Goal: Information Seeking & Learning: Learn about a topic

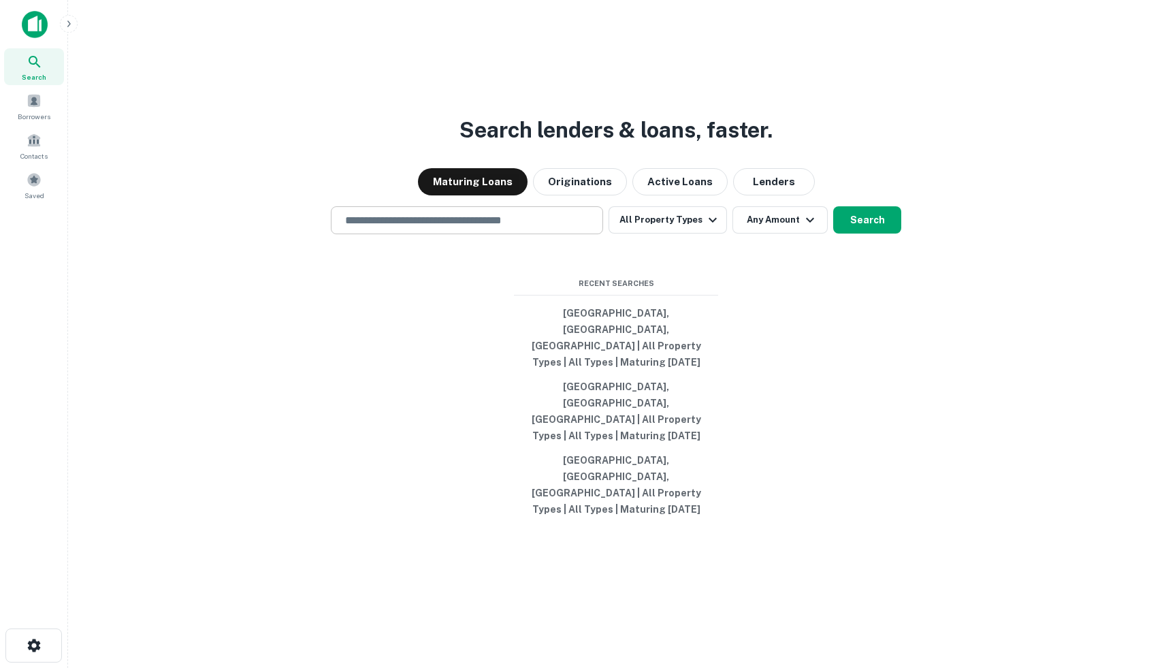
click at [398, 228] on input "text" at bounding box center [467, 220] width 260 height 16
click at [354, 384] on div "Search lenders & loans, faster. Maturing Loans Originations Active Loans Lender…" at bounding box center [616, 367] width 1074 height 668
click at [387, 234] on div "​" at bounding box center [467, 220] width 272 height 28
type input "*"
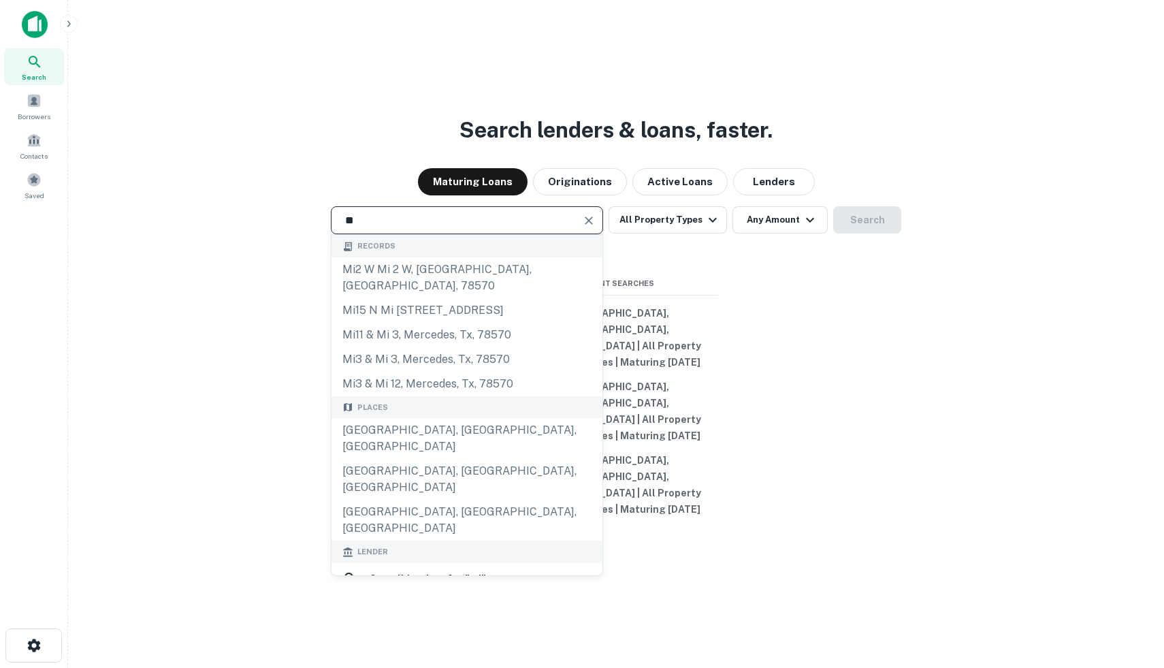
type input "**********"
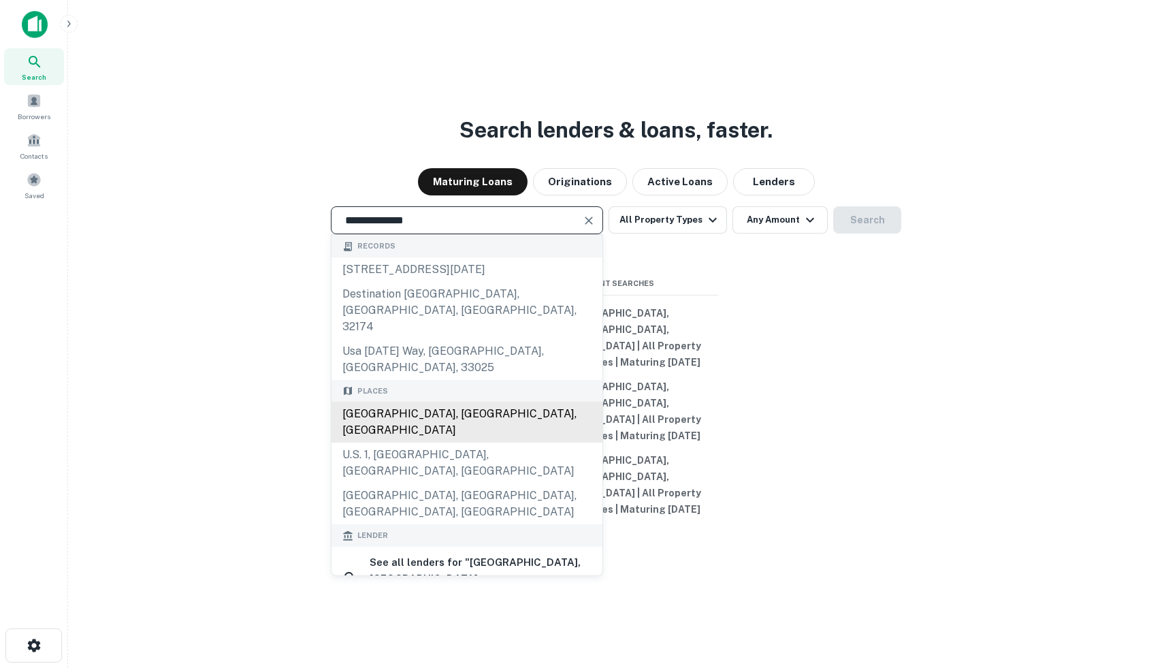
click at [433, 410] on div "Miami, FL, USA" at bounding box center [466, 422] width 271 height 41
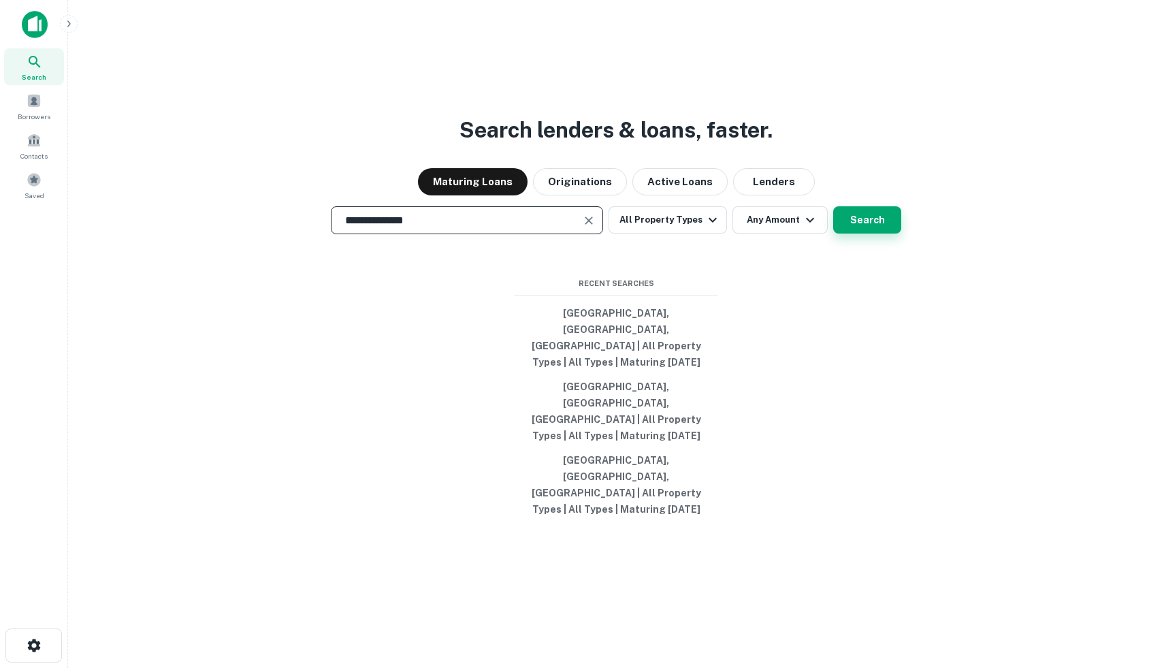
click at [851, 233] on button "Search" at bounding box center [867, 219] width 68 height 27
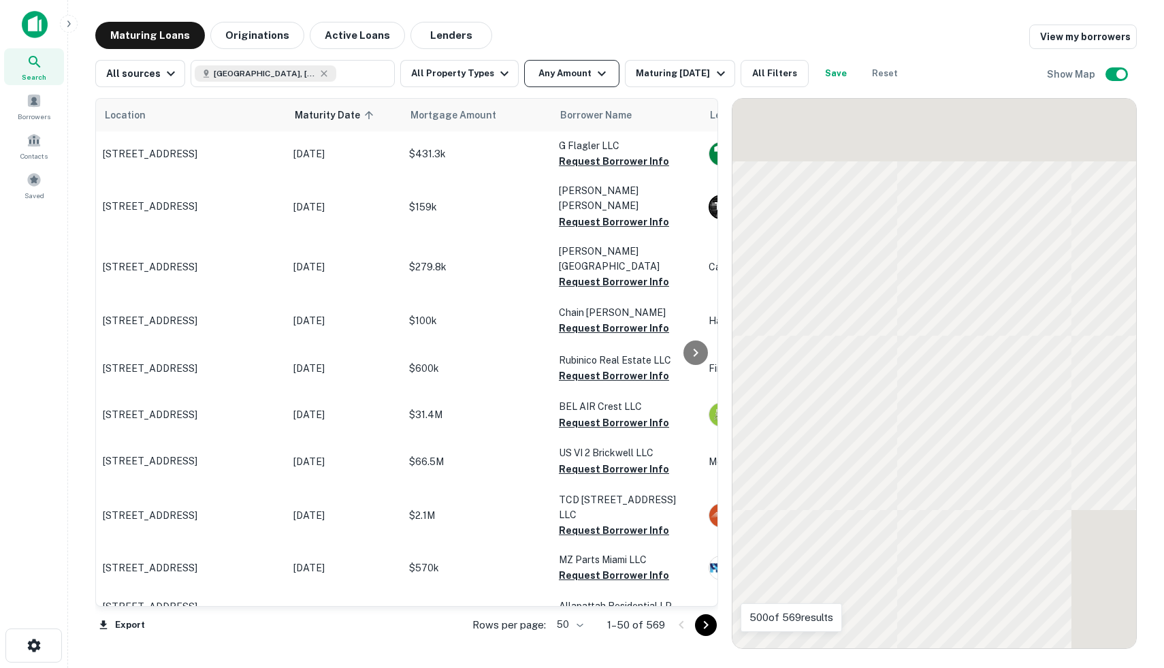
click at [566, 73] on button "Any Amount" at bounding box center [571, 73] width 95 height 27
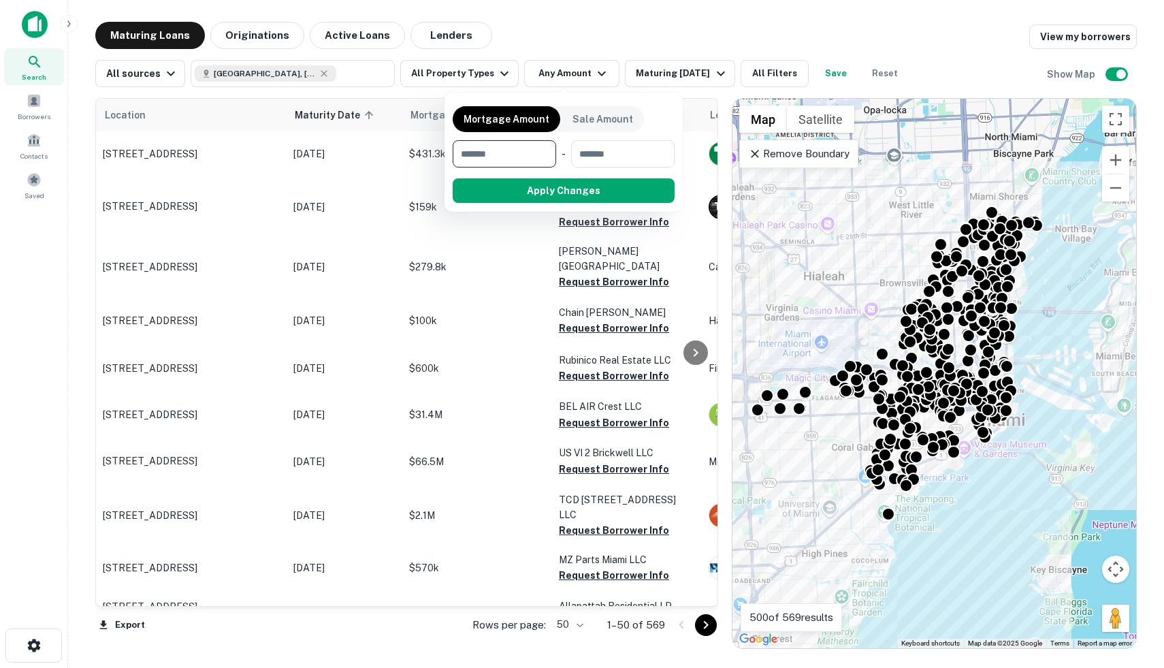
click at [474, 71] on div at bounding box center [582, 334] width 1164 height 668
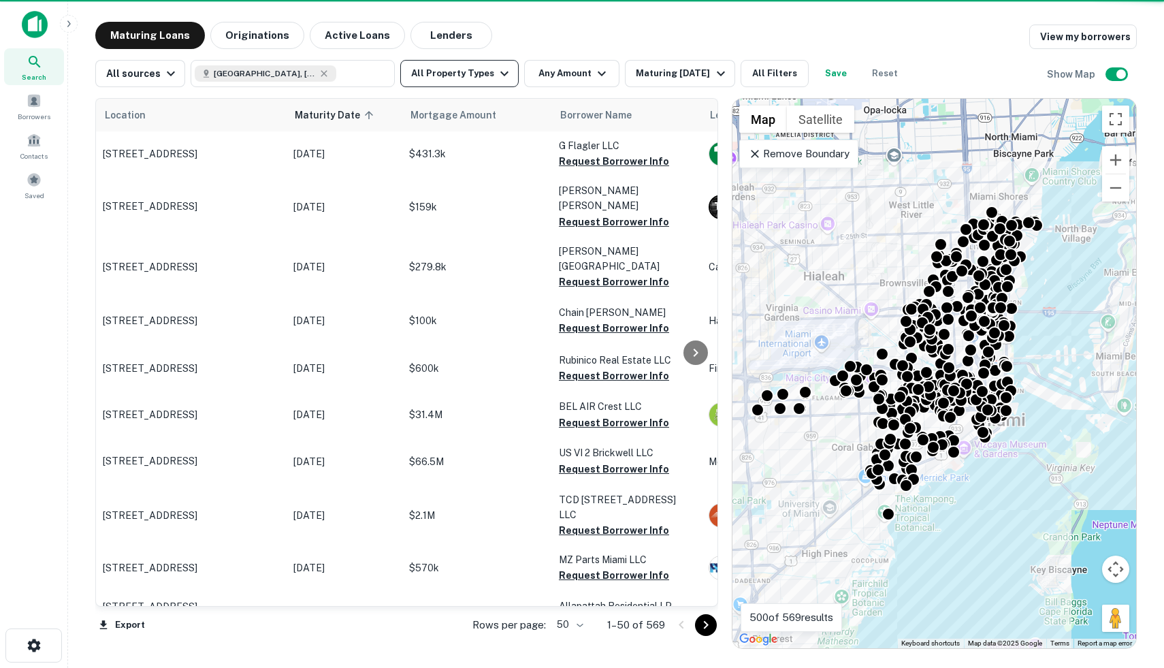
click at [496, 73] on icon "button" at bounding box center [504, 73] width 16 height 16
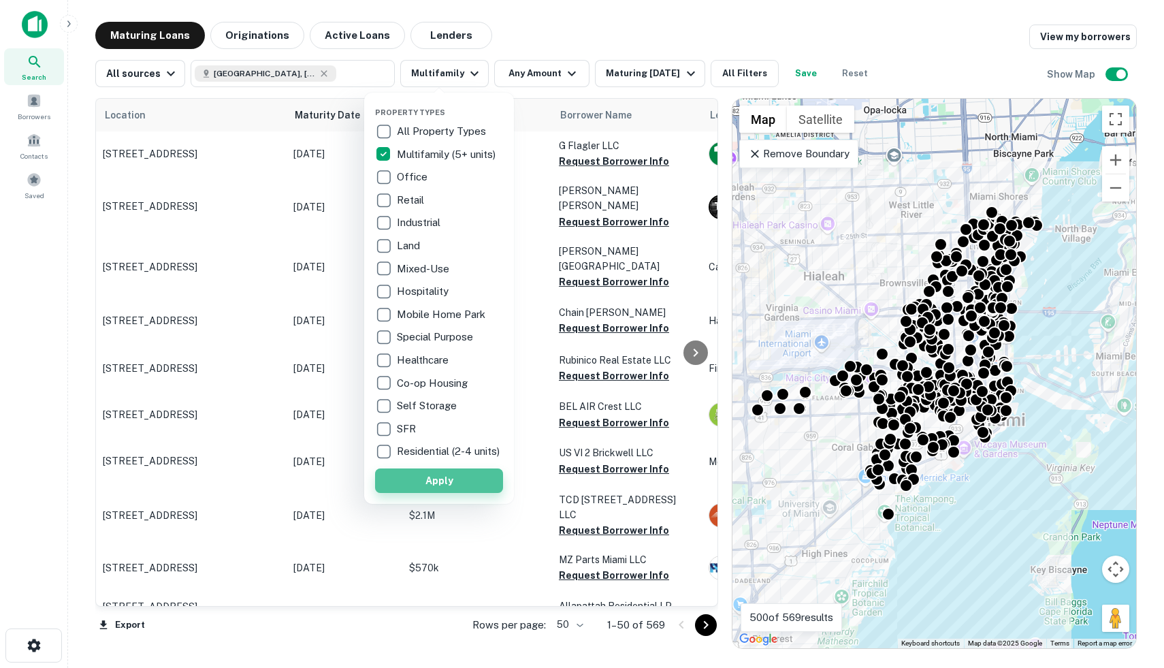
click at [436, 489] on button "Apply" at bounding box center [439, 480] width 128 height 24
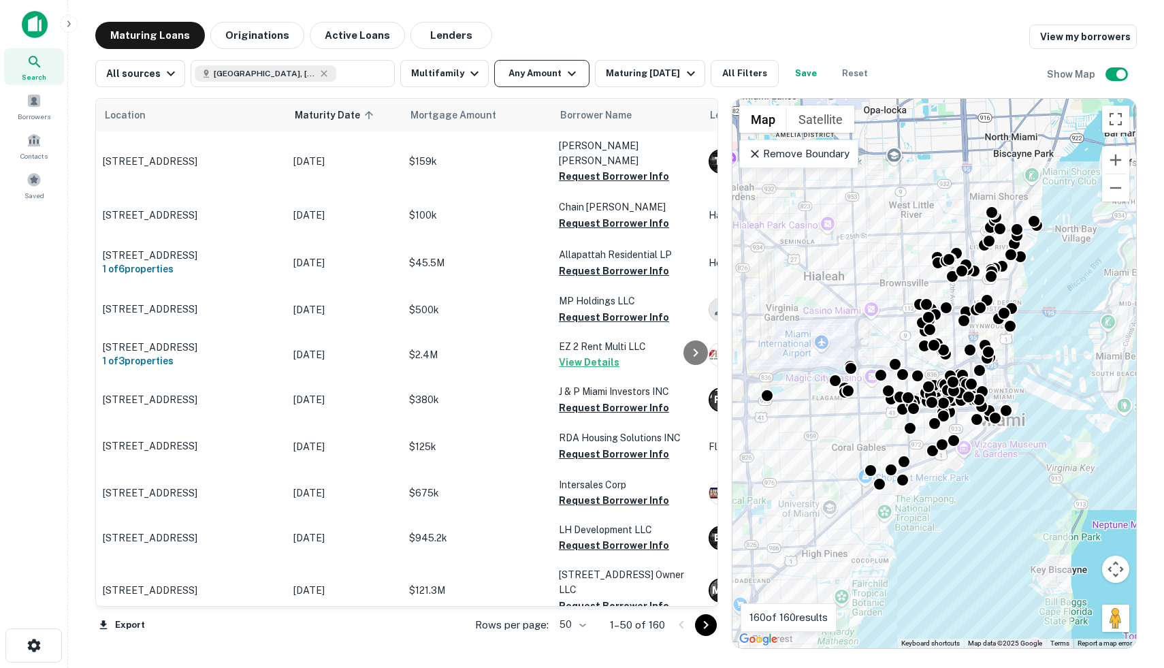
click at [548, 75] on button "Any Amount" at bounding box center [541, 73] width 95 height 27
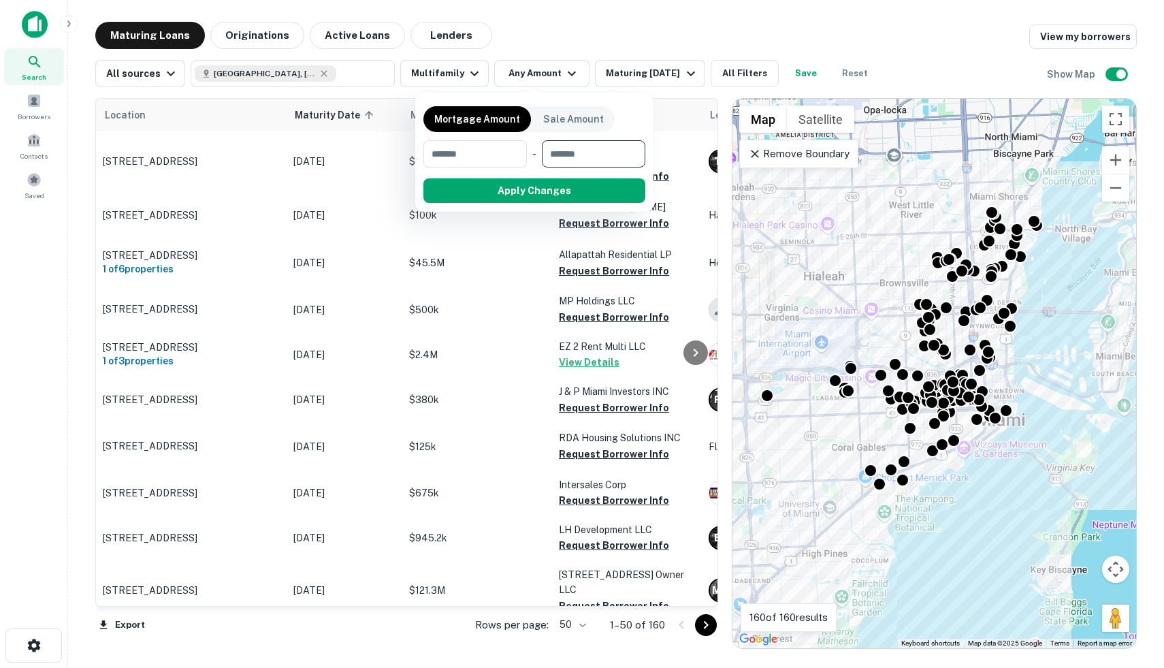
click at [583, 167] on input "number" at bounding box center [589, 153] width 94 height 27
type input "*********"
click at [574, 193] on button "Apply Changes" at bounding box center [558, 190] width 173 height 24
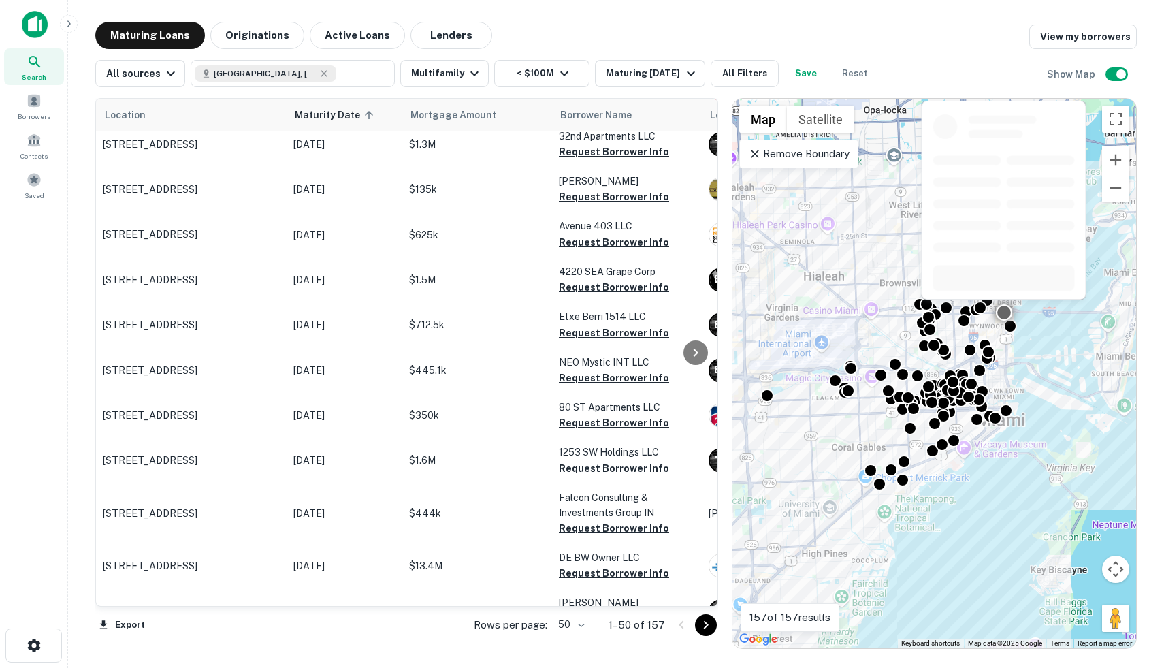
scroll to position [152, 0]
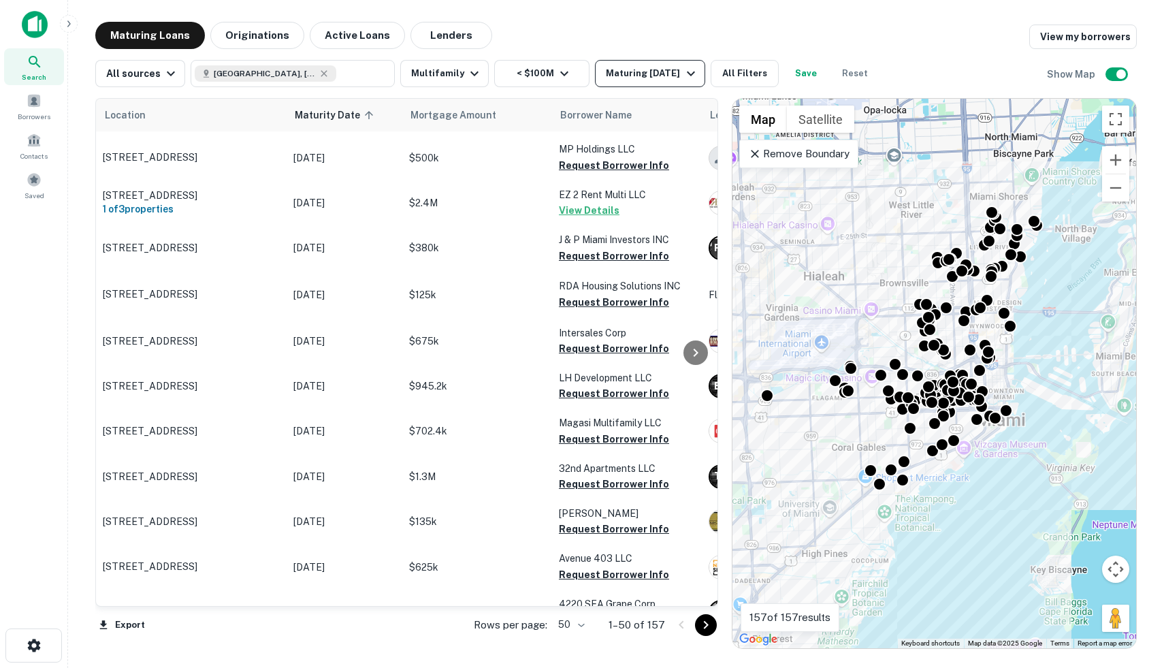
click at [664, 77] on div "Maturing [DATE]" at bounding box center [652, 73] width 93 height 16
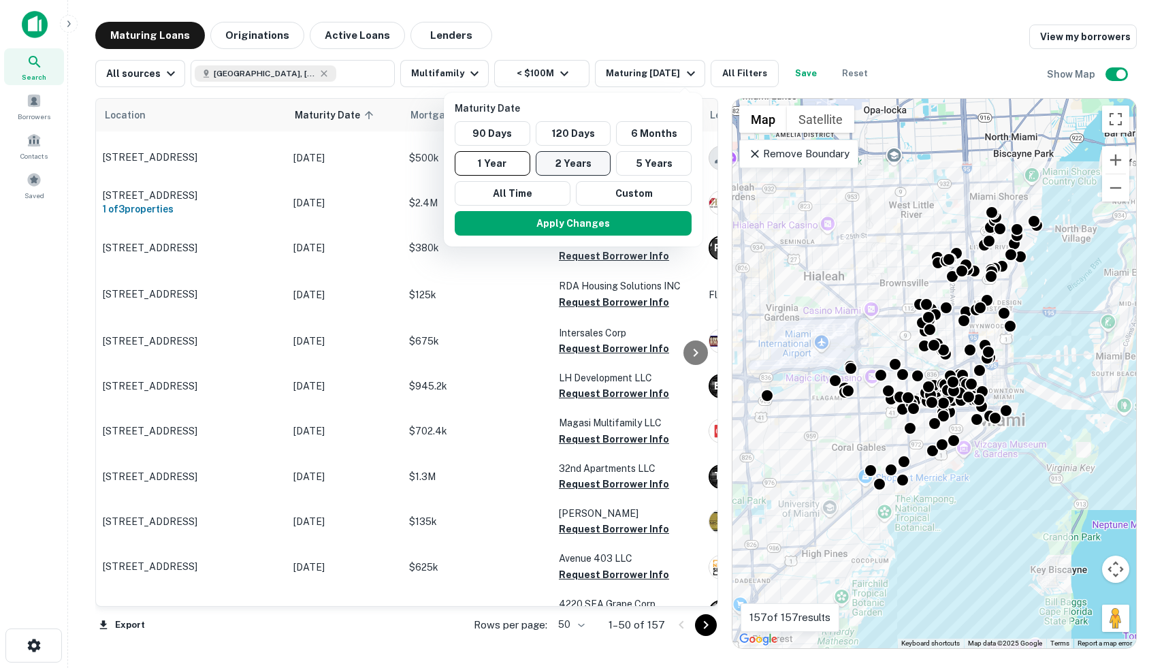
click at [580, 158] on button "2 Years" at bounding box center [574, 163] width 76 height 24
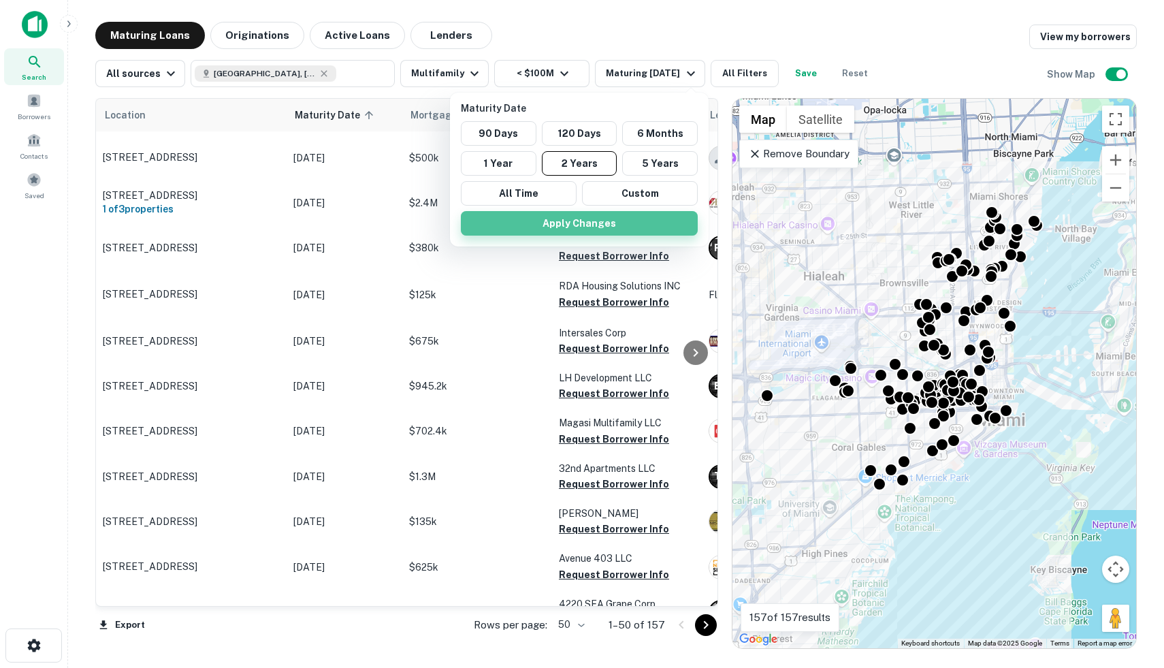
click at [620, 223] on button "Apply Changes" at bounding box center [579, 223] width 237 height 24
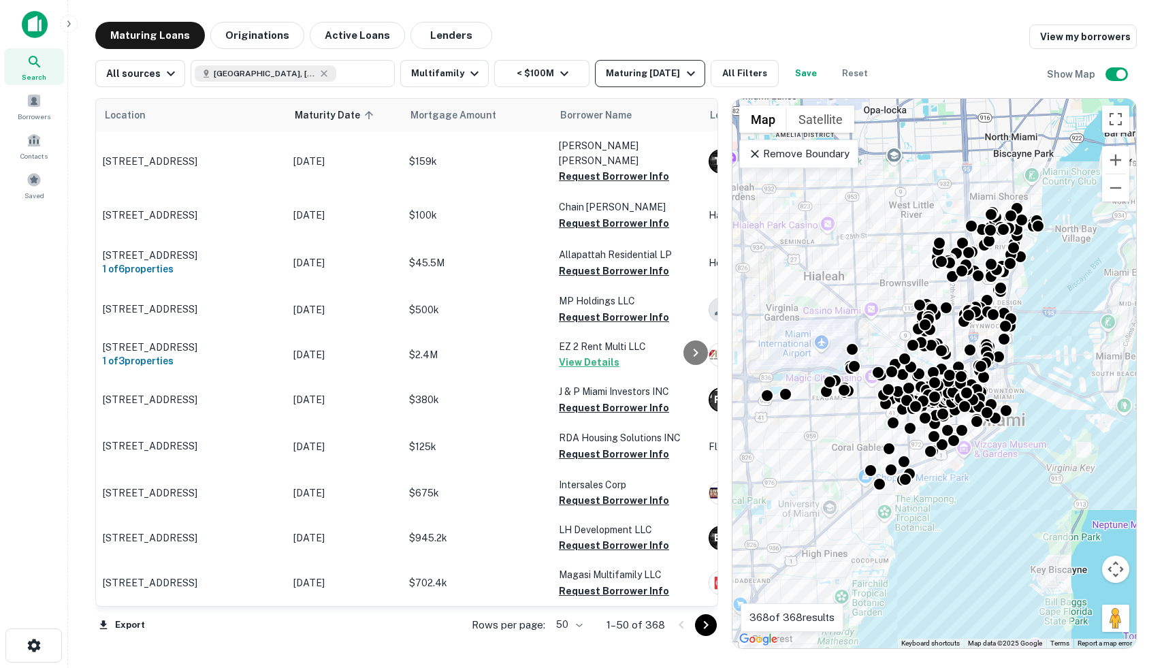
click at [689, 71] on icon "button" at bounding box center [691, 73] width 16 height 16
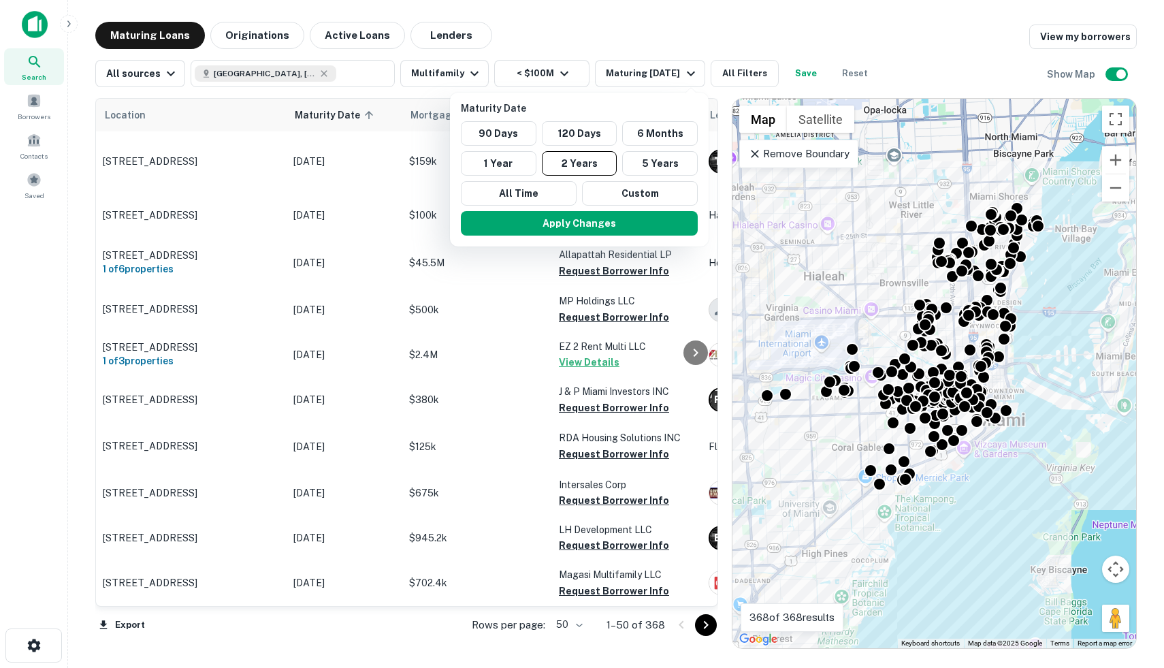
click at [687, 71] on div at bounding box center [582, 334] width 1164 height 668
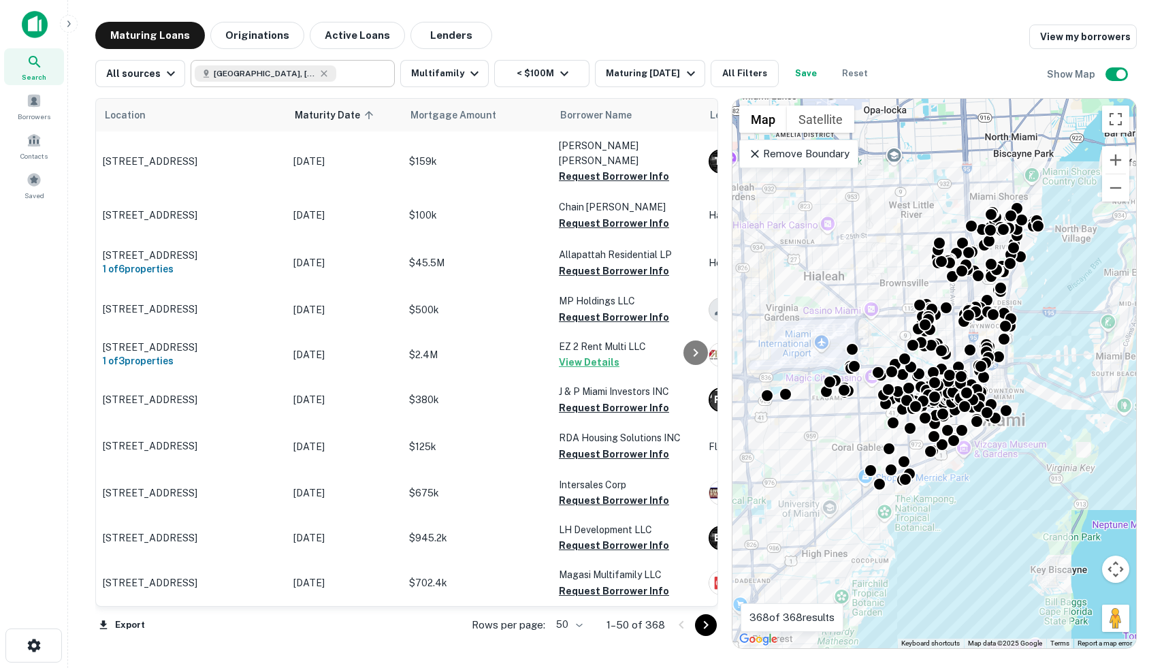
type input "**********"
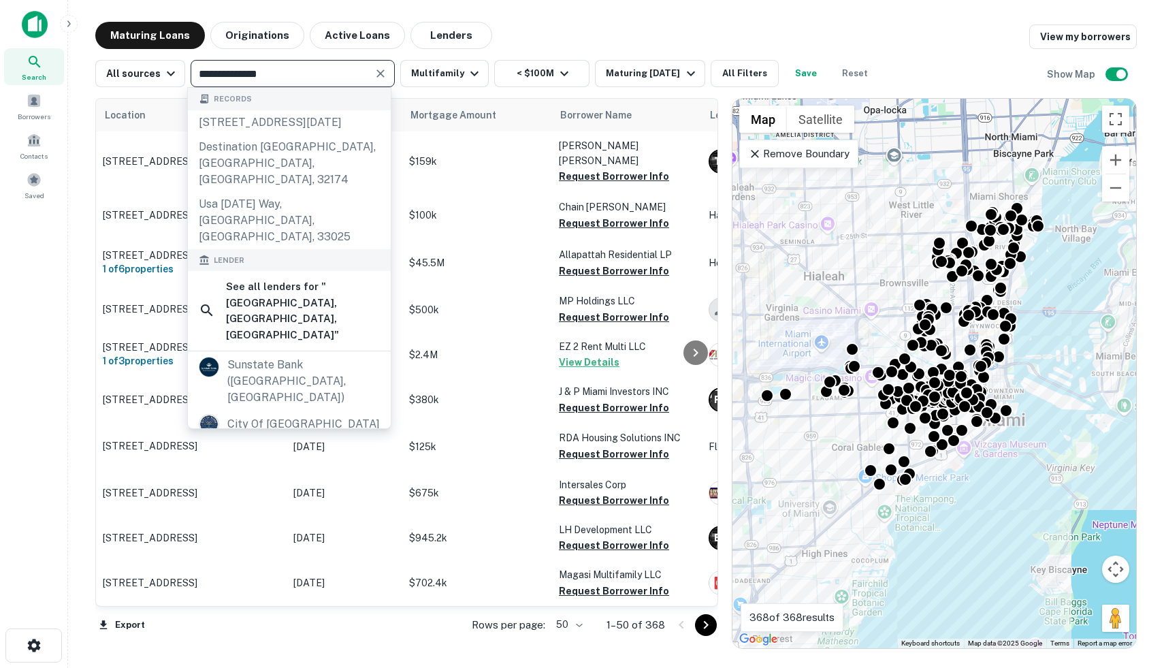
click at [300, 82] on input "**********" at bounding box center [282, 73] width 174 height 19
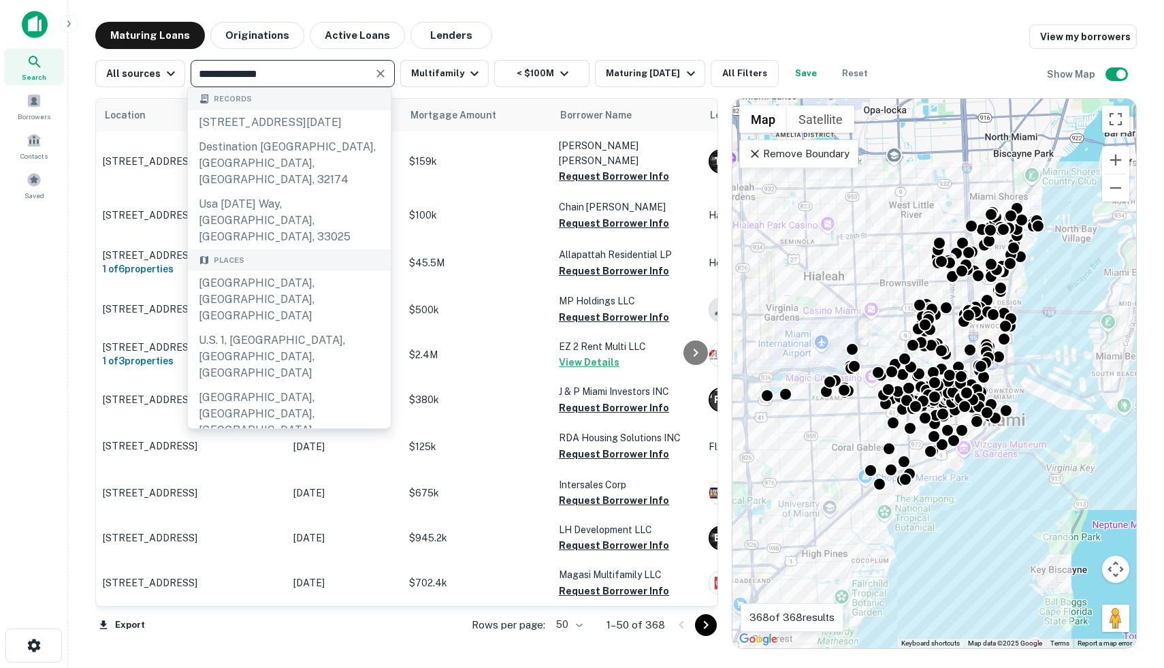
click at [531, 37] on div "Maturing Loans Originations Active Loans Lenders View my borrowers" at bounding box center [615, 35] width 1041 height 27
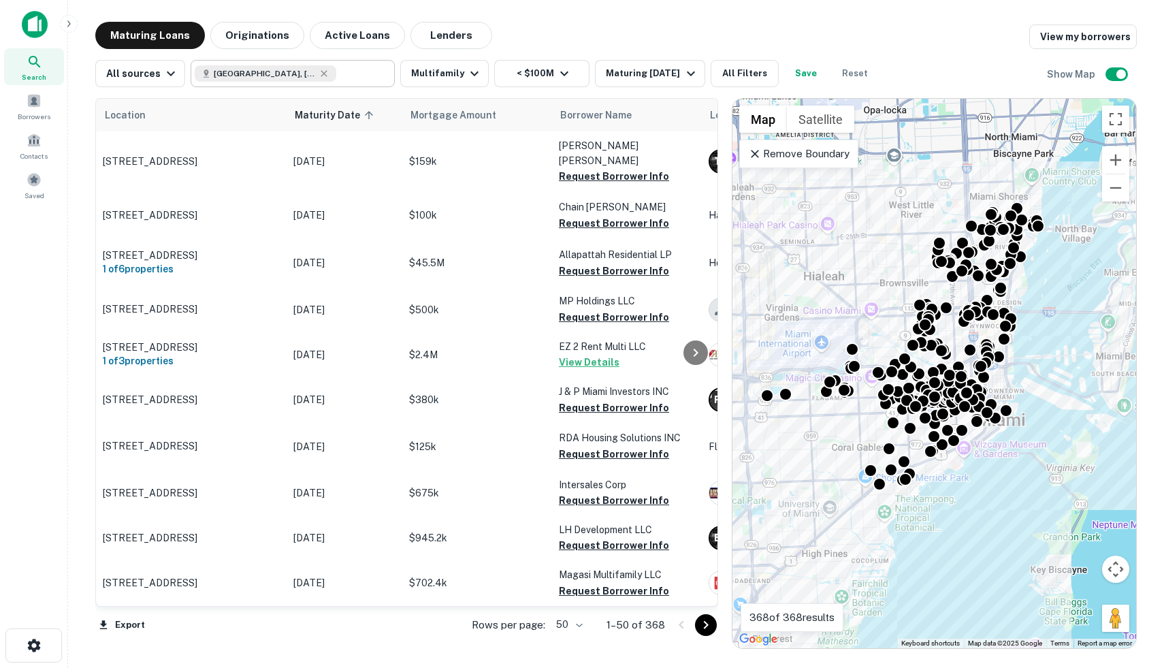
type input "**********"
click at [336, 79] on input "**********" at bounding box center [362, 73] width 52 height 19
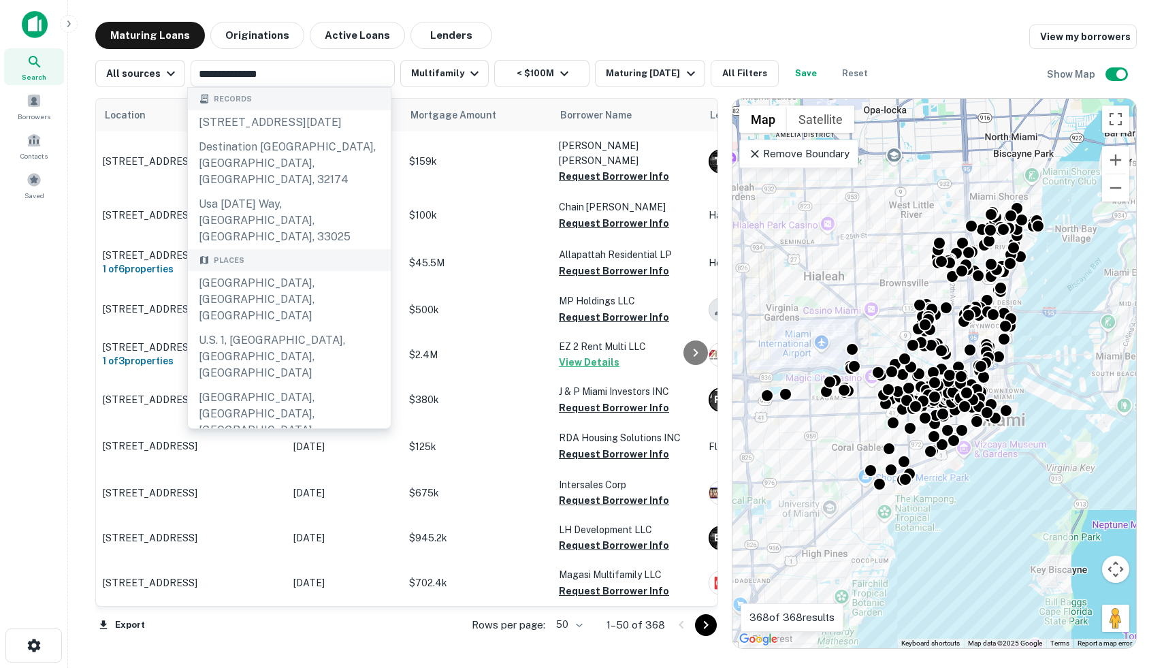
click at [510, 32] on div "Maturing Loans Originations Active Loans Lenders View my borrowers" at bounding box center [615, 35] width 1041 height 27
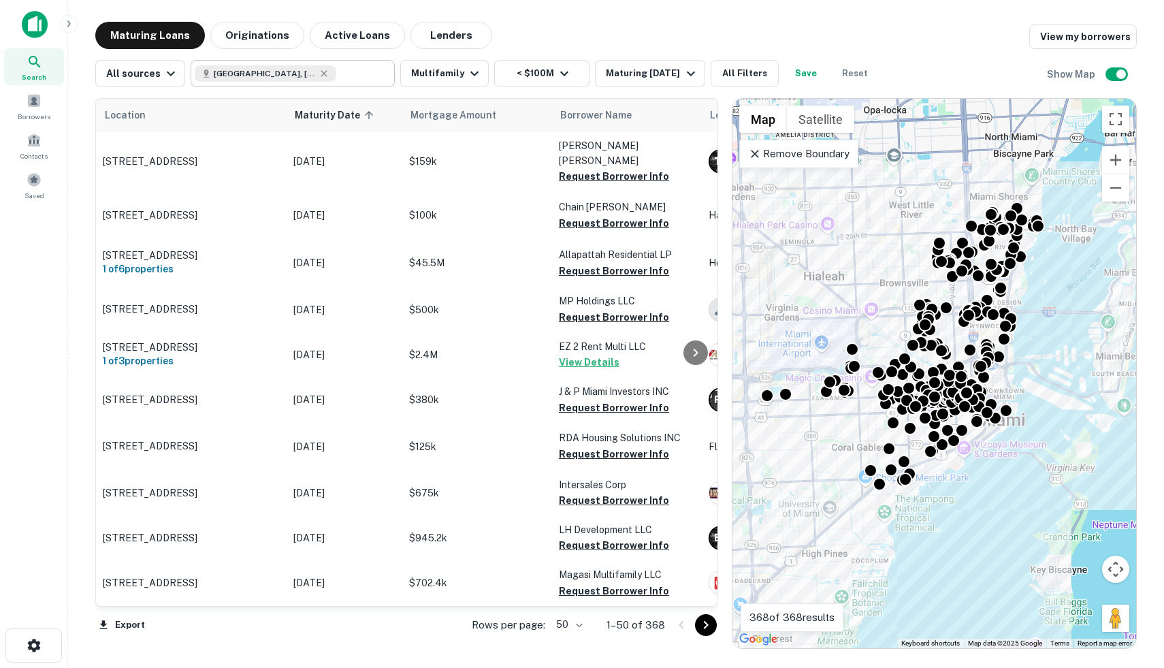
type input "**********"
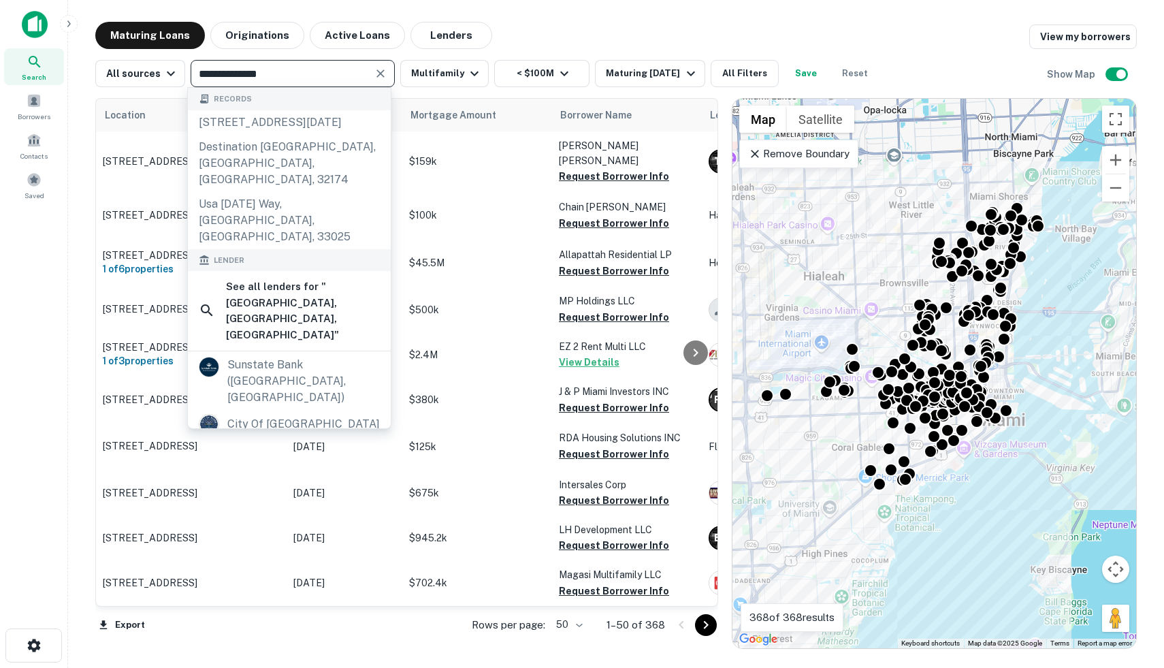
click at [345, 67] on input "**********" at bounding box center [282, 73] width 174 height 19
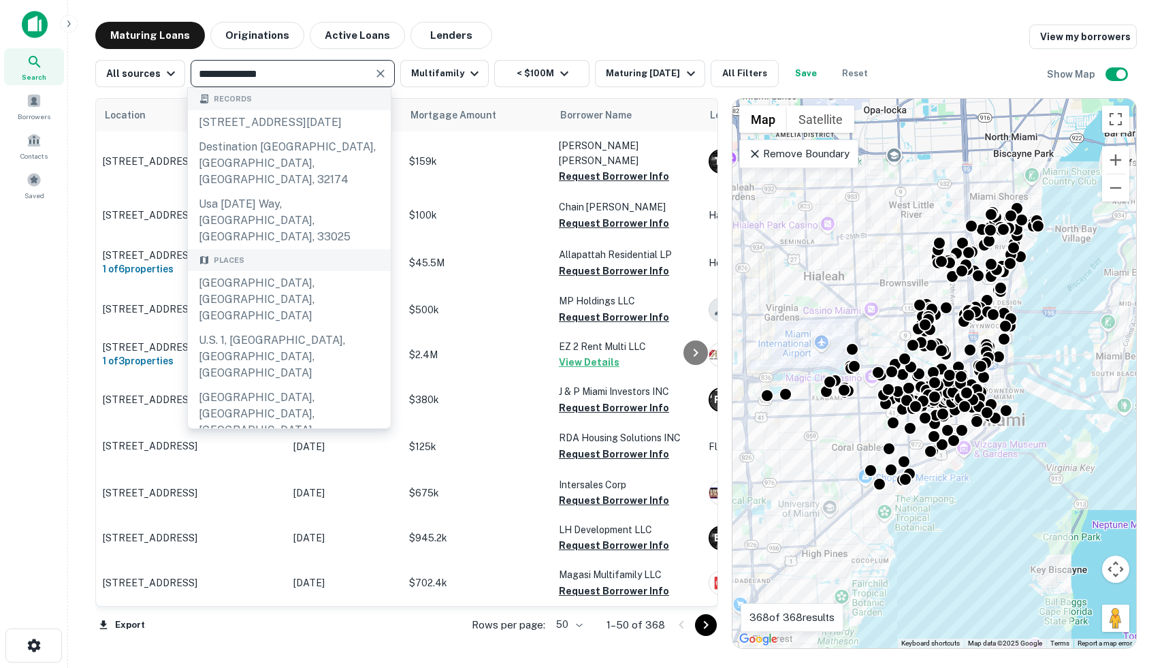
click at [519, 29] on div "Maturing Loans Originations Active Loans Lenders View my borrowers" at bounding box center [615, 35] width 1041 height 27
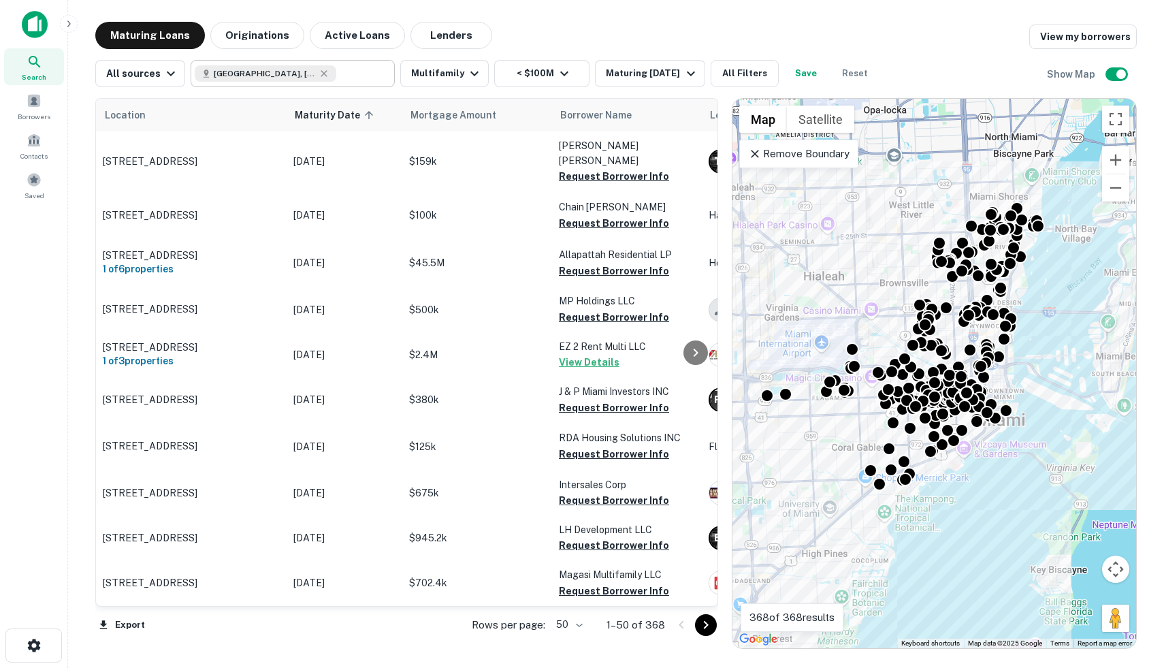
type input "**********"
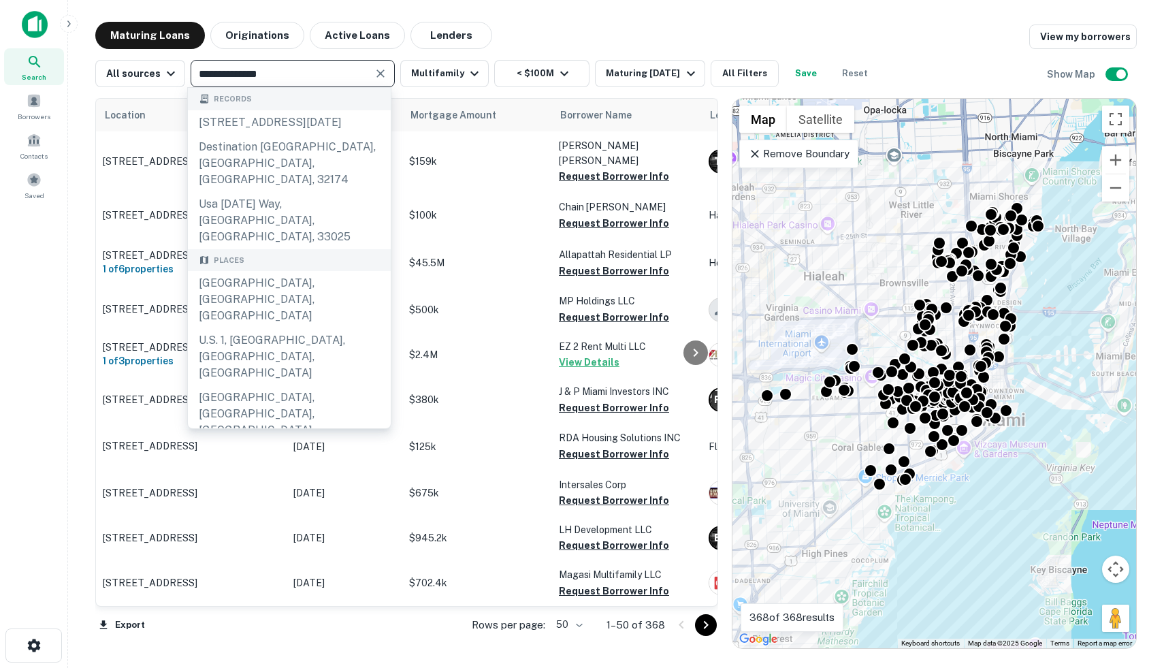
click at [348, 68] on input "**********" at bounding box center [282, 73] width 174 height 19
click at [495, 34] on div "Maturing Loans Originations Active Loans Lenders View my borrowers" at bounding box center [615, 35] width 1041 height 27
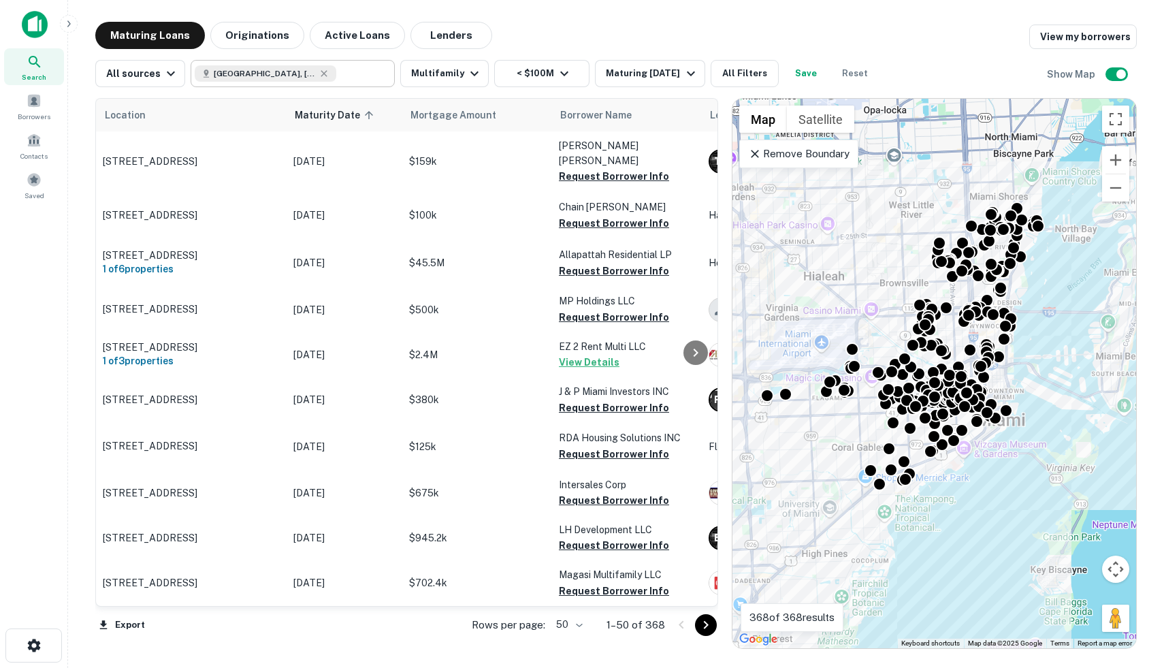
click at [358, 83] on div "Miami, FL, USA ​" at bounding box center [293, 73] width 204 height 27
type input "**********"
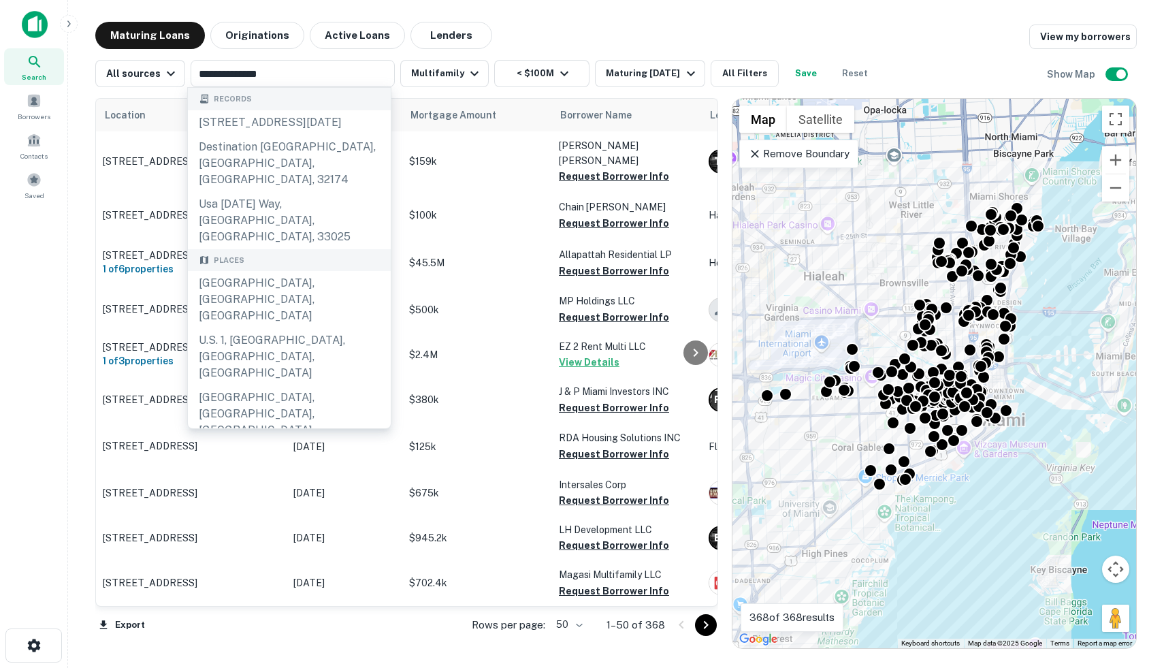
click at [502, 49] on div "**********" at bounding box center [615, 68] width 1041 height 38
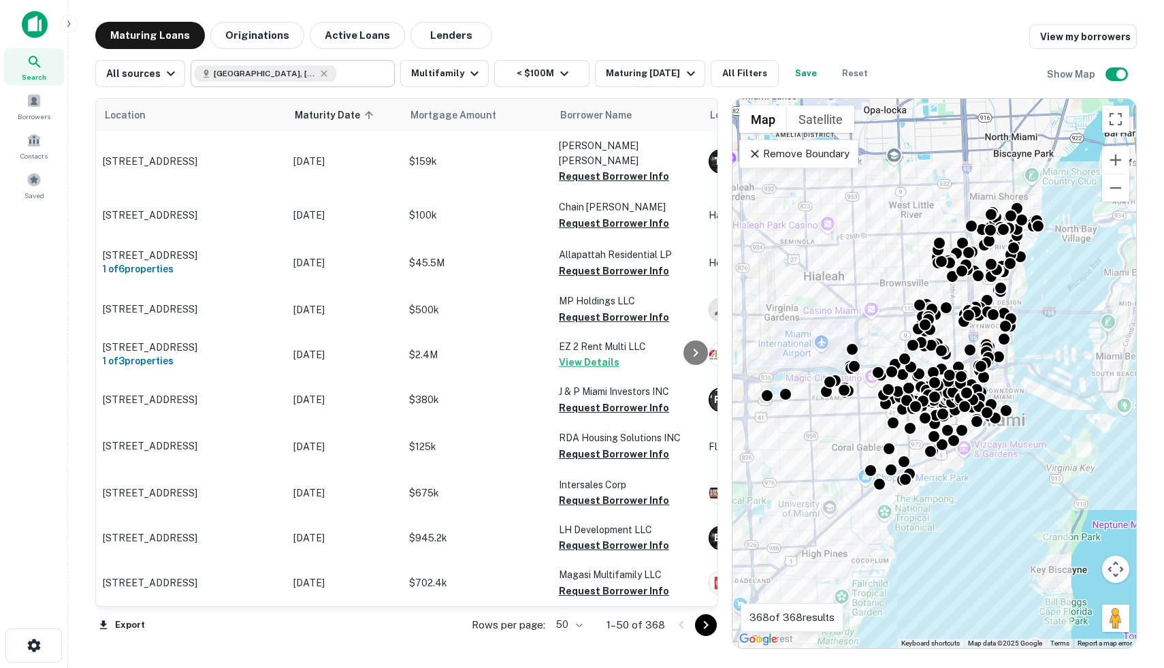
type input "**********"
click at [366, 73] on div "**********" at bounding box center [293, 73] width 204 height 27
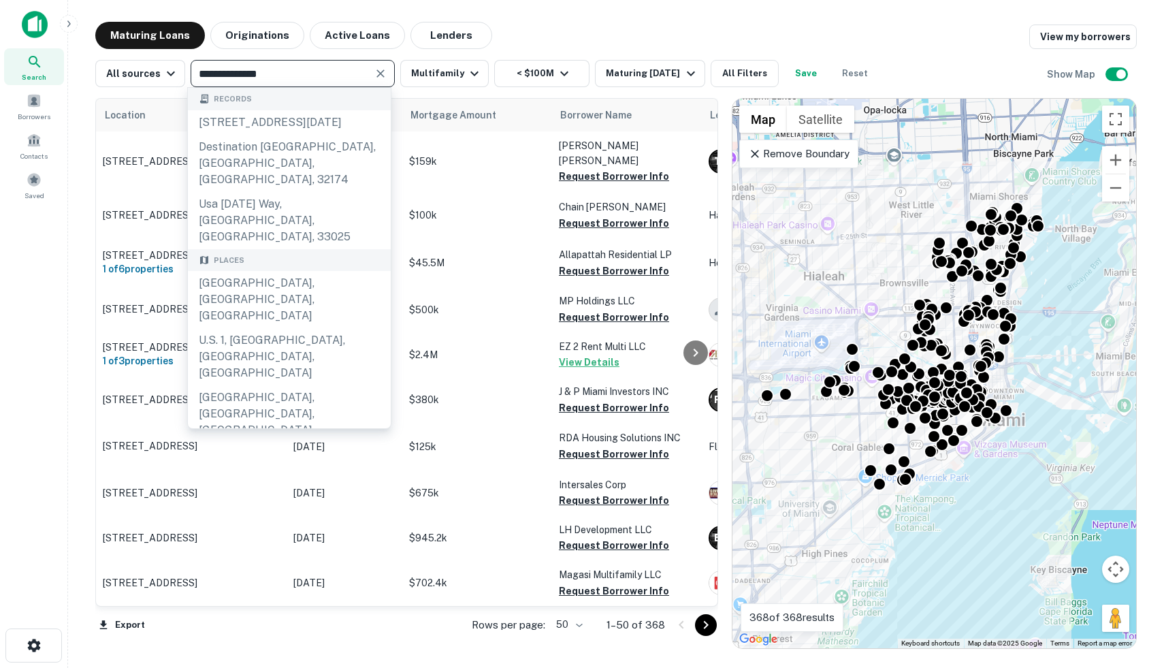
click at [527, 24] on div "Maturing Loans Originations Active Loans Lenders View my borrowers" at bounding box center [615, 35] width 1041 height 27
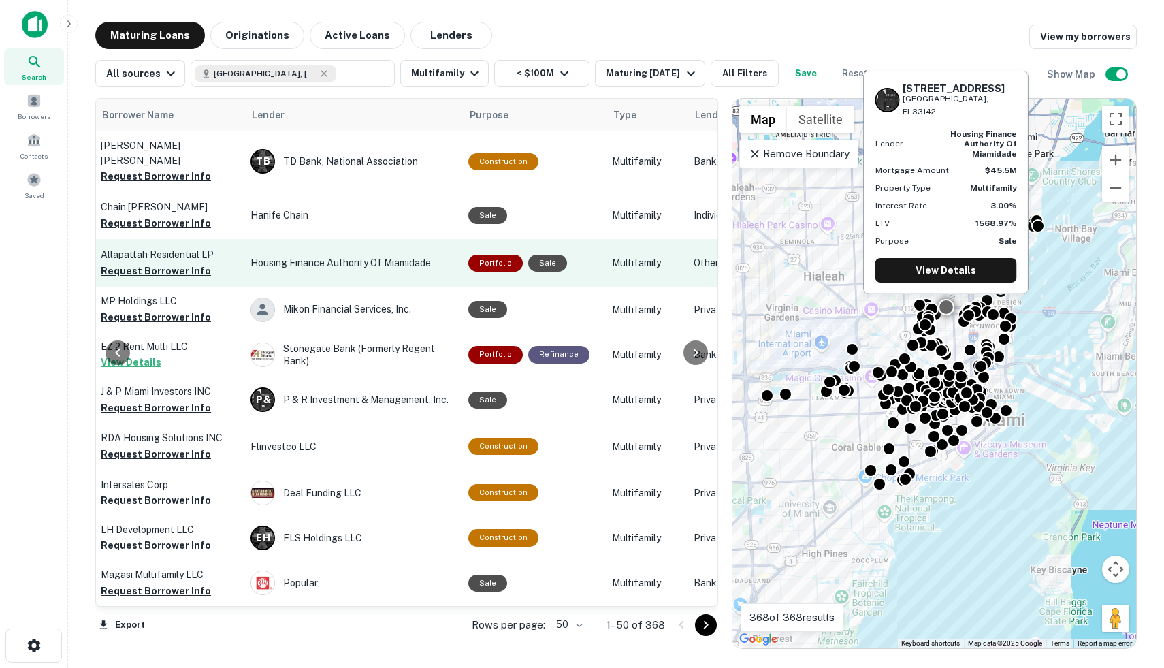
scroll to position [0, 218]
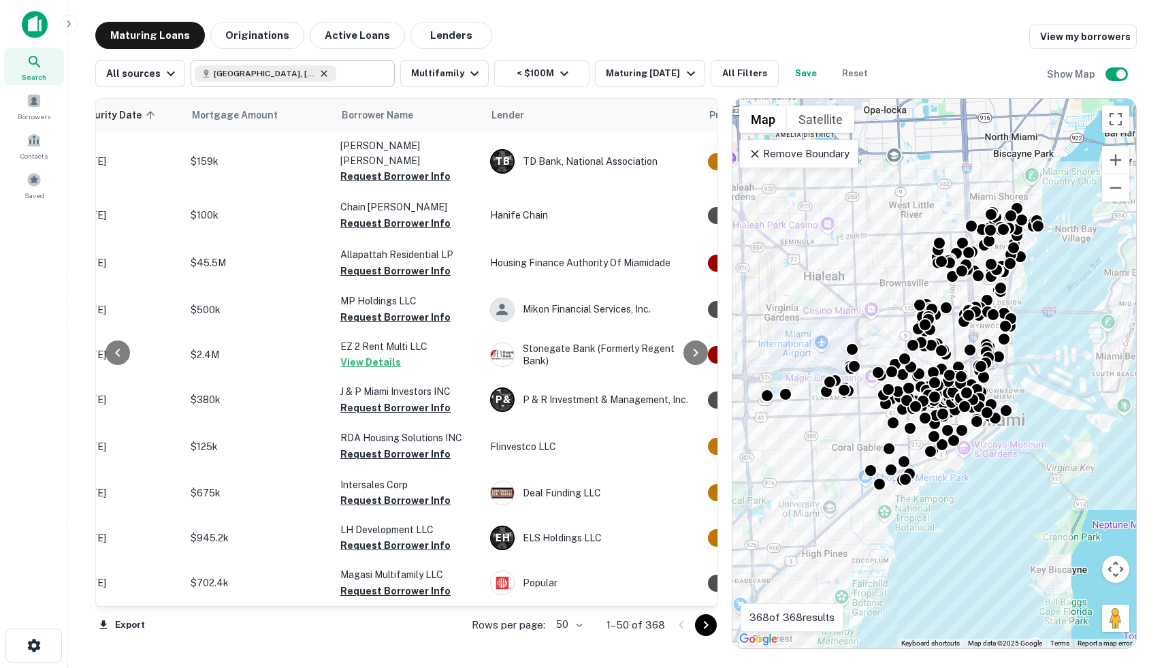
click at [318, 76] on icon at bounding box center [323, 73] width 11 height 11
type input "**********"
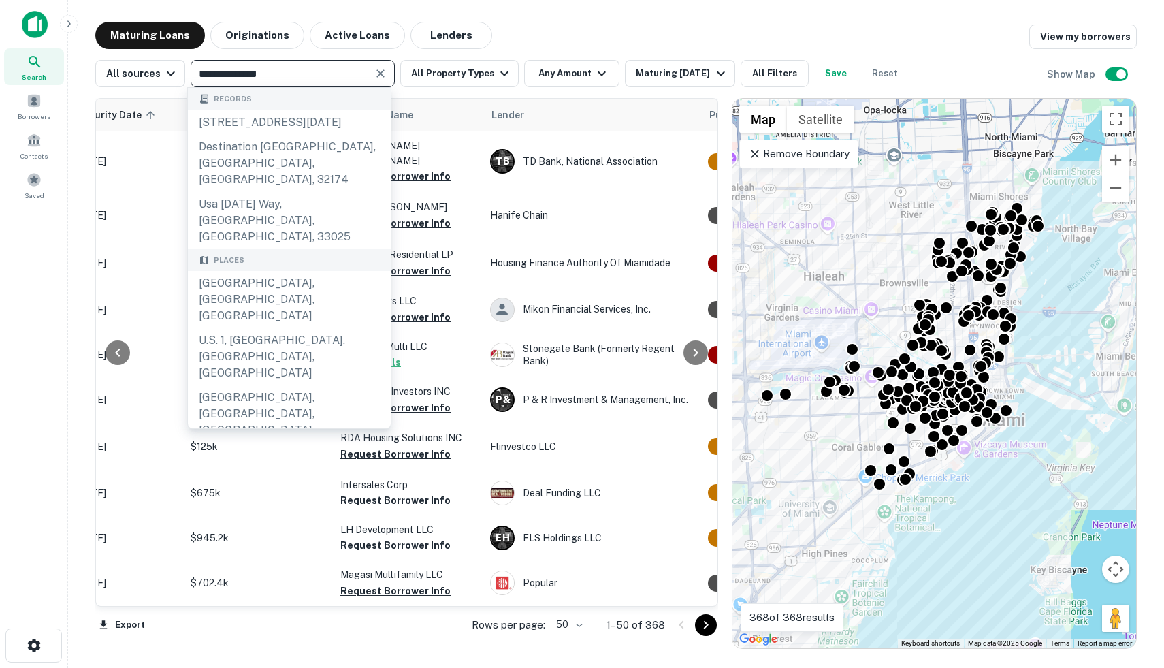
click at [381, 68] on icon "Clear" at bounding box center [381, 74] width 14 height 14
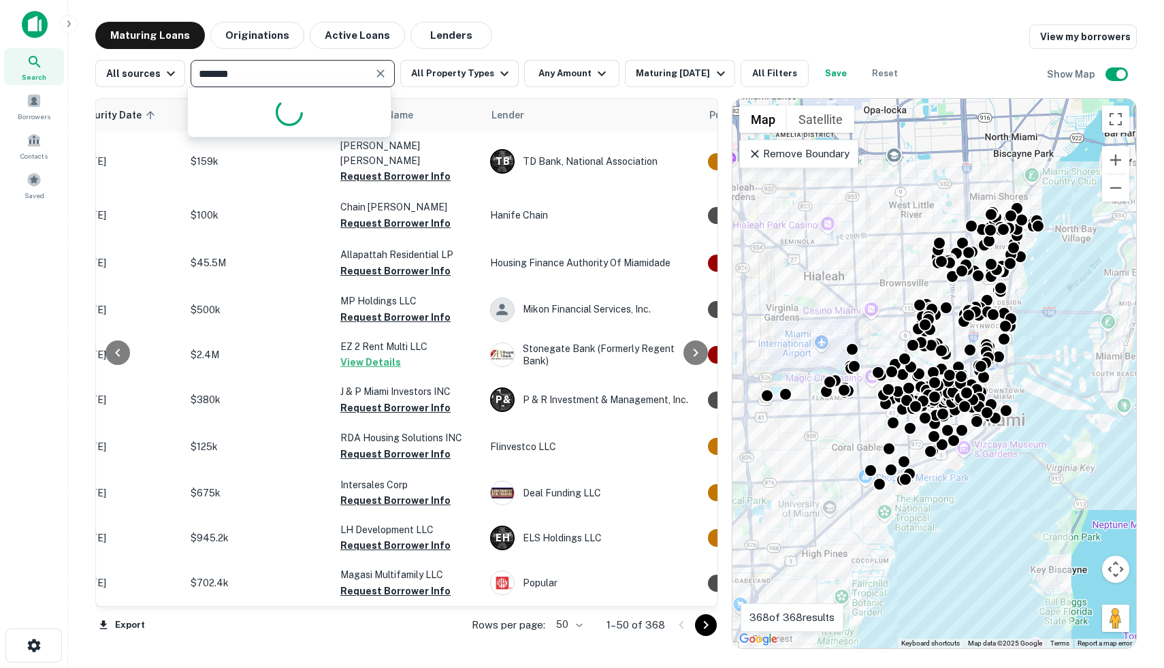
type input "*******"
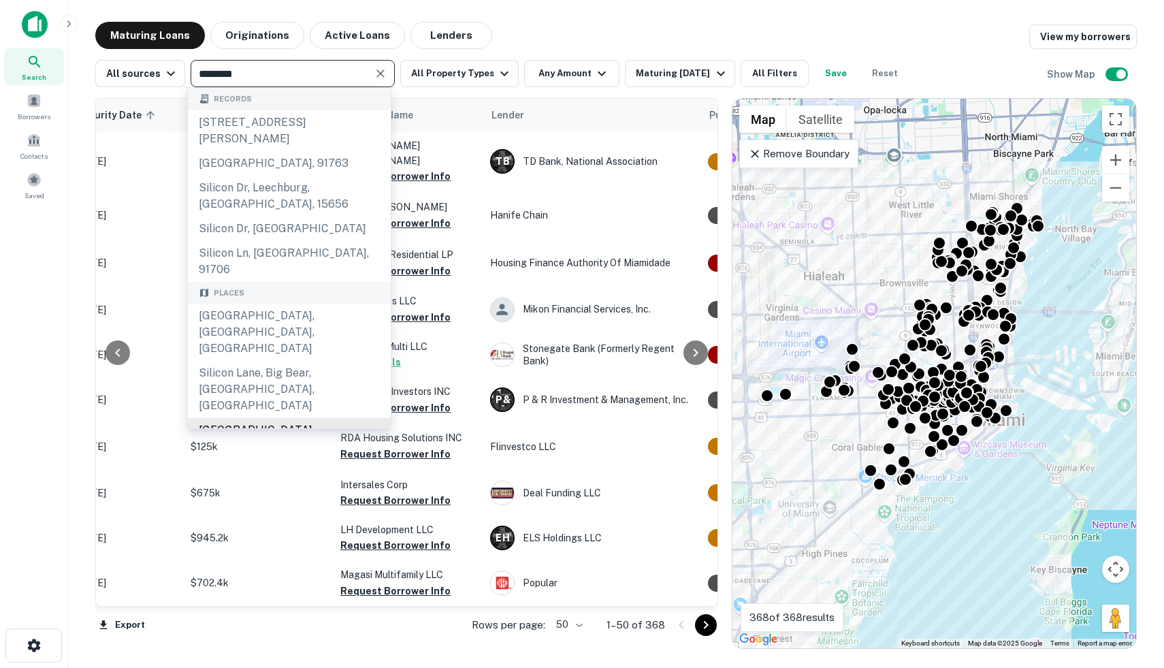
click at [318, 418] on div "Silicon Valley Boulevard, San Jose, CA, USA" at bounding box center [289, 454] width 203 height 73
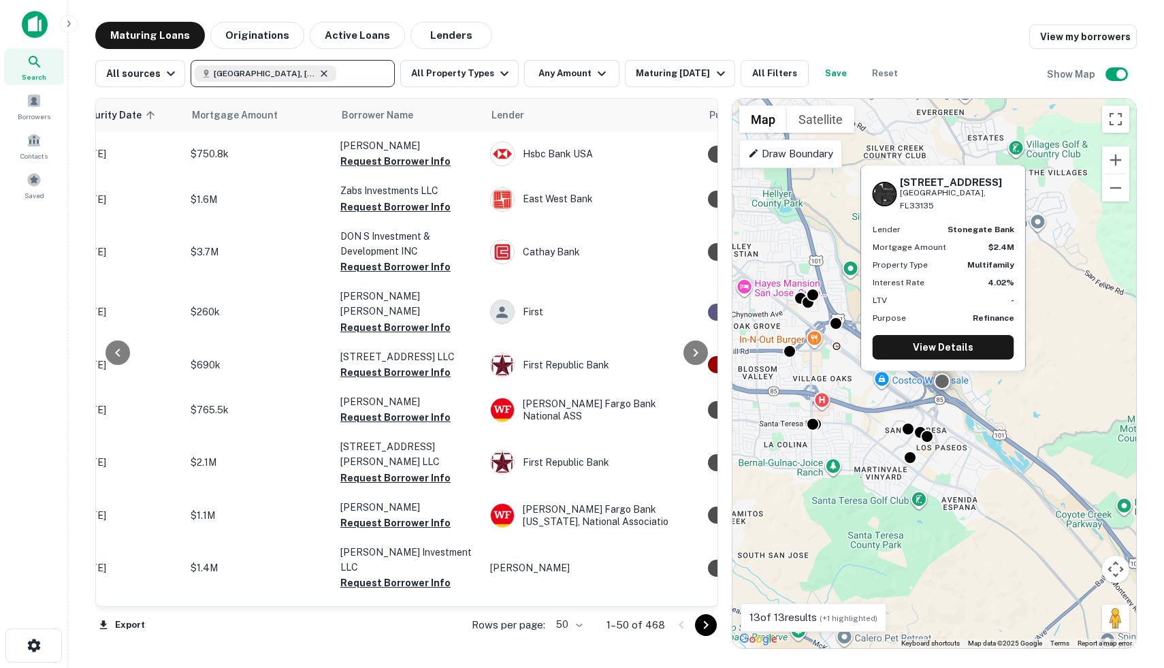
click at [322, 71] on icon at bounding box center [324, 73] width 6 height 6
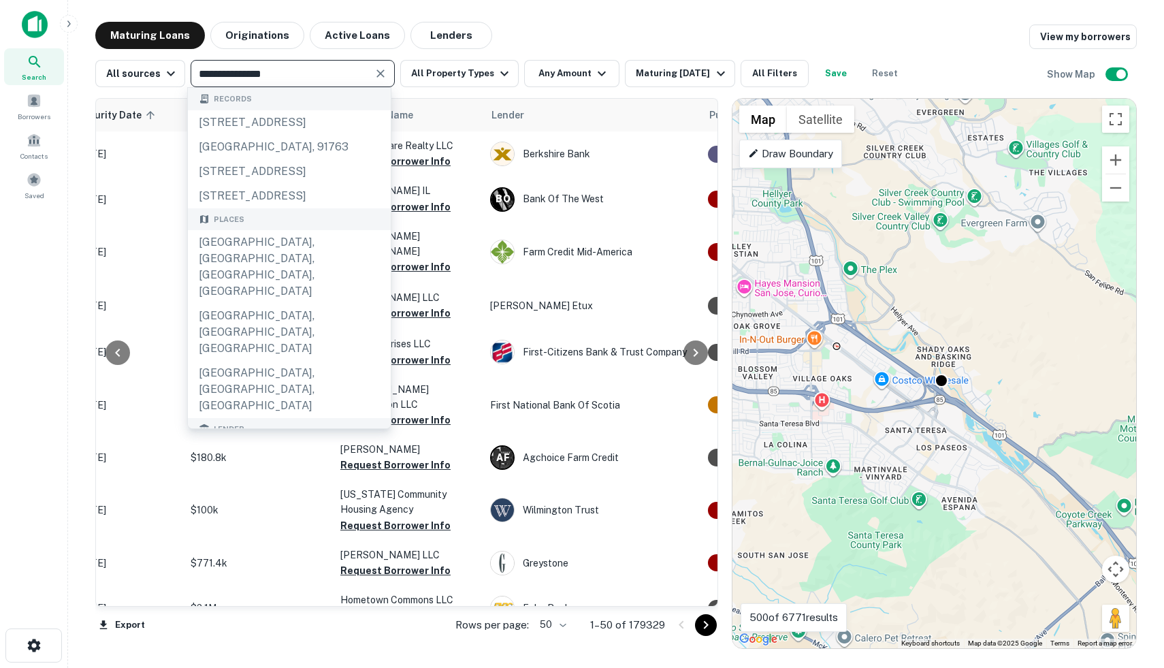
click at [275, 79] on input "**********" at bounding box center [282, 73] width 174 height 19
type input "**********"
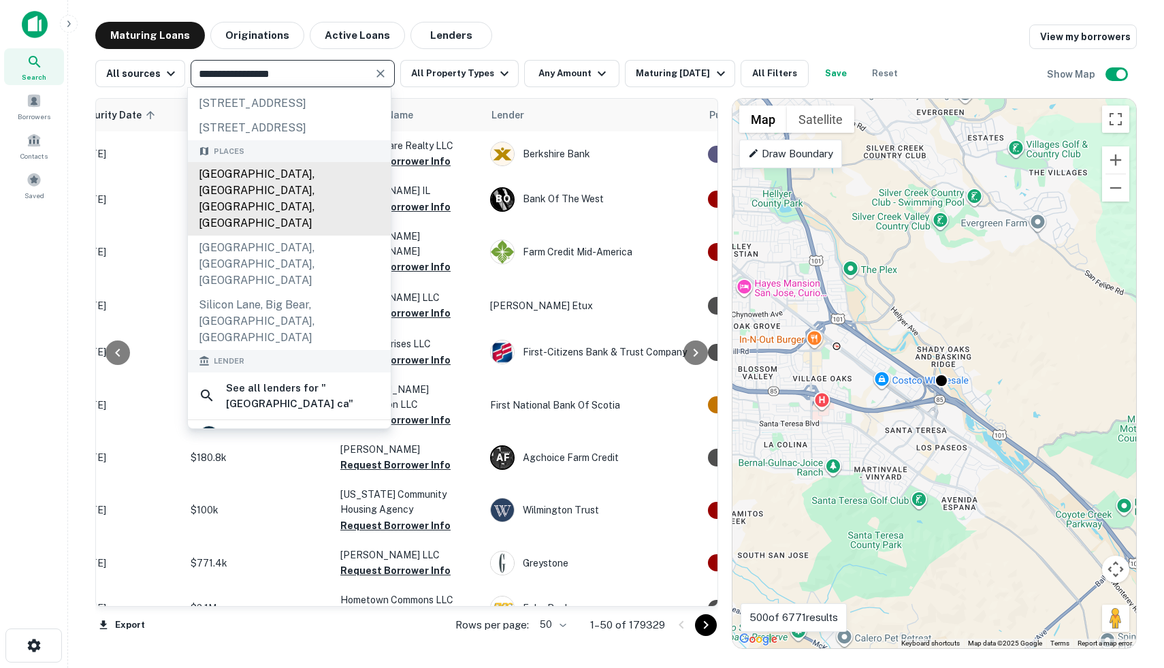
scroll to position [65, 0]
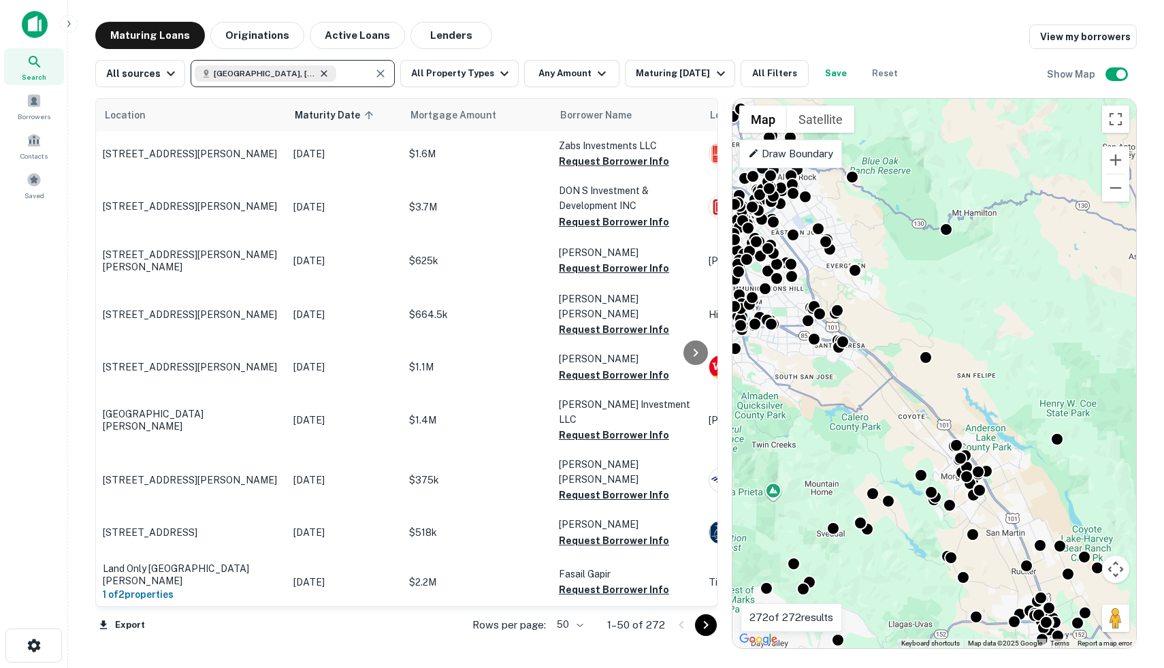
click at [323, 77] on icon at bounding box center [323, 73] width 11 height 11
type input "********"
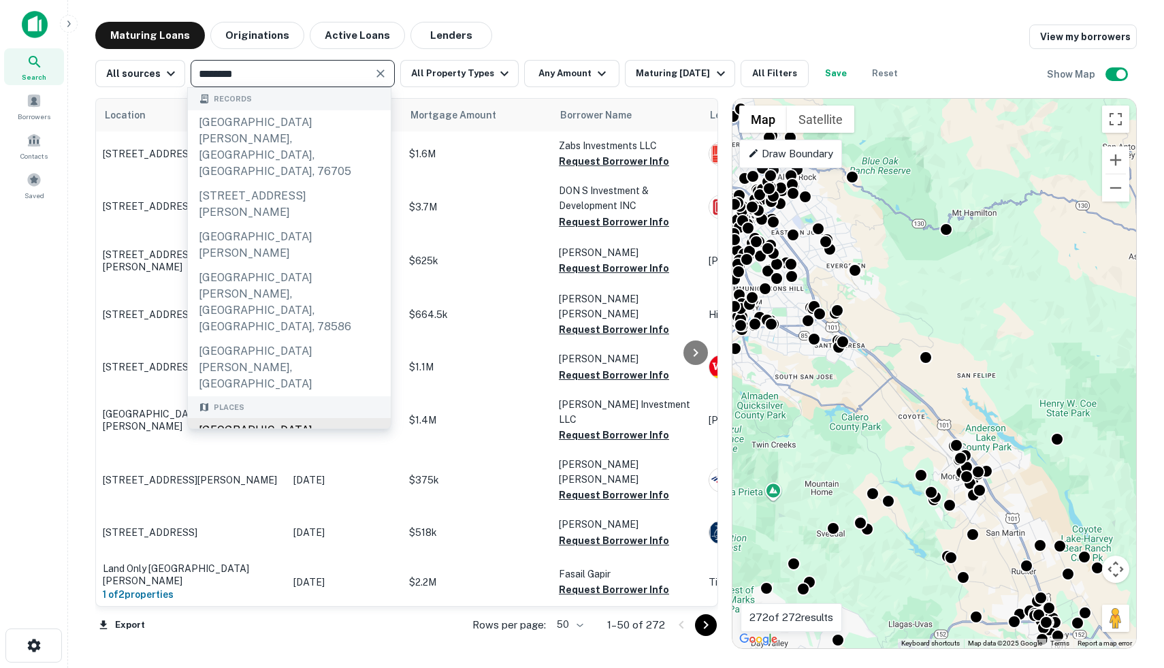
click at [274, 418] on div "San Jose, CA, USA" at bounding box center [289, 446] width 203 height 57
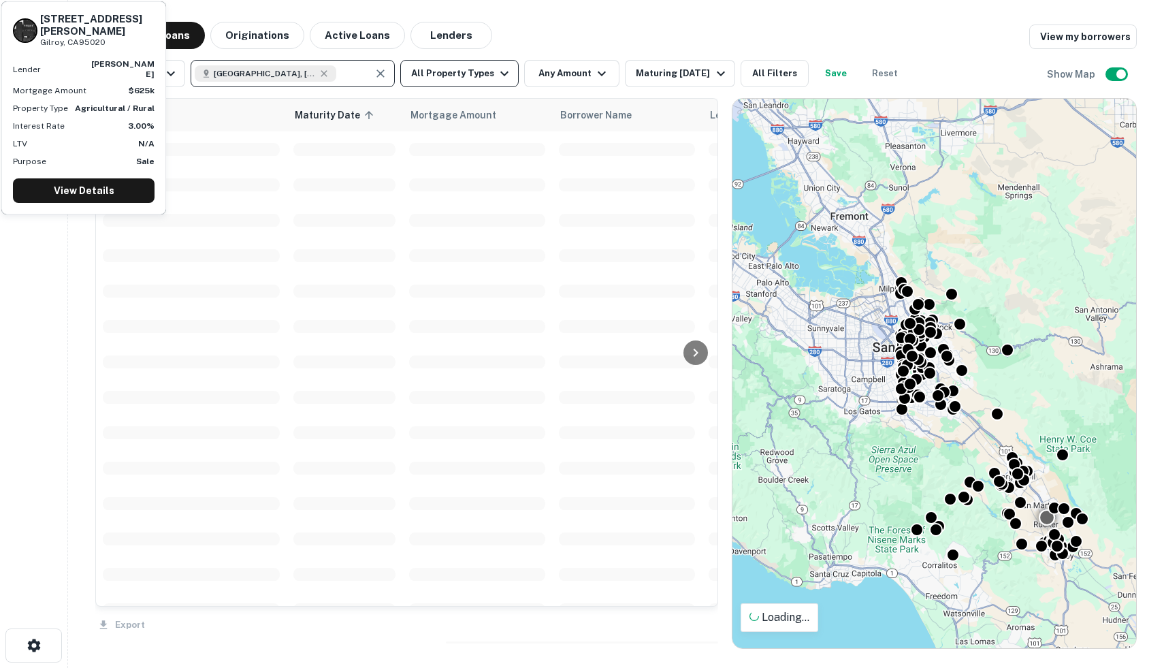
click at [484, 71] on button "All Property Types" at bounding box center [459, 73] width 118 height 27
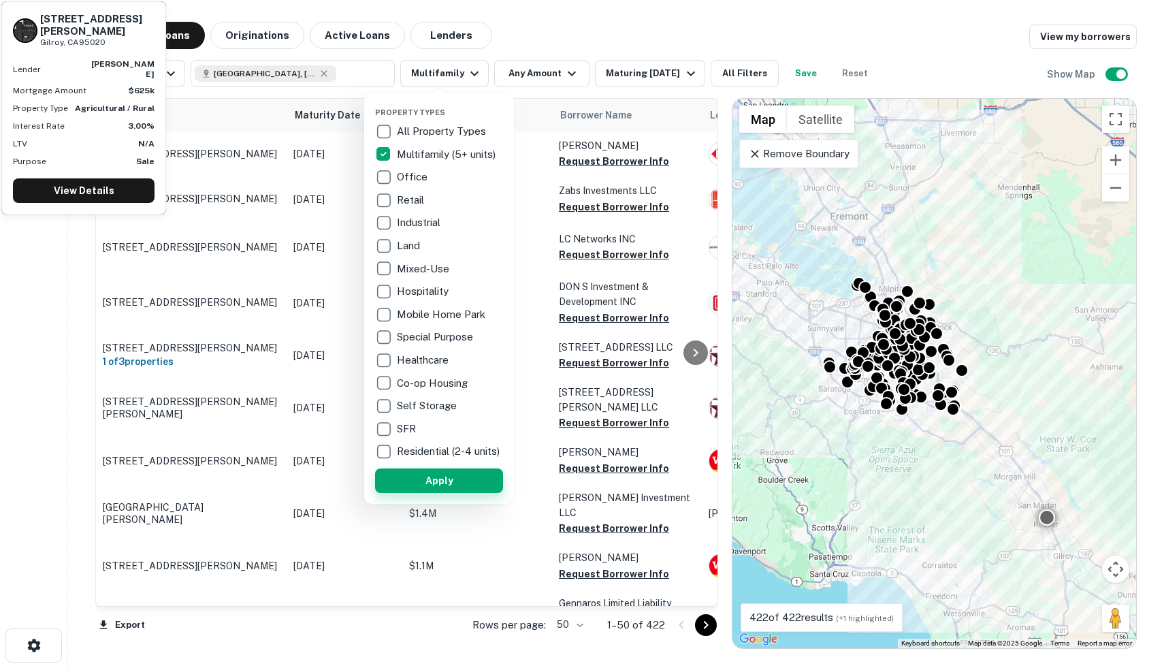
click at [466, 493] on button "Apply" at bounding box center [439, 480] width 128 height 24
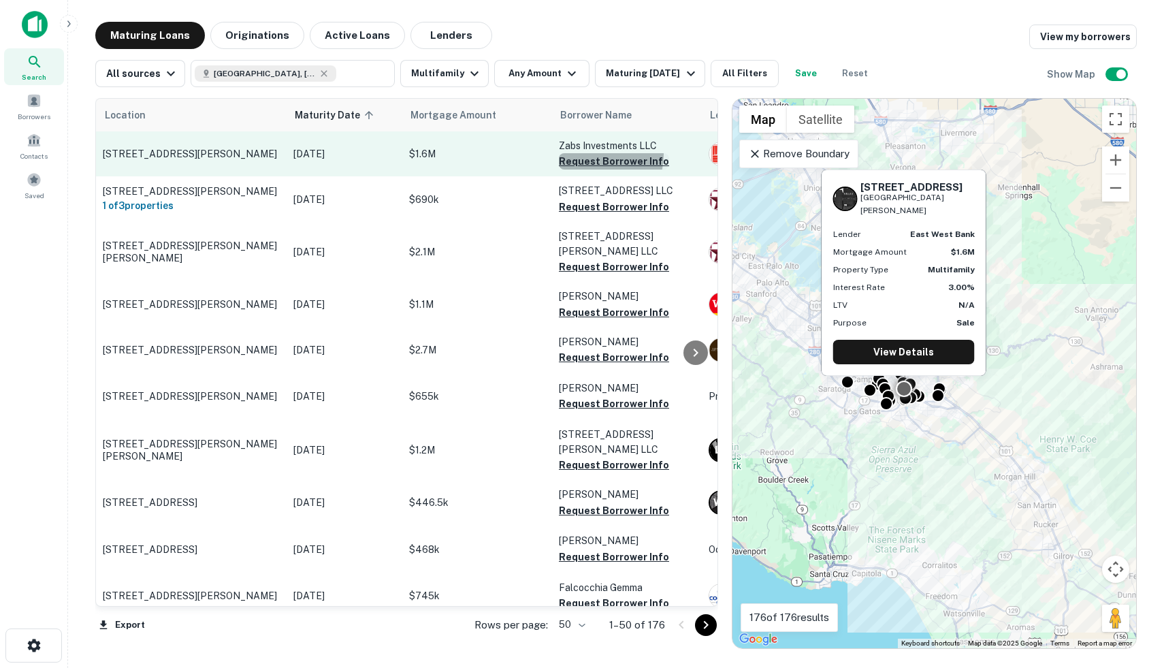
click at [585, 154] on button "Request Borrower Info" at bounding box center [614, 161] width 110 height 16
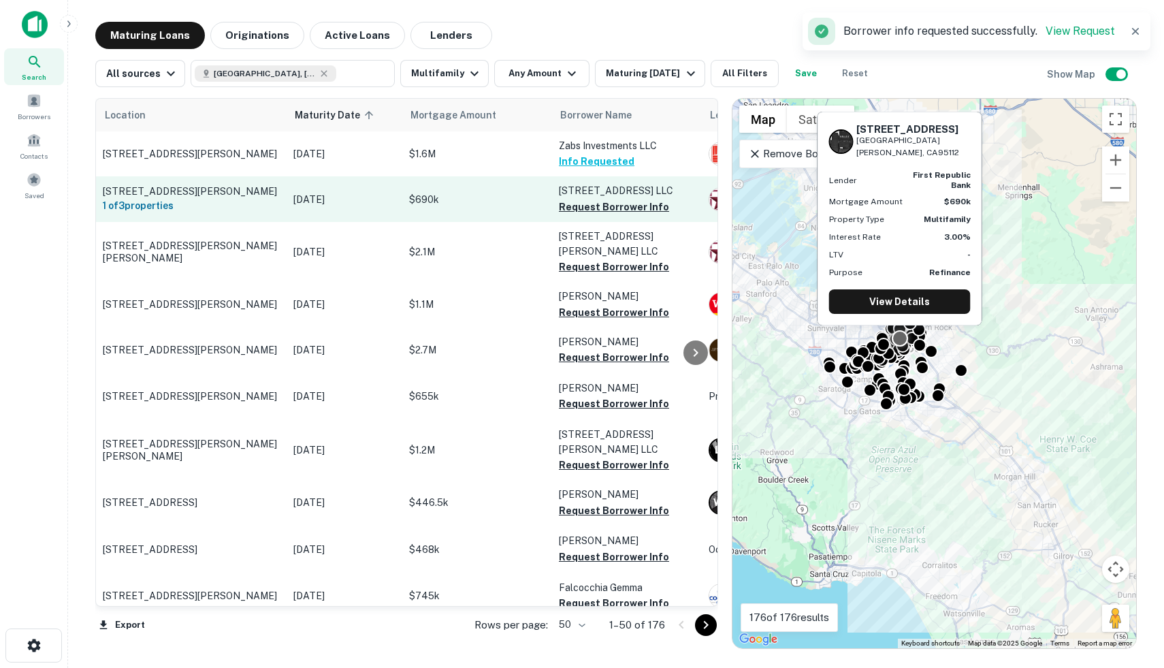
click at [619, 218] on td "139 N 6TH Street LLC Request Borrower Info" at bounding box center [627, 198] width 150 height 45
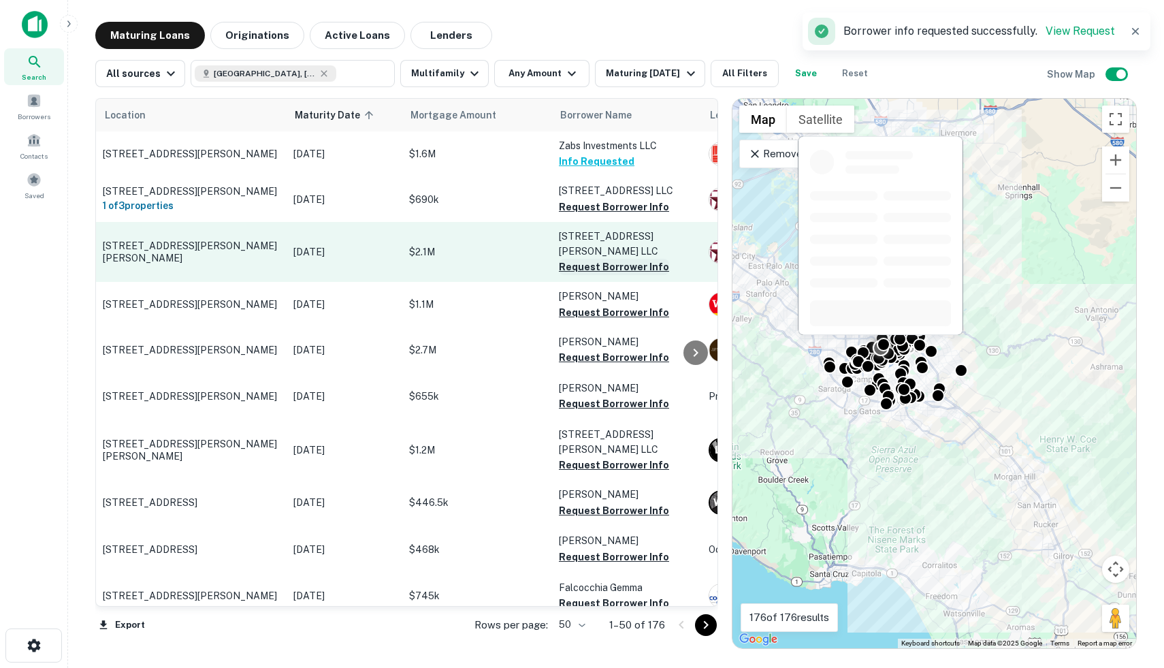
click at [613, 259] on button "Request Borrower Info" at bounding box center [614, 267] width 110 height 16
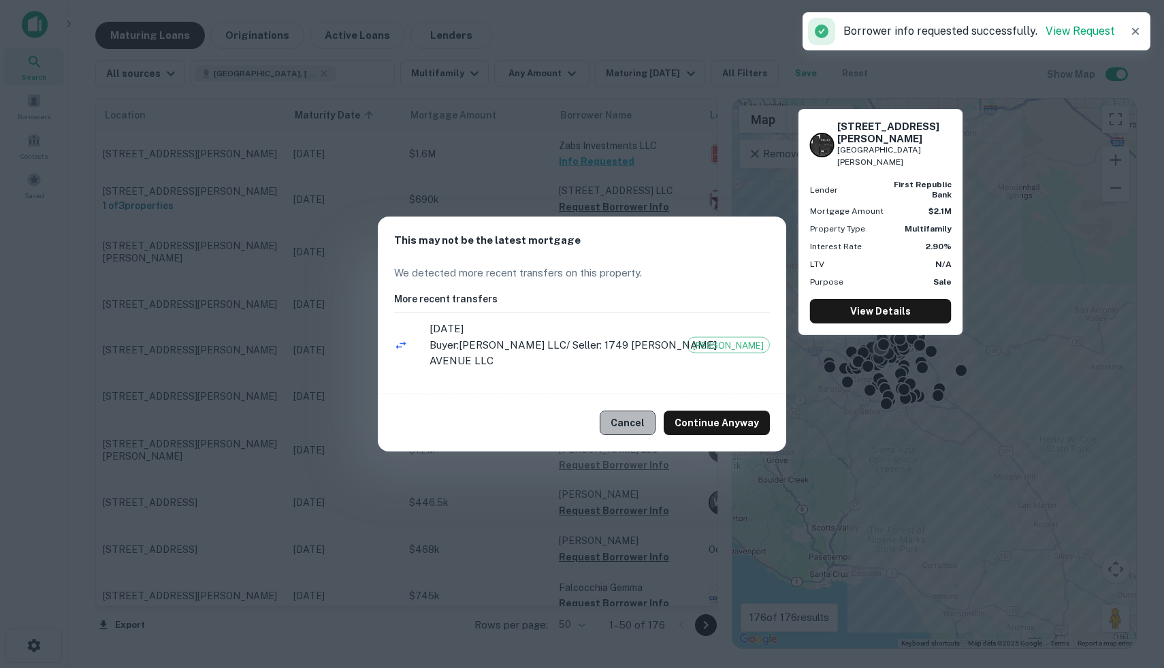
click at [638, 412] on button "Cancel" at bounding box center [628, 422] width 56 height 24
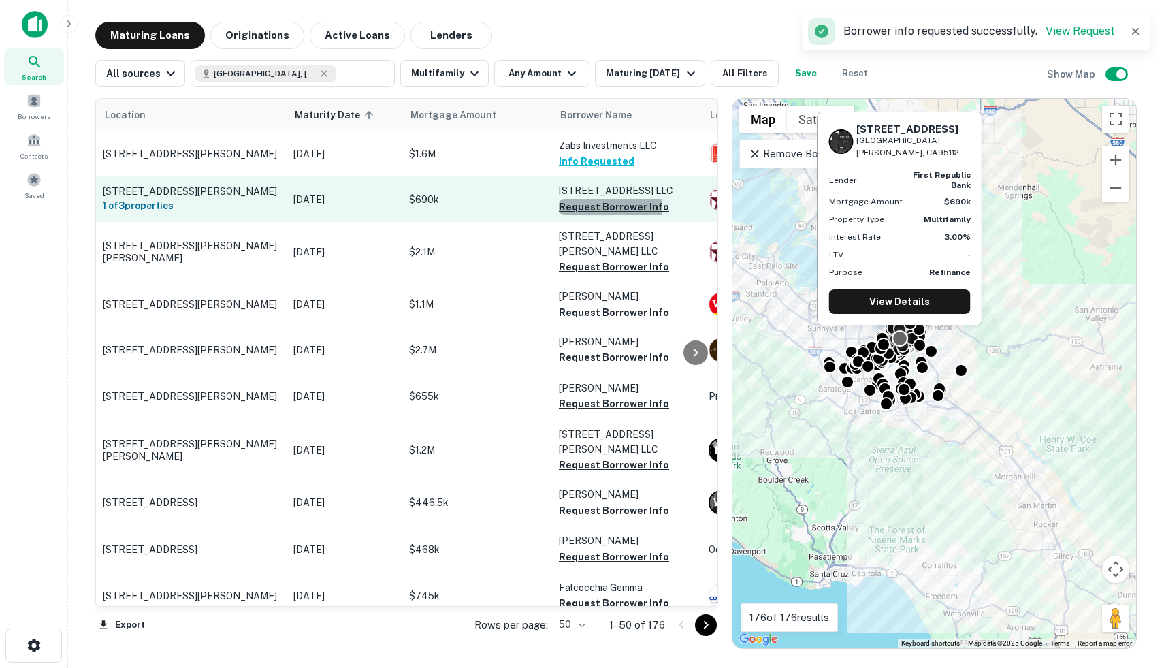
click at [609, 206] on button "Request Borrower Info" at bounding box center [614, 207] width 110 height 16
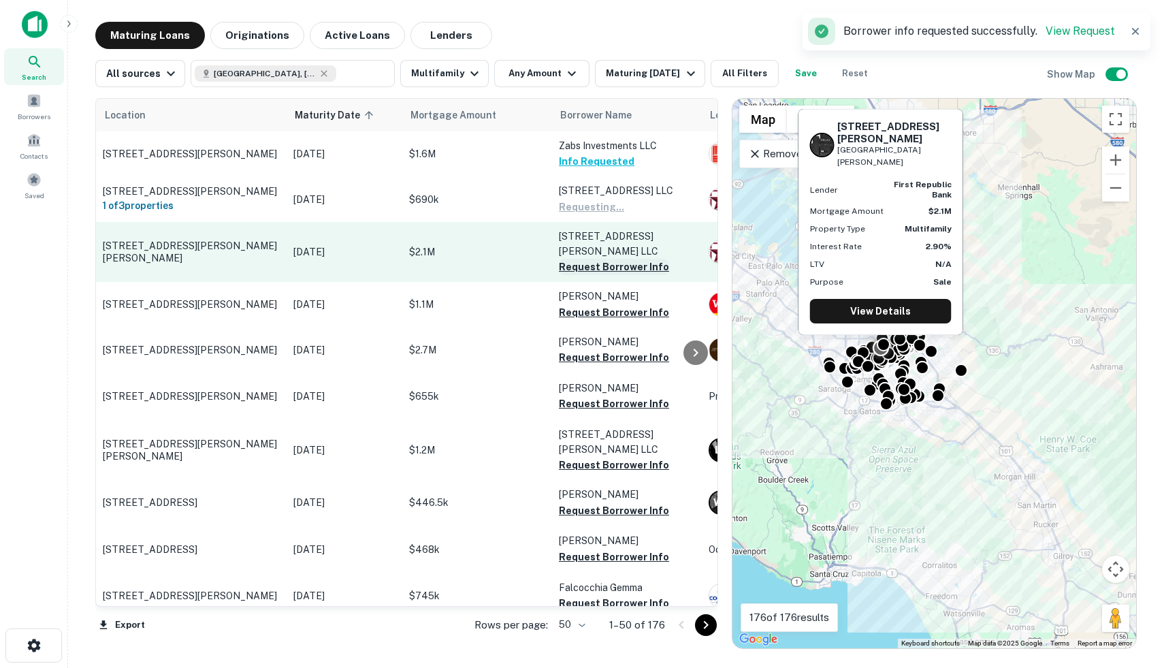
click at [612, 259] on button "Request Borrower Info" at bounding box center [614, 267] width 110 height 16
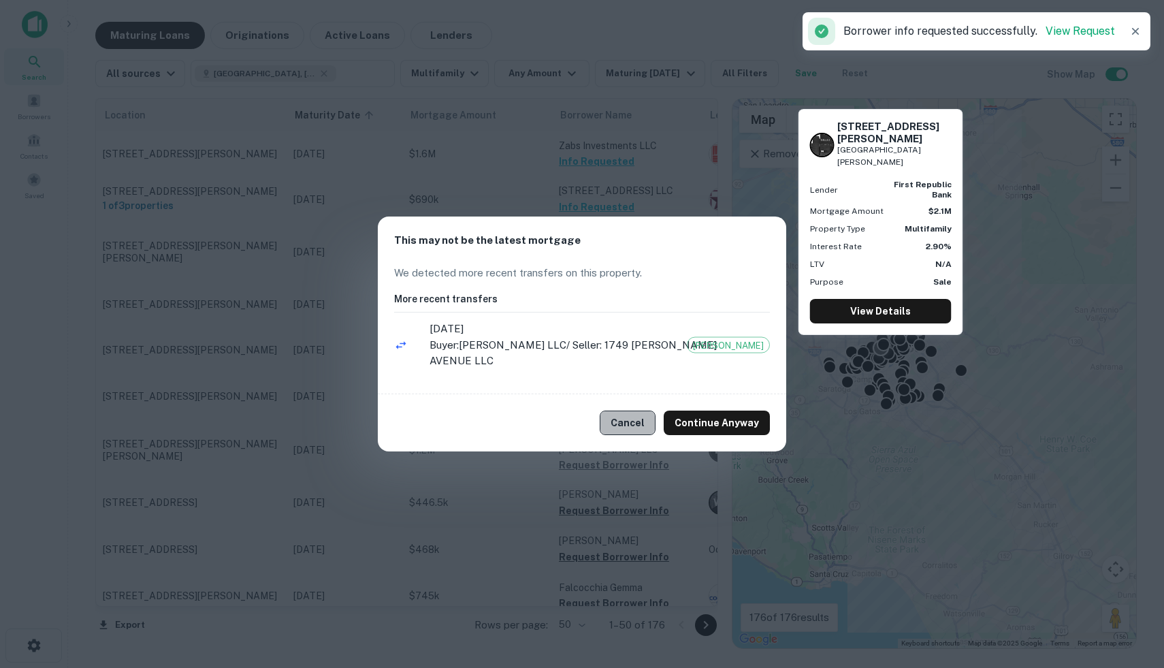
click at [632, 416] on button "Cancel" at bounding box center [628, 422] width 56 height 24
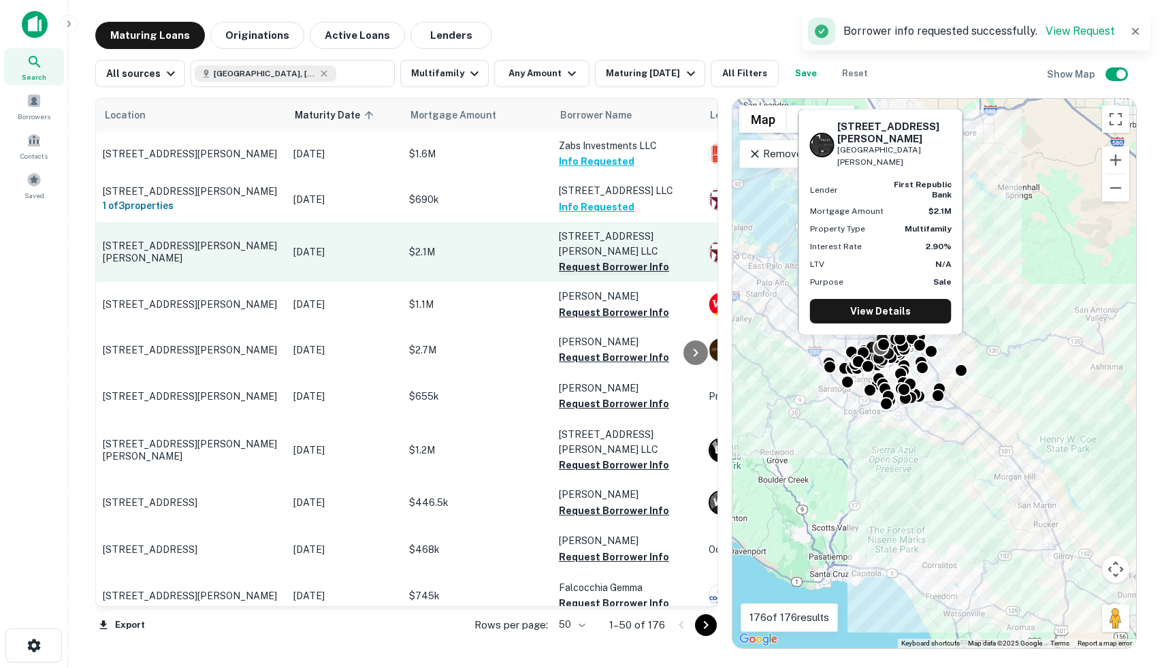
click at [604, 259] on button "Request Borrower Info" at bounding box center [614, 267] width 110 height 16
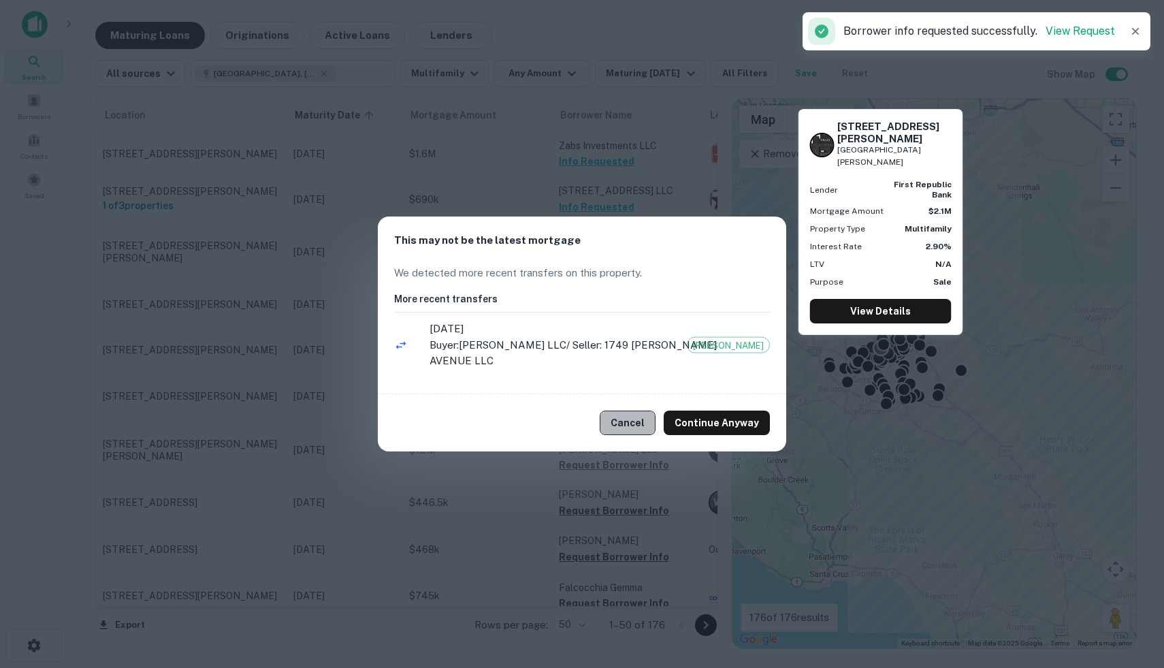
click at [649, 410] on button "Cancel" at bounding box center [628, 422] width 56 height 24
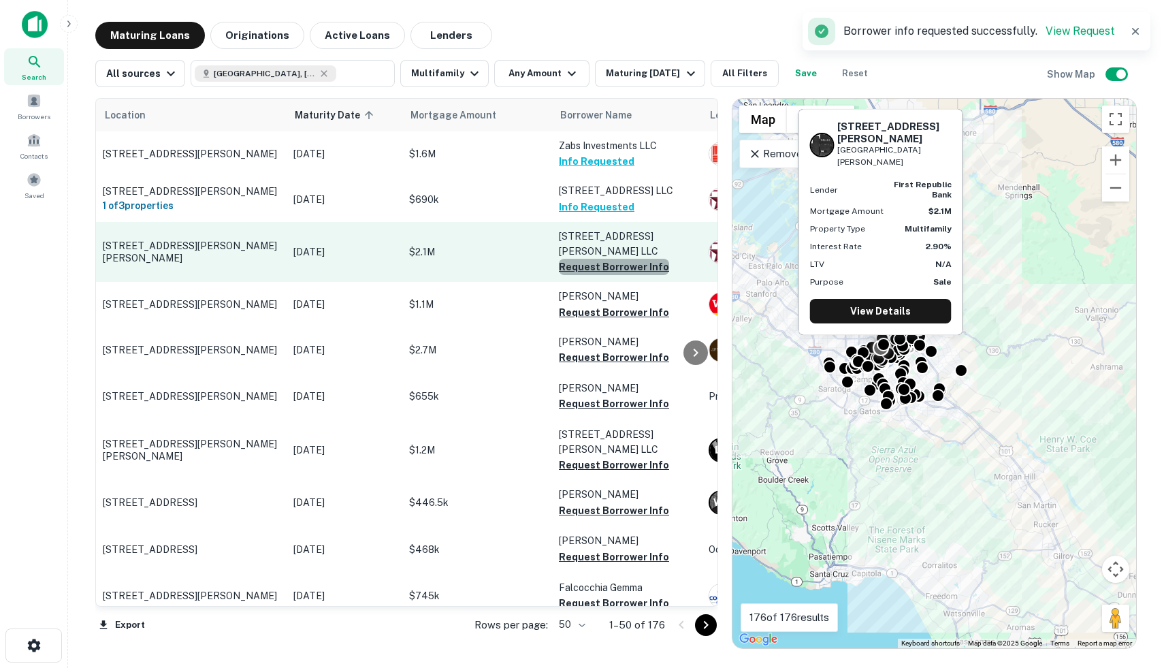
click at [619, 259] on button "Request Borrower Info" at bounding box center [614, 267] width 110 height 16
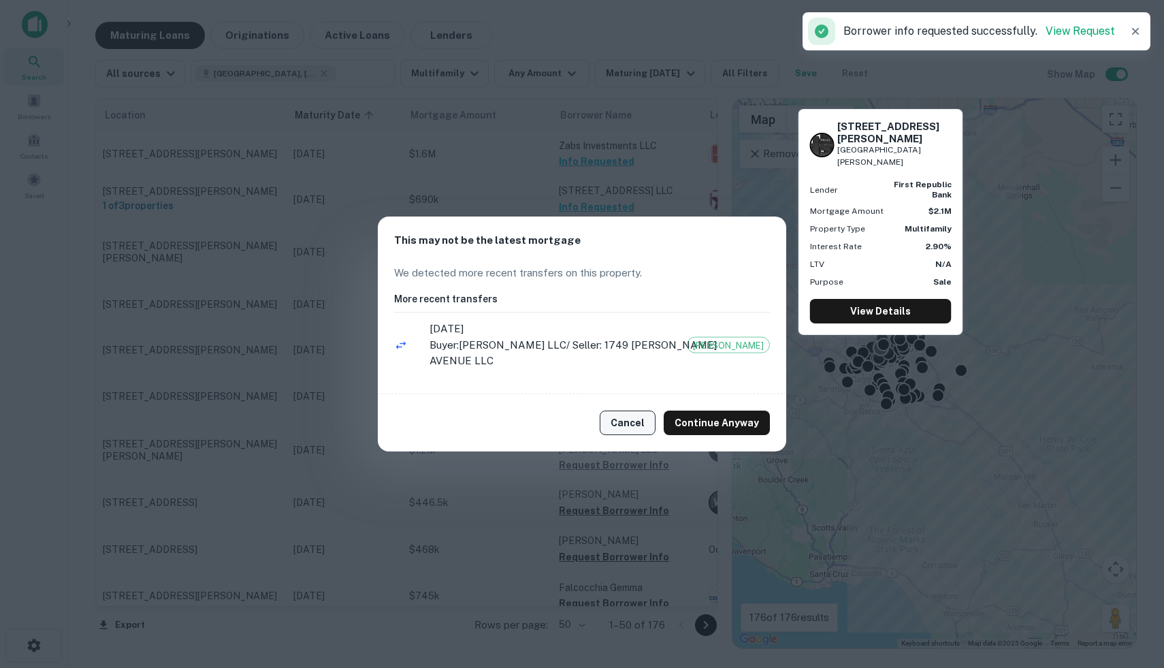
click at [628, 410] on button "Cancel" at bounding box center [628, 422] width 56 height 24
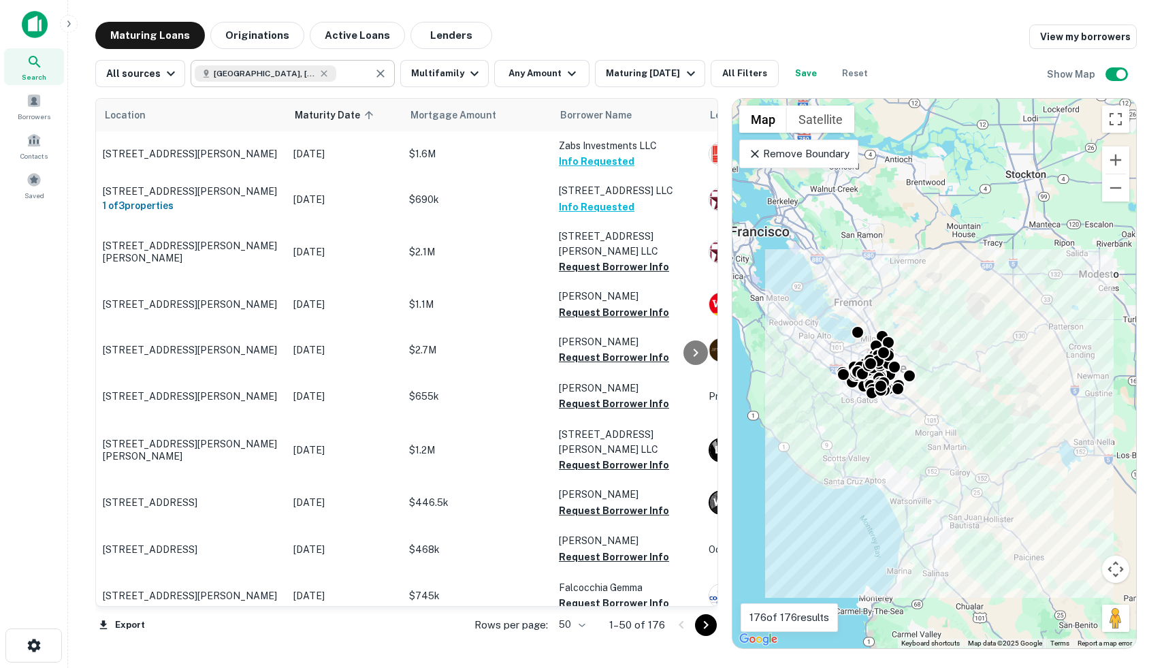
type input "**********"
click at [336, 80] on input "**********" at bounding box center [352, 73] width 32 height 19
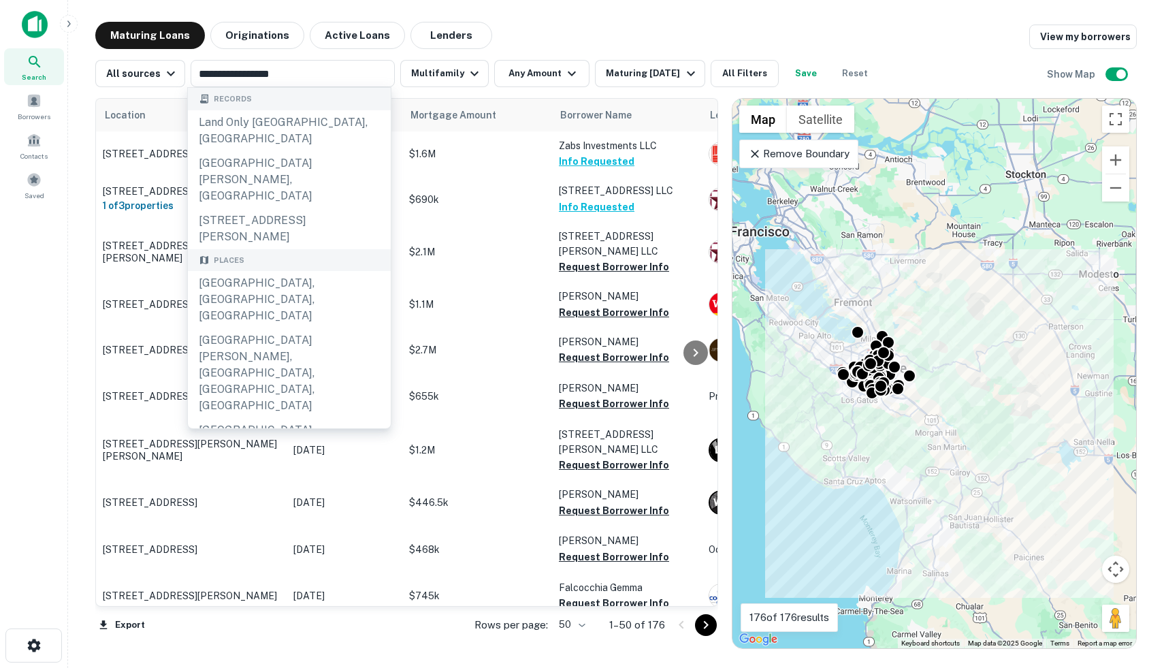
click at [69, 334] on main "**********" at bounding box center [616, 334] width 1096 height 668
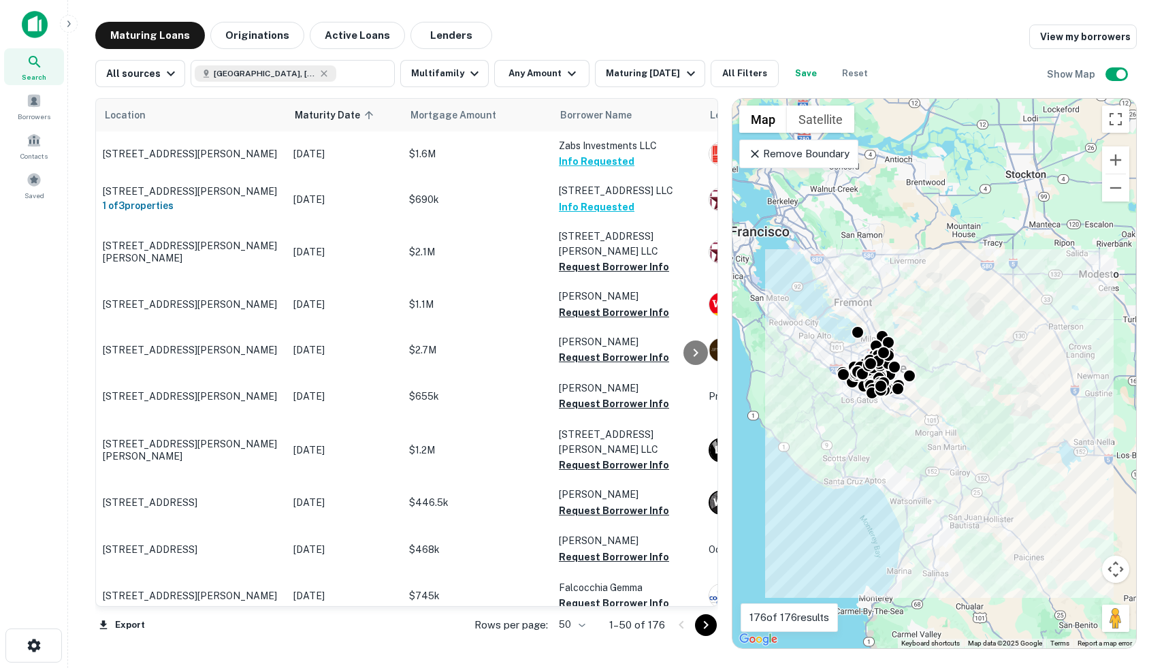
click at [753, 159] on icon at bounding box center [755, 154] width 14 height 14
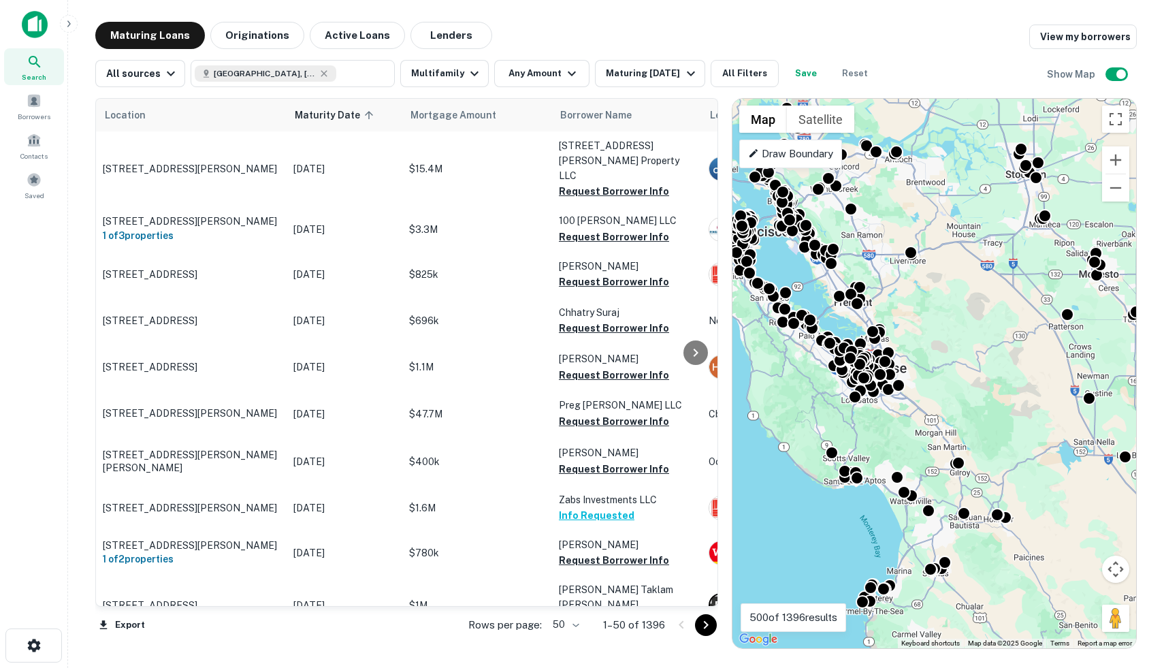
click at [760, 157] on p "Draw Boundary" at bounding box center [790, 154] width 85 height 16
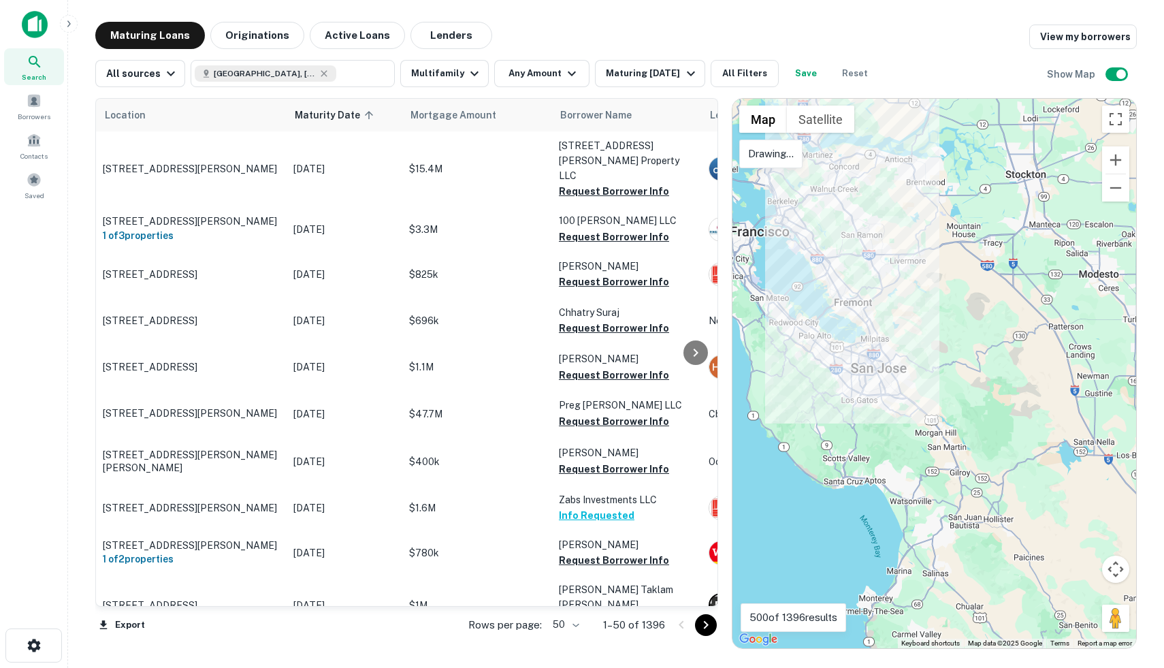
click at [876, 308] on div at bounding box center [934, 373] width 404 height 549
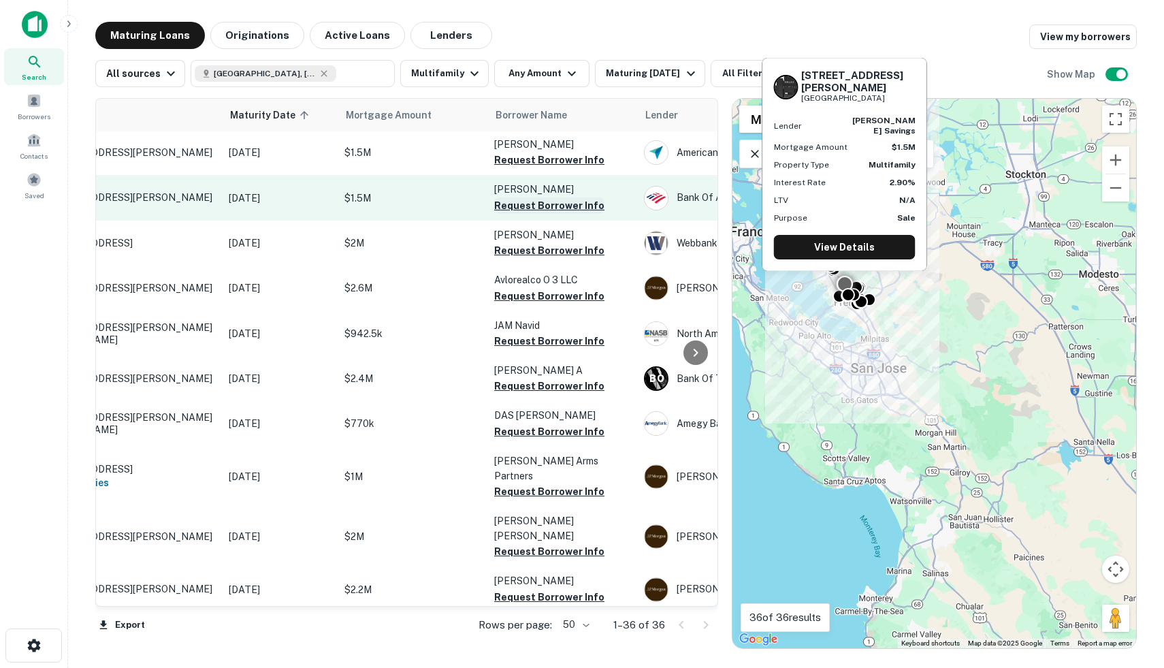
scroll to position [1, 0]
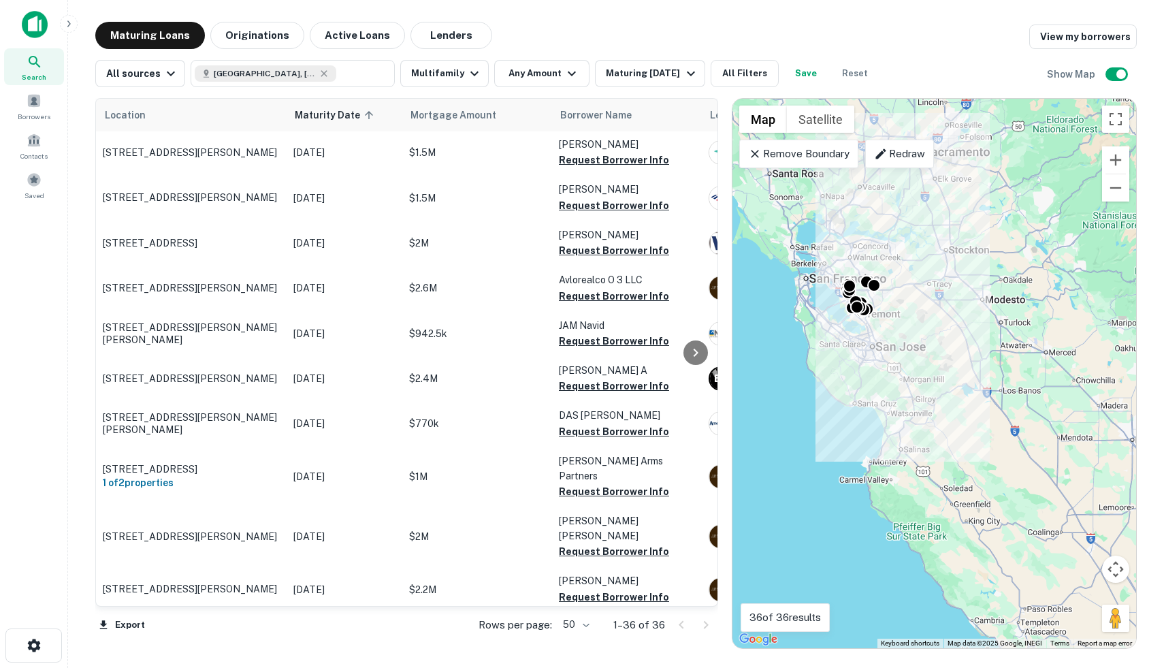
click at [881, 148] on icon at bounding box center [881, 154] width 14 height 14
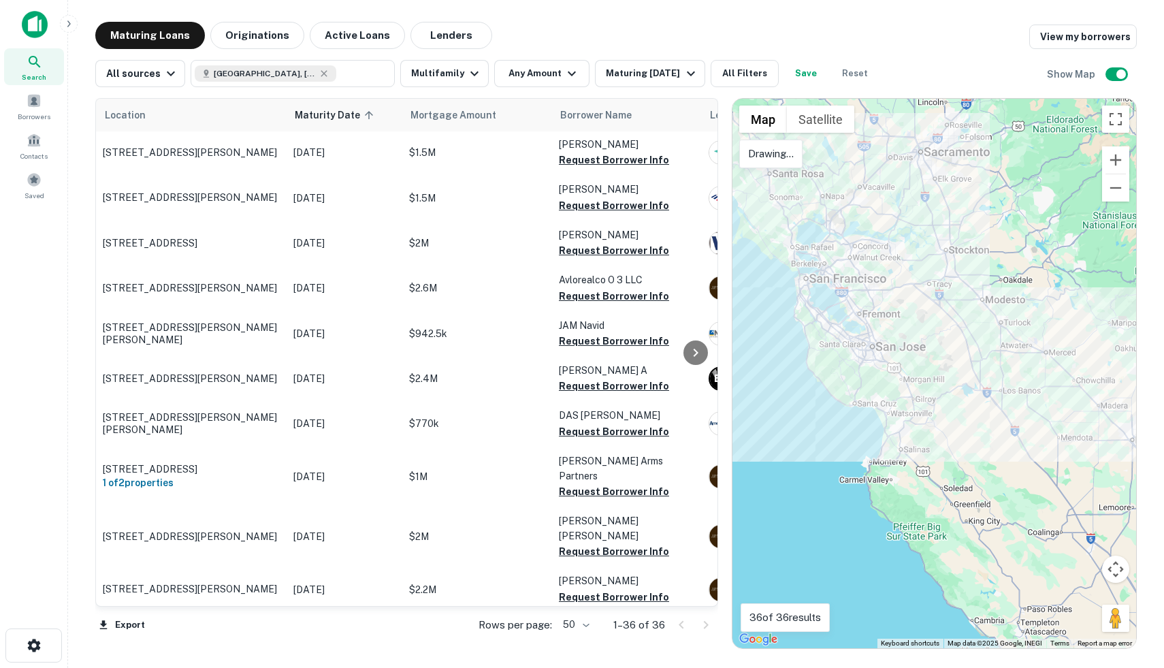
drag, startPoint x: 853, startPoint y: 355, endPoint x: 851, endPoint y: 347, distance: 8.3
click at [851, 347] on div at bounding box center [934, 373] width 404 height 549
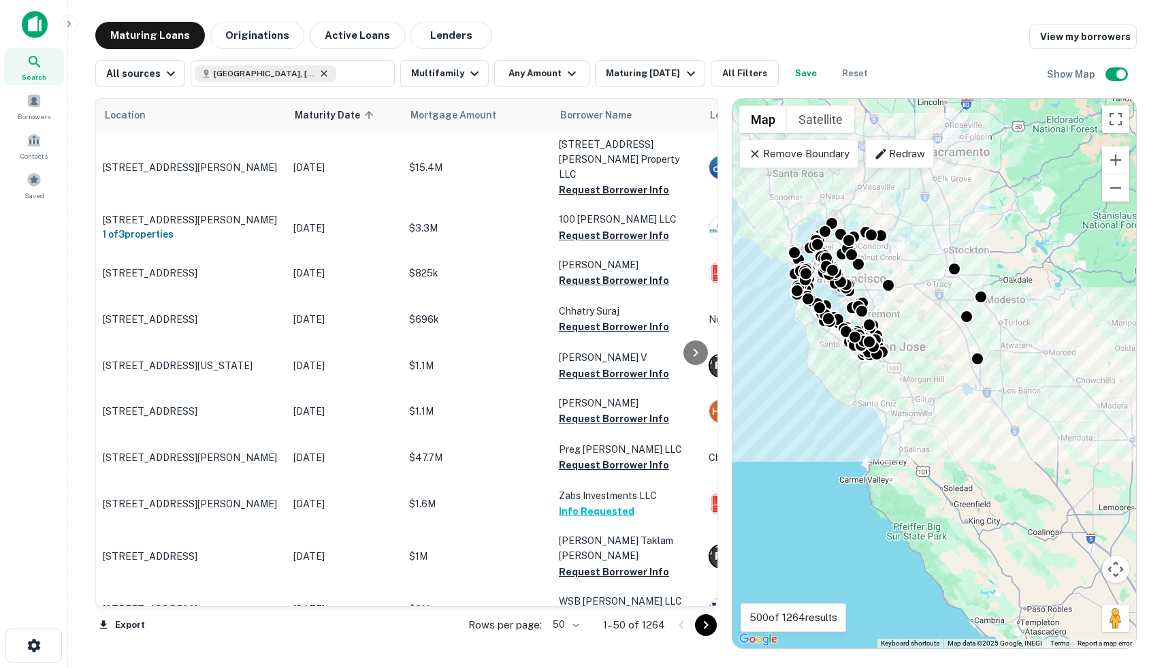
click at [318, 76] on icon at bounding box center [323, 73] width 11 height 11
type input "**********"
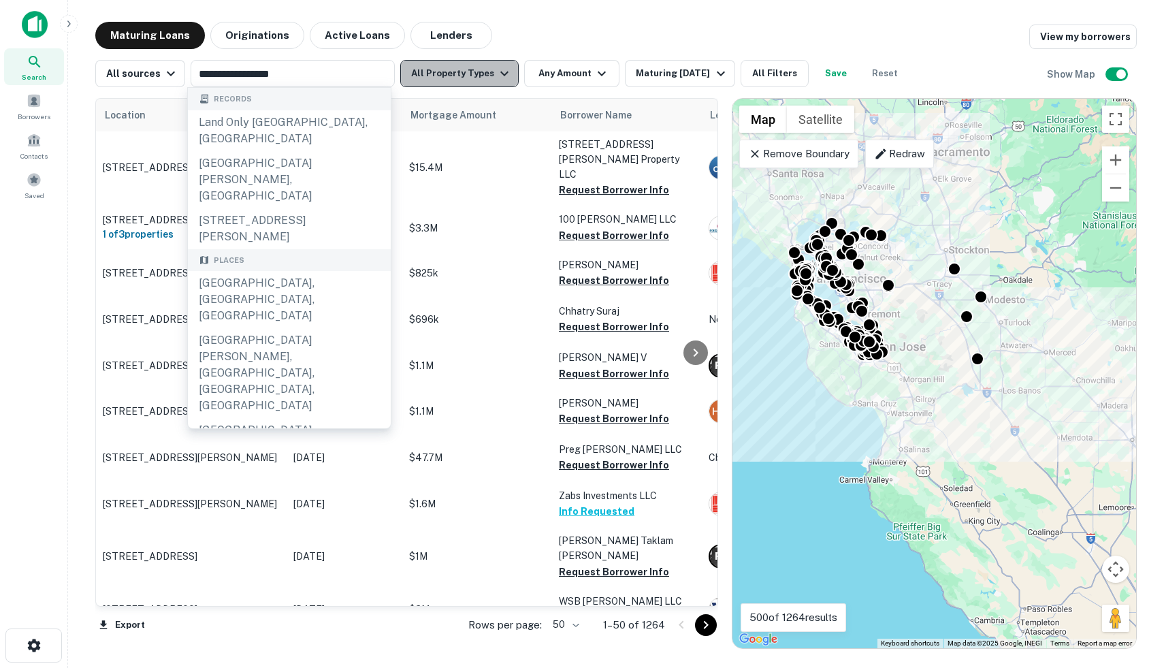
click at [496, 76] on icon "button" at bounding box center [504, 73] width 16 height 16
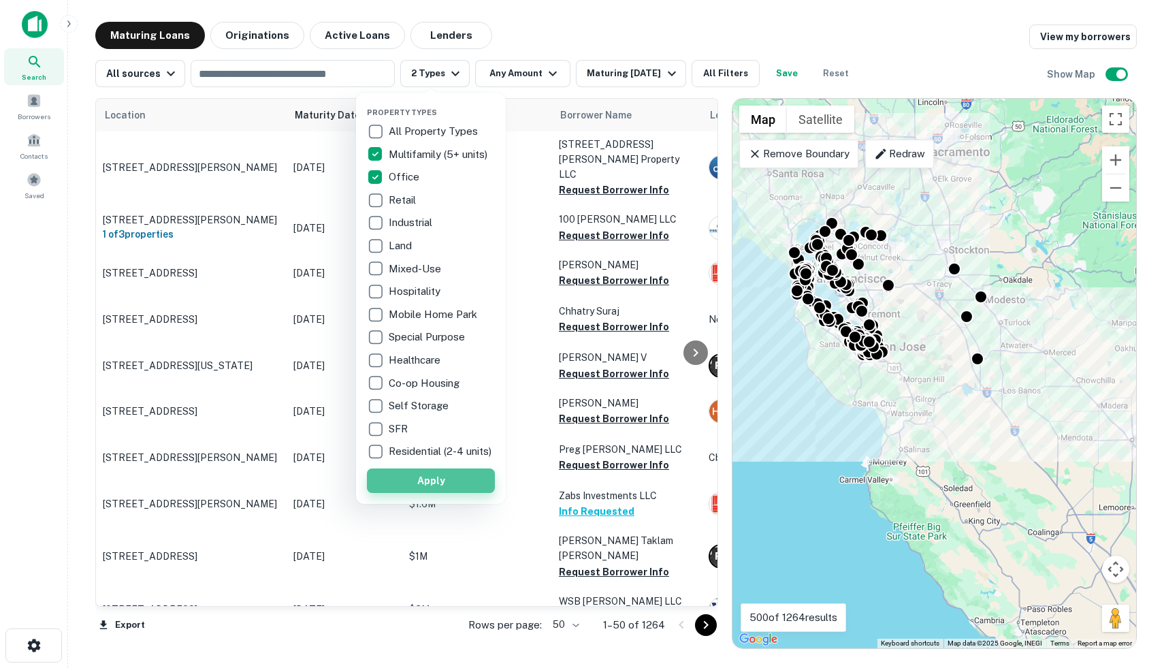
click at [448, 491] on button "Apply" at bounding box center [431, 480] width 128 height 24
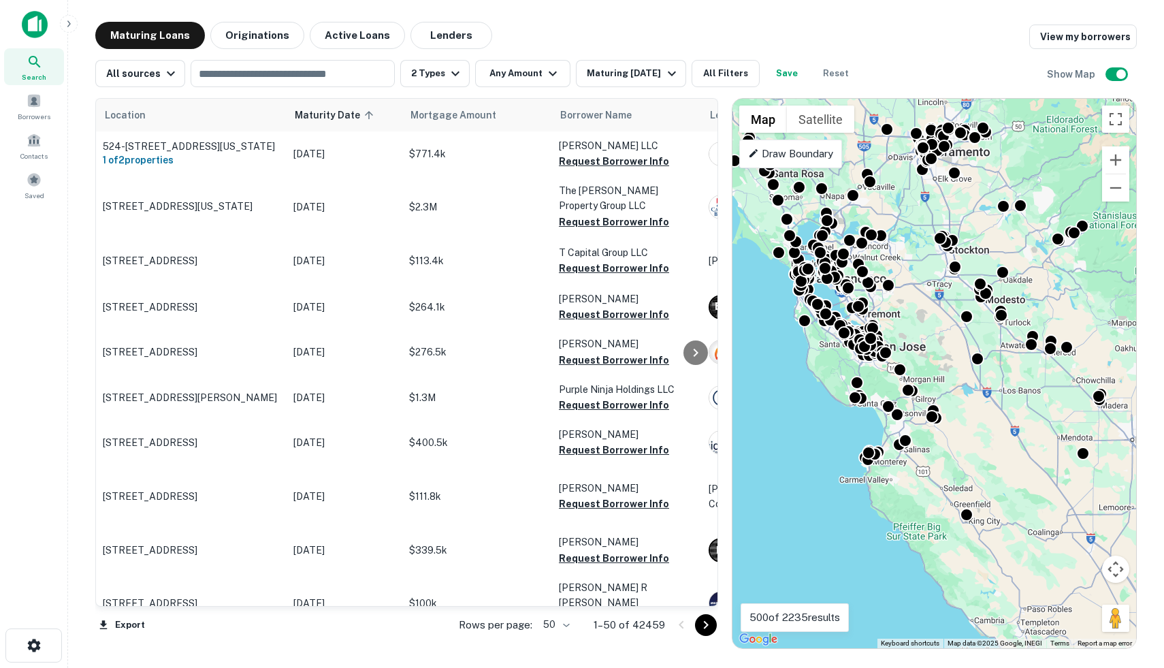
click at [751, 157] on icon at bounding box center [753, 153] width 11 height 11
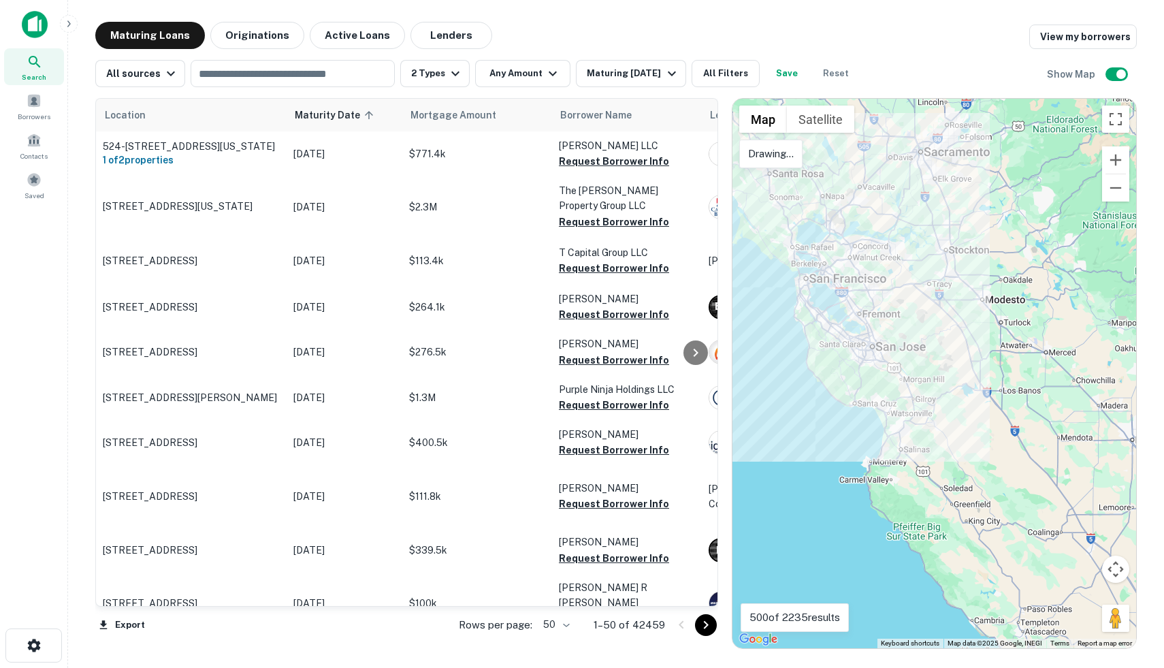
drag, startPoint x: 801, startPoint y: 210, endPoint x: 829, endPoint y: 208, distance: 28.0
click at [829, 208] on div at bounding box center [934, 373] width 404 height 549
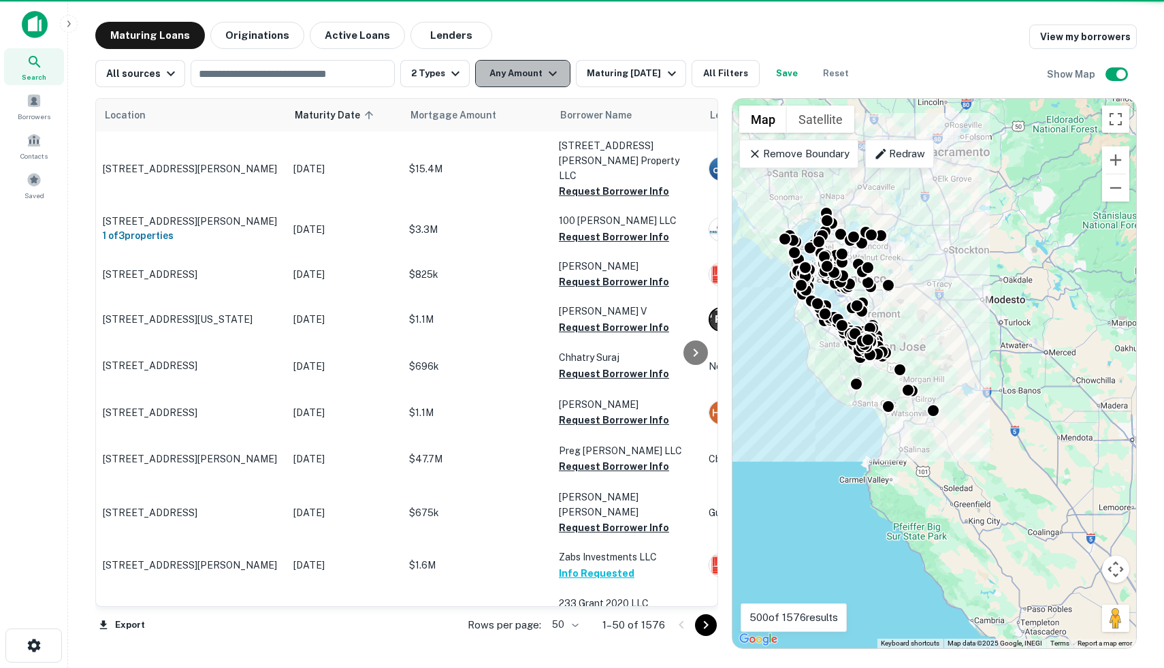
click at [527, 78] on button "Any Amount" at bounding box center [522, 73] width 95 height 27
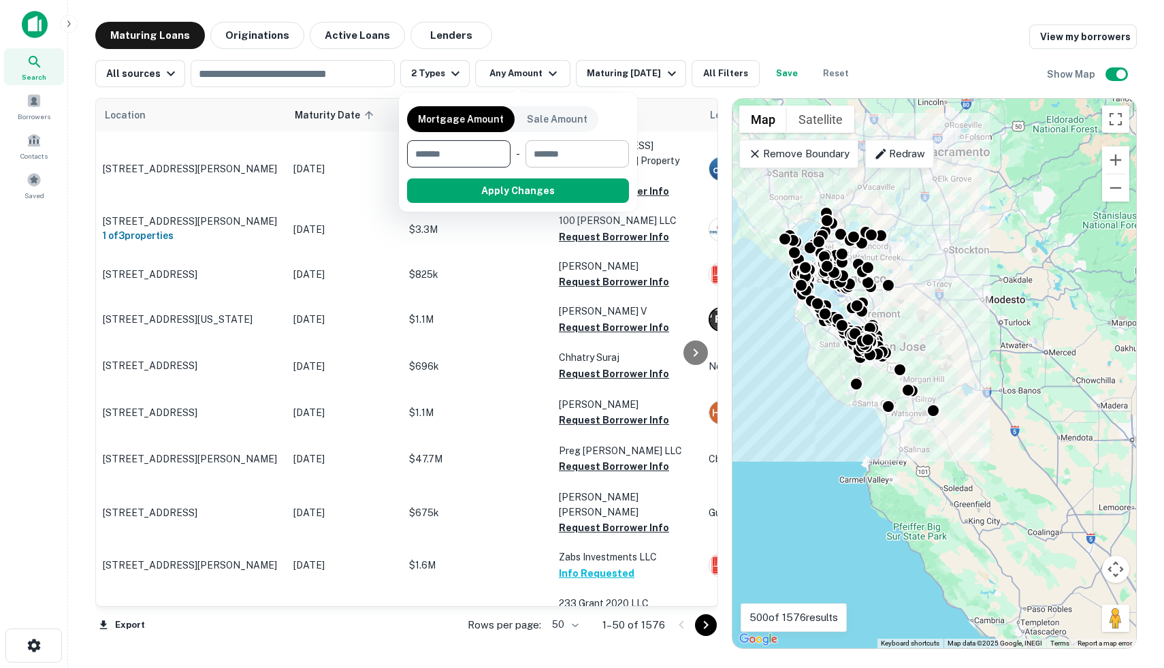
click at [558, 163] on input "number" at bounding box center [572, 153] width 94 height 27
type input "*"
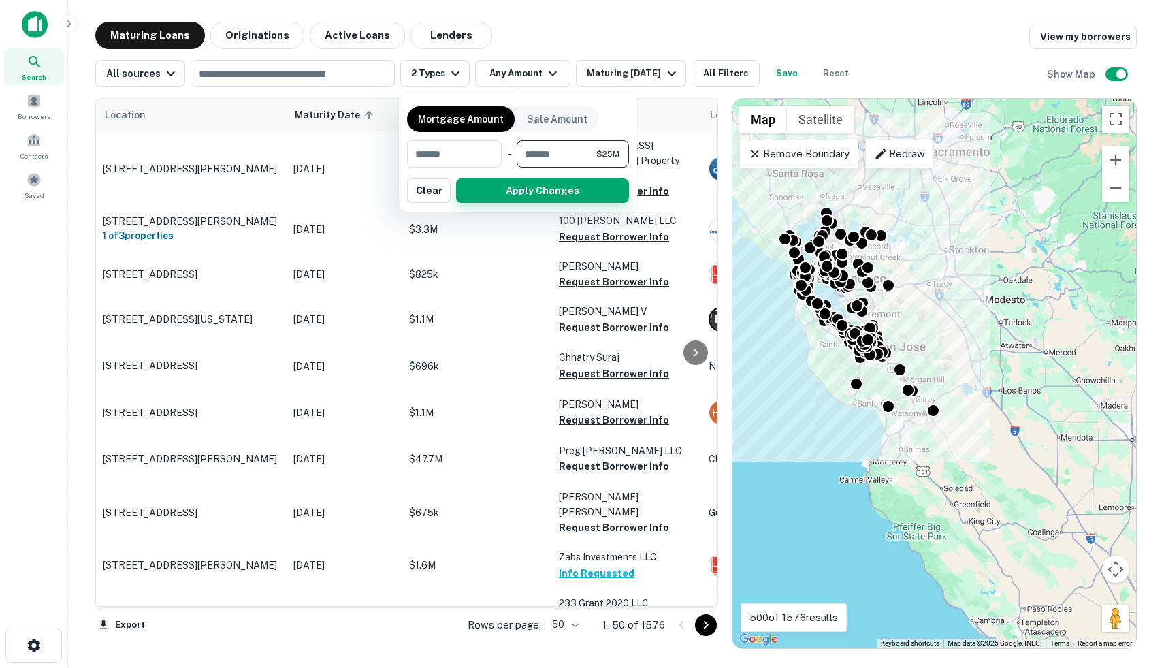
type input "********"
click at [553, 196] on button "Apply Changes" at bounding box center [542, 190] width 173 height 24
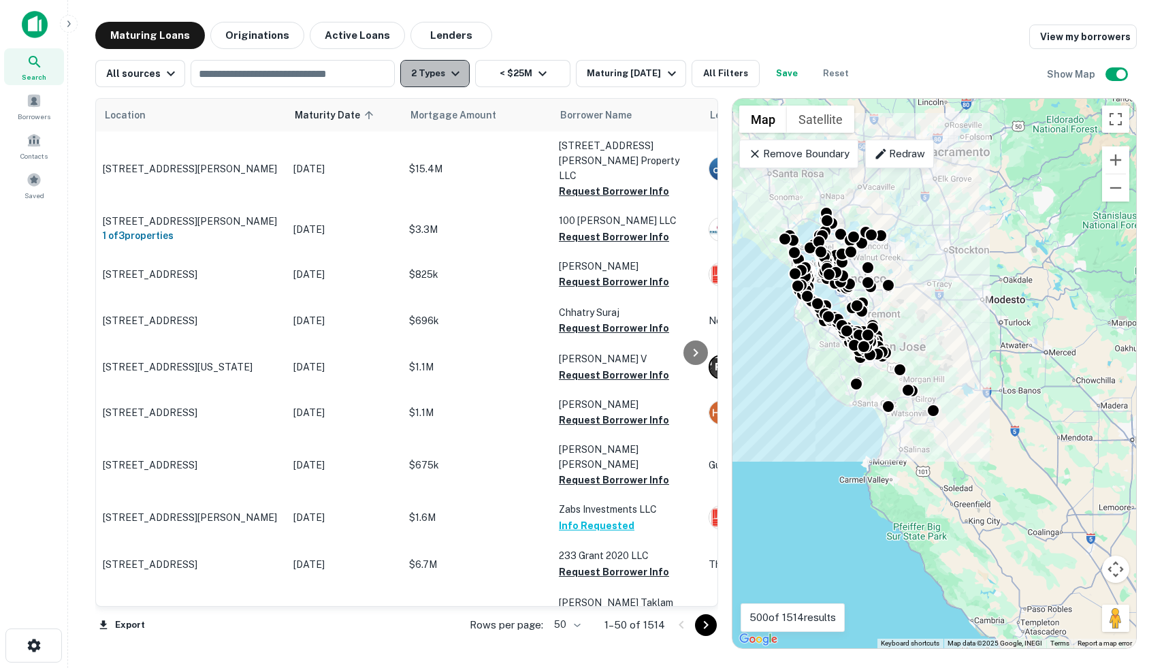
click at [447, 75] on icon "button" at bounding box center [455, 73] width 16 height 16
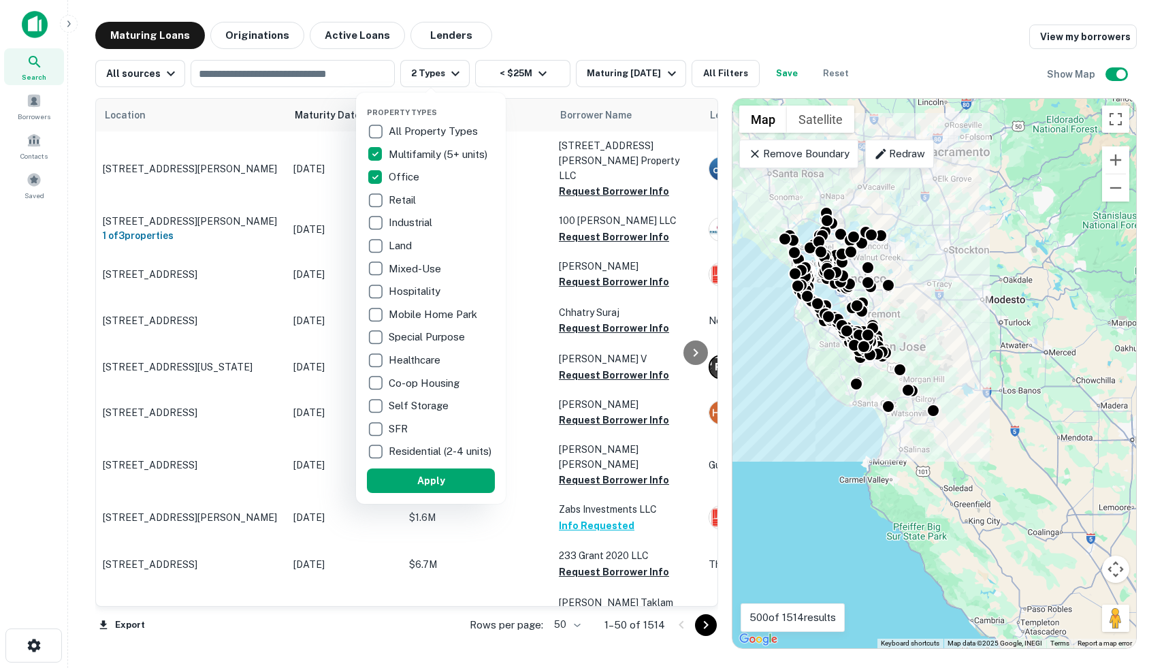
click at [556, 46] on div at bounding box center [582, 334] width 1164 height 668
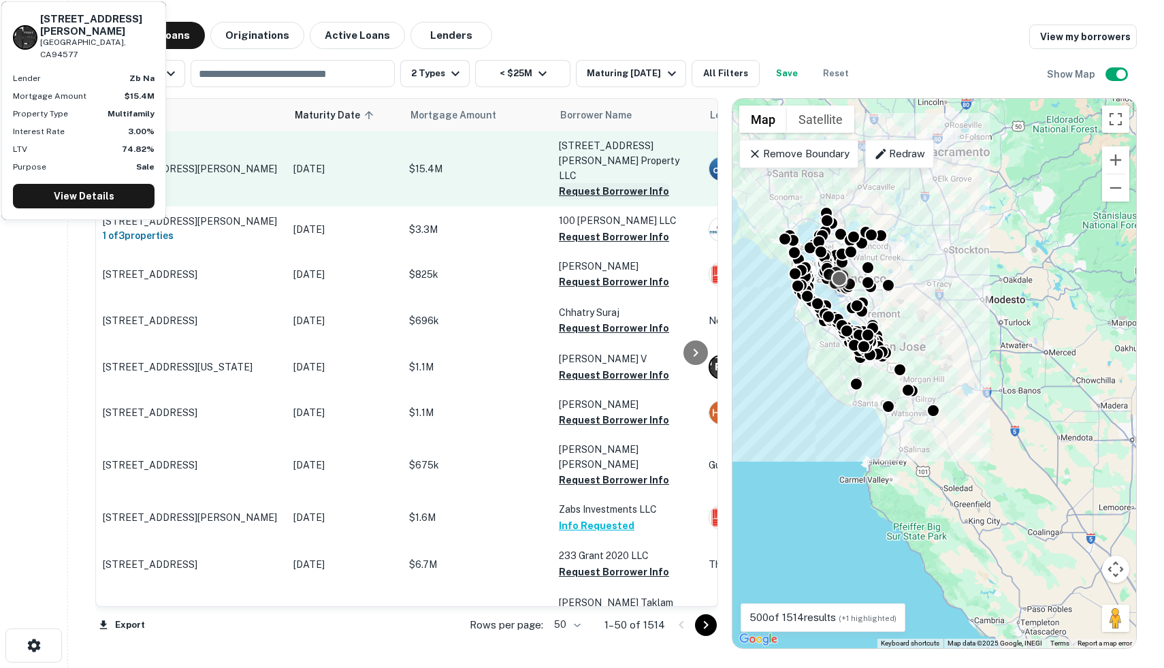
click at [604, 183] on button "Request Borrower Info" at bounding box center [614, 191] width 110 height 16
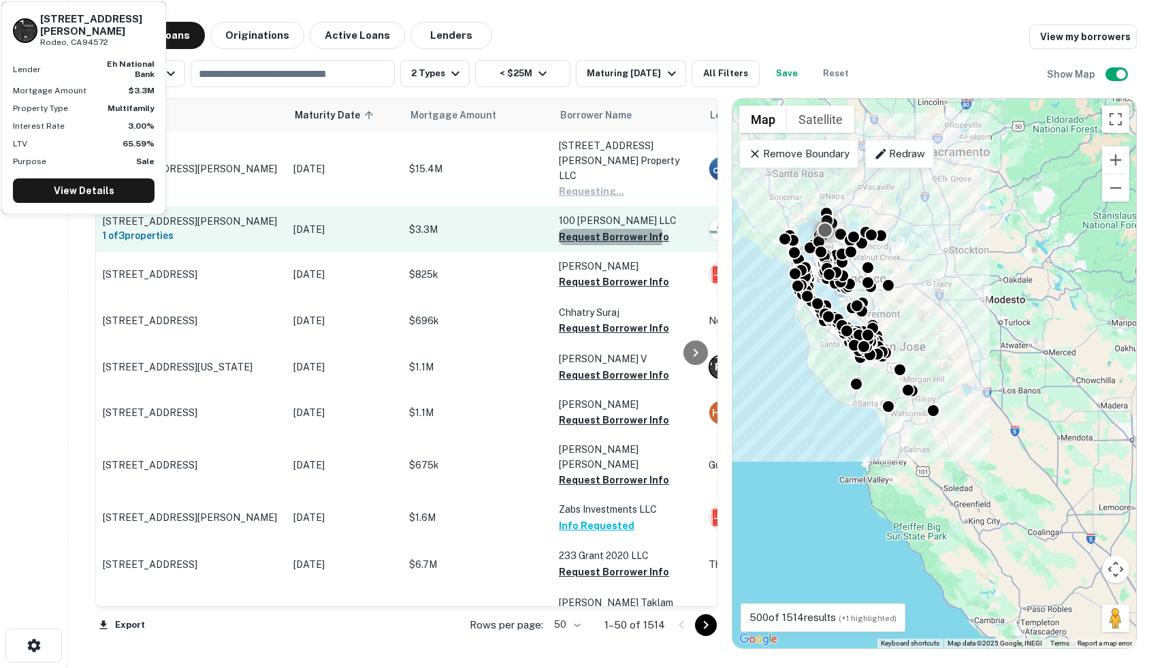
click at [603, 229] on button "Request Borrower Info" at bounding box center [614, 237] width 110 height 16
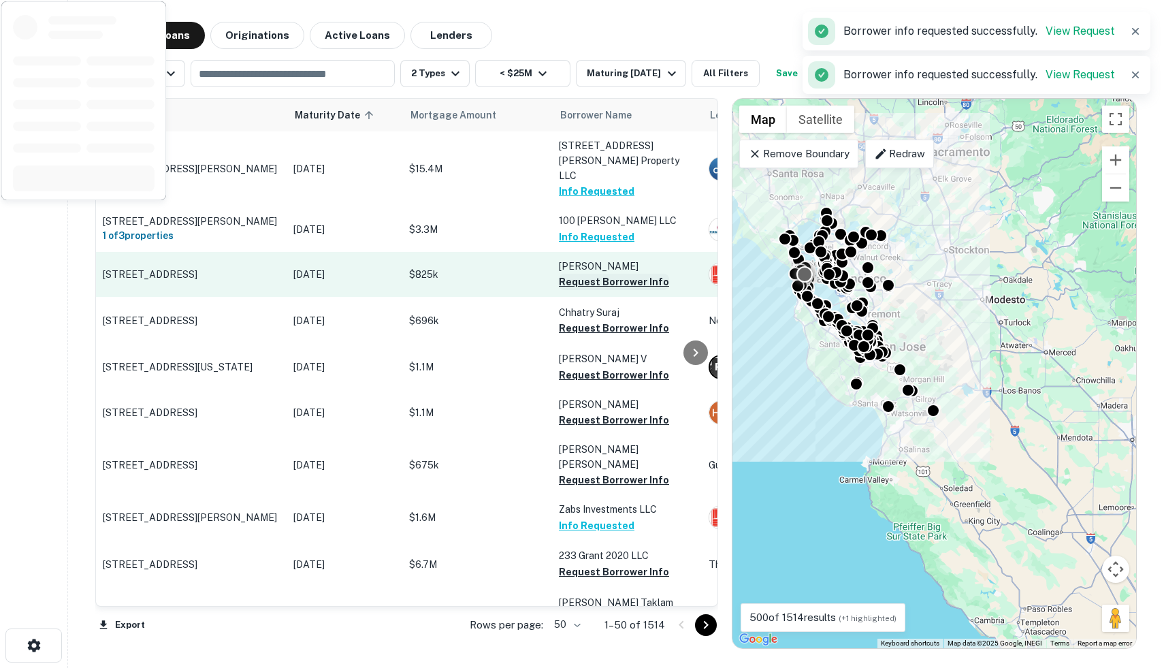
click at [601, 274] on button "Request Borrower Info" at bounding box center [614, 282] width 110 height 16
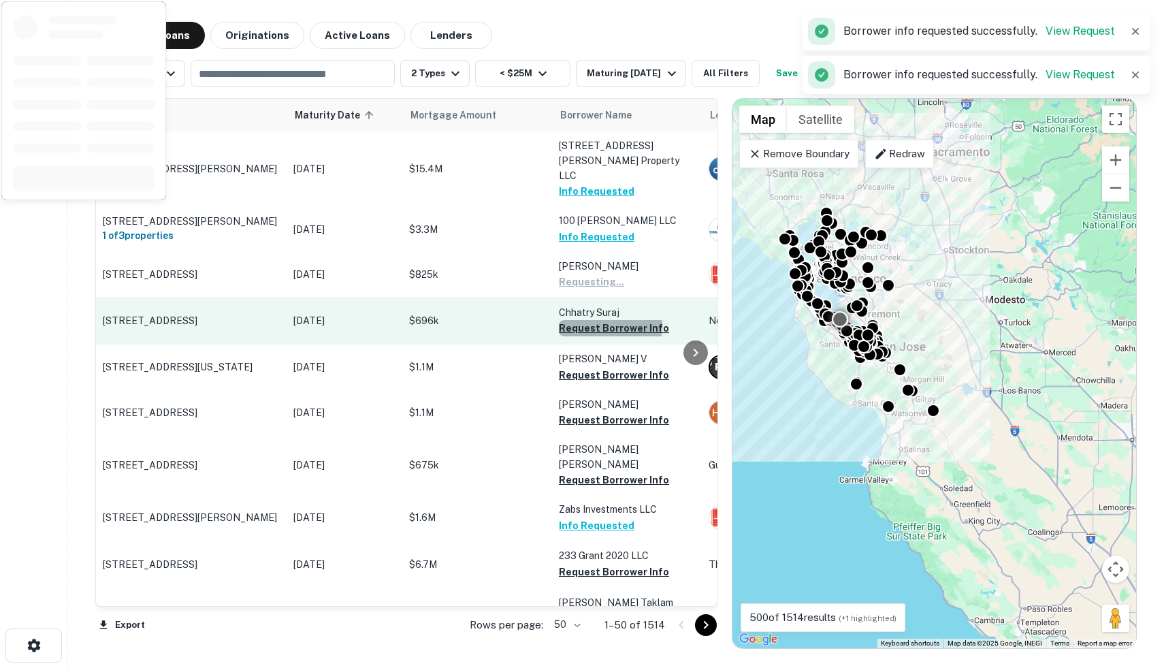
click at [601, 320] on button "Request Borrower Info" at bounding box center [614, 328] width 110 height 16
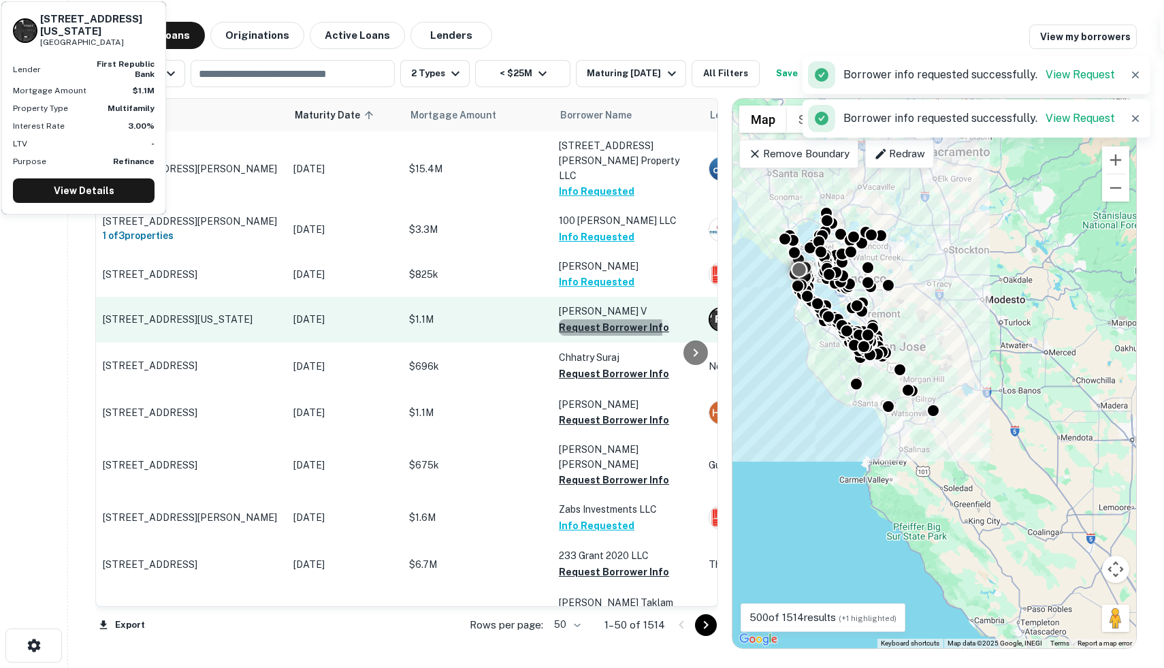
click at [580, 319] on button "Request Borrower Info" at bounding box center [614, 327] width 110 height 16
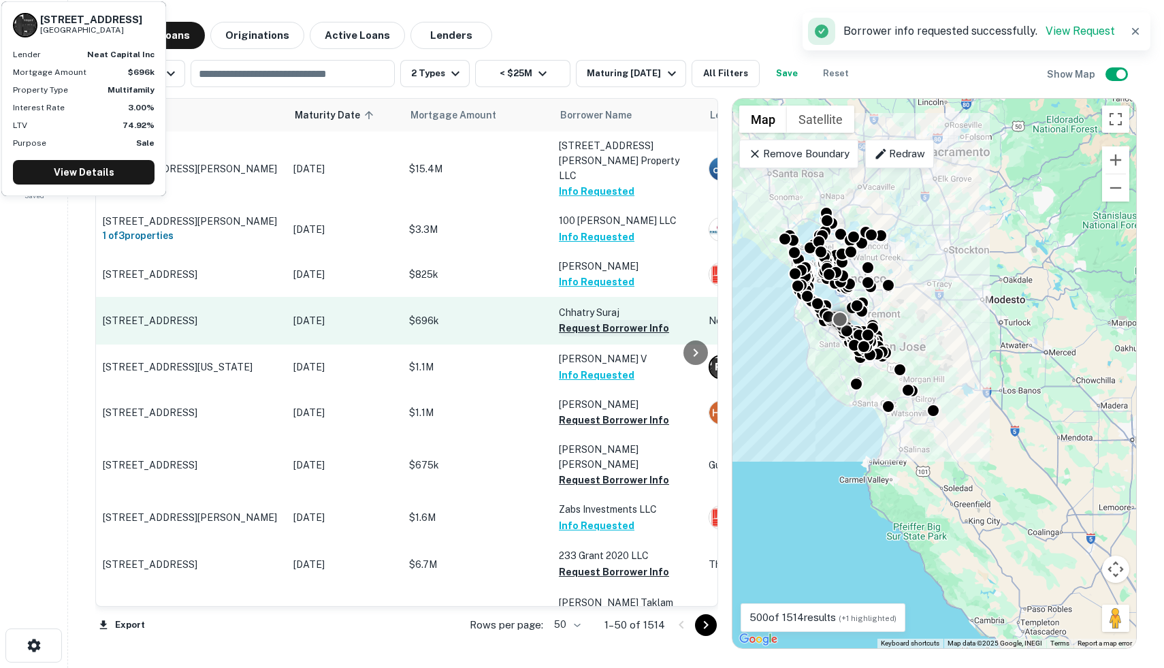
click at [587, 320] on button "Request Borrower Info" at bounding box center [614, 328] width 110 height 16
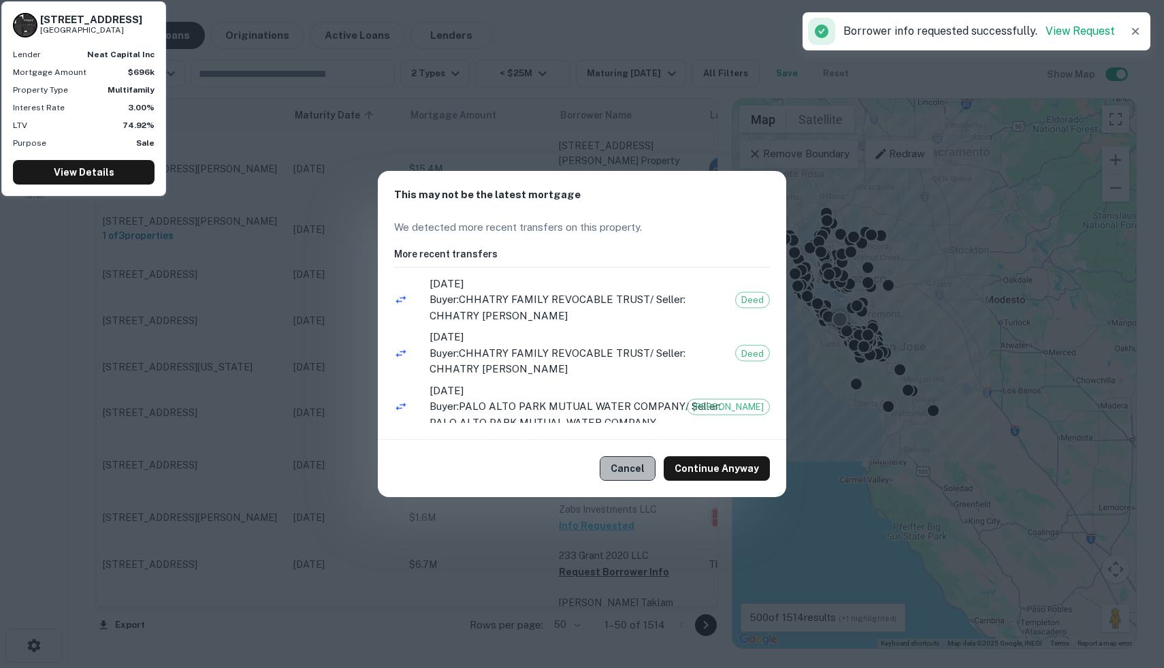
click at [627, 463] on button "Cancel" at bounding box center [628, 468] width 56 height 24
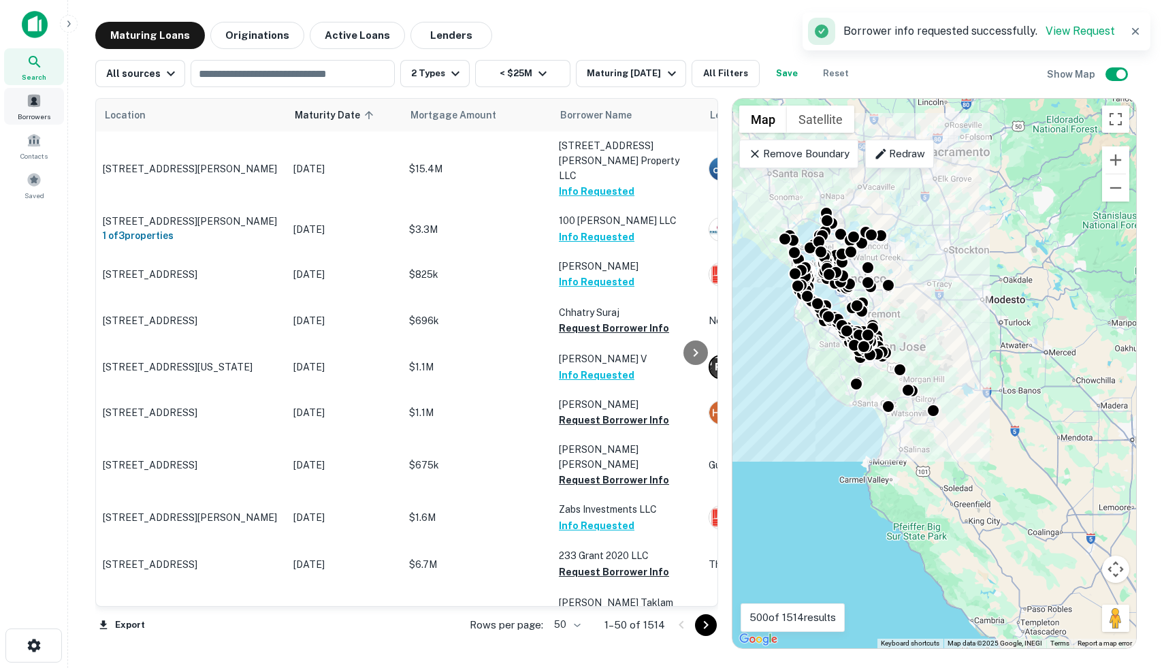
click at [33, 114] on span "Borrowers" at bounding box center [34, 116] width 33 height 11
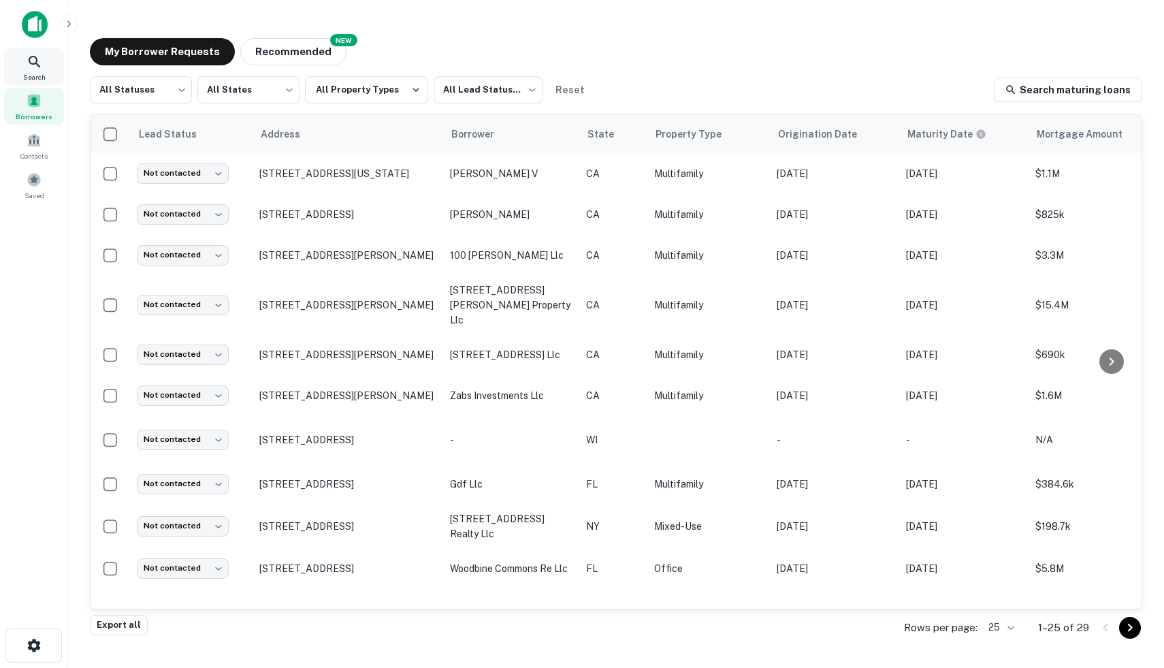
click at [34, 68] on icon at bounding box center [35, 62] width 16 height 16
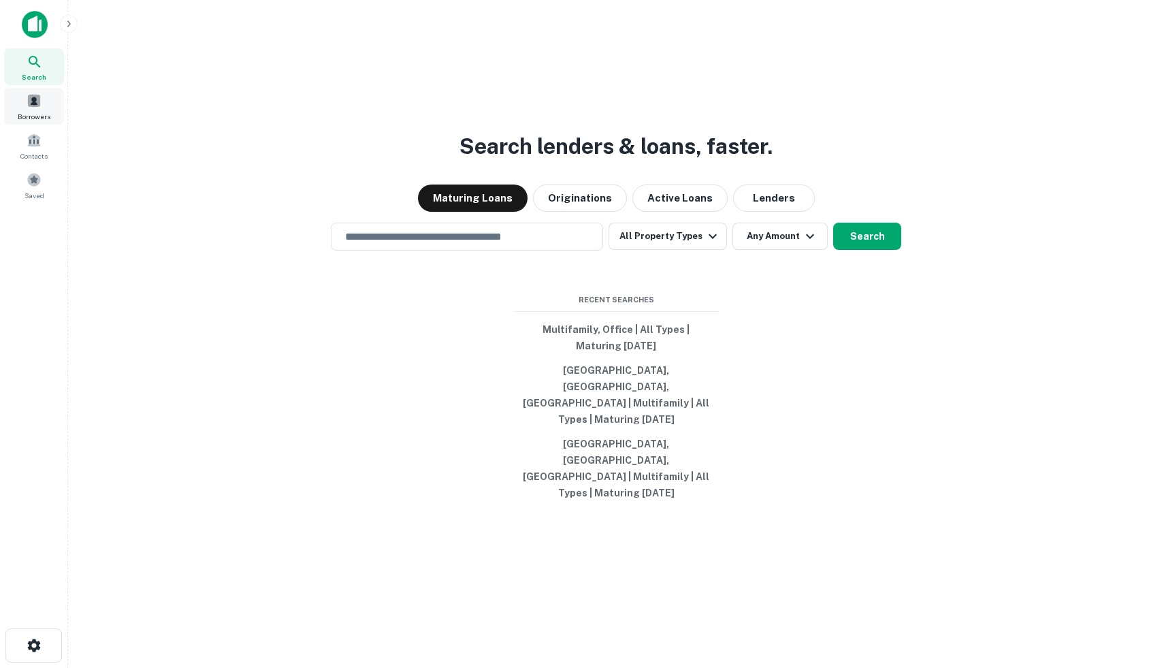
click at [34, 101] on span at bounding box center [34, 100] width 15 height 15
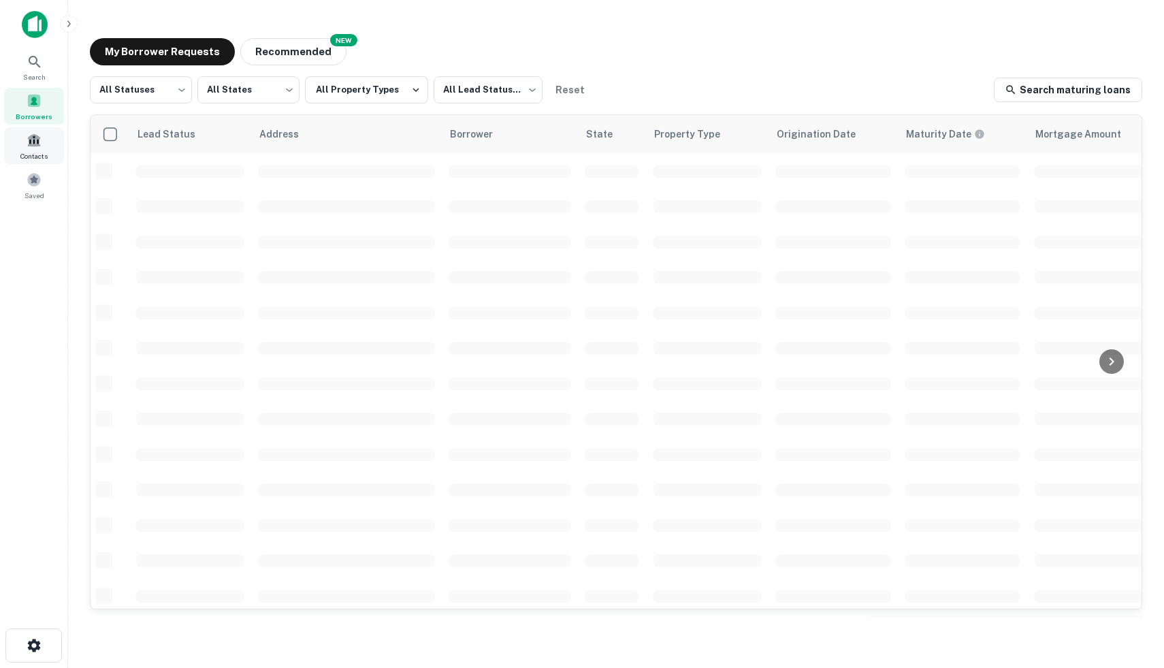
click at [46, 144] on div "Contacts" at bounding box center [34, 145] width 60 height 37
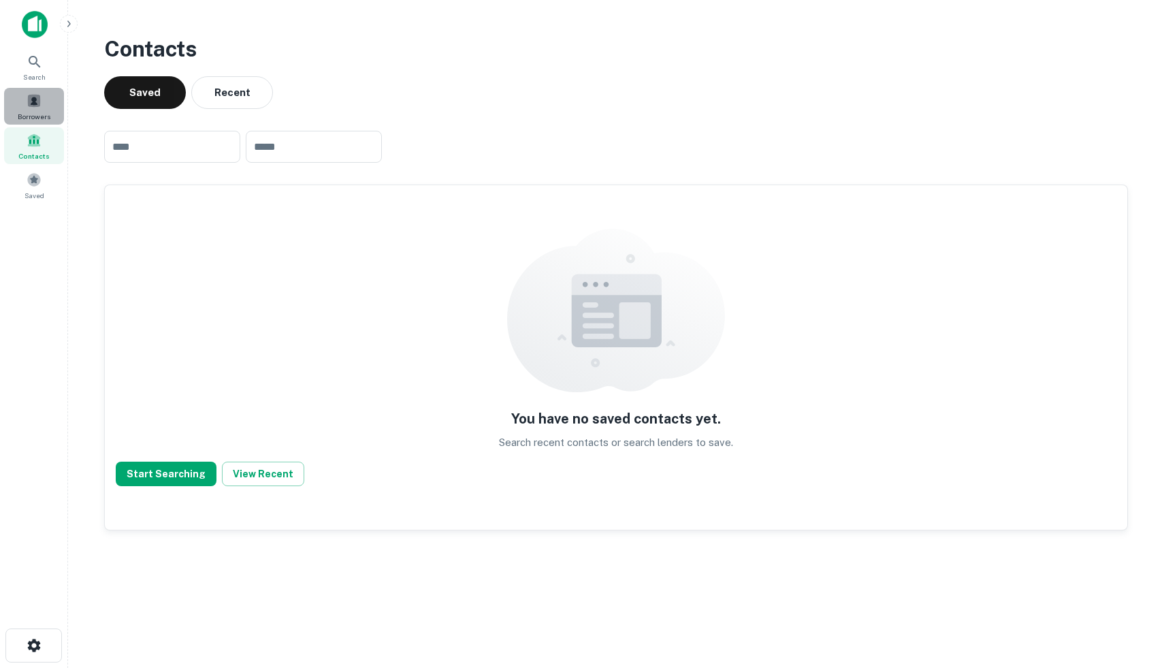
click at [29, 101] on span at bounding box center [34, 100] width 15 height 15
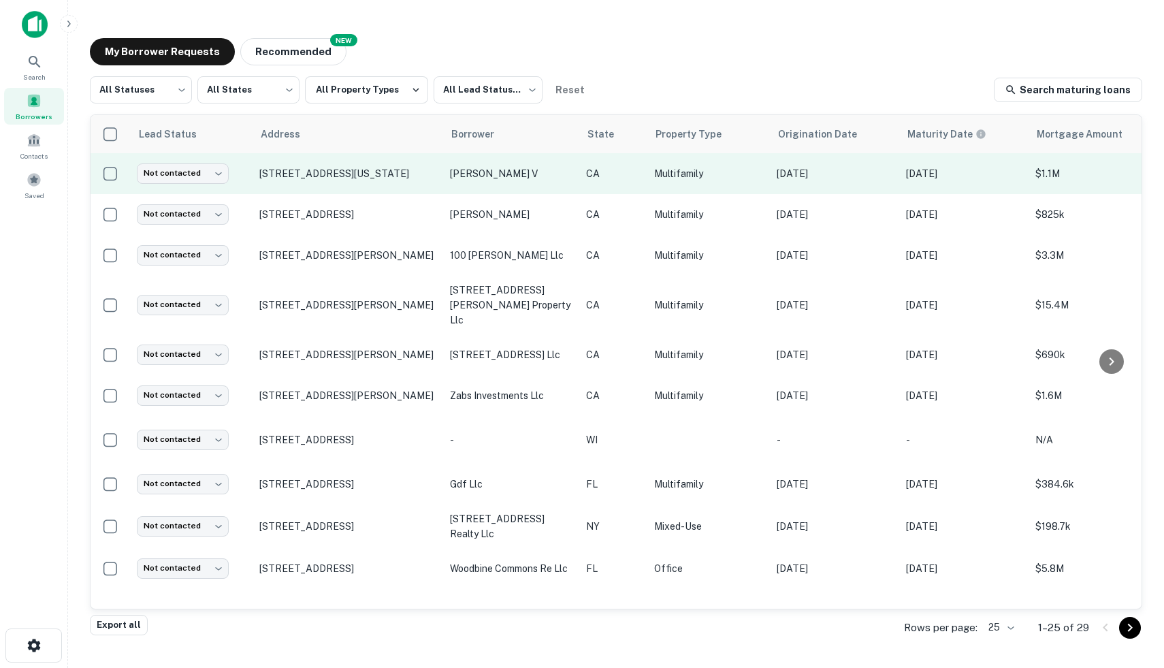
click at [325, 188] on td "[STREET_ADDRESS][US_STATE]" at bounding box center [347, 173] width 191 height 41
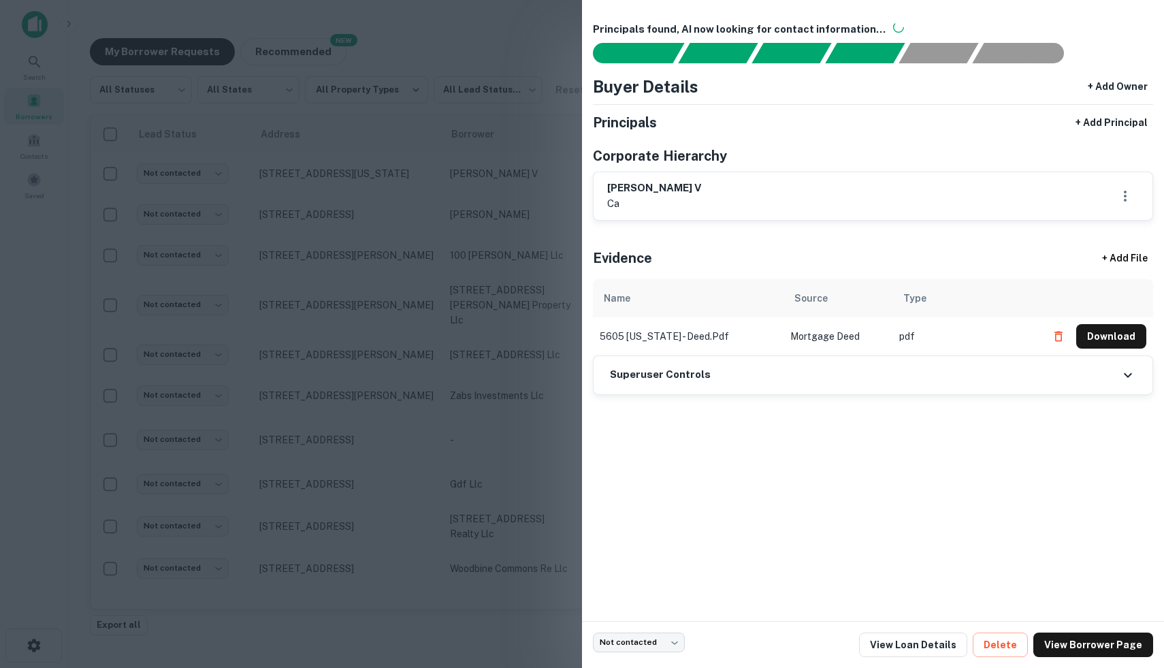
click at [350, 205] on div at bounding box center [582, 334] width 1164 height 668
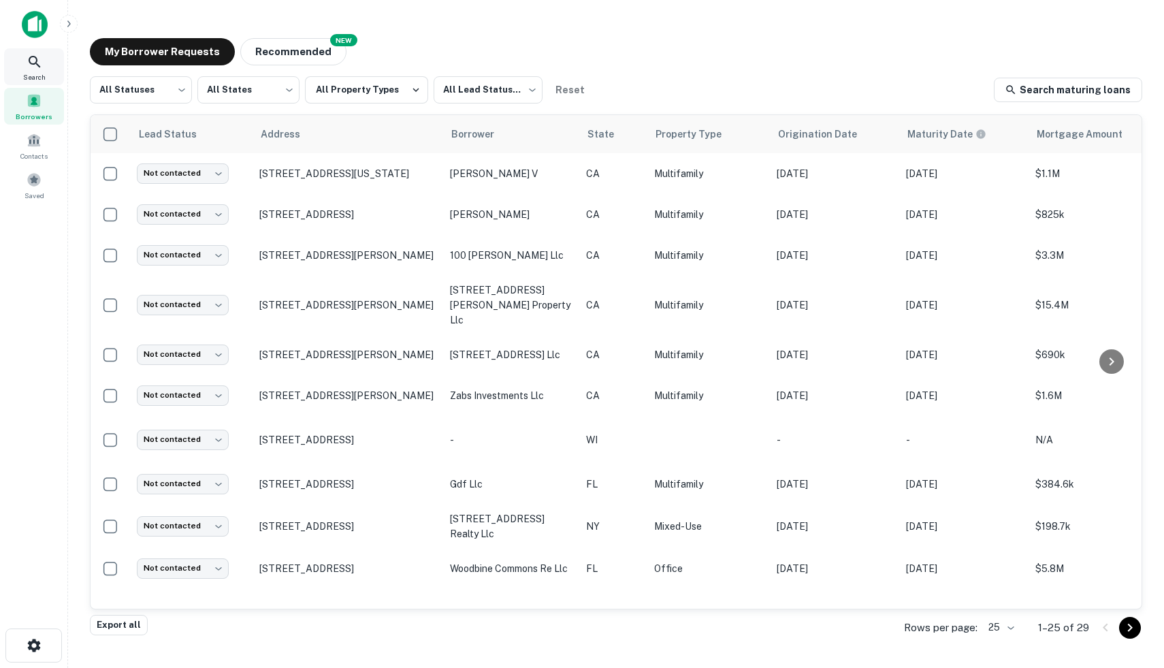
click at [41, 61] on icon at bounding box center [35, 62] width 16 height 16
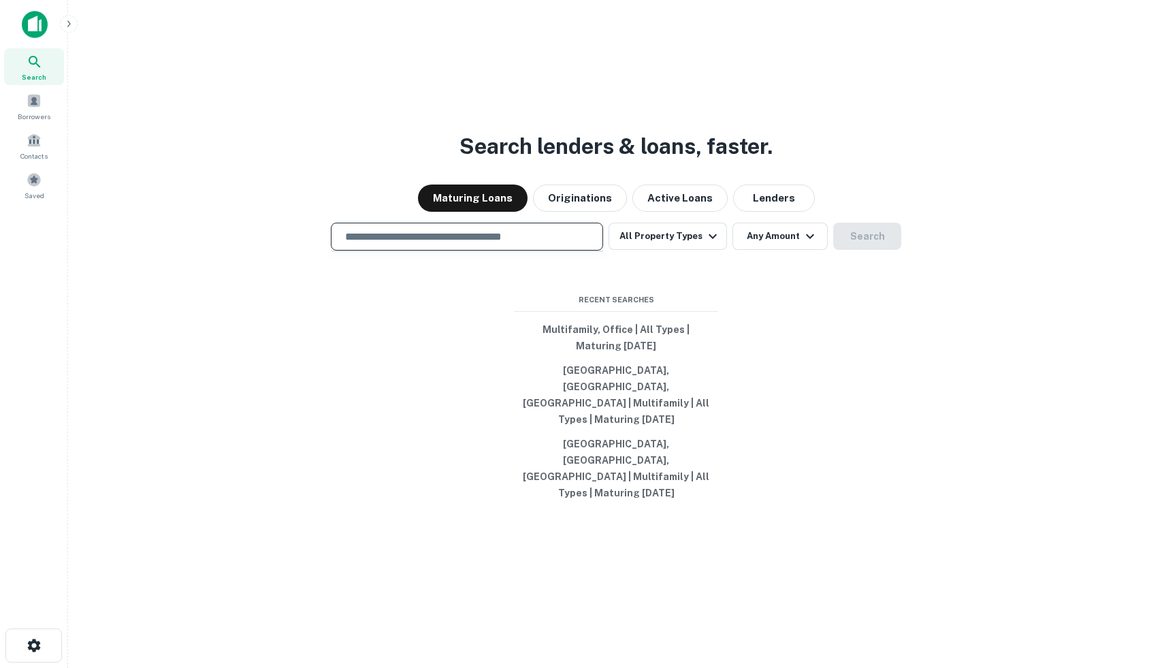
click at [449, 244] on input "text" at bounding box center [467, 237] width 260 height 16
click at [378, 244] on input "text" at bounding box center [467, 237] width 260 height 16
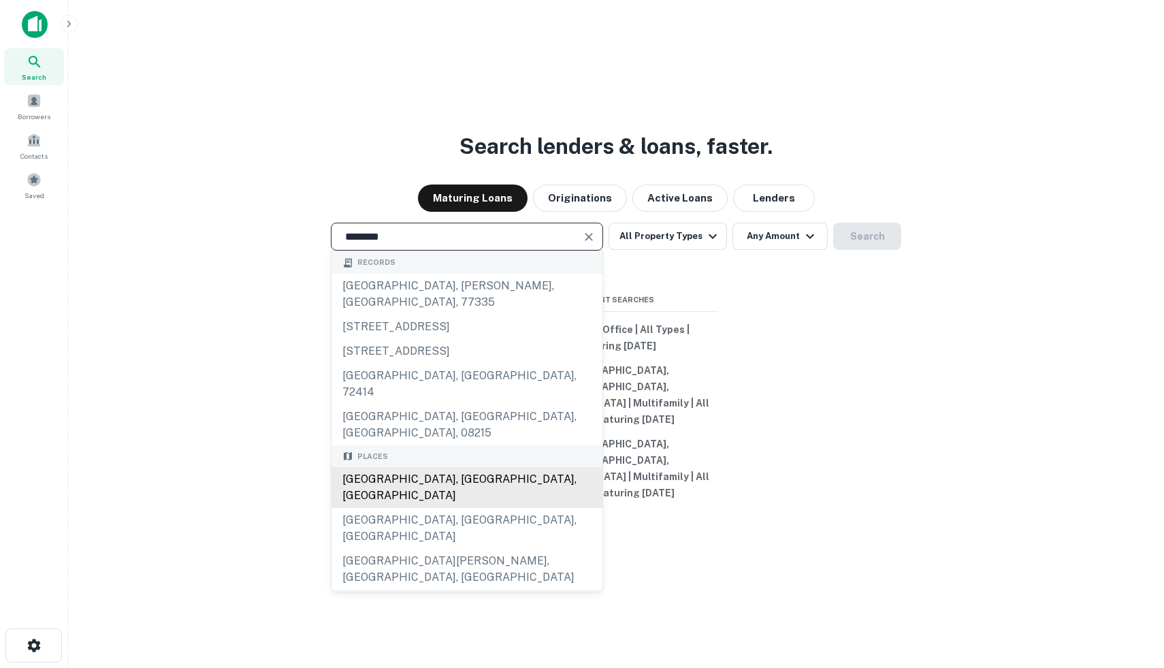
click at [455, 467] on div "San Francisco, CA, USA" at bounding box center [466, 487] width 271 height 41
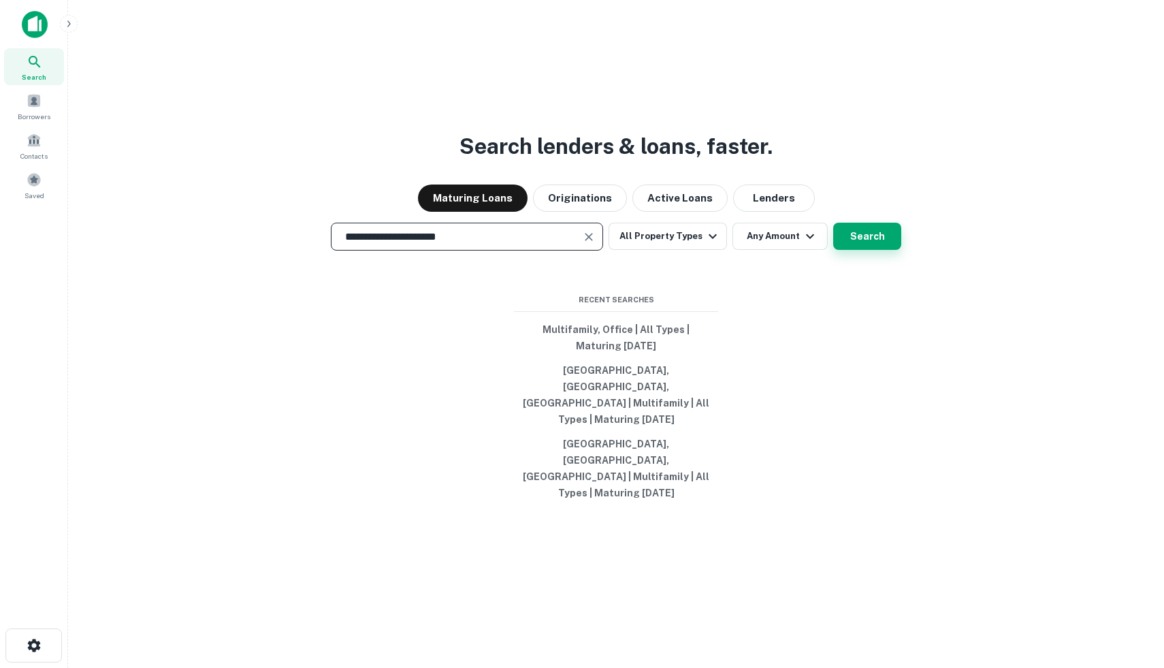
type input "**********"
click at [842, 250] on button "Search" at bounding box center [867, 236] width 68 height 27
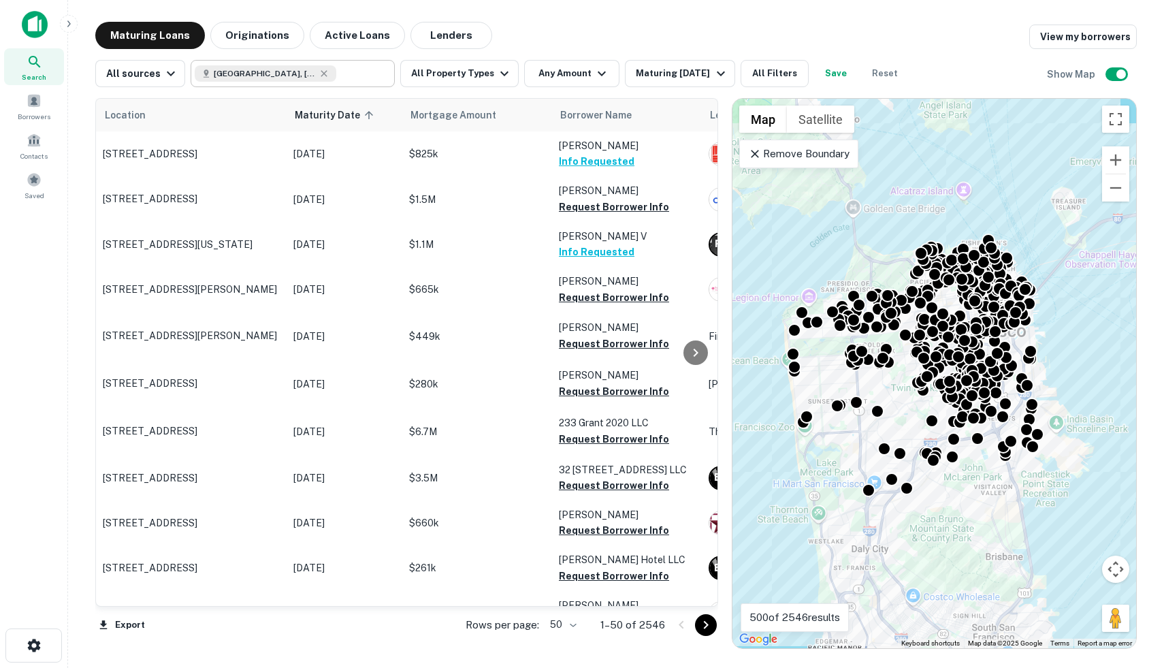
type input "**********"
click at [343, 71] on input "**********" at bounding box center [282, 73] width 174 height 19
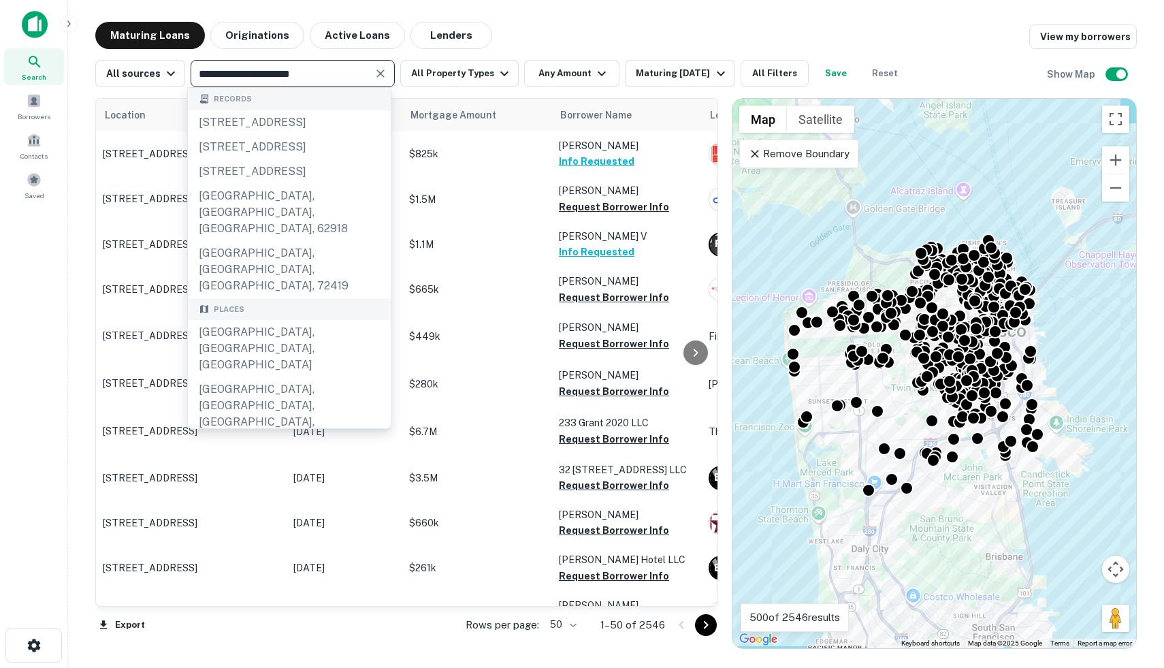
click at [343, 71] on input "**********" at bounding box center [282, 73] width 174 height 19
click at [379, 71] on icon "Clear" at bounding box center [380, 73] width 8 height 8
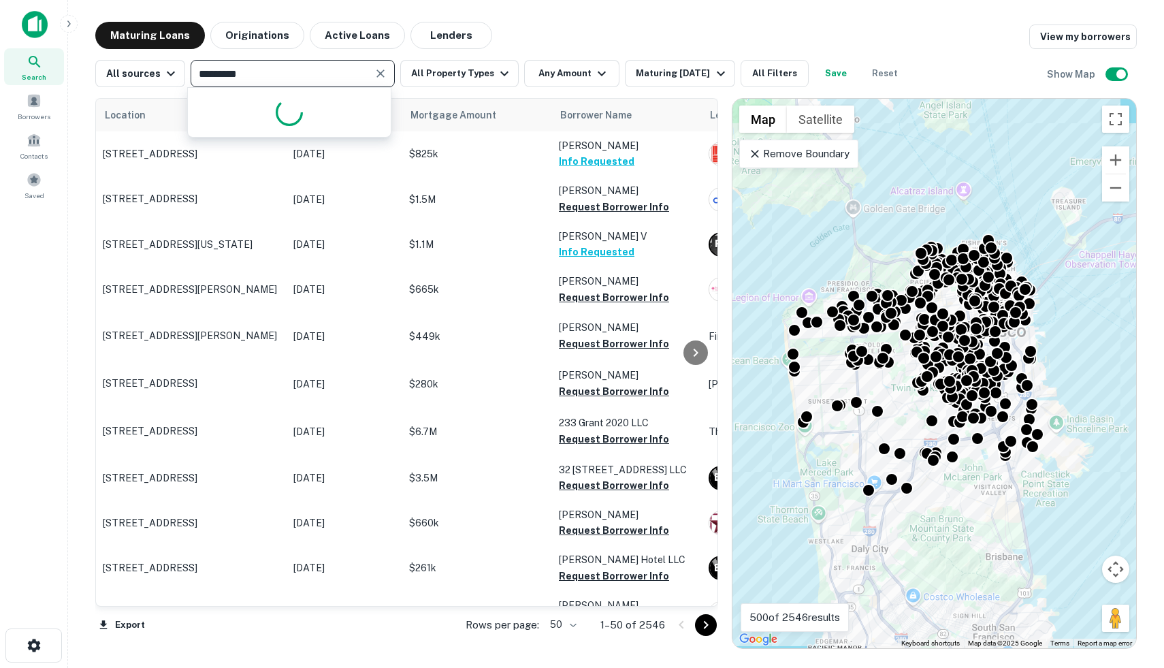
type input "**********"
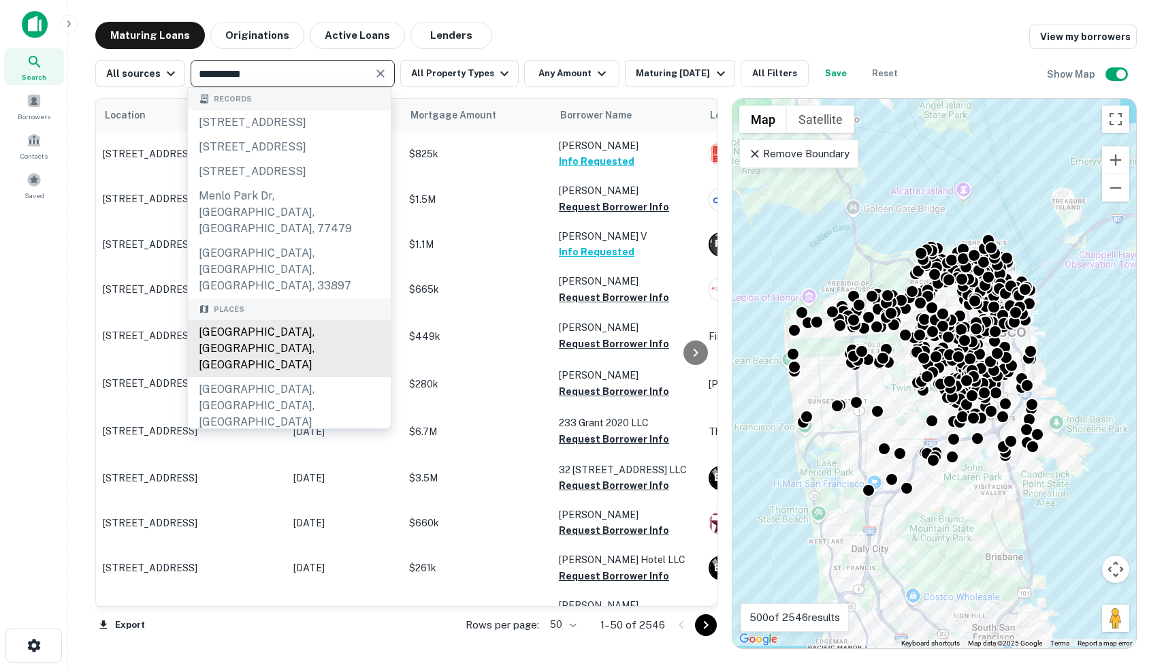
click at [300, 354] on div "Menlo Park, CA, USA" at bounding box center [289, 348] width 203 height 57
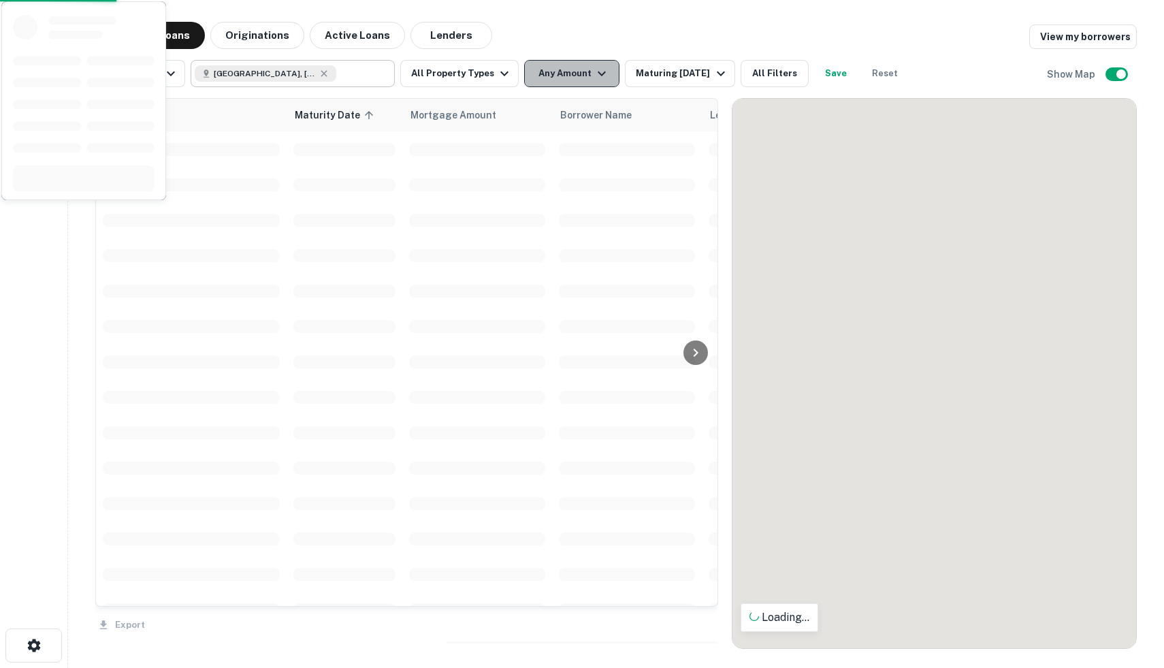
click at [576, 81] on button "Any Amount" at bounding box center [571, 73] width 95 height 27
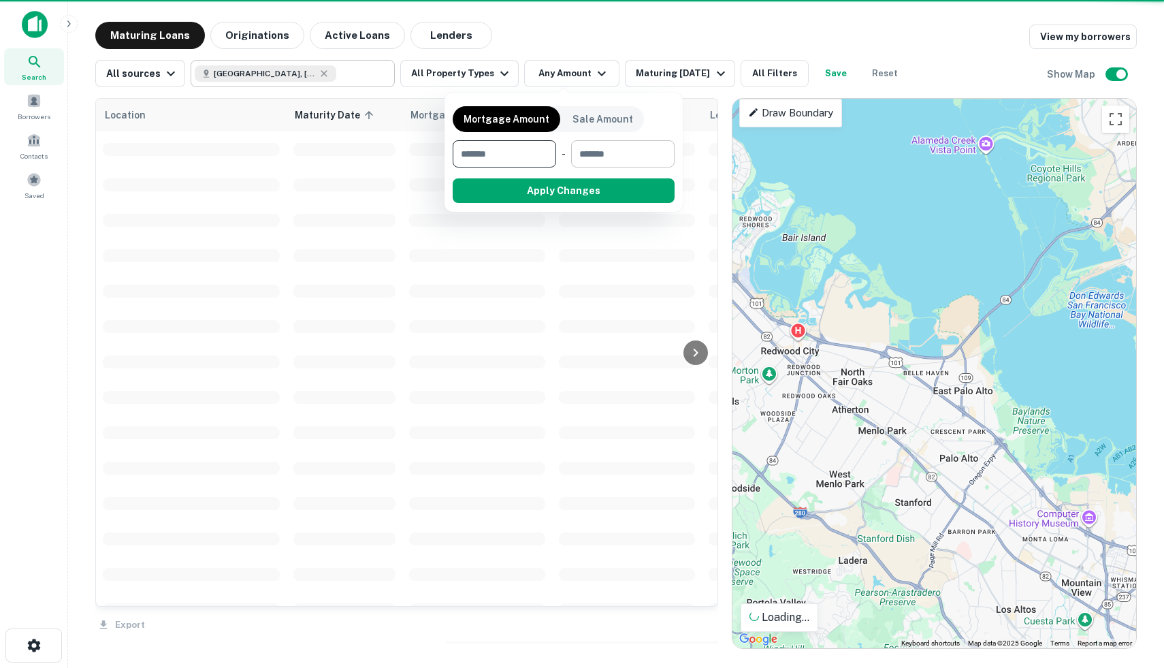
click at [618, 159] on input "number" at bounding box center [618, 153] width 94 height 27
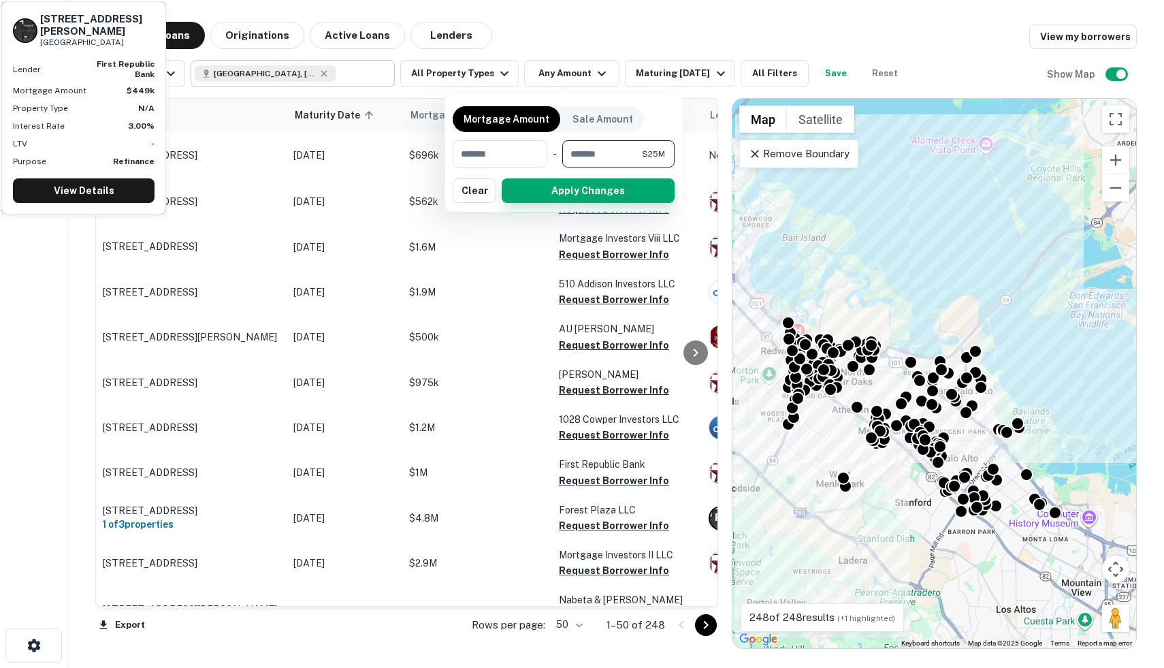
type input "********"
click at [612, 190] on button "Apply Changes" at bounding box center [588, 190] width 173 height 24
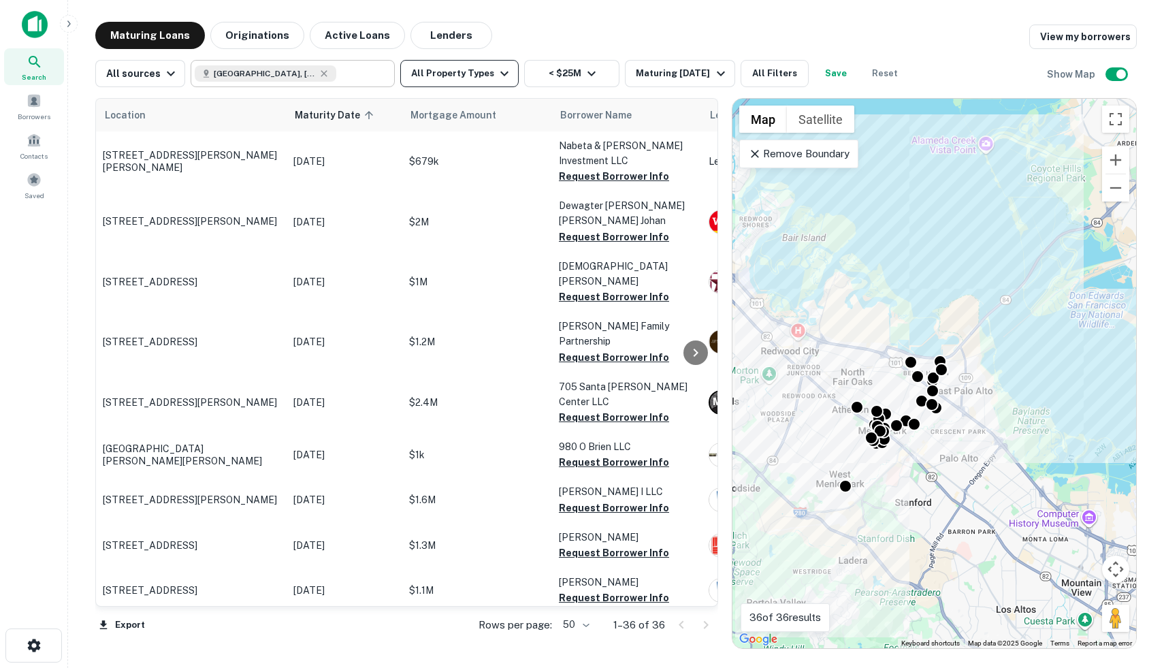
click at [496, 76] on icon "button" at bounding box center [504, 73] width 16 height 16
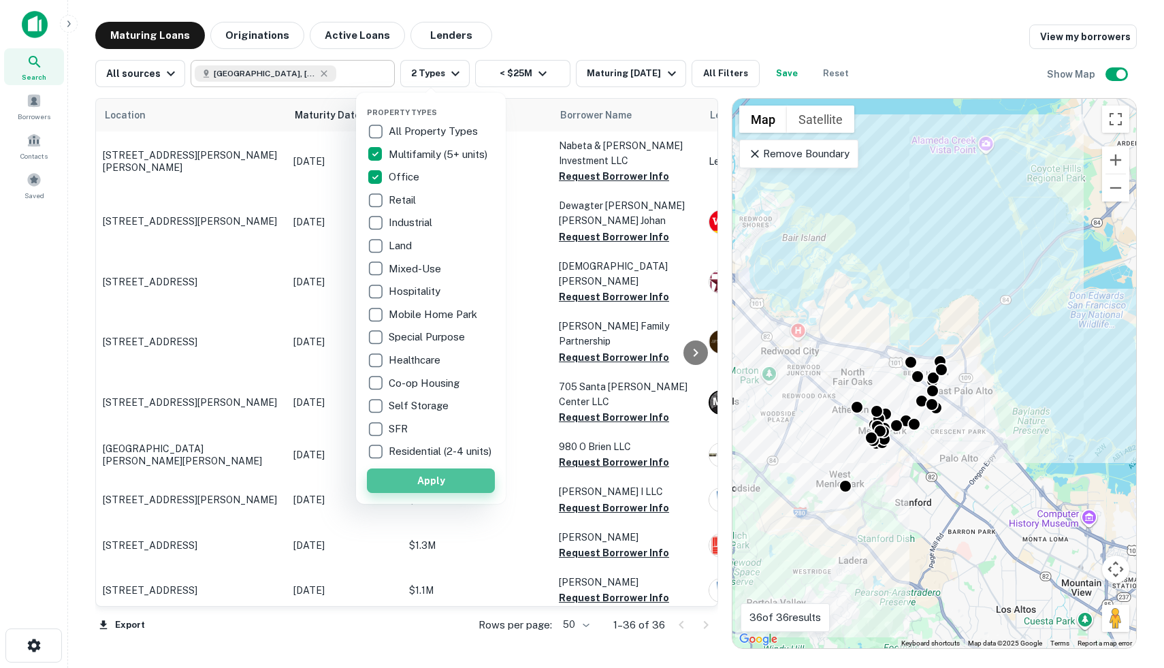
click at [440, 489] on button "Apply" at bounding box center [431, 480] width 128 height 24
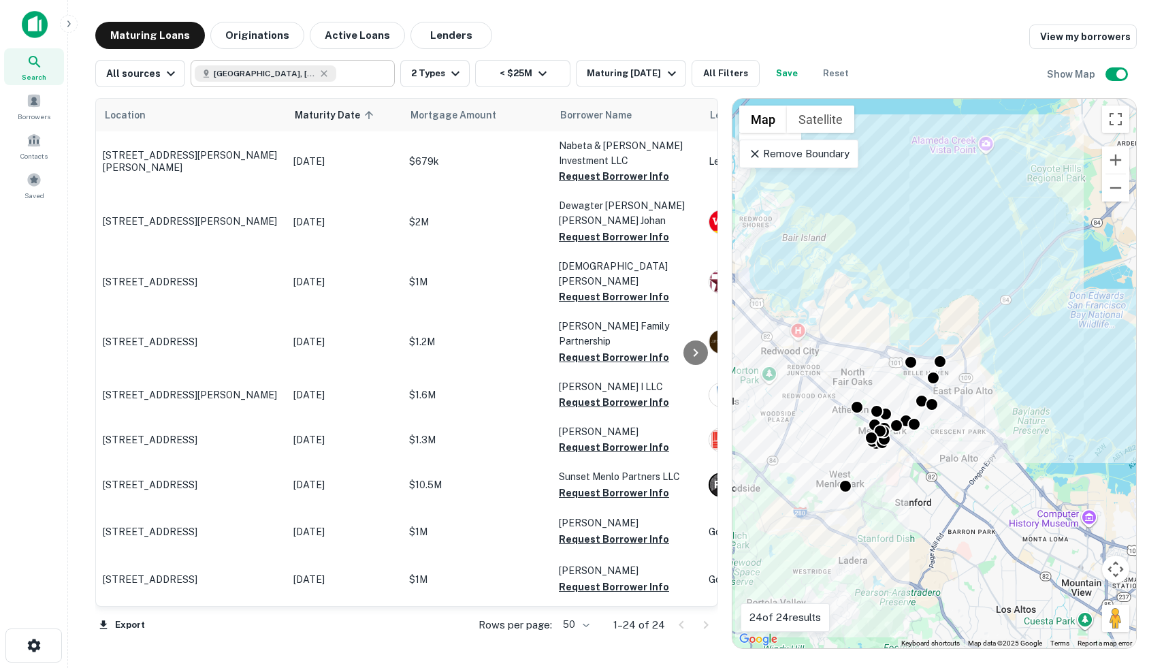
click at [754, 158] on icon at bounding box center [755, 154] width 14 height 14
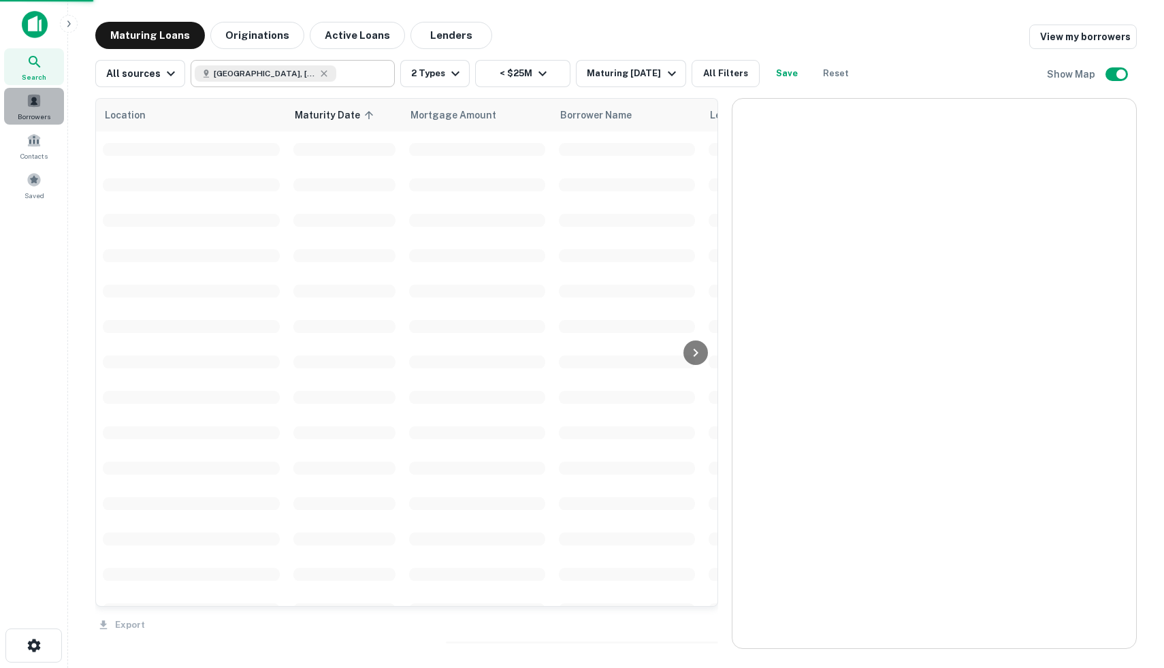
click at [36, 103] on span at bounding box center [34, 100] width 15 height 15
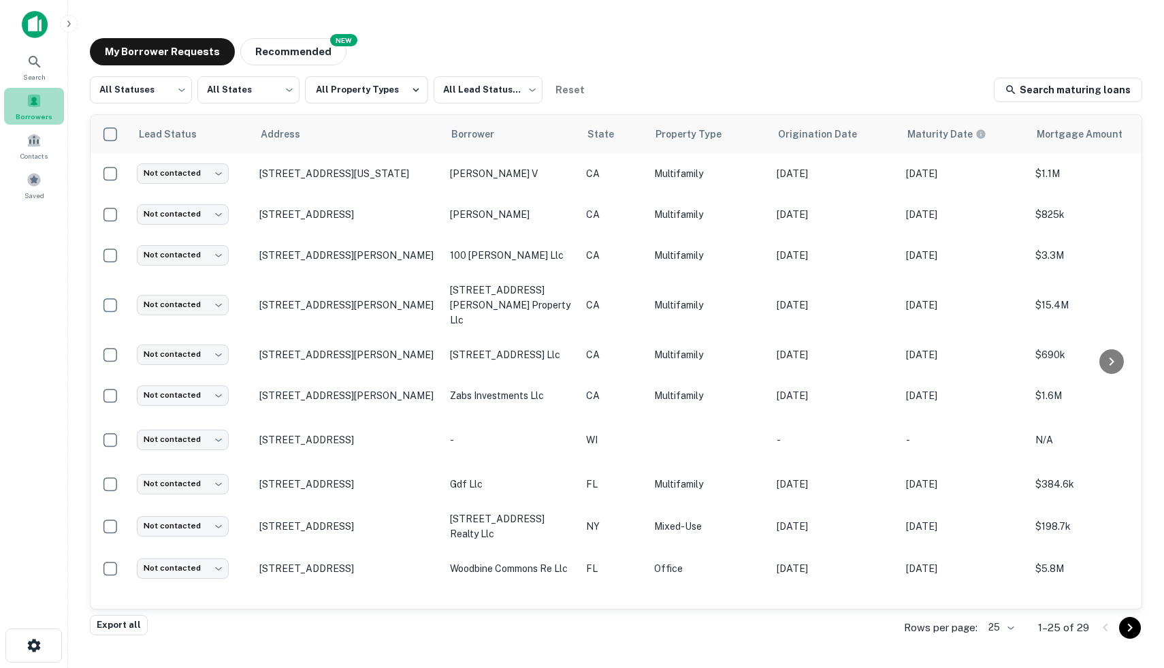
click at [31, 88] on div "Borrowers" at bounding box center [34, 106] width 60 height 37
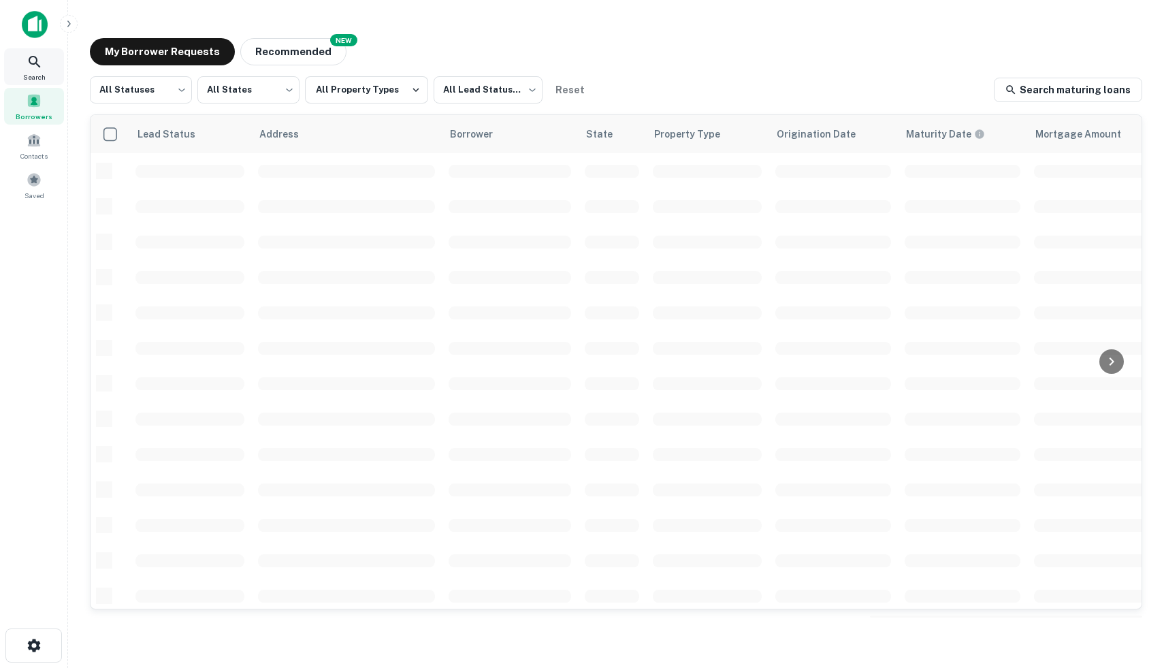
click at [44, 65] on div "Search" at bounding box center [34, 66] width 60 height 37
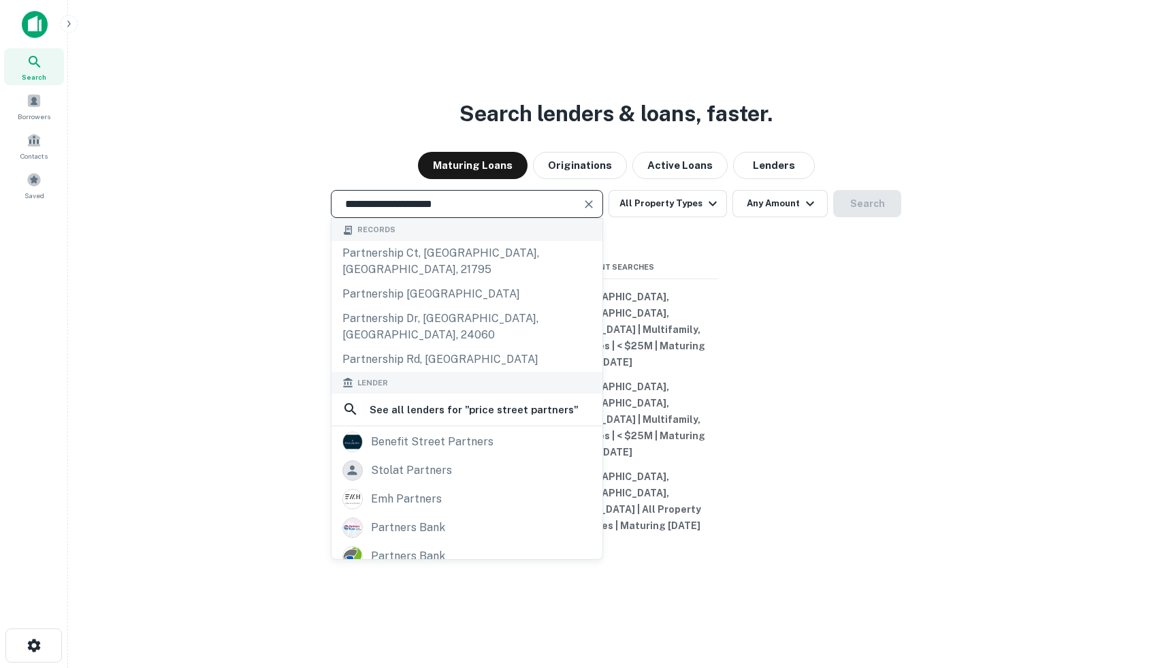
type input "**********"
click at [595, 211] on icon "Clear" at bounding box center [589, 204] width 14 height 14
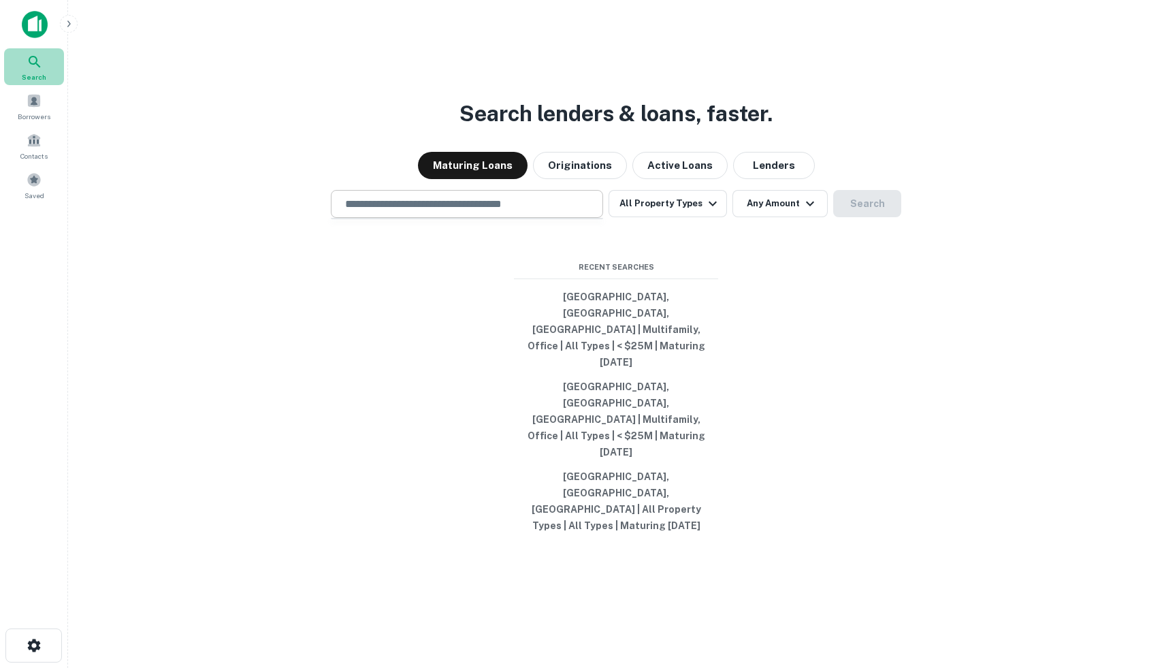
click at [29, 70] on div "Search" at bounding box center [34, 66] width 60 height 37
click at [457, 212] on input "text" at bounding box center [467, 204] width 260 height 16
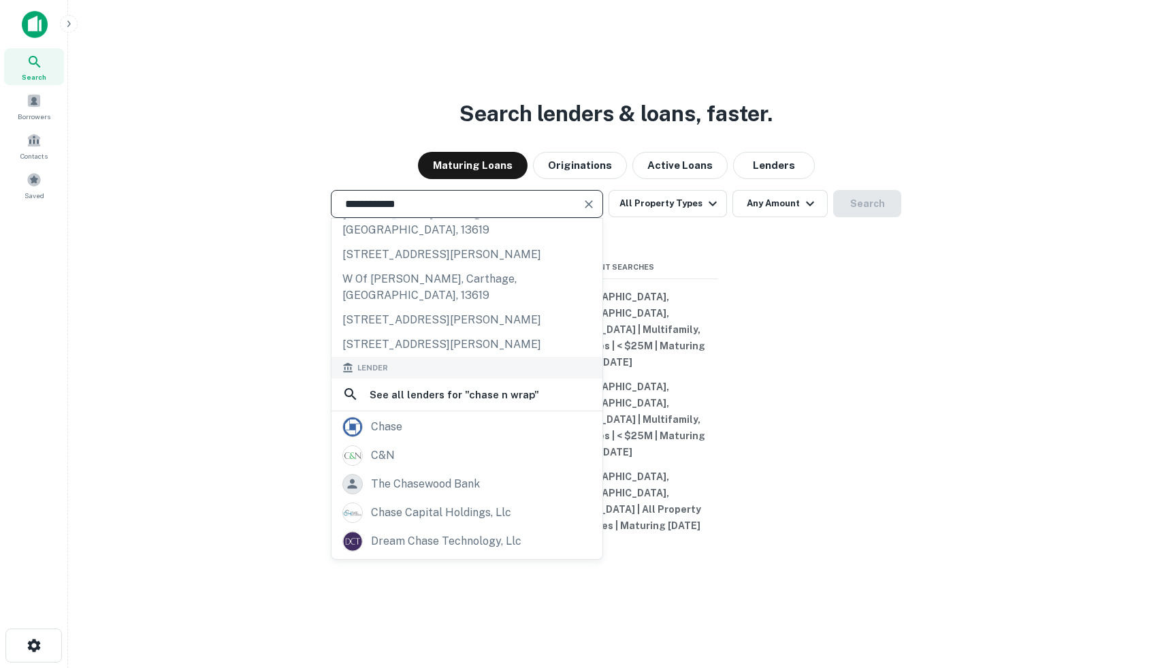
scroll to position [40, 0]
click at [384, 212] on input "**********" at bounding box center [457, 204] width 240 height 16
type input "**********"
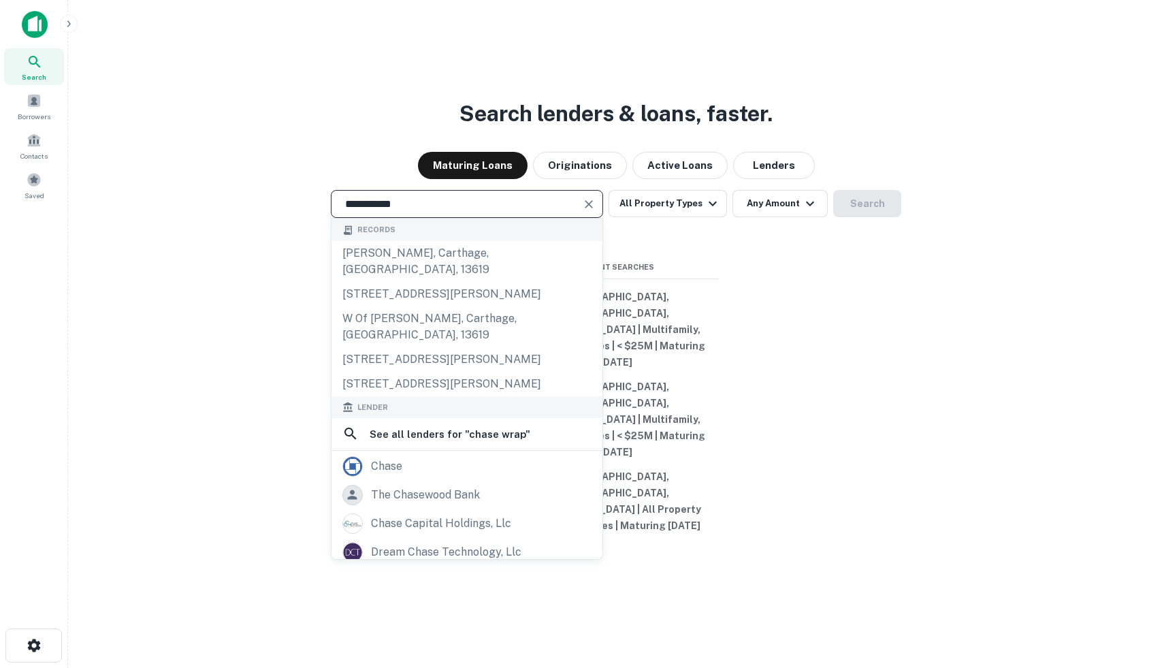
drag, startPoint x: 419, startPoint y: 270, endPoint x: 333, endPoint y: 270, distance: 85.7
click at [333, 218] on div "**********" at bounding box center [467, 204] width 272 height 28
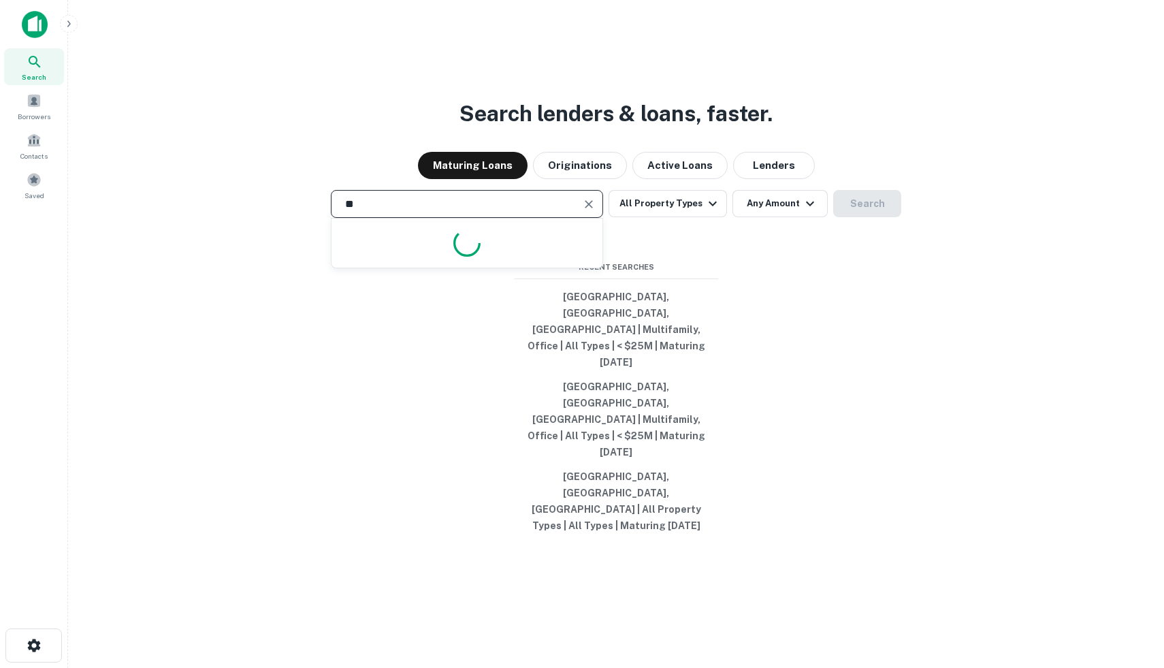
type input "*"
click at [34, 69] on div "Search" at bounding box center [34, 66] width 60 height 37
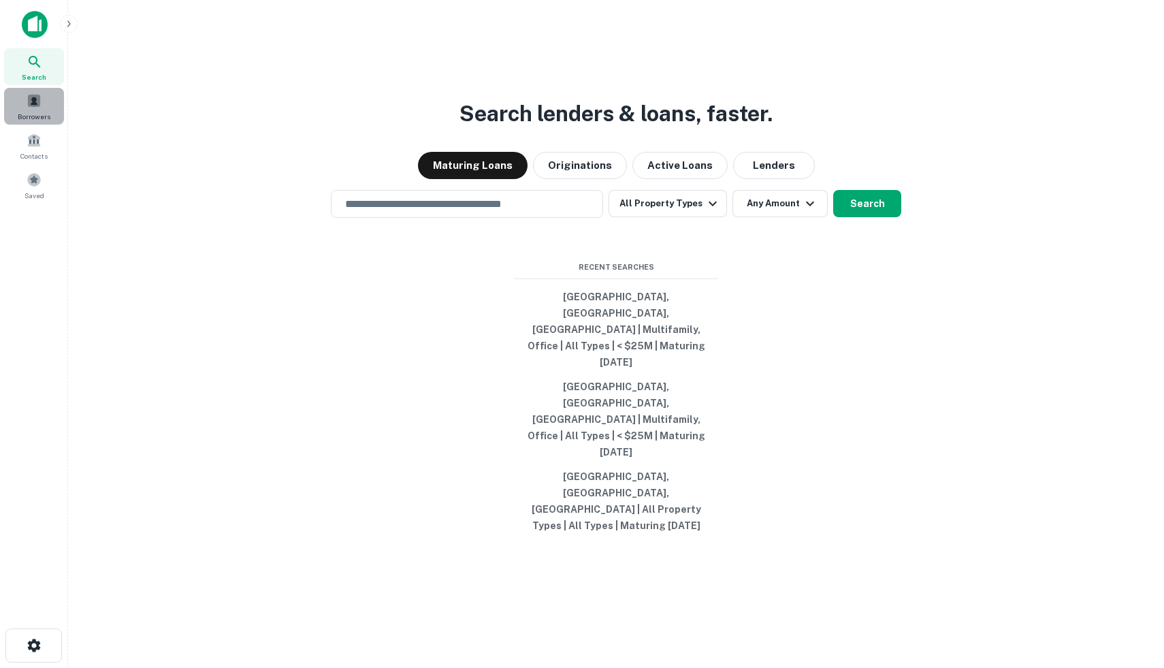
click at [33, 111] on span "Borrowers" at bounding box center [34, 116] width 33 height 11
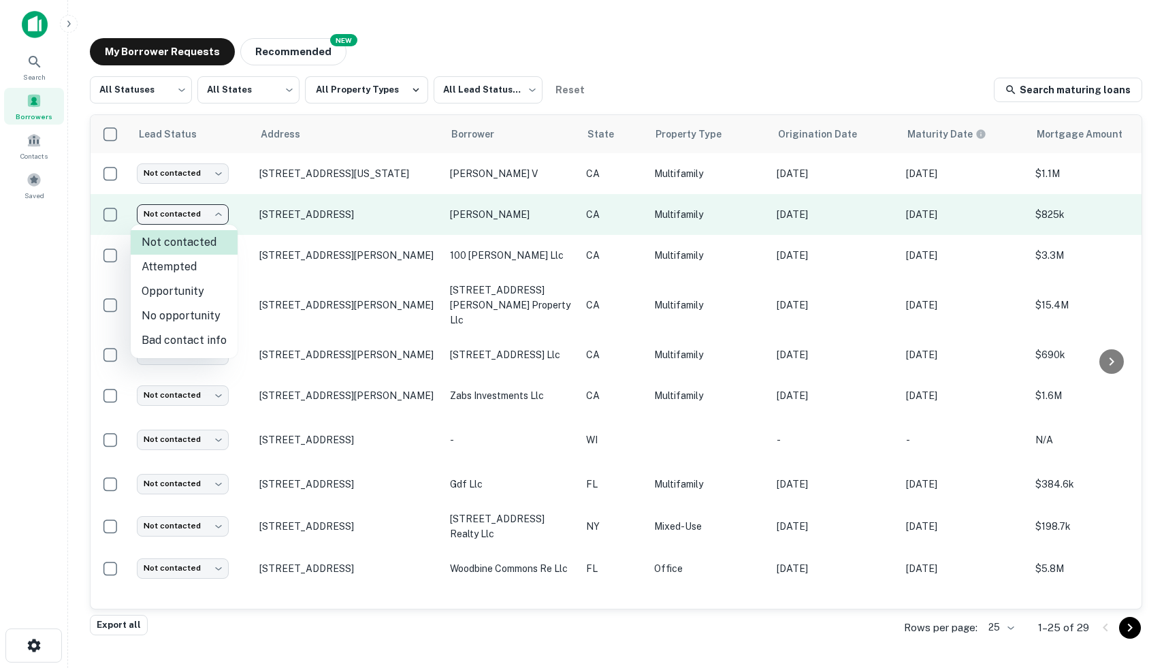
click at [219, 221] on body "Search Borrowers Contacts Saved My Borrower Requests NEW Recommended All Status…" at bounding box center [582, 334] width 1164 height 668
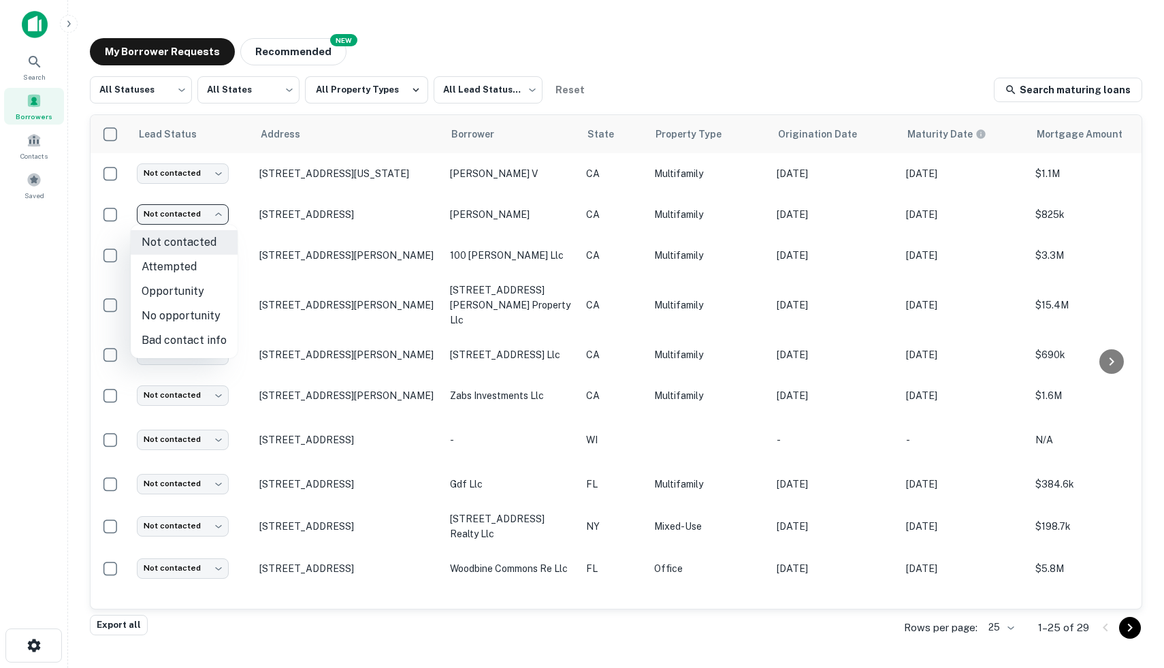
click at [218, 213] on div at bounding box center [582, 334] width 1164 height 668
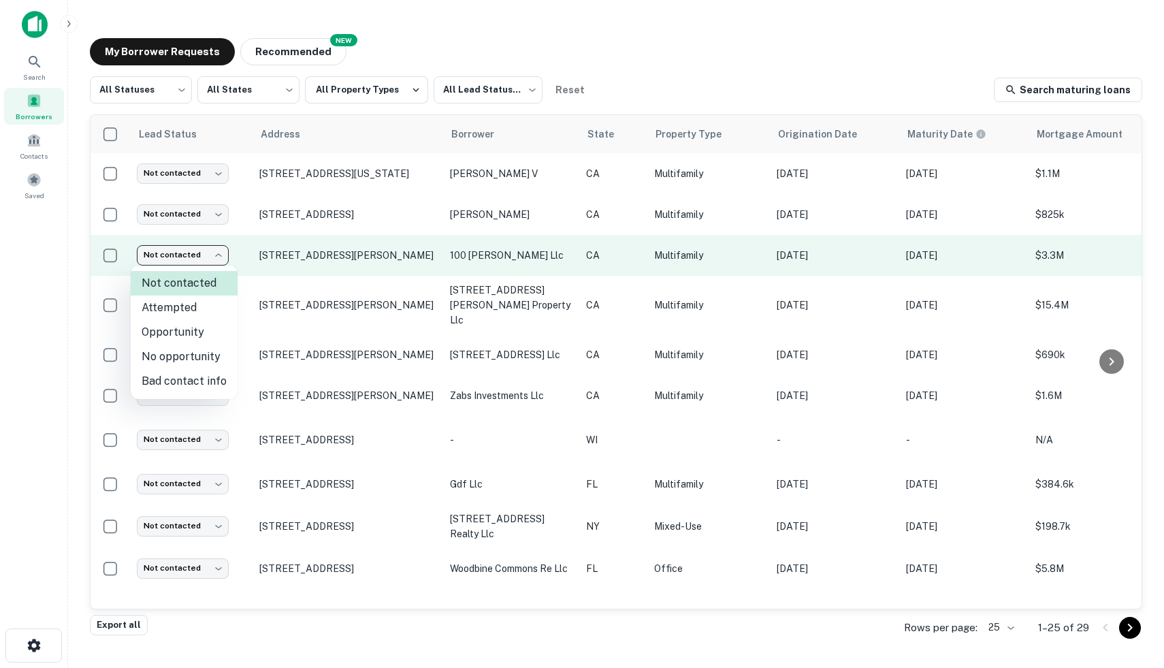
click at [228, 261] on body "Search Borrowers Contacts Saved My Borrower Requests NEW Recommended All Status…" at bounding box center [582, 334] width 1164 height 668
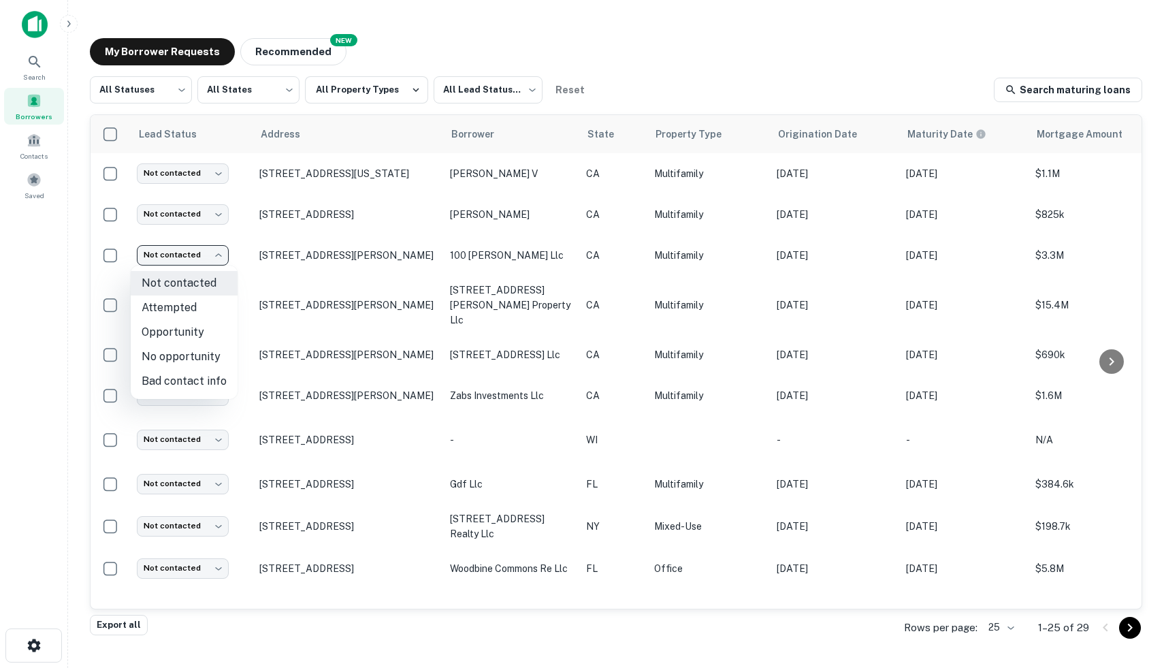
click at [223, 256] on div at bounding box center [582, 334] width 1164 height 668
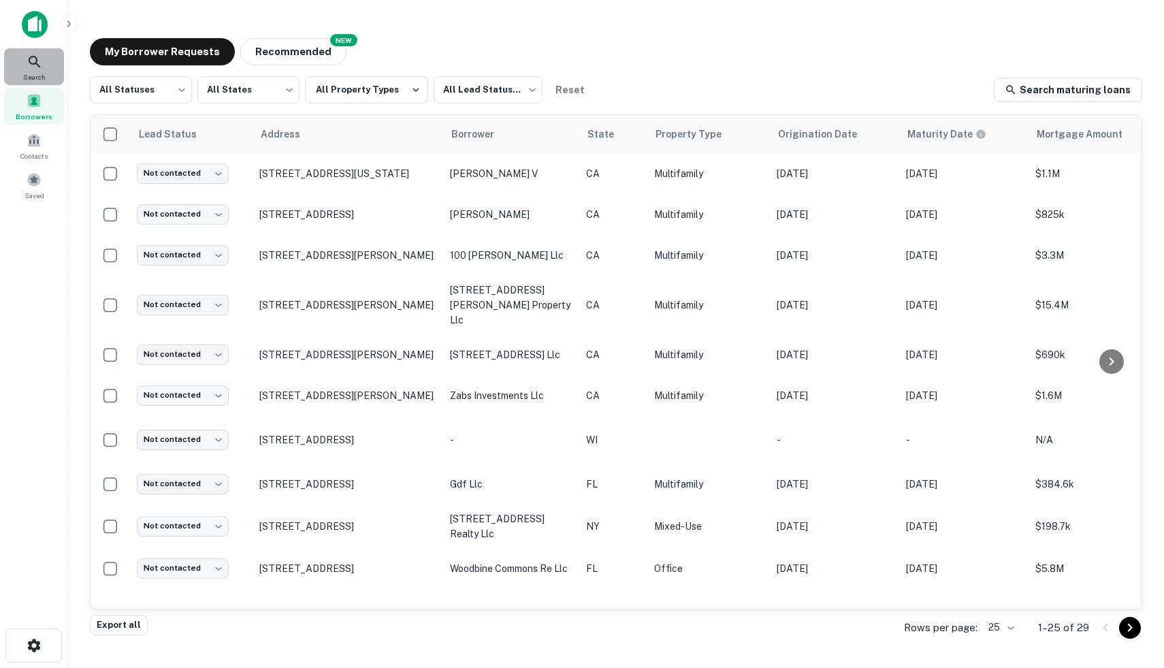
click at [51, 67] on div "Search" at bounding box center [34, 66] width 60 height 37
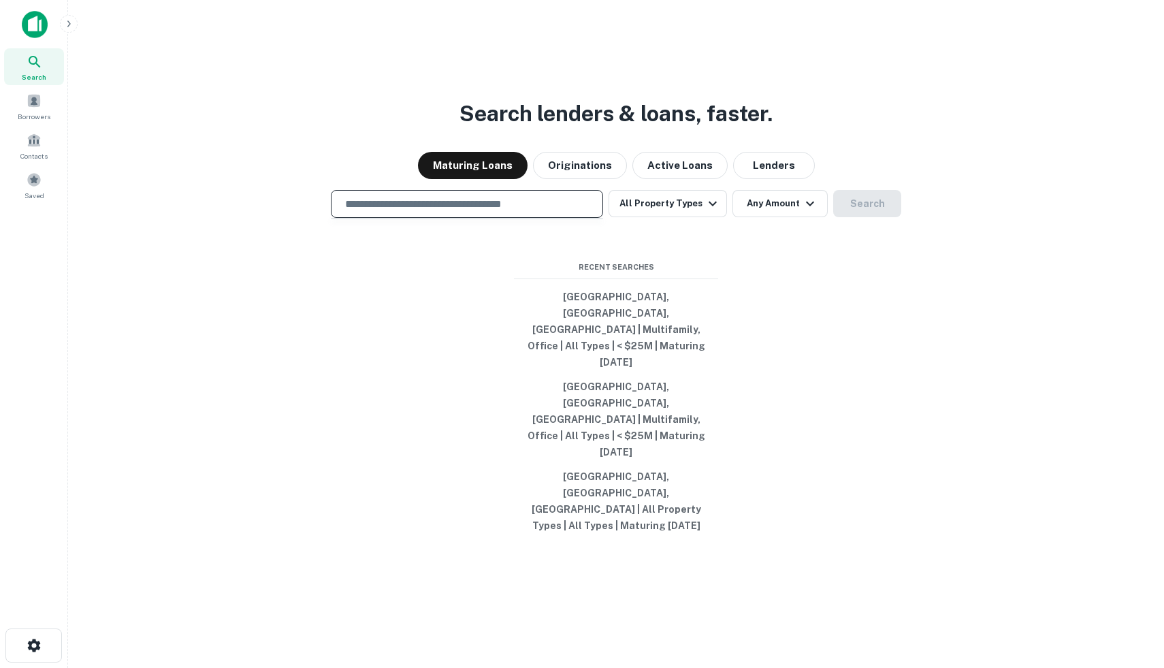
click at [468, 212] on input "text" at bounding box center [467, 204] width 260 height 16
type input "**********"
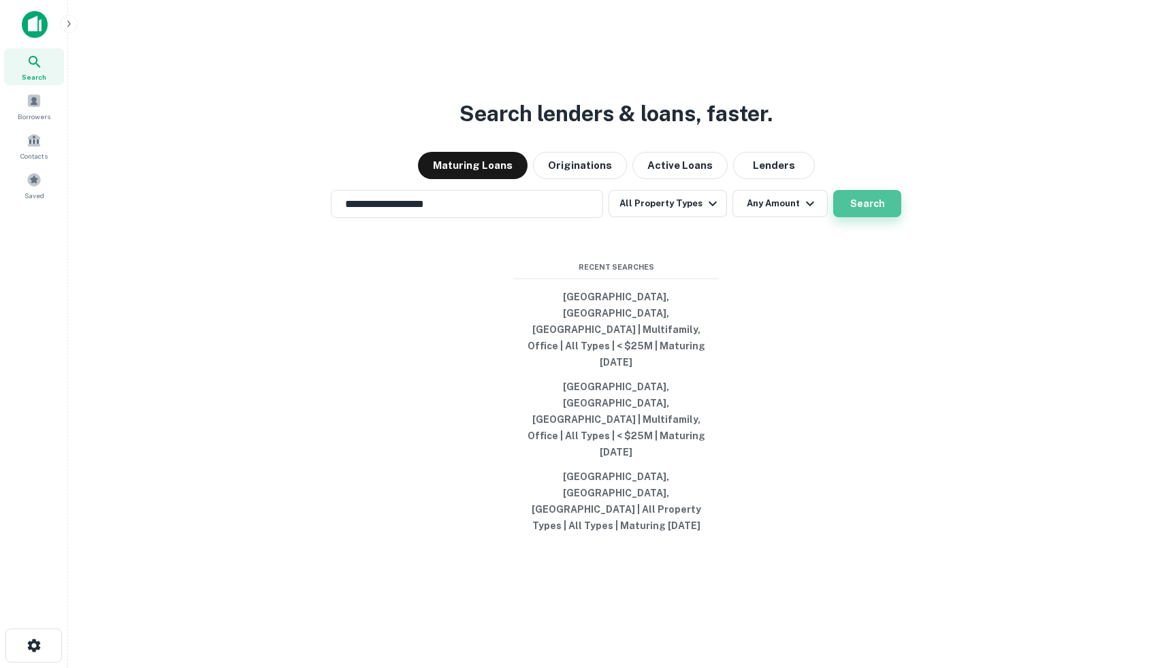
click at [854, 217] on button "Search" at bounding box center [867, 203] width 68 height 27
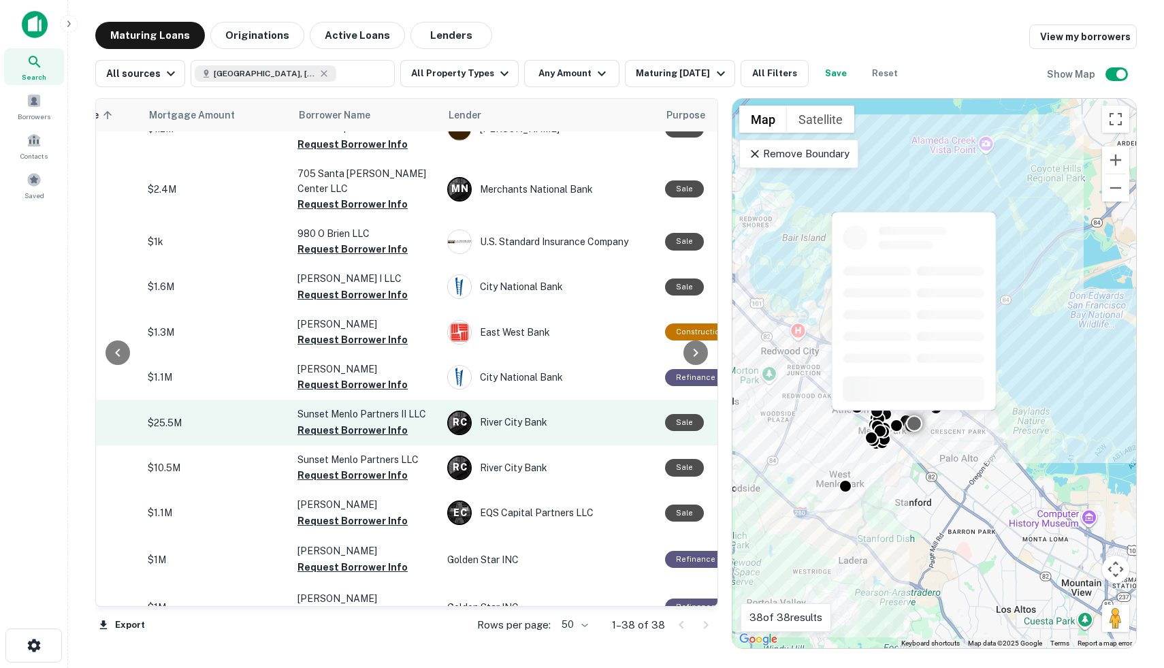
scroll to position [213, 261]
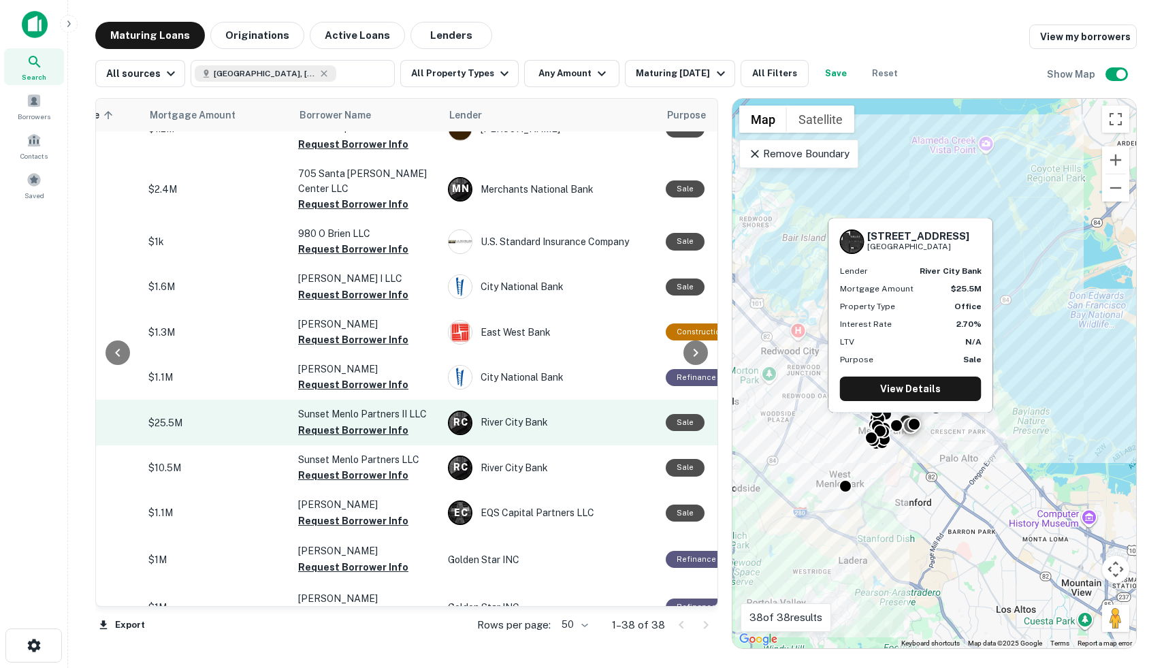
click at [426, 399] on td "Sunset Menlo Partners II LLC Request Borrower Info" at bounding box center [366, 421] width 150 height 45
click at [249, 399] on td "$25.5M" at bounding box center [217, 421] width 150 height 45
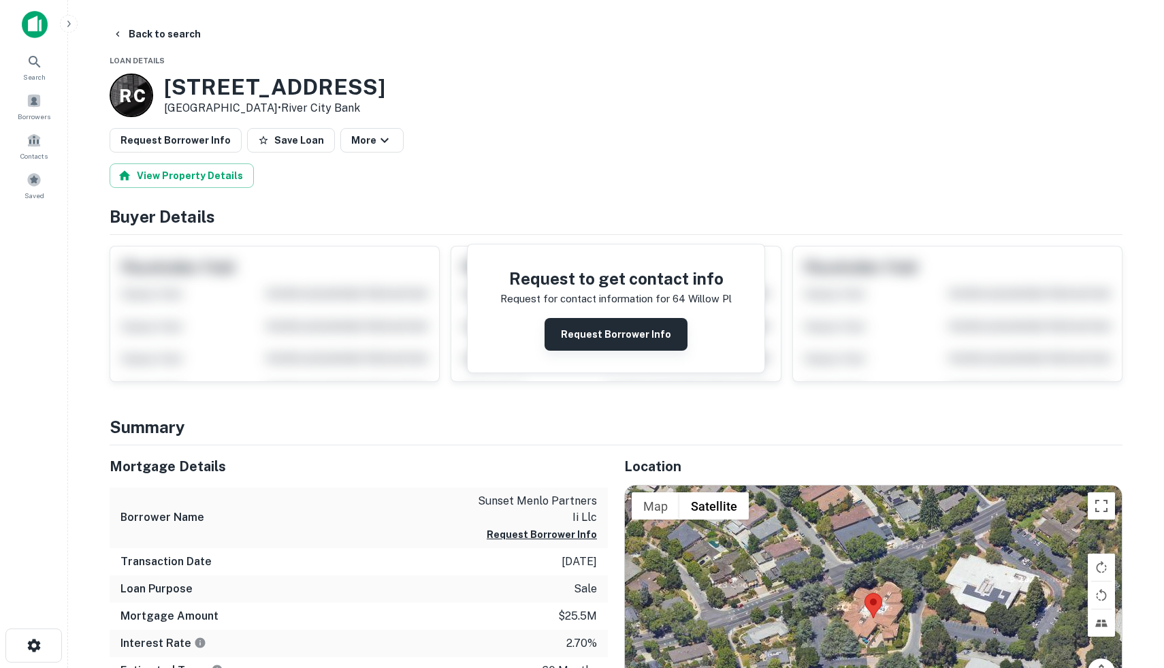
click at [584, 335] on button "Request Borrower Info" at bounding box center [615, 334] width 143 height 33
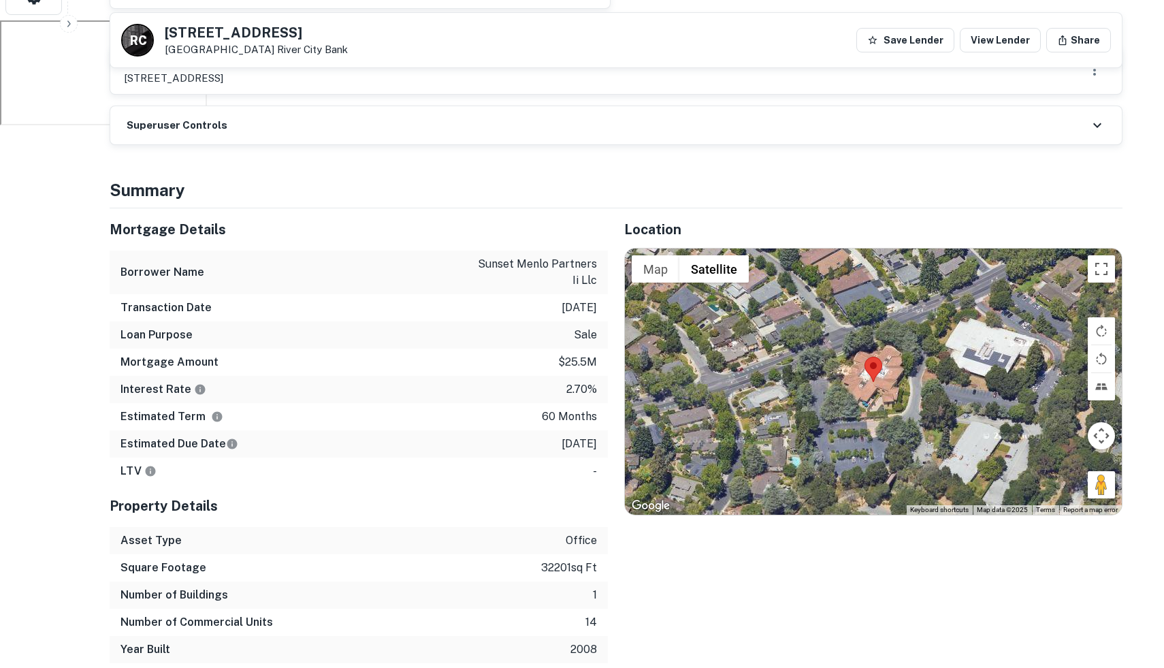
scroll to position [431, 0]
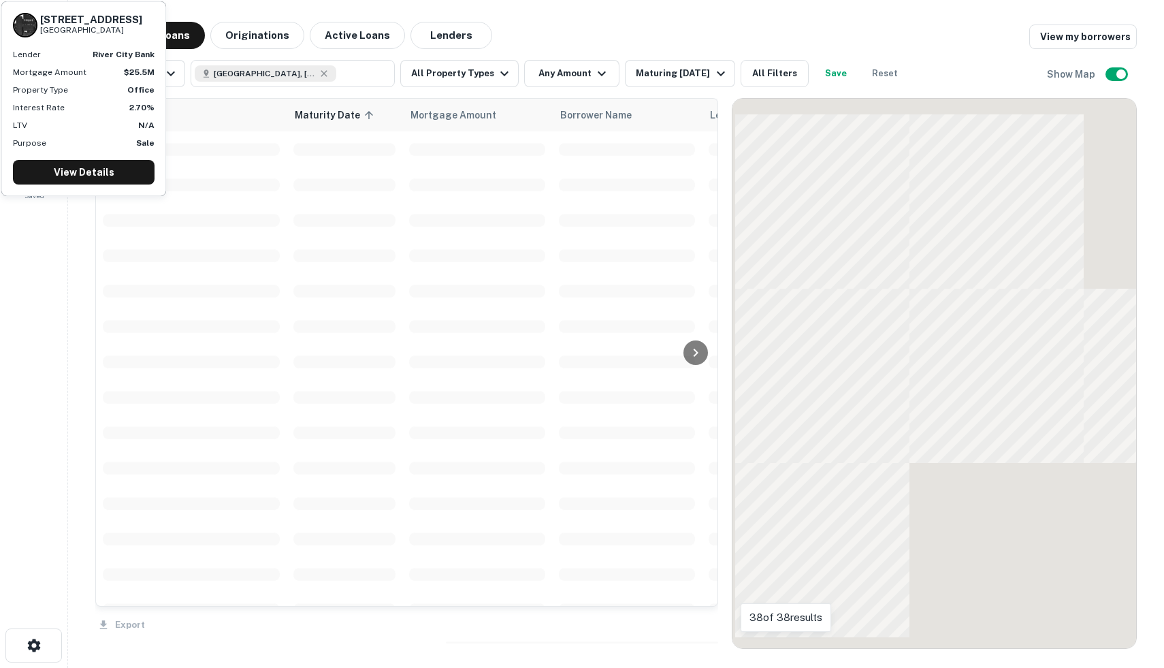
scroll to position [213, 0]
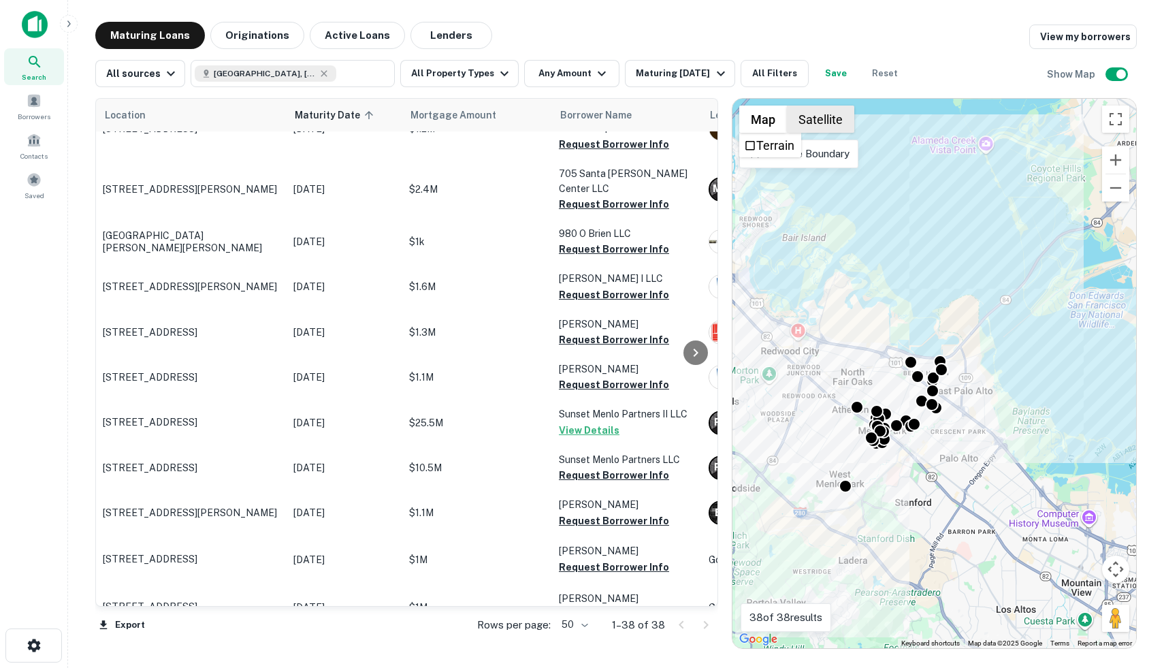
click at [808, 116] on button "Satellite" at bounding box center [820, 118] width 67 height 27
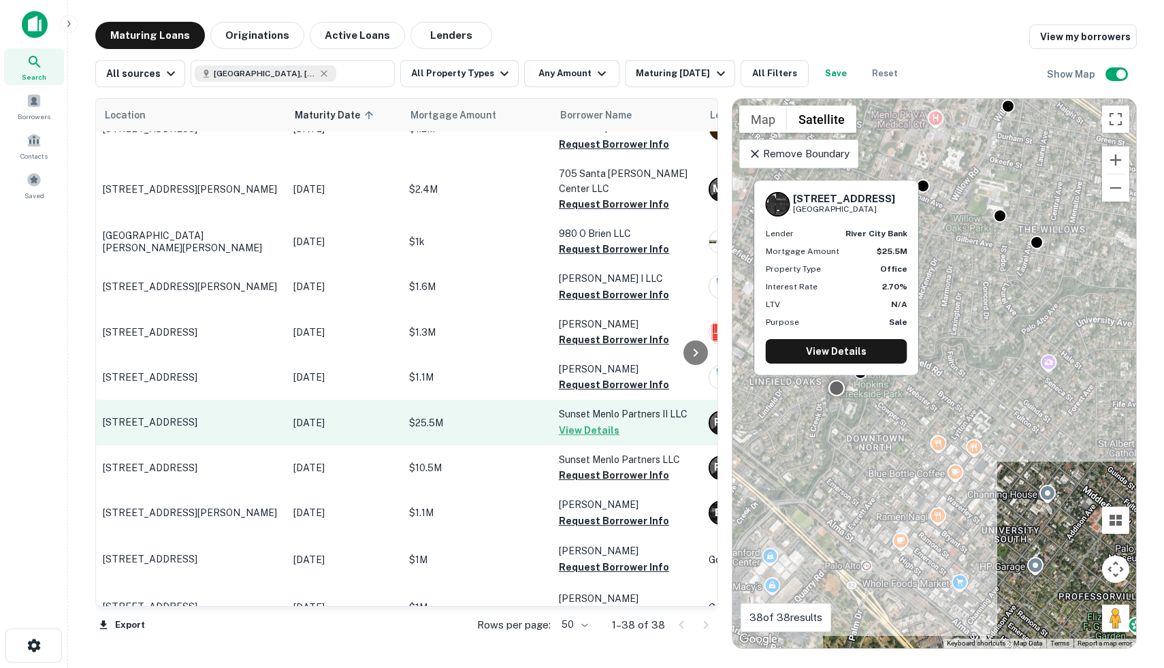
click at [490, 415] on p "$25.5M" at bounding box center [477, 422] width 136 height 15
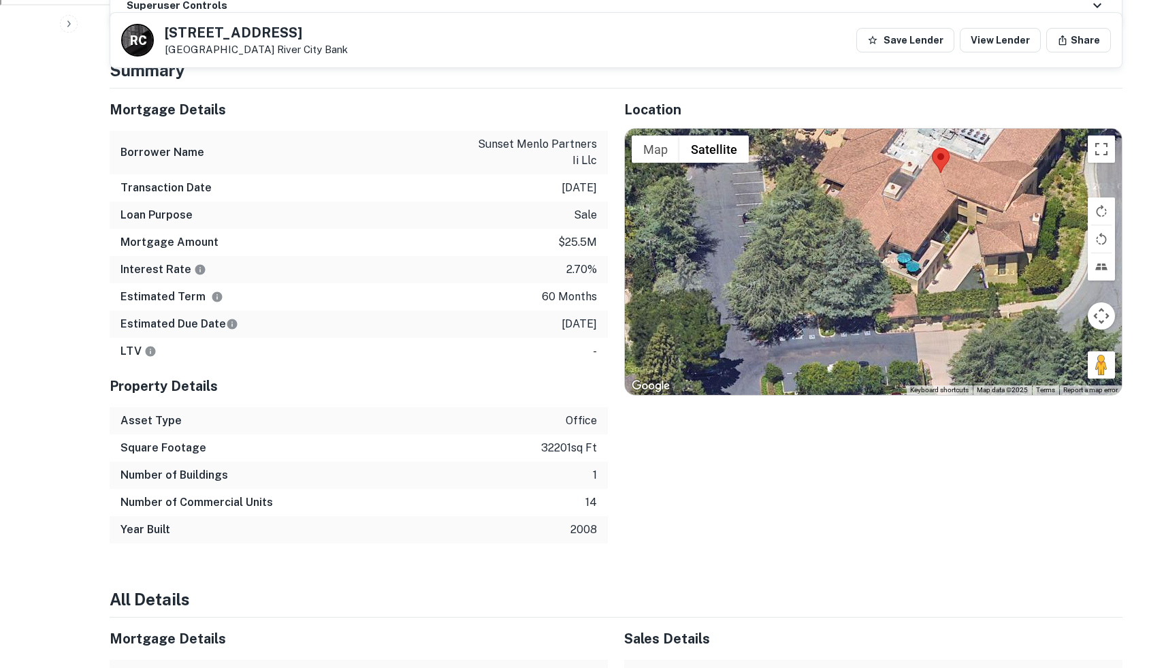
scroll to position [766, 0]
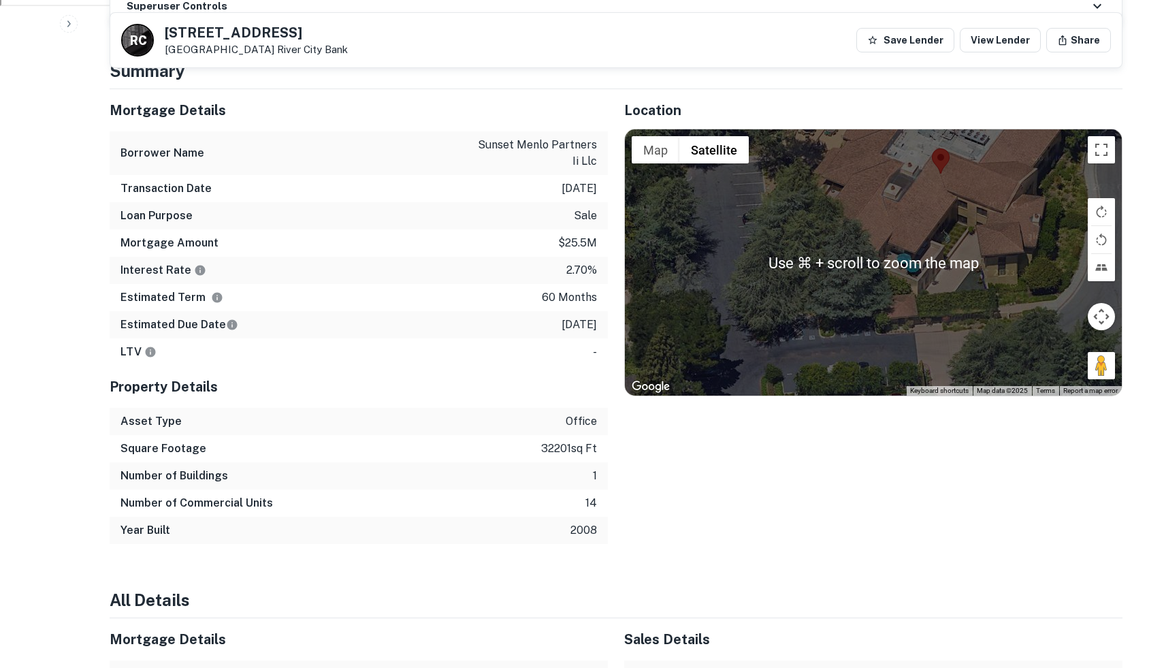
click at [979, 212] on div at bounding box center [873, 261] width 497 height 265
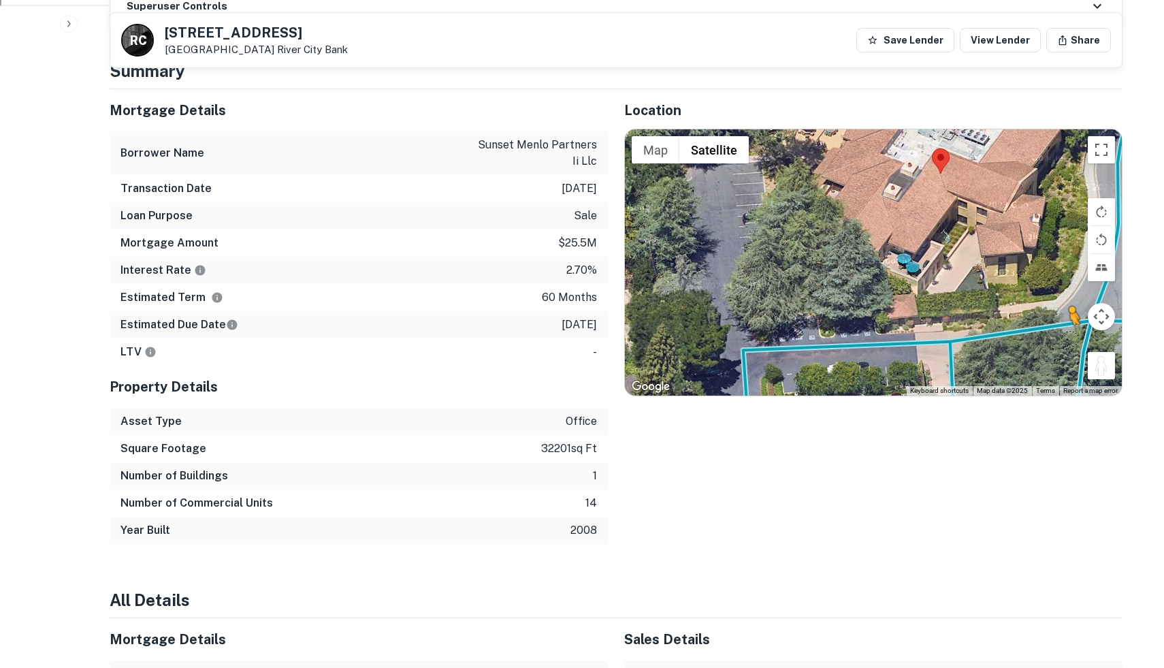
drag, startPoint x: 1104, startPoint y: 356, endPoint x: 1065, endPoint y: 310, distance: 59.9
click at [1065, 310] on div "To activate drag with keyboard, press Alt + Enter. Once in keyboard drag state,…" at bounding box center [873, 261] width 497 height 265
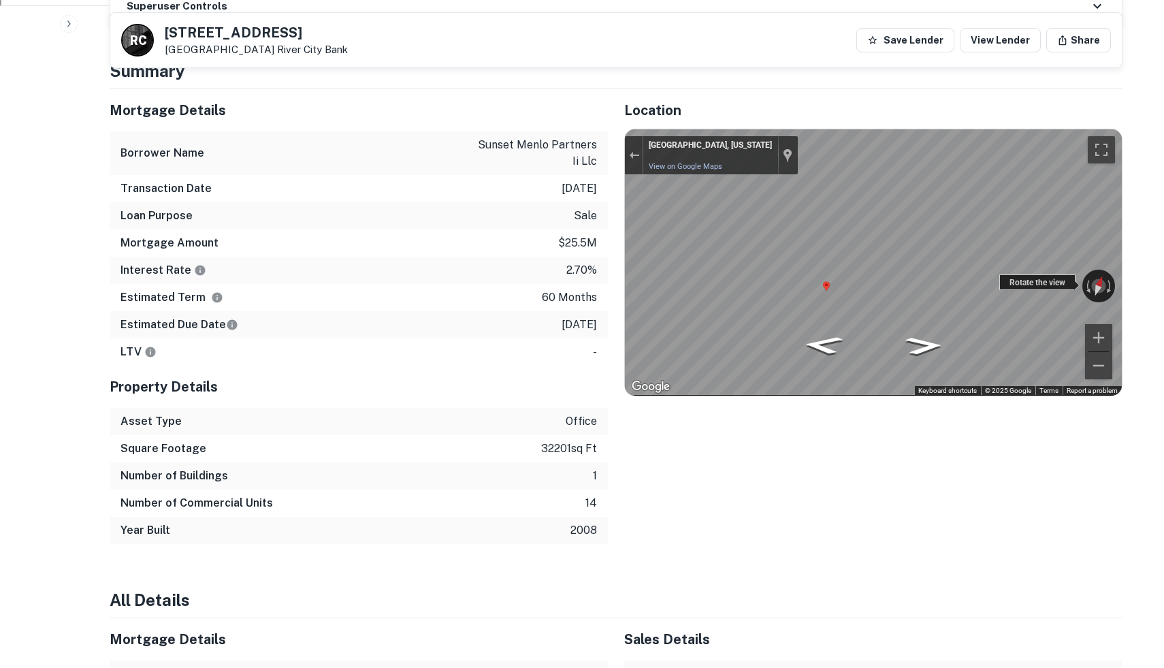
click at [1038, 267] on div "← Move left → Move right ↑ Move up ↓ Move down + Zoom in - Zoom out Menlo Park,…" at bounding box center [873, 261] width 497 height 265
click at [919, 338] on icon "Go Northeast, Willow Pl" at bounding box center [921, 352] width 84 height 29
click at [900, 344] on icon "Go East" at bounding box center [906, 359] width 101 height 30
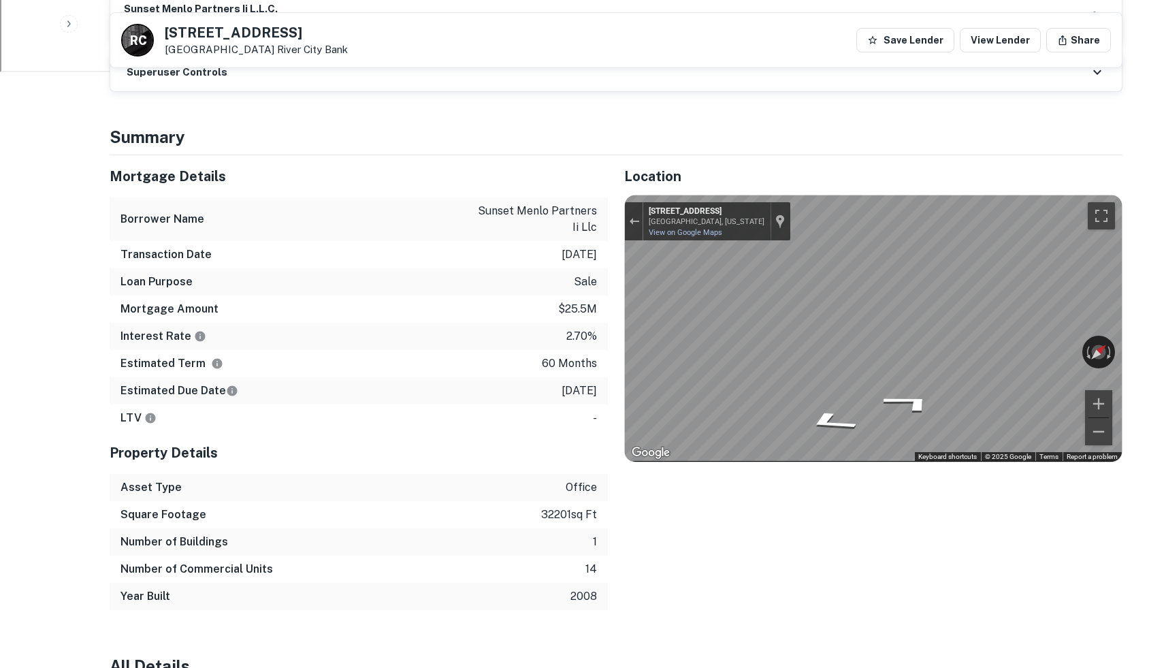
scroll to position [687, 0]
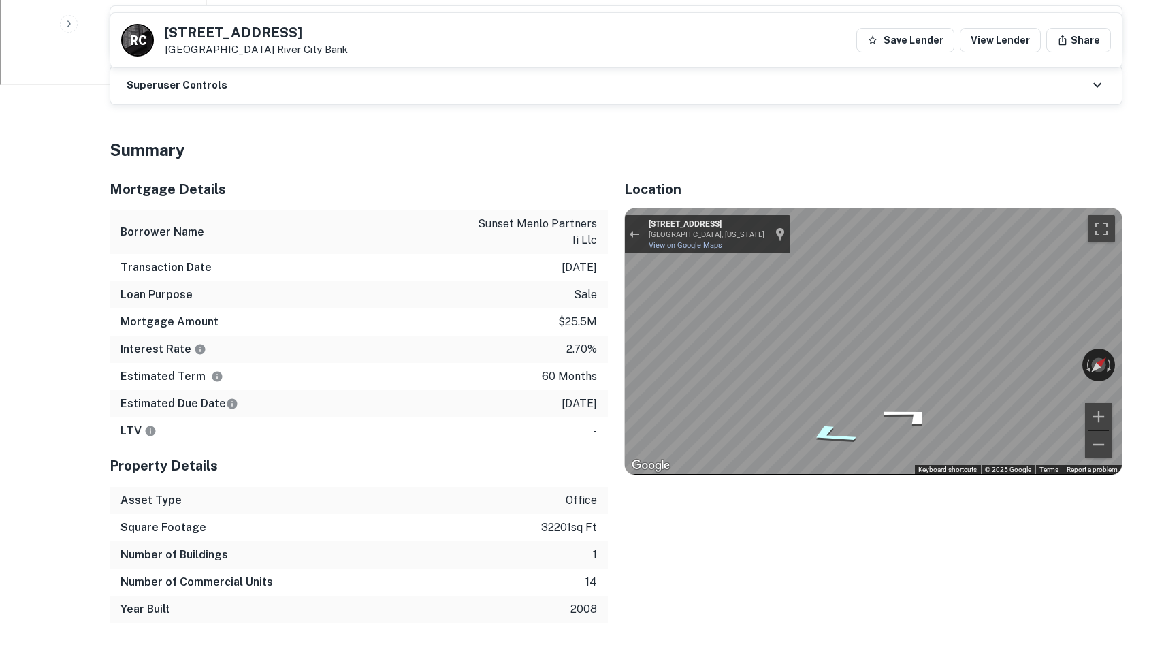
click at [832, 421] on icon "Go South, Willow Pl" at bounding box center [831, 434] width 96 height 31
click at [832, 421] on icon "Go South, Willow Pl" at bounding box center [833, 436] width 99 height 31
click at [832, 421] on icon "Go South, Willow Pl" at bounding box center [827, 433] width 91 height 31
click at [832, 423] on icon "Go South, Willow Pl" at bounding box center [841, 438] width 102 height 30
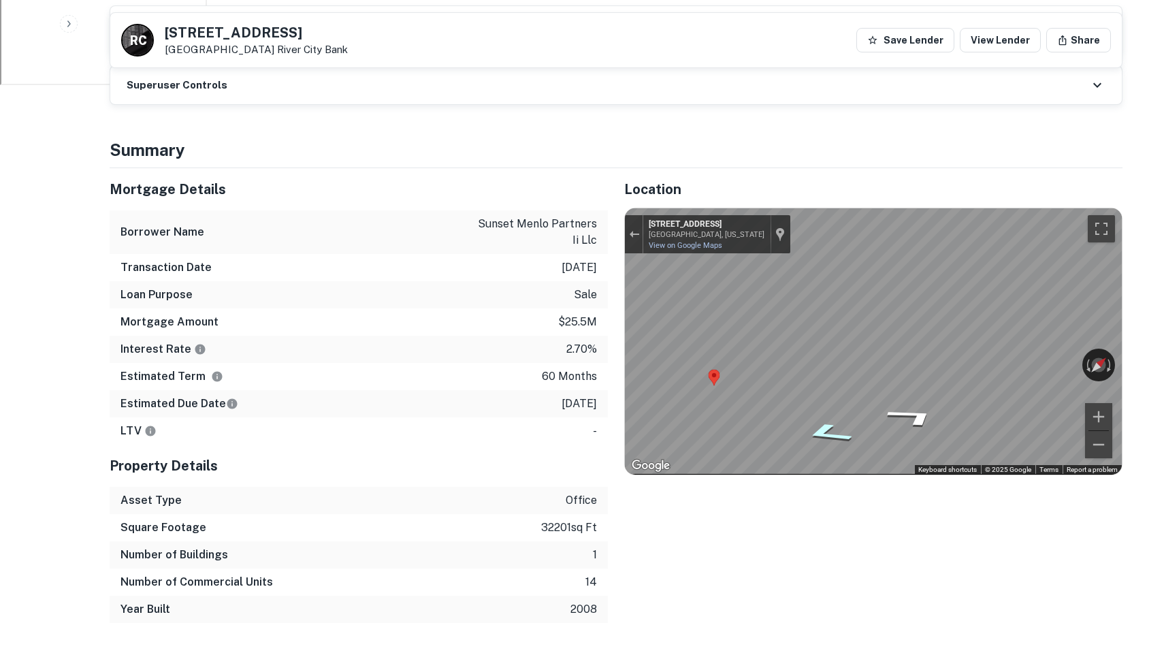
click at [832, 421] on icon "Go South, Willow Pl" at bounding box center [827, 433] width 91 height 31
click at [832, 423] on icon "Go South, Willow Pl" at bounding box center [841, 438] width 102 height 30
click at [832, 421] on icon "Go South, Willow Pl" at bounding box center [831, 435] width 97 height 31
click at [832, 421] on icon "Go South, Willow Pl" at bounding box center [826, 433] width 89 height 30
click at [832, 421] on icon "Go South, Willow Pl" at bounding box center [831, 434] width 96 height 31
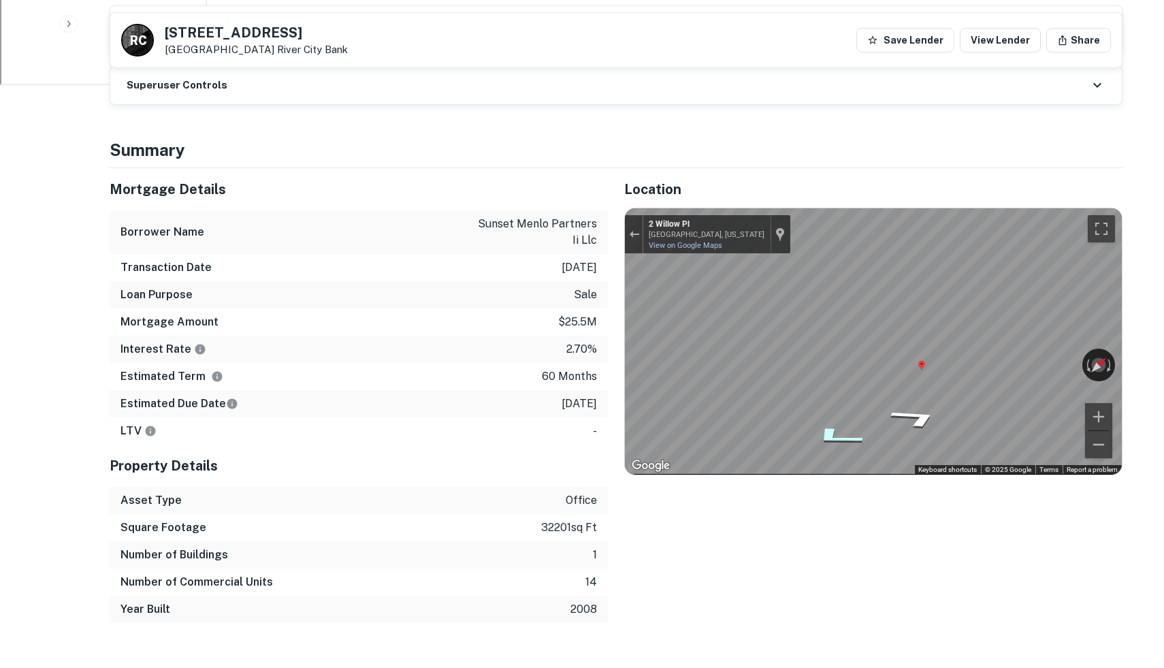
click at [832, 421] on icon "Go South" at bounding box center [835, 436] width 101 height 31
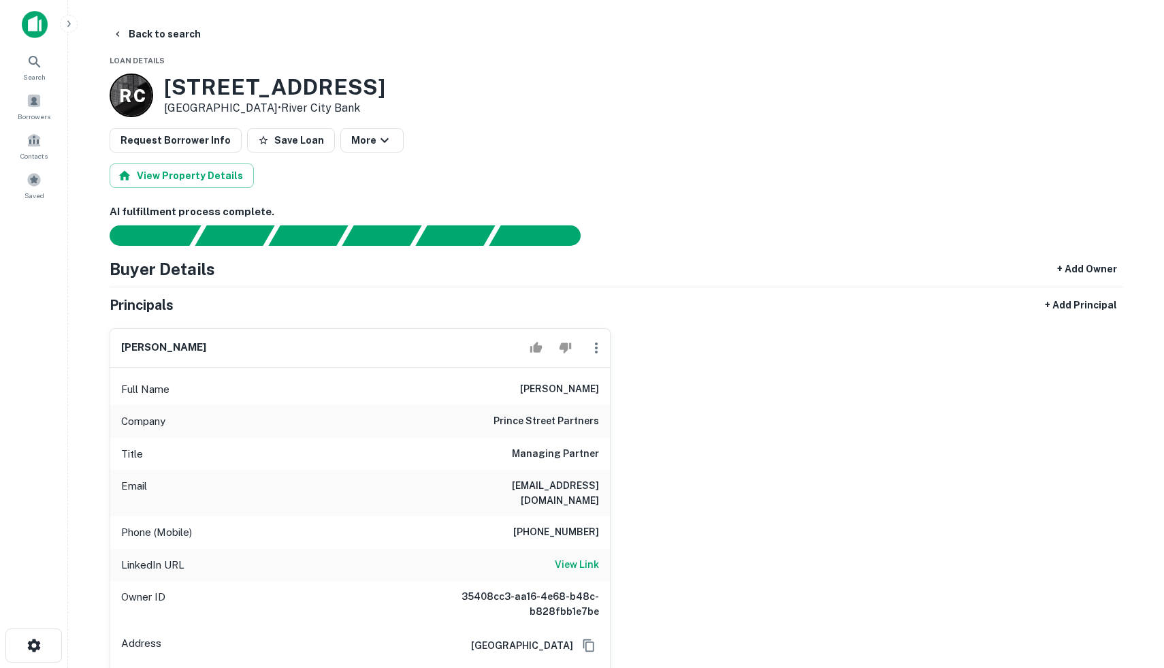
scroll to position [15, 0]
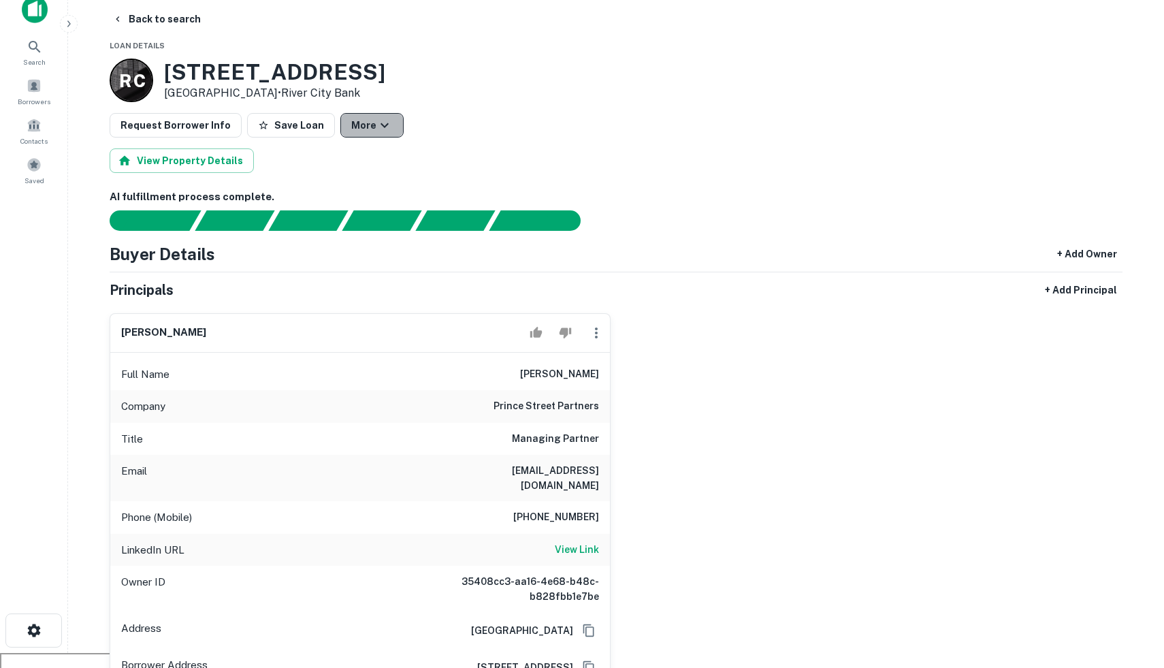
click at [380, 123] on icon "button" at bounding box center [384, 125] width 8 height 5
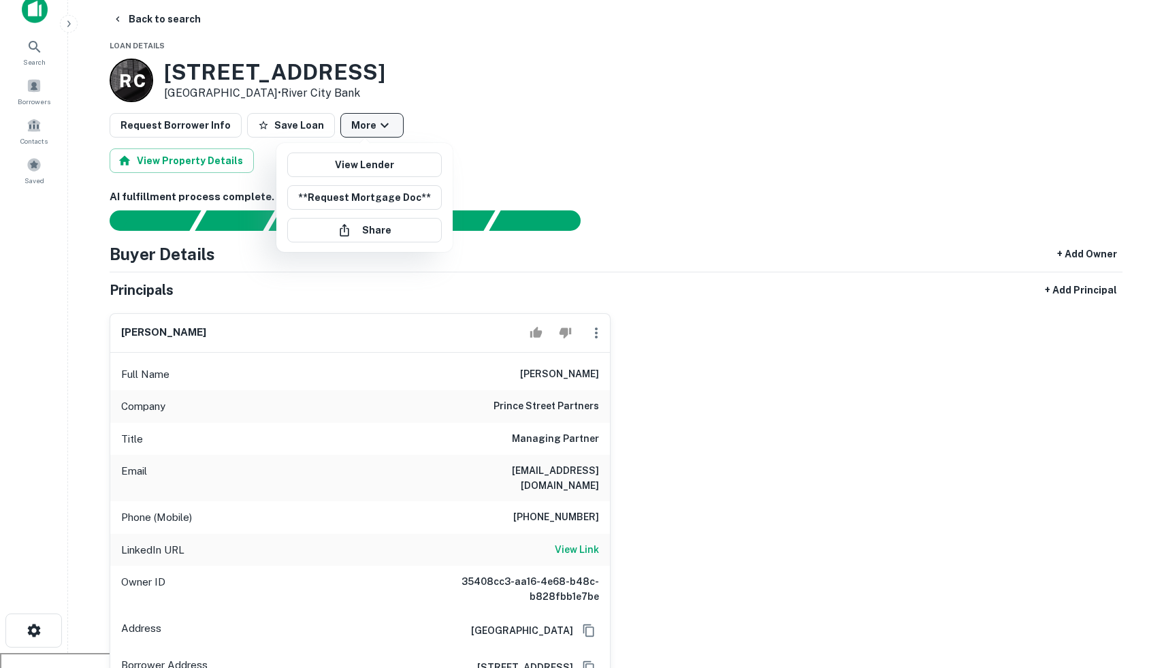
click at [374, 123] on div at bounding box center [582, 334] width 1164 height 668
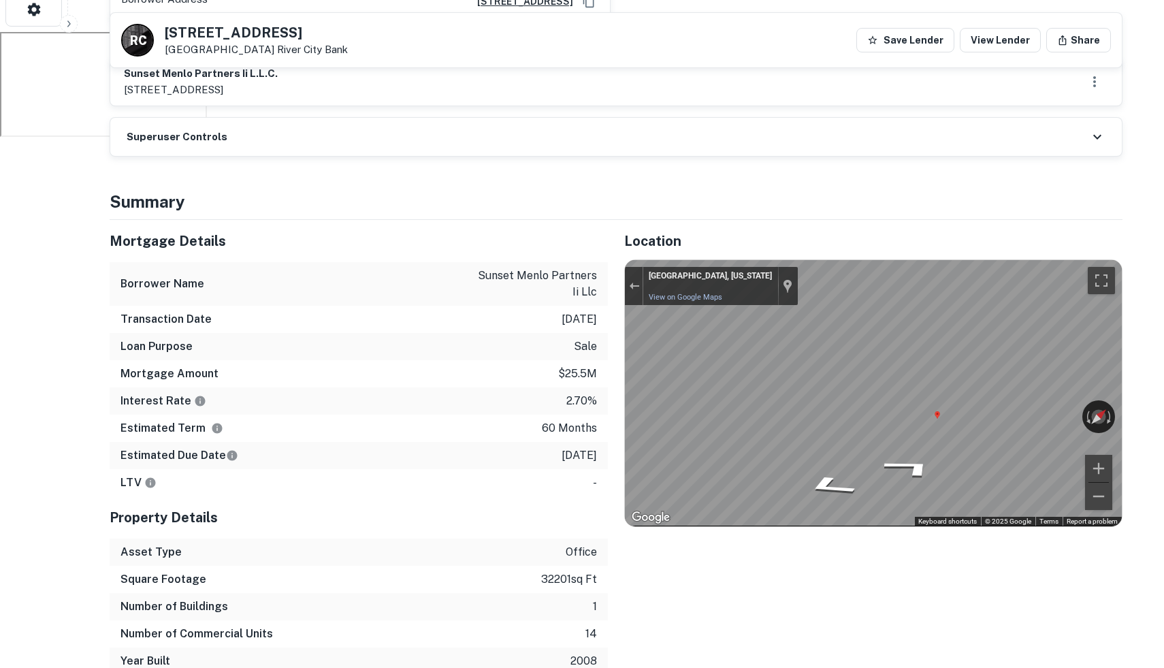
scroll to position [715, 0]
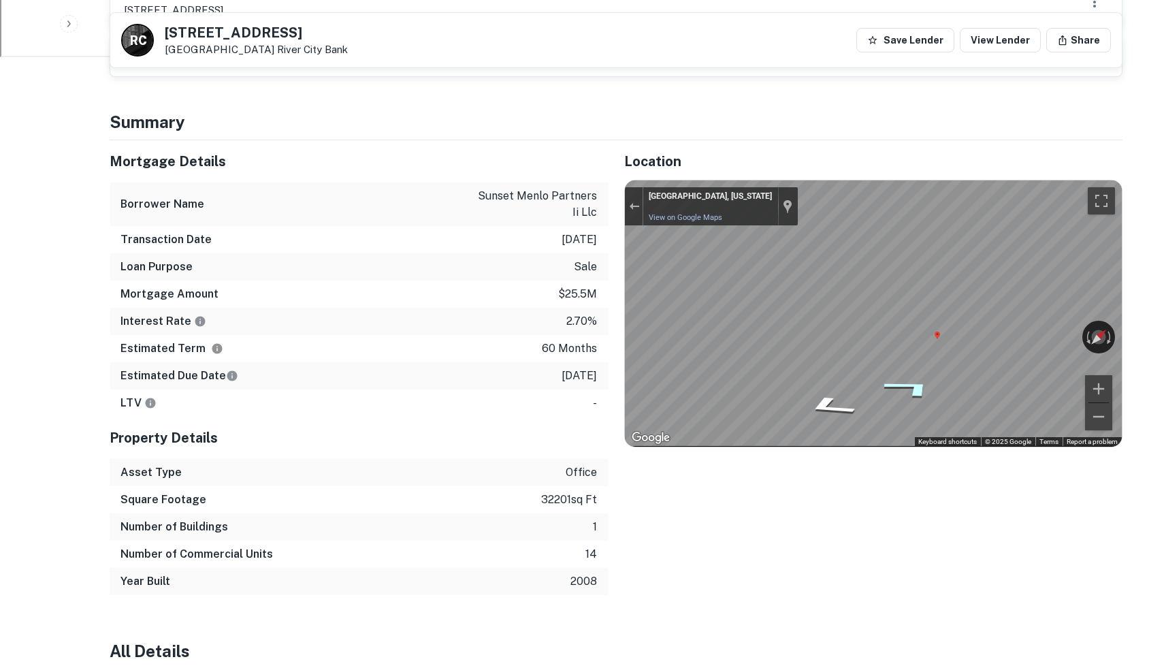
click at [891, 378] on icon "Go North, Willow Pl" at bounding box center [910, 387] width 101 height 31
click at [917, 376] on icon "Go North, Willow Pl" at bounding box center [916, 389] width 96 height 31
click at [871, 374] on icon "Go North, Willow Pl" at bounding box center [870, 384] width 86 height 20
click at [853, 374] on icon "Go North, Willow Pl" at bounding box center [875, 383] width 84 height 19
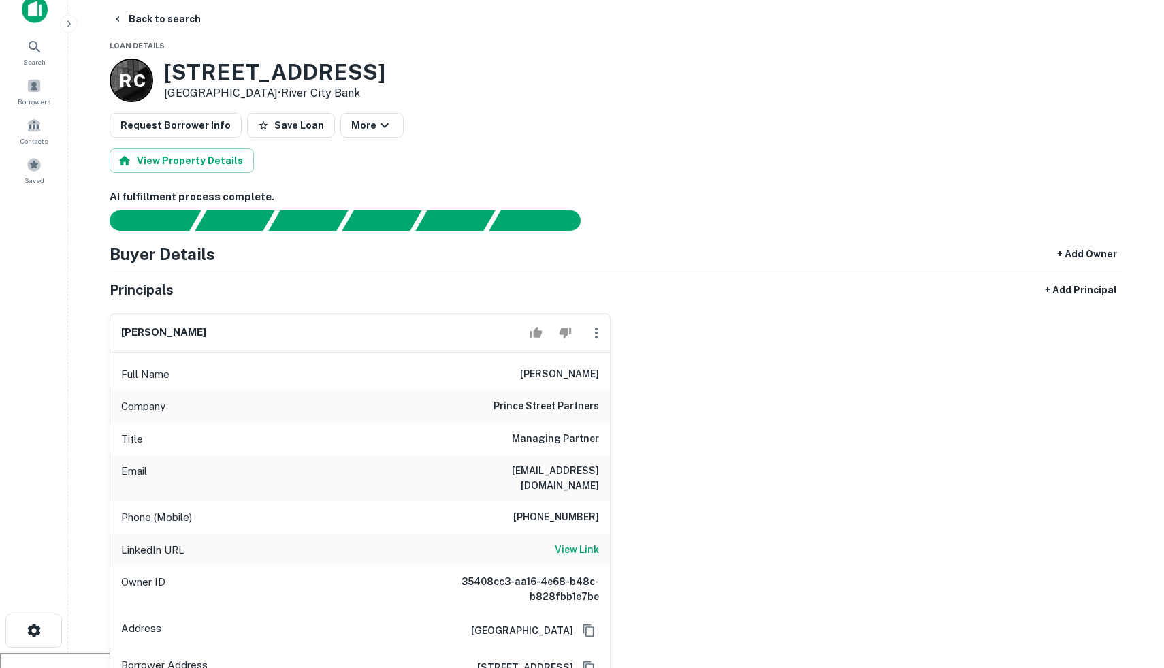
scroll to position [0, 0]
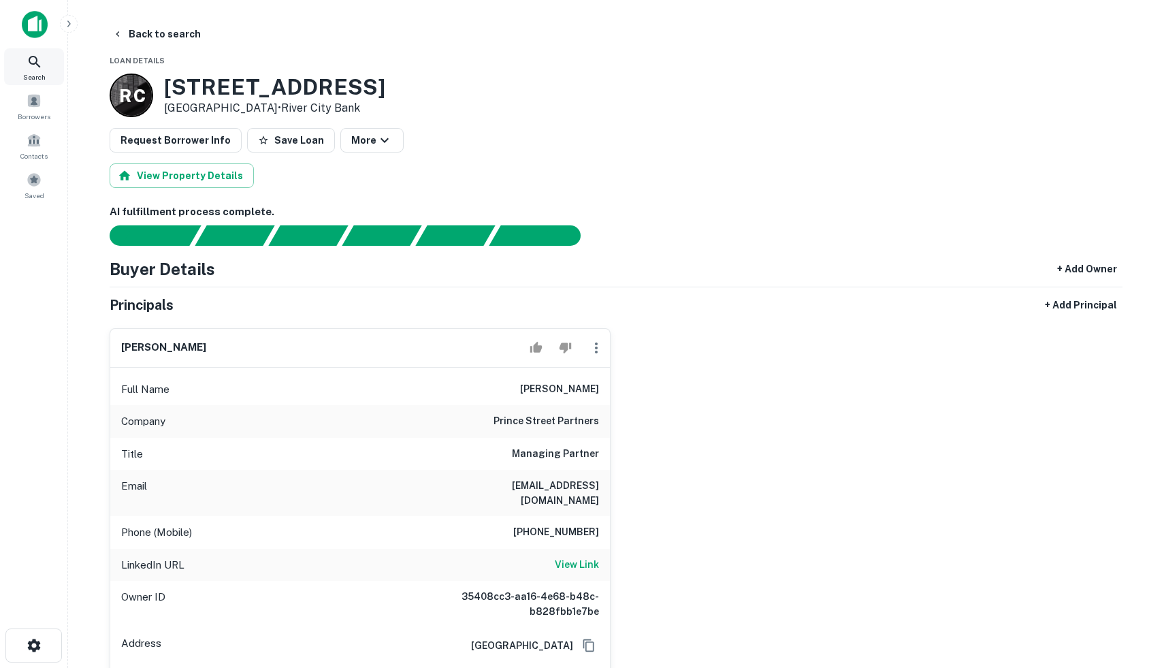
click at [30, 70] on div "Search" at bounding box center [34, 66] width 60 height 37
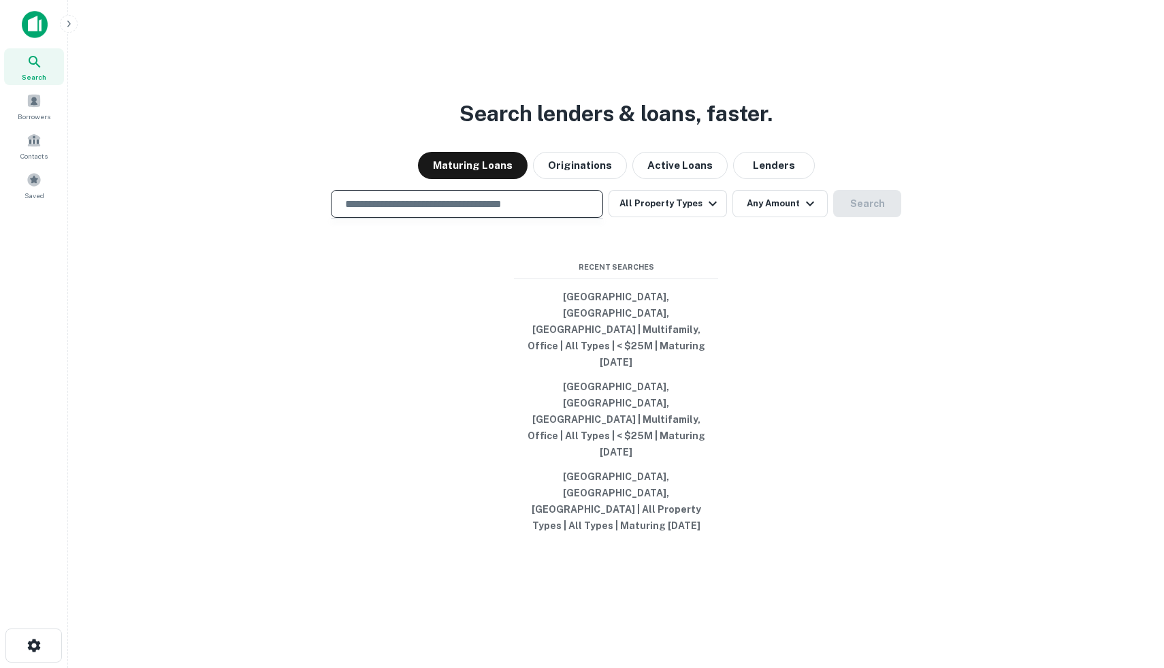
click at [461, 212] on input "text" at bounding box center [467, 204] width 260 height 16
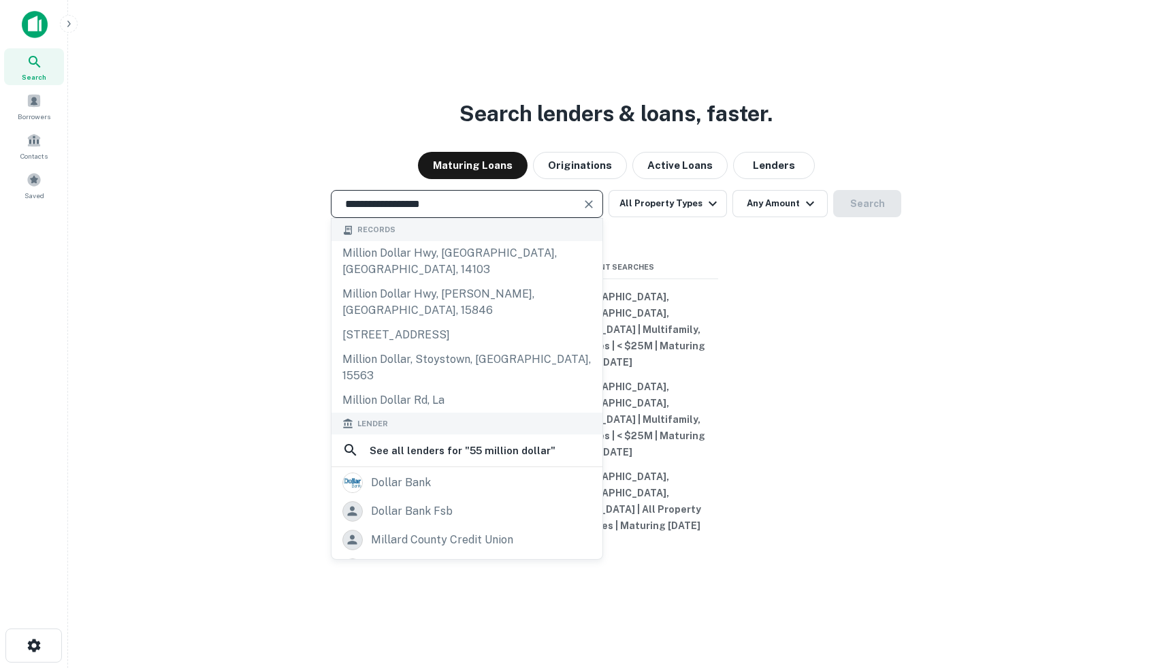
type input "**********"
click at [29, 58] on icon at bounding box center [35, 62] width 12 height 12
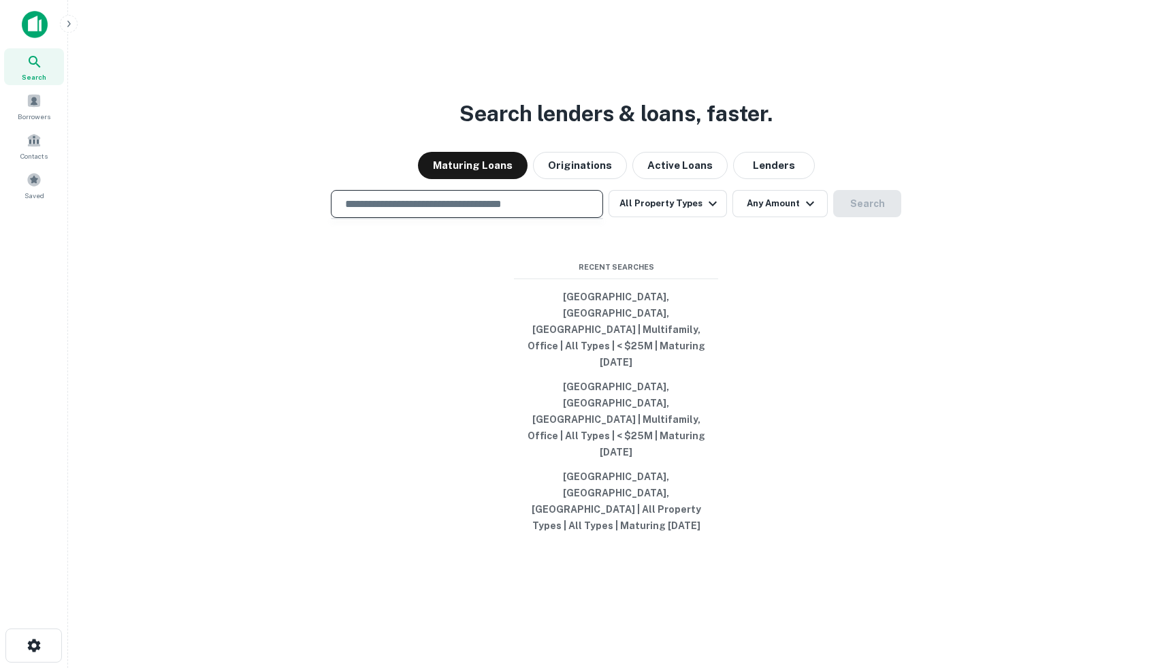
click at [470, 212] on input "text" at bounding box center [467, 204] width 260 height 16
type input "*"
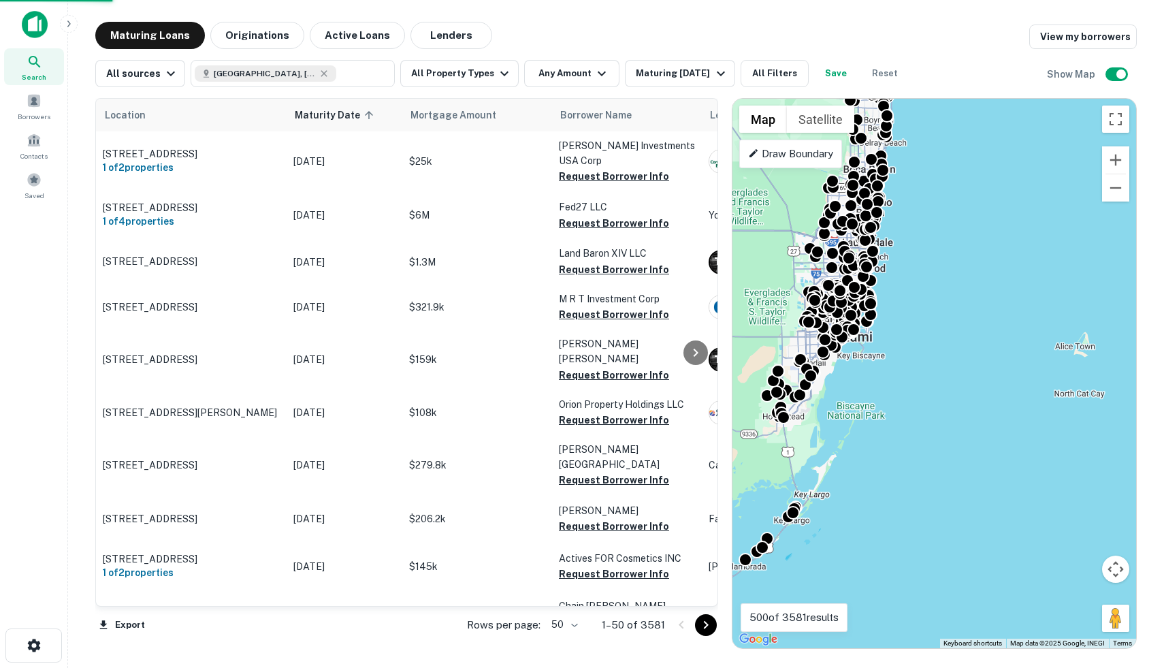
click at [753, 159] on icon at bounding box center [753, 153] width 11 height 11
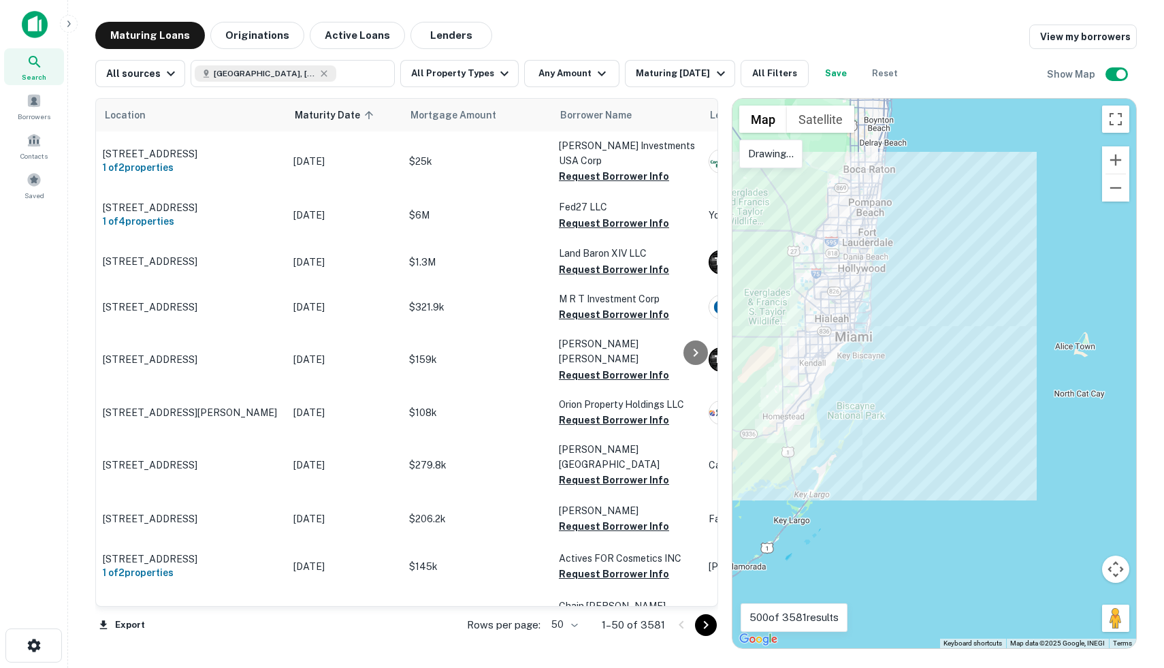
drag, startPoint x: 827, startPoint y: 363, endPoint x: 810, endPoint y: 340, distance: 28.7
click at [810, 340] on div at bounding box center [934, 373] width 404 height 549
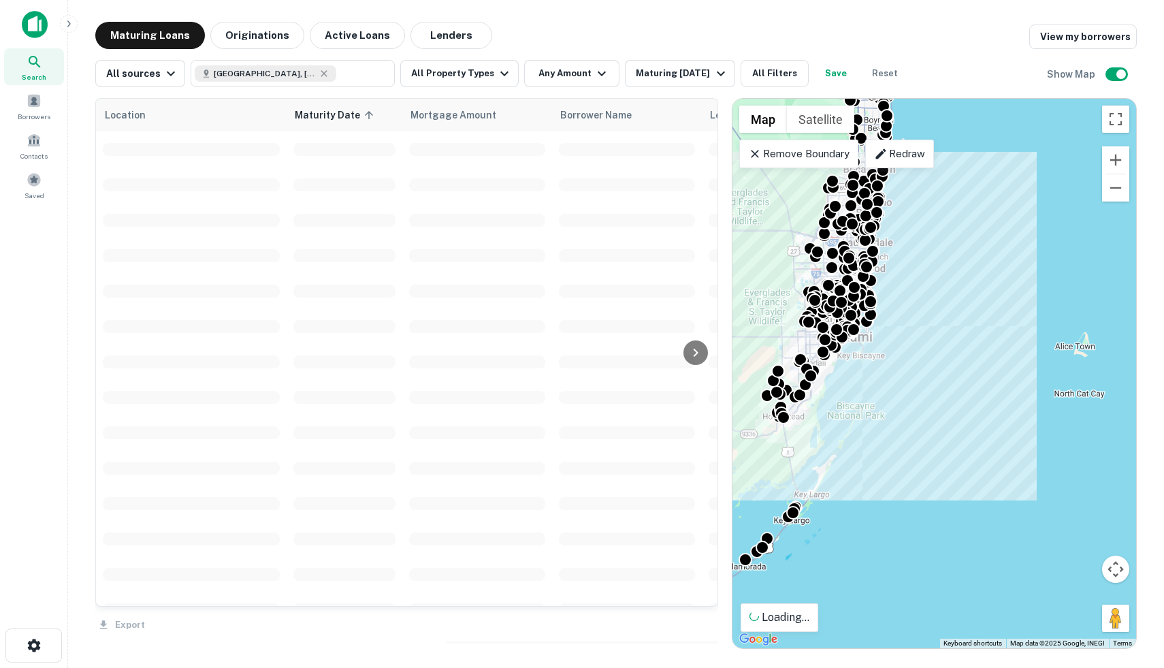
click at [757, 161] on p "Remove Boundary" at bounding box center [798, 154] width 101 height 16
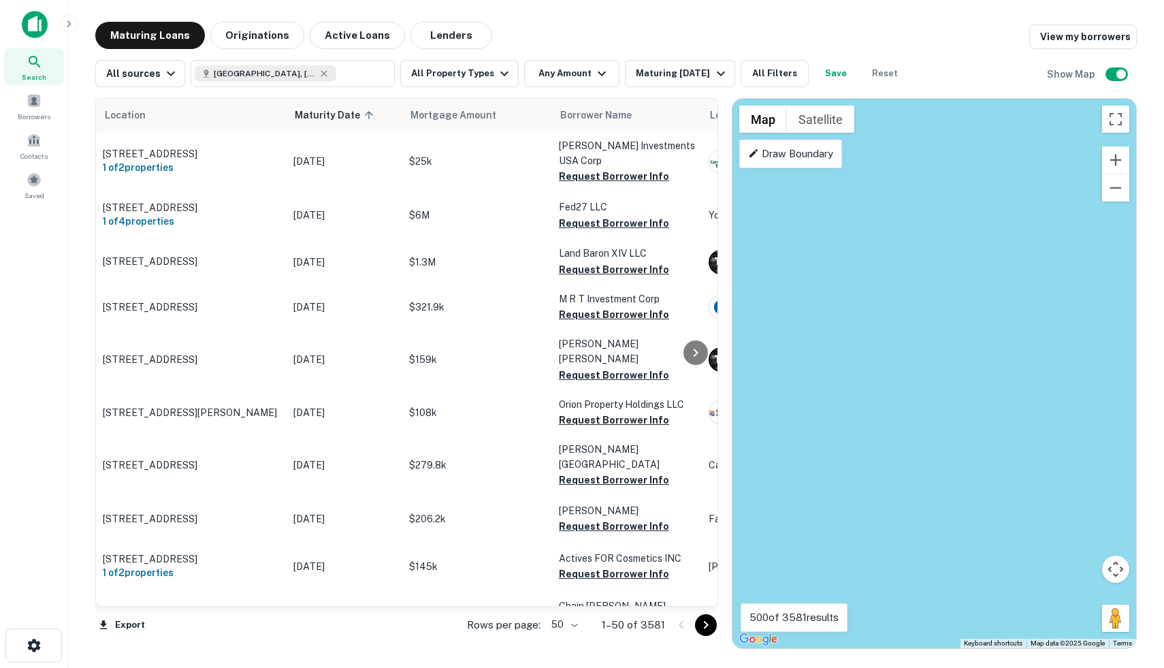
drag, startPoint x: 964, startPoint y: 342, endPoint x: 747, endPoint y: 342, distance: 216.4
click at [754, 342] on div "To activate drag with keyboard, press Alt + Enter. Once in keyboard drag state,…" at bounding box center [934, 373] width 404 height 549
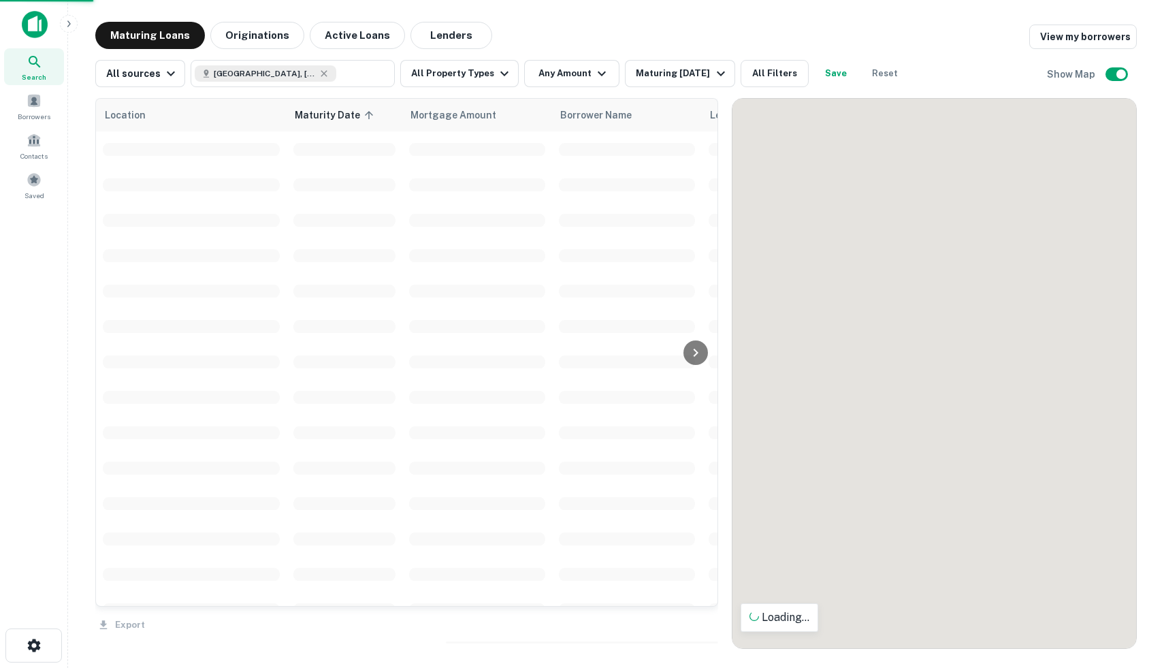
drag, startPoint x: 908, startPoint y: 308, endPoint x: 649, endPoint y: 303, distance: 258.7
click at [649, 303] on div "Location Maturity Date sorted ascending Mortgage Amount Borrower Name Lender Pu…" at bounding box center [615, 367] width 1041 height 561
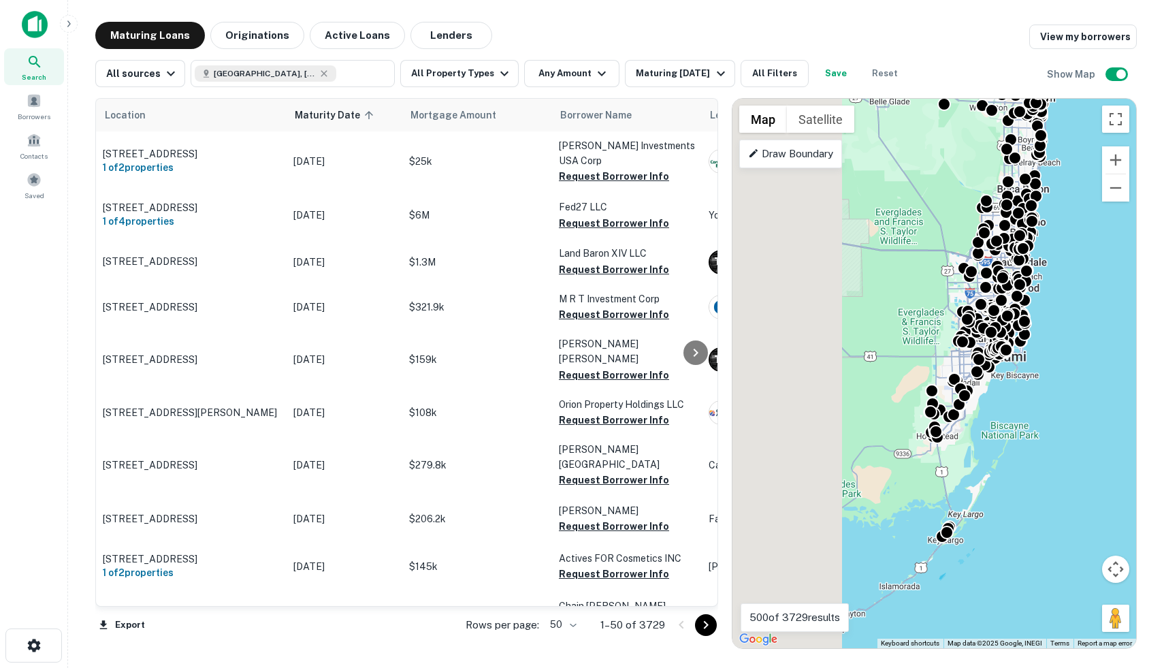
drag, startPoint x: 854, startPoint y: 480, endPoint x: 1077, endPoint y: 480, distance: 222.5
click at [1077, 480] on div "To activate drag with keyboard, press Alt + Enter. Once in keyboard drag state,…" at bounding box center [934, 373] width 404 height 549
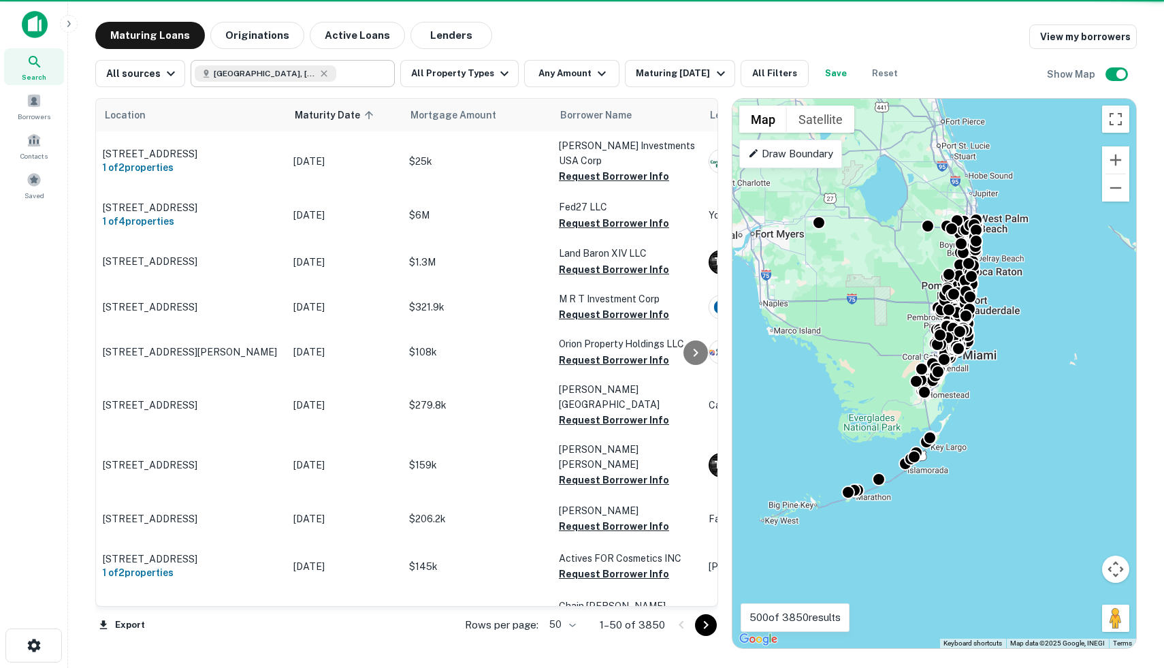
click at [275, 79] on div "[GEOGRAPHIC_DATA], [GEOGRAPHIC_DATA], [GEOGRAPHIC_DATA]" at bounding box center [266, 73] width 142 height 16
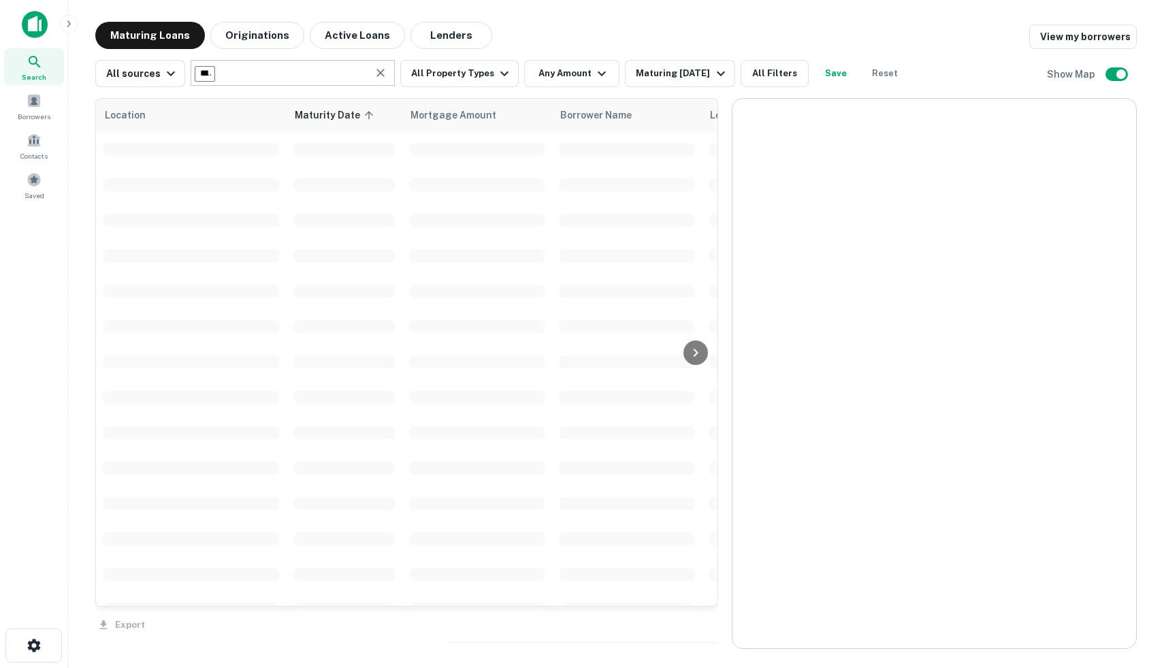
click at [215, 77] on input "**********" at bounding box center [205, 74] width 20 height 16
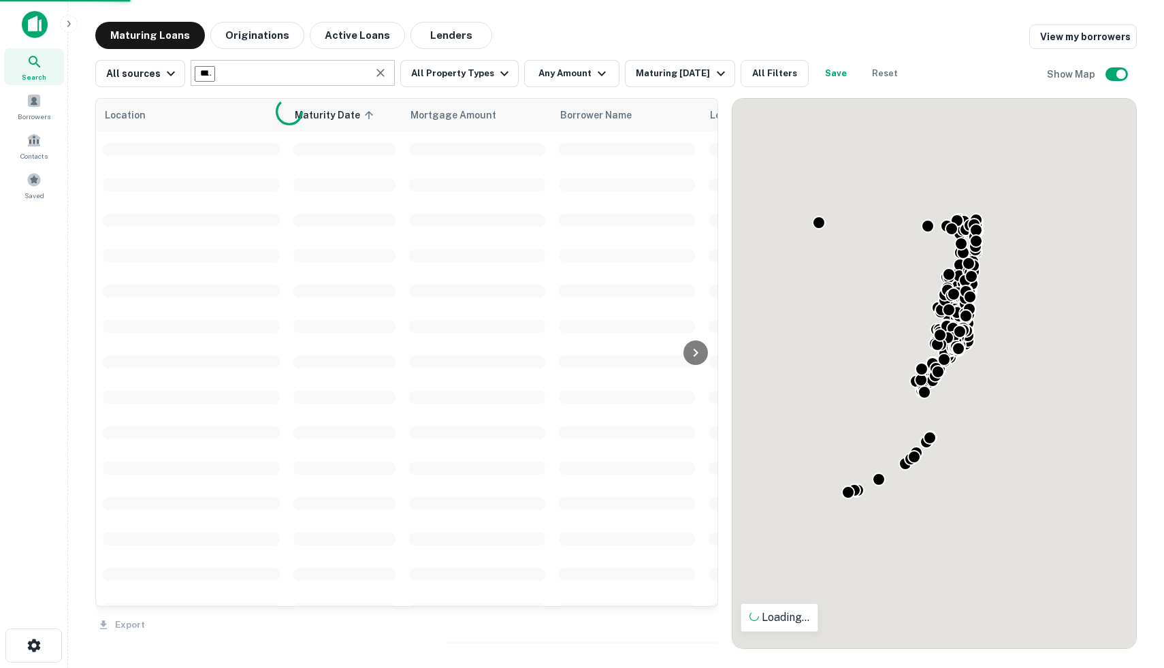
click at [215, 78] on input "**********" at bounding box center [205, 74] width 20 height 16
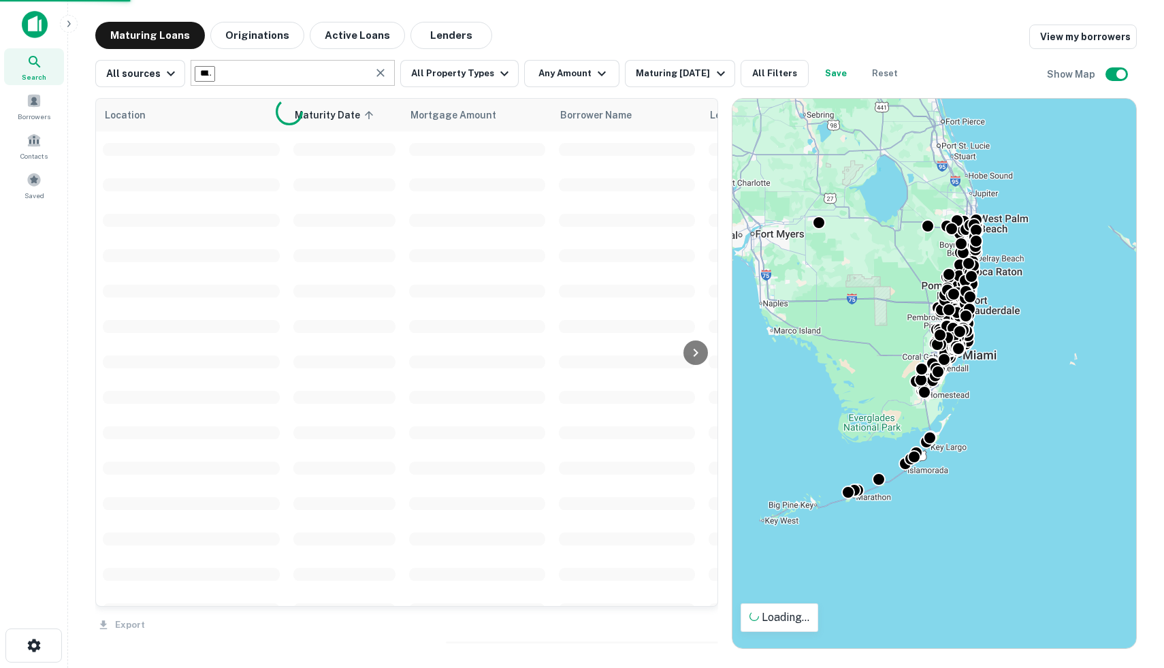
click at [215, 78] on input "**********" at bounding box center [205, 74] width 20 height 16
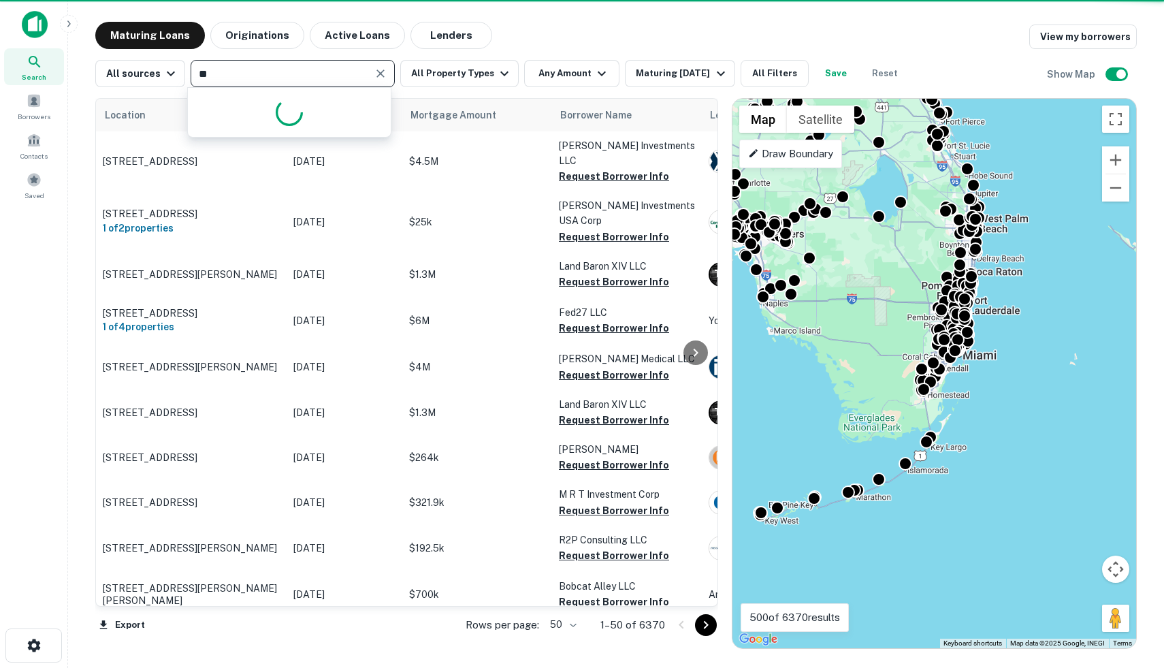
type input "*"
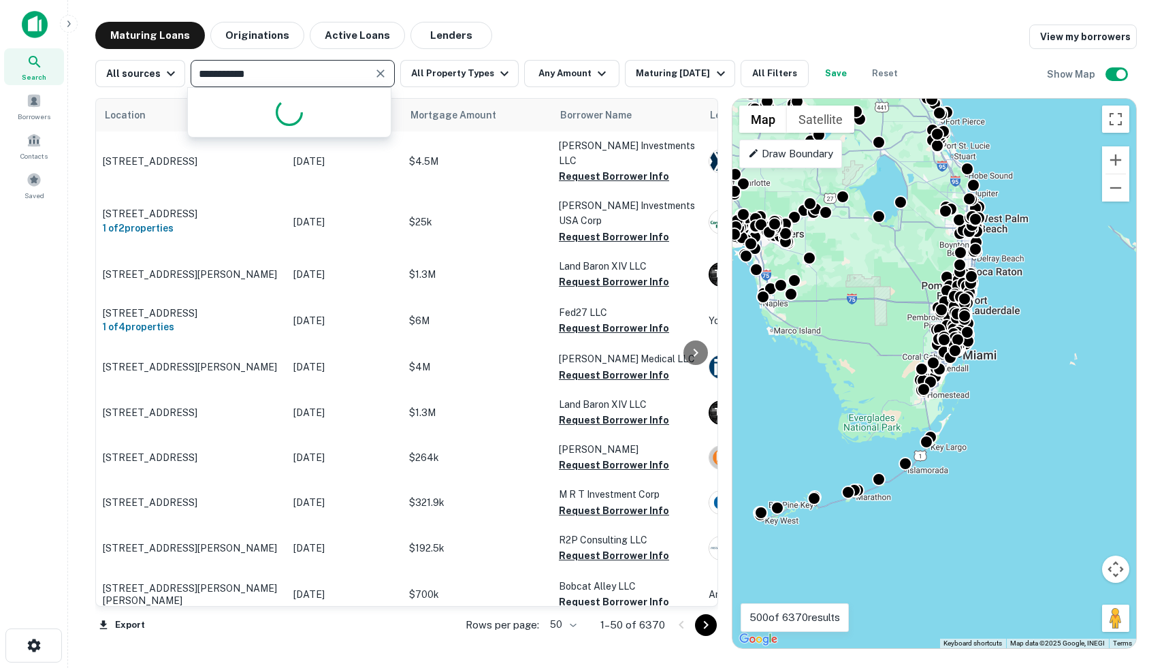
type input "**********"
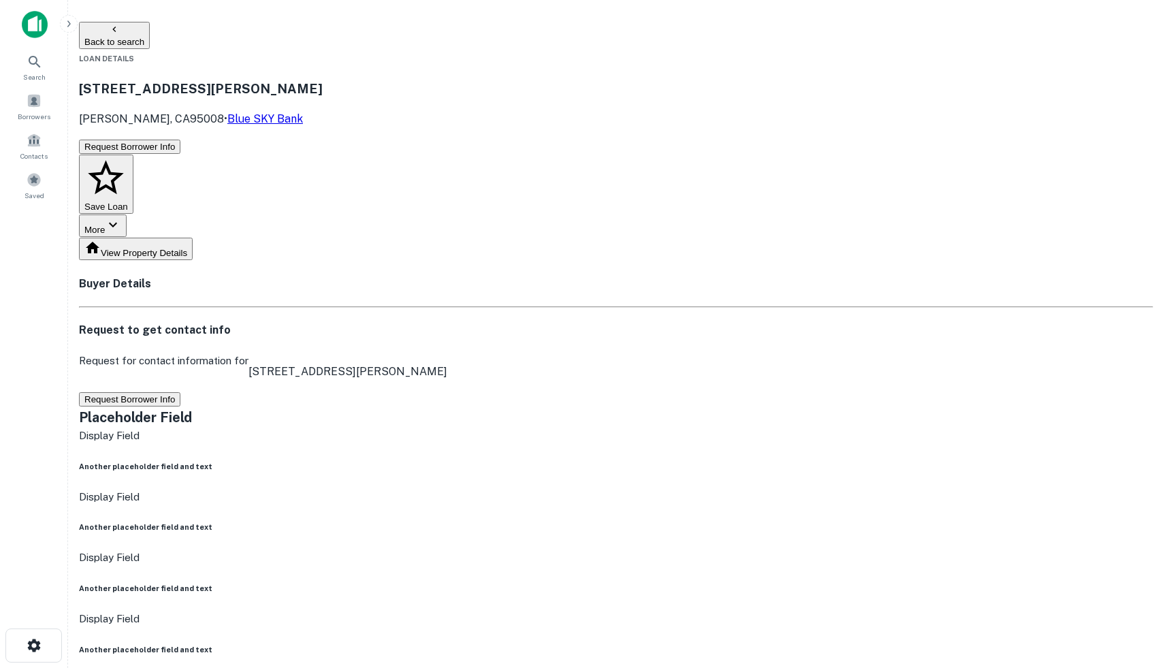
click at [180, 392] on button "Request Borrower Info" at bounding box center [129, 399] width 101 height 14
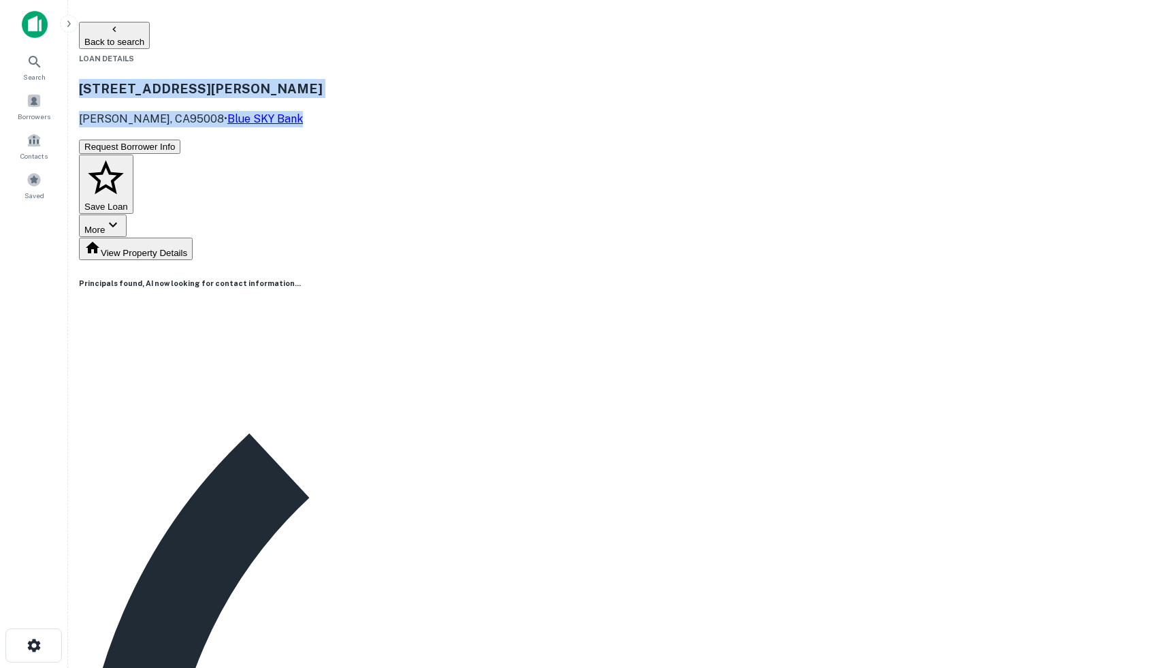
drag, startPoint x: 163, startPoint y: 84, endPoint x: 380, endPoint y: 112, distance: 219.0
click at [380, 112] on div "[STREET_ADDRESS][PERSON_NAME][PERSON_NAME] • Blue SKY Bank" at bounding box center [616, 102] width 1074 height 72
click at [323, 112] on p "[PERSON_NAME], CA95008 • Blue SKY Bank" at bounding box center [201, 119] width 244 height 16
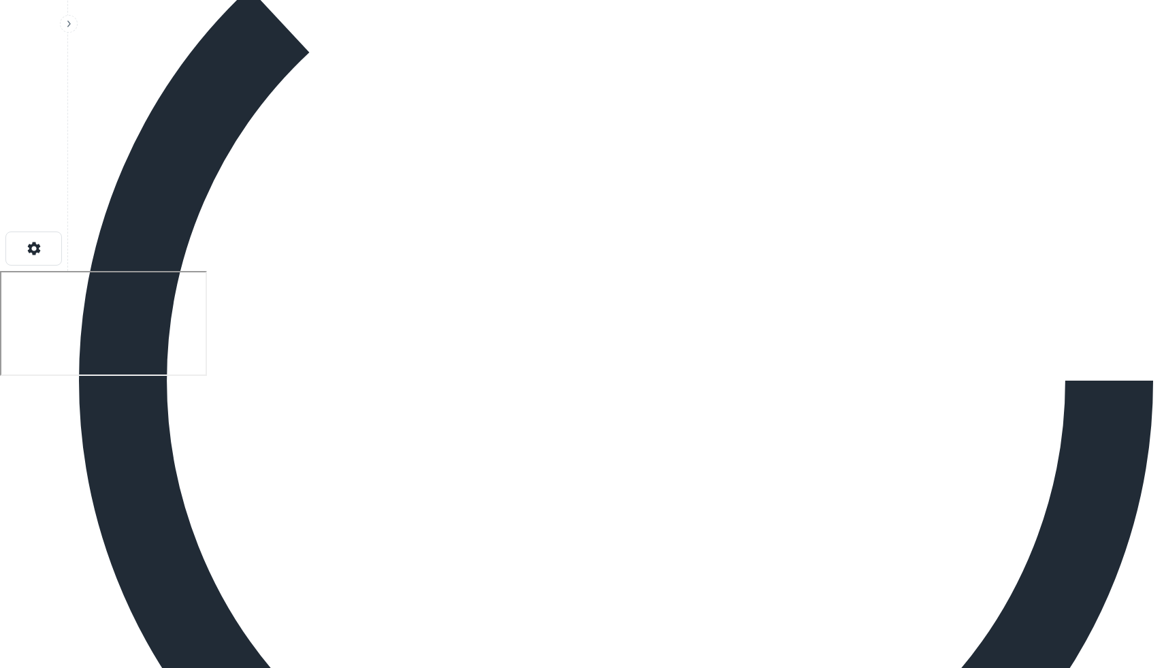
scroll to position [787, 0]
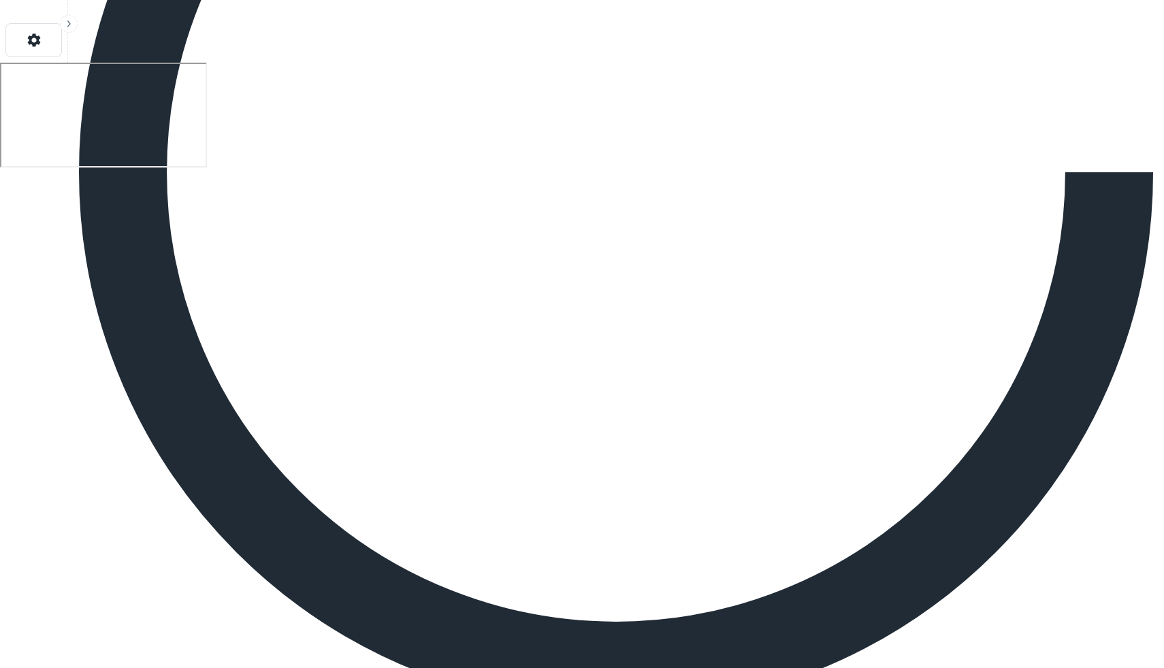
scroll to position [517, 0]
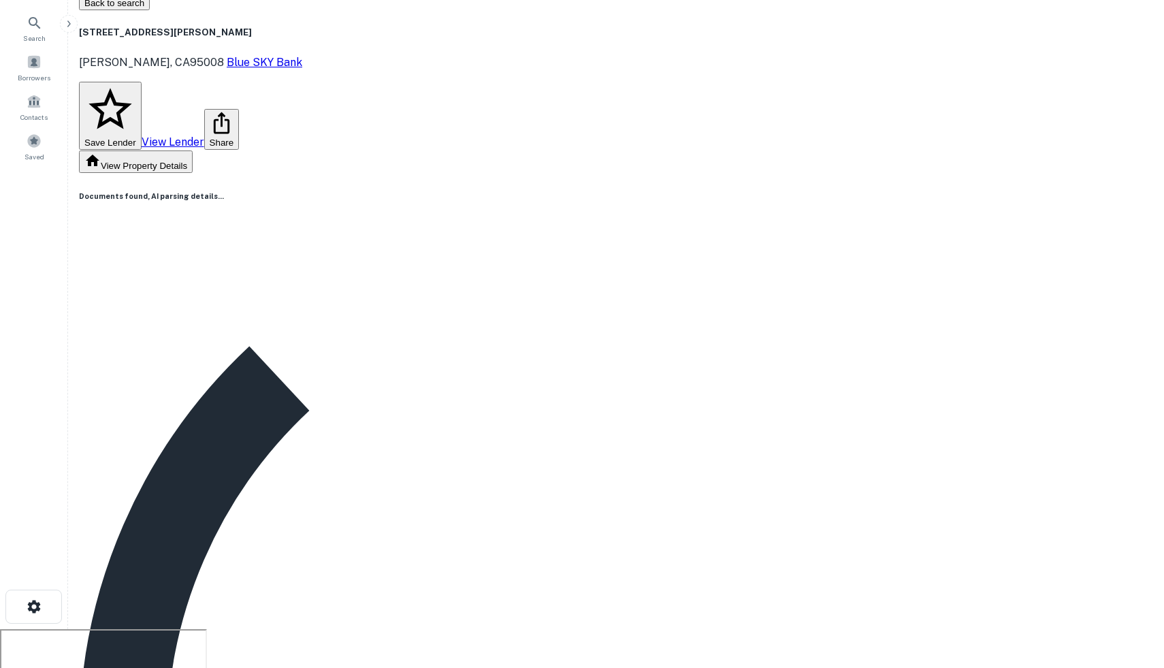
scroll to position [0, 0]
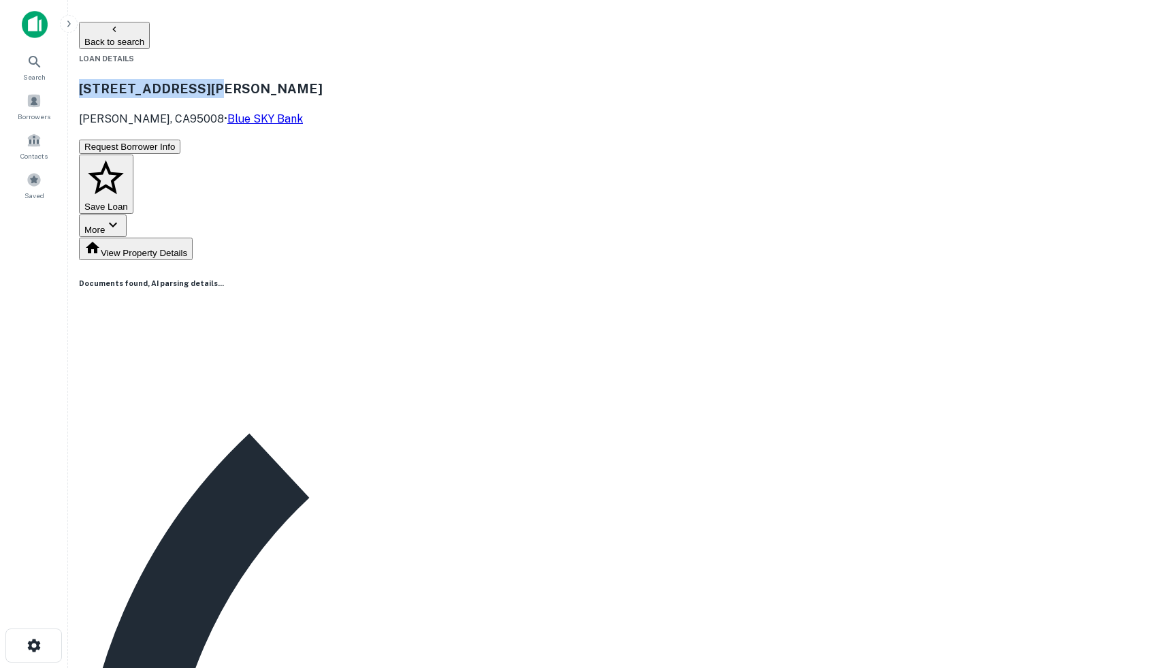
drag, startPoint x: 163, startPoint y: 88, endPoint x: 429, endPoint y: 82, distance: 266.2
click at [429, 82] on div "[STREET_ADDRESS][PERSON_NAME][PERSON_NAME] • Blue SKY Bank" at bounding box center [616, 102] width 1074 height 72
copy h3 "[STREET_ADDRESS][PERSON_NAME]"
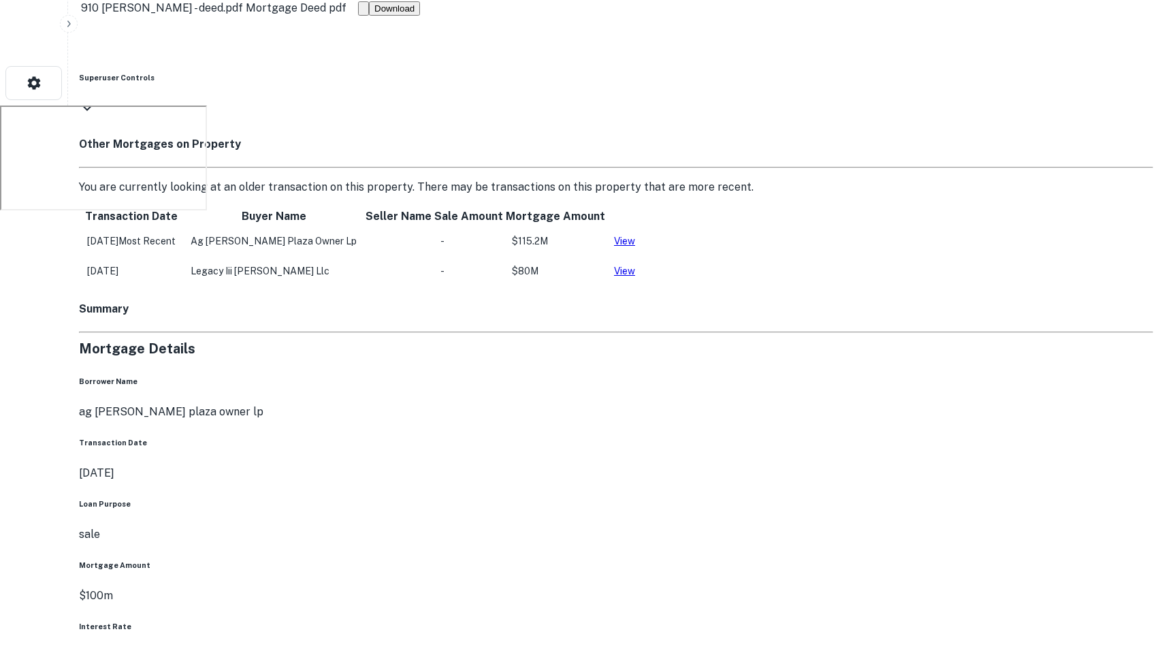
scroll to position [573, 0]
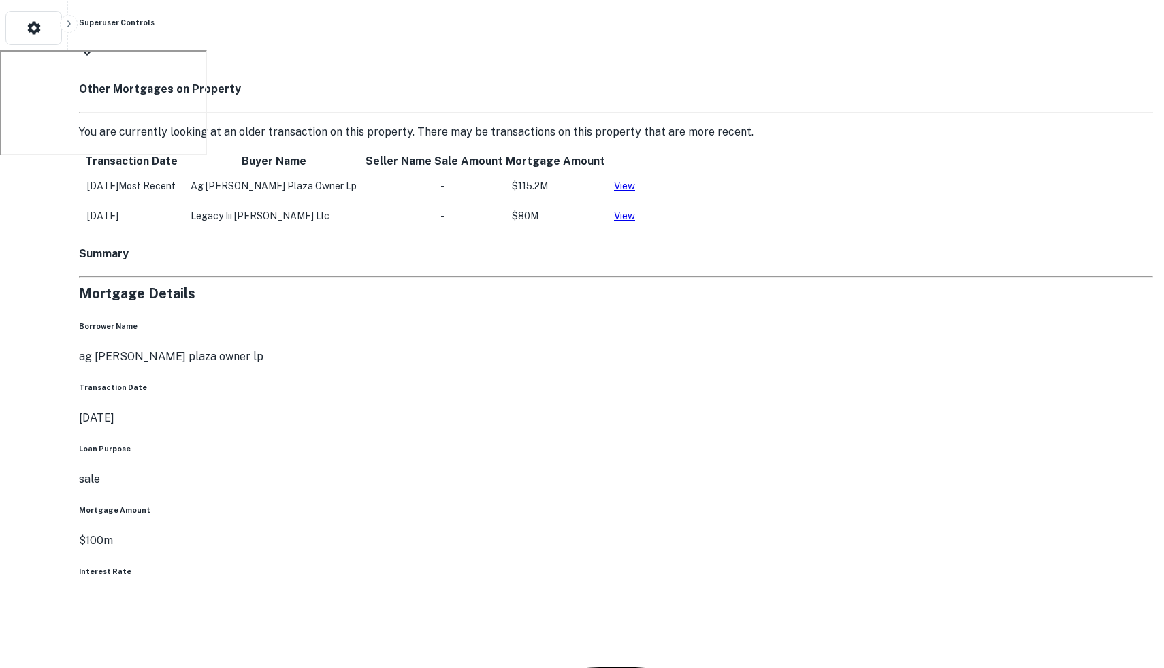
scroll to position [621, 0]
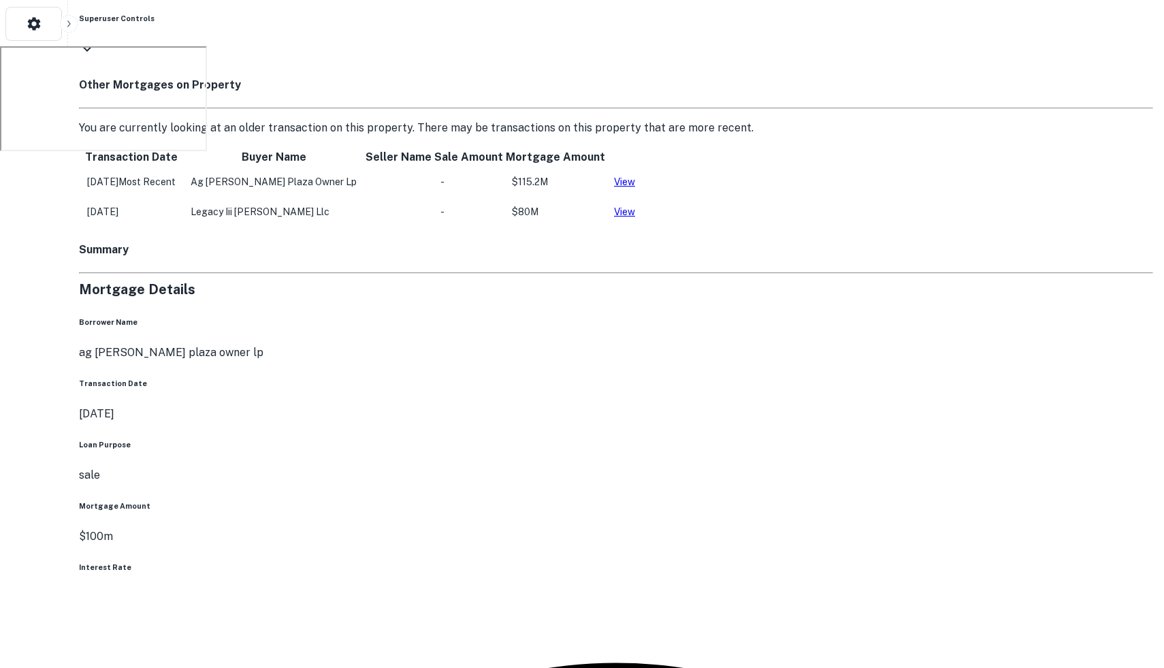
drag, startPoint x: 835, startPoint y: 382, endPoint x: 833, endPoint y: 293, distance: 89.2
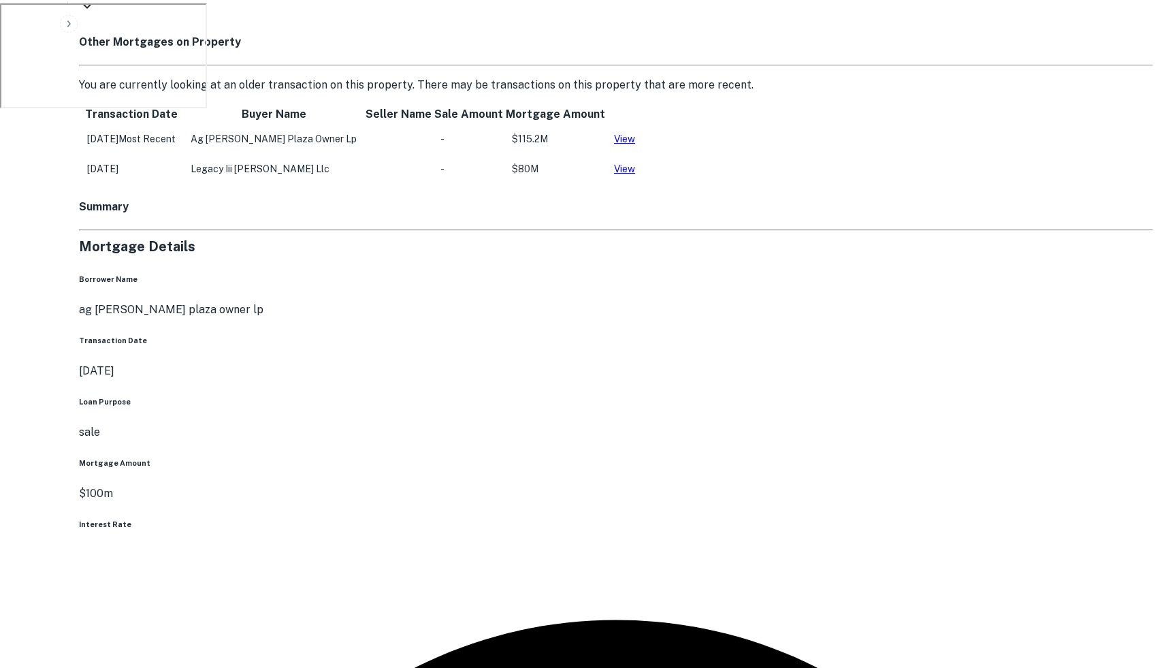
scroll to position [666, 0]
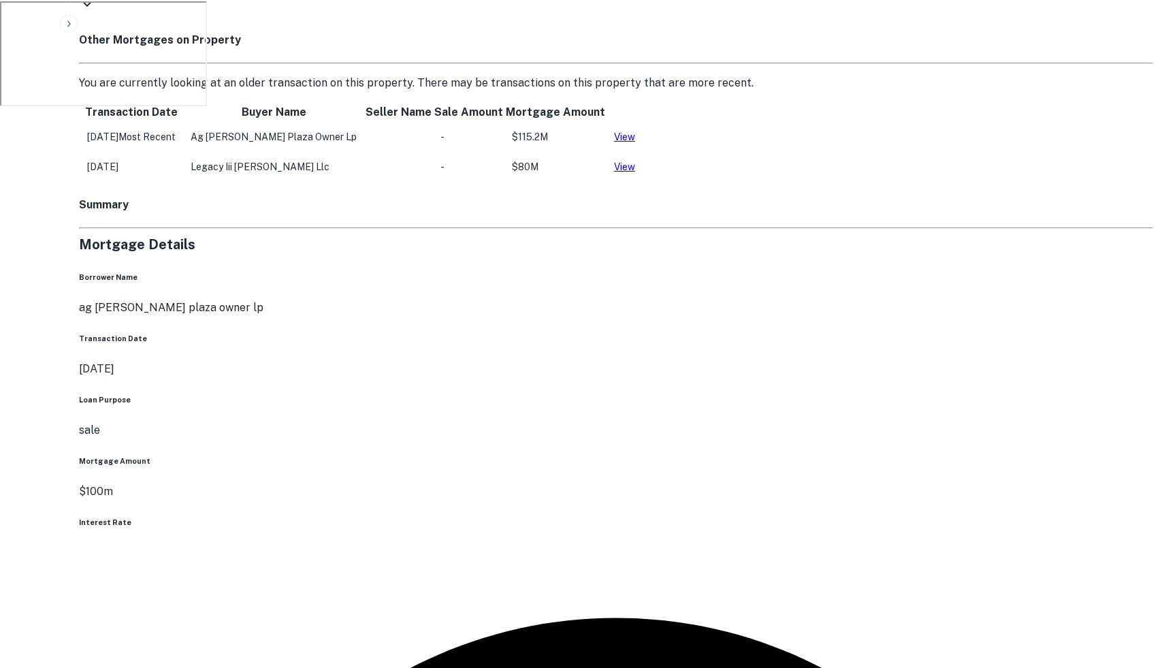
drag, startPoint x: 836, startPoint y: 294, endPoint x: 1093, endPoint y: 178, distance: 282.1
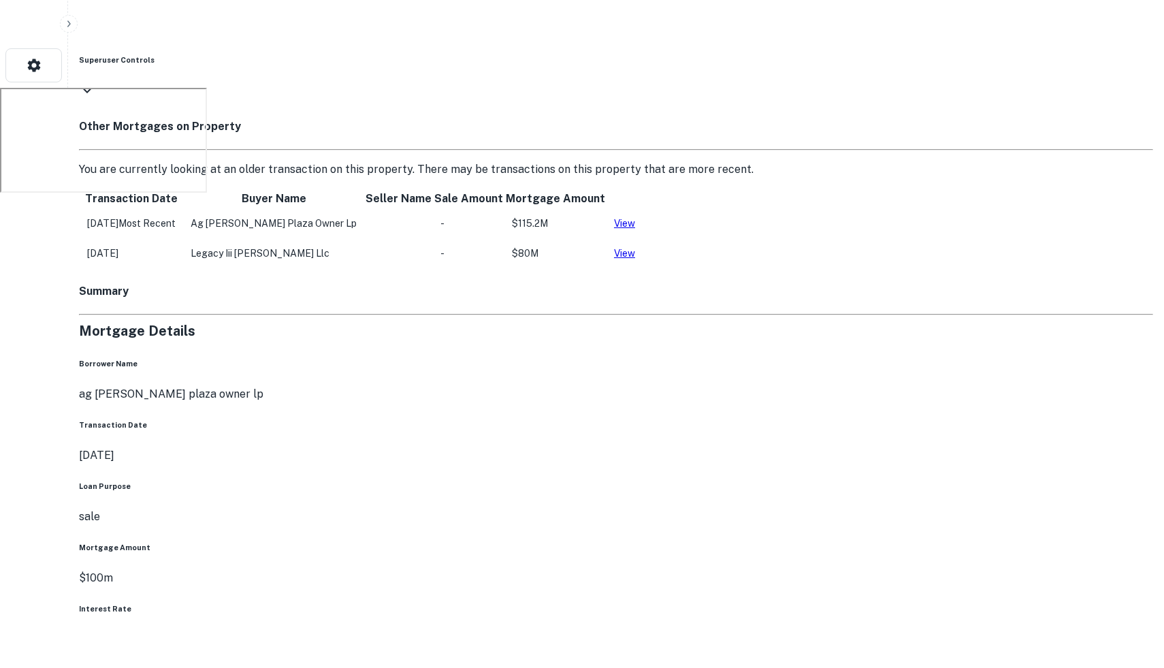
scroll to position [568, 0]
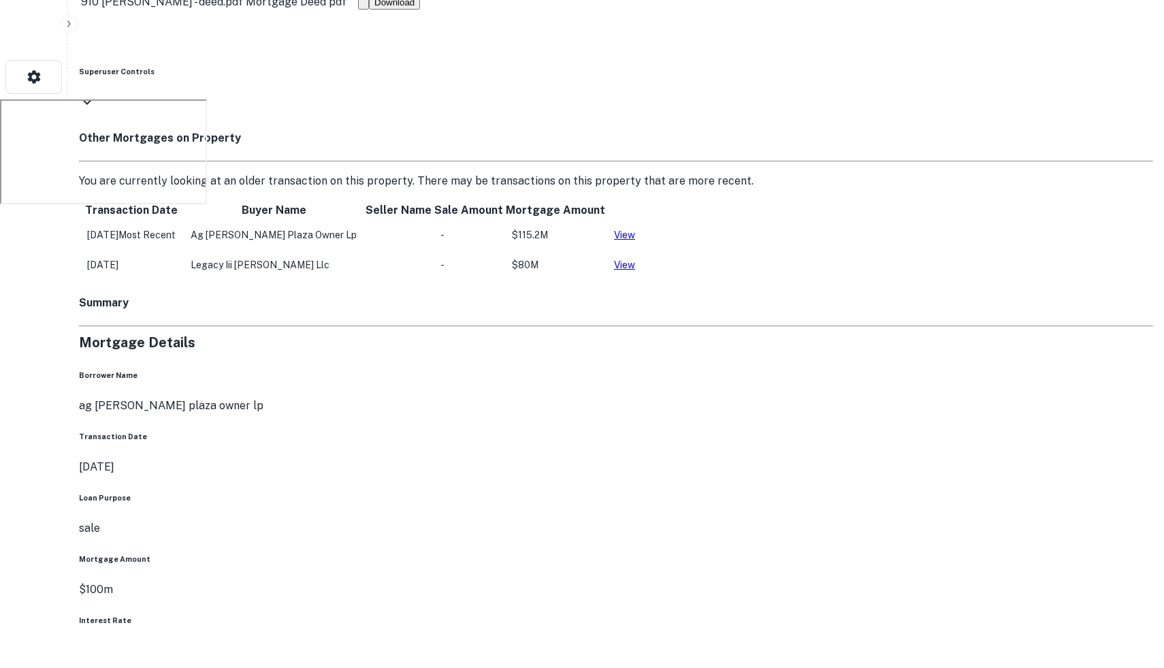
drag, startPoint x: 897, startPoint y: 325, endPoint x: 780, endPoint y: 481, distance: 194.9
drag, startPoint x: 832, startPoint y: 380, endPoint x: 669, endPoint y: 322, distance: 173.3
drag, startPoint x: 828, startPoint y: 357, endPoint x: 1163, endPoint y: 646, distance: 442.4
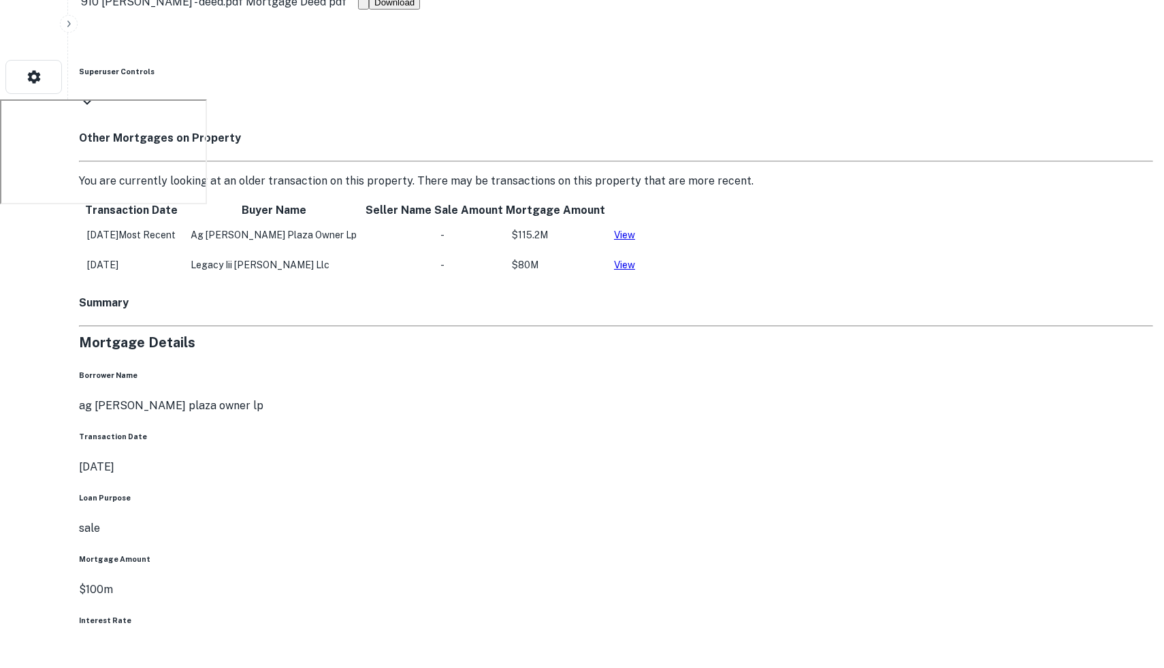
drag, startPoint x: 877, startPoint y: 466, endPoint x: 1162, endPoint y: 274, distance: 344.7
drag, startPoint x: 1000, startPoint y: 451, endPoint x: 881, endPoint y: 340, distance: 162.7
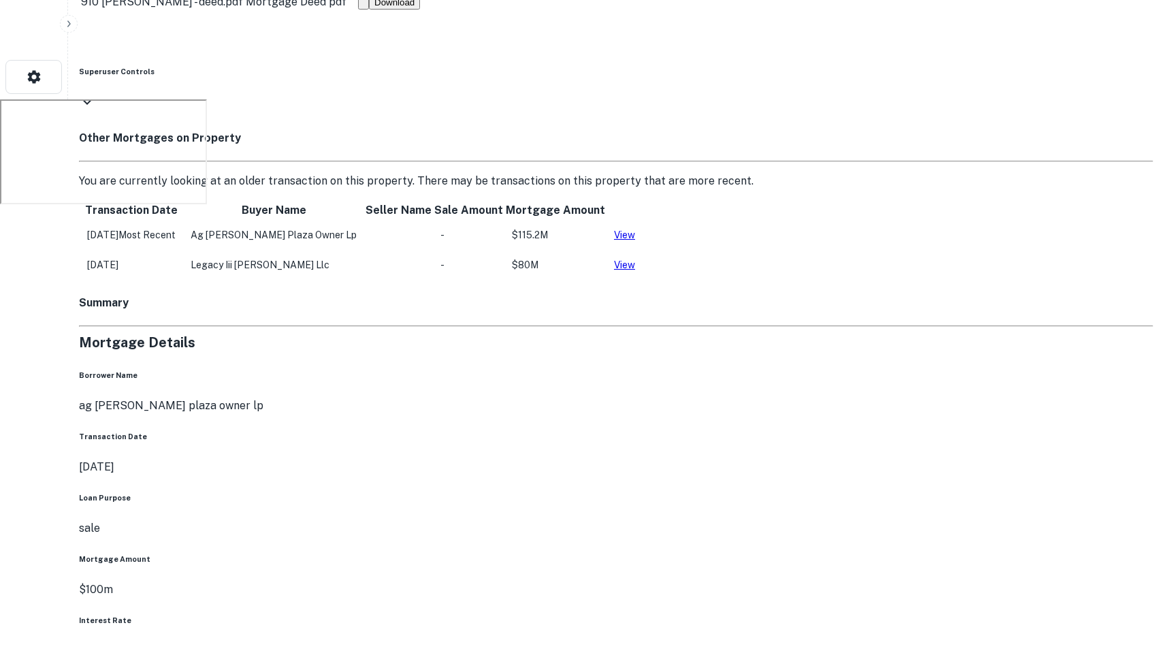
drag, startPoint x: 933, startPoint y: 405, endPoint x: 826, endPoint y: 327, distance: 132.4
drag, startPoint x: 1096, startPoint y: 482, endPoint x: 697, endPoint y: 406, distance: 406.1
drag, startPoint x: 906, startPoint y: 448, endPoint x: 1089, endPoint y: 446, distance: 182.4
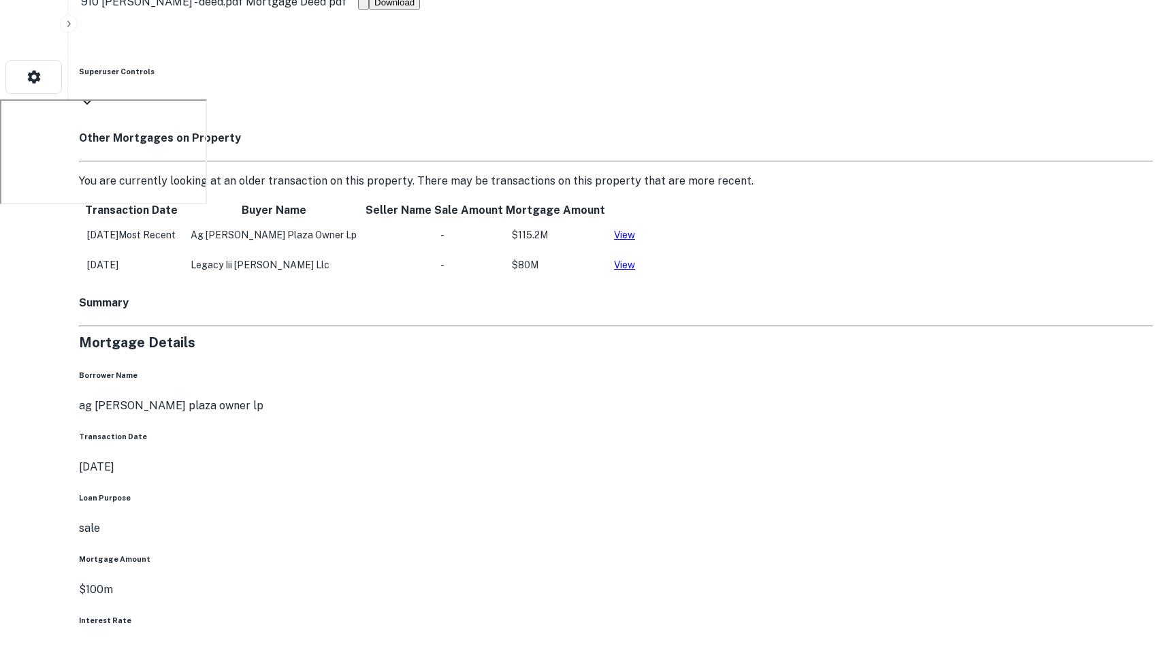
drag, startPoint x: 912, startPoint y: 323, endPoint x: 838, endPoint y: 536, distance: 225.6
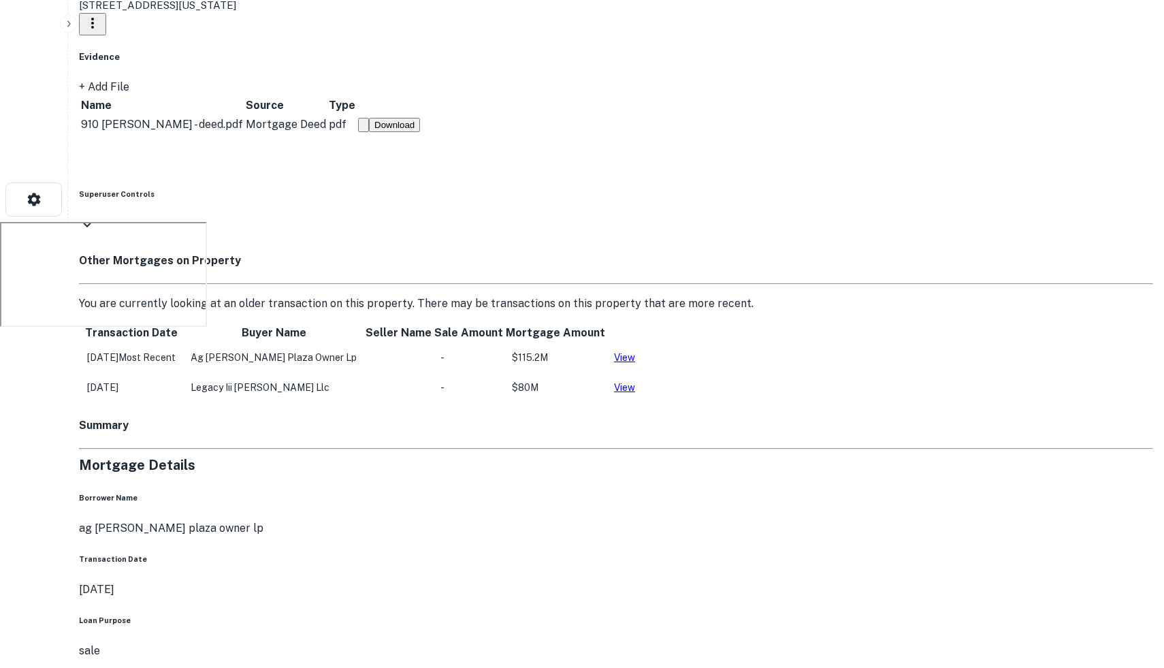
scroll to position [383, 0]
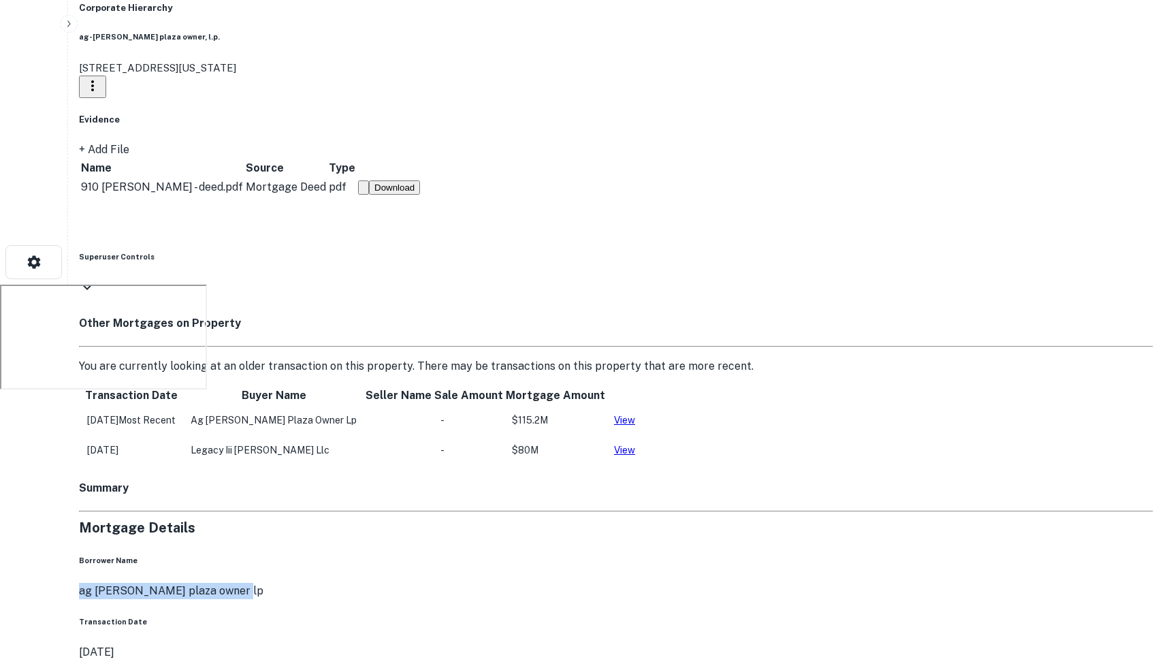
drag, startPoint x: 525, startPoint y: 453, endPoint x: 594, endPoint y: 470, distance: 71.5
click at [598, 555] on div "Borrower Name ag [PERSON_NAME] plaza owner lp" at bounding box center [616, 577] width 1074 height 44
copy p "ag [PERSON_NAME] plaza owner lp"
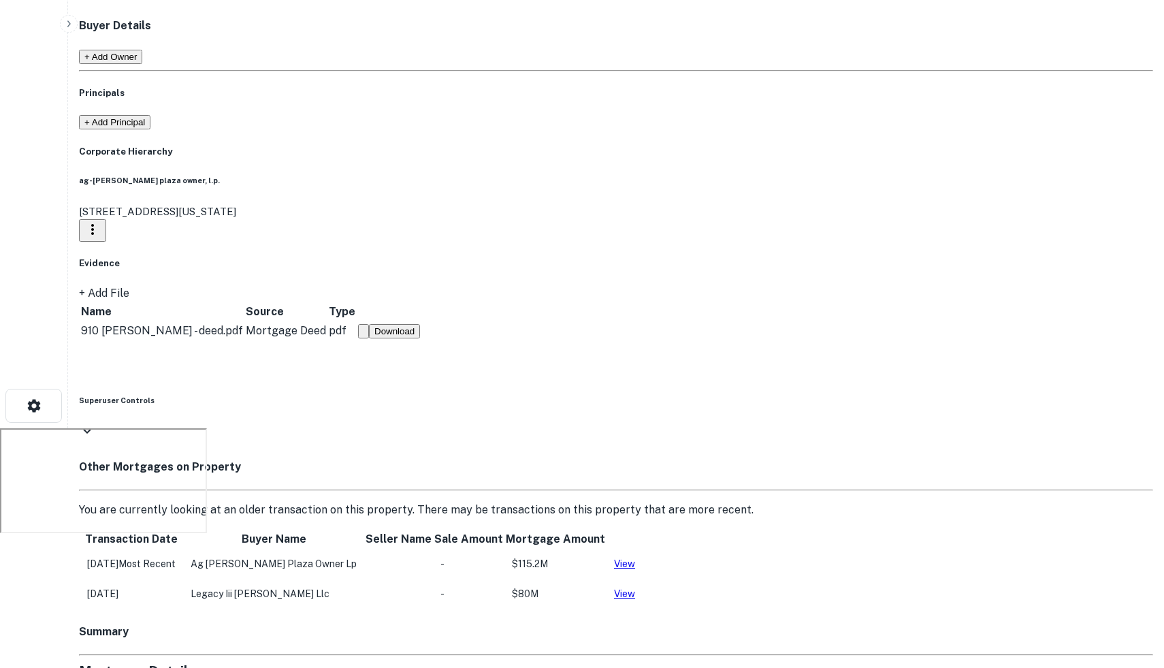
scroll to position [0, 0]
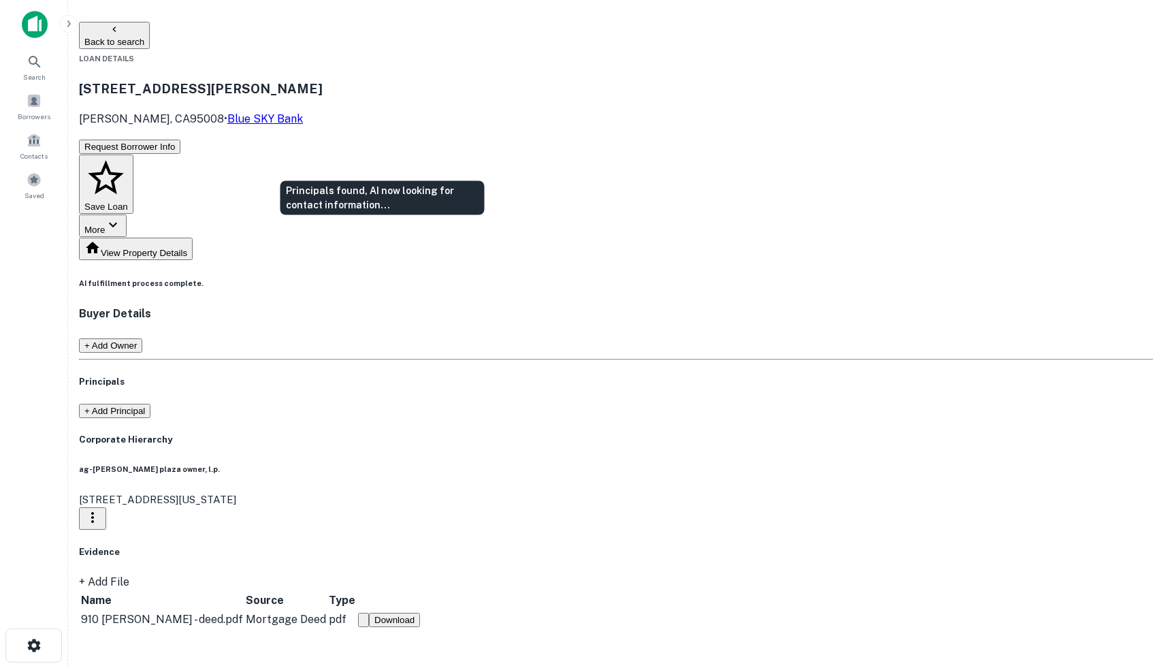
click at [370, 306] on div "Principals found, AI now looking for contact information..." at bounding box center [616, 306] width 1074 height 0
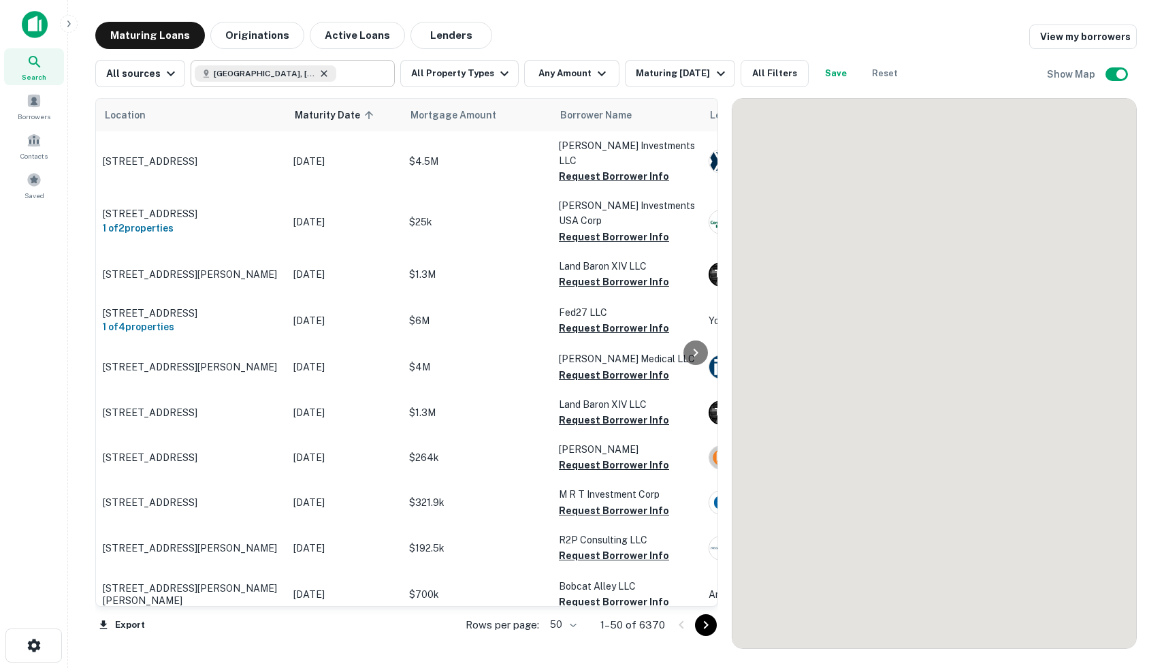
click at [321, 76] on icon at bounding box center [324, 73] width 6 height 6
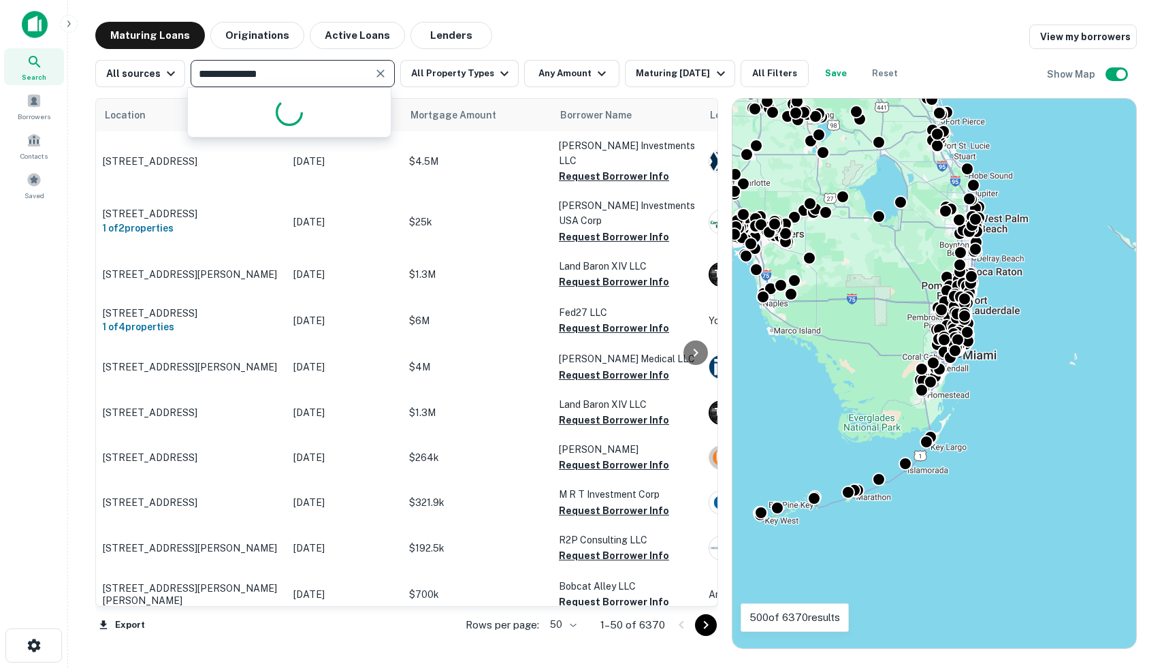
type input "**********"
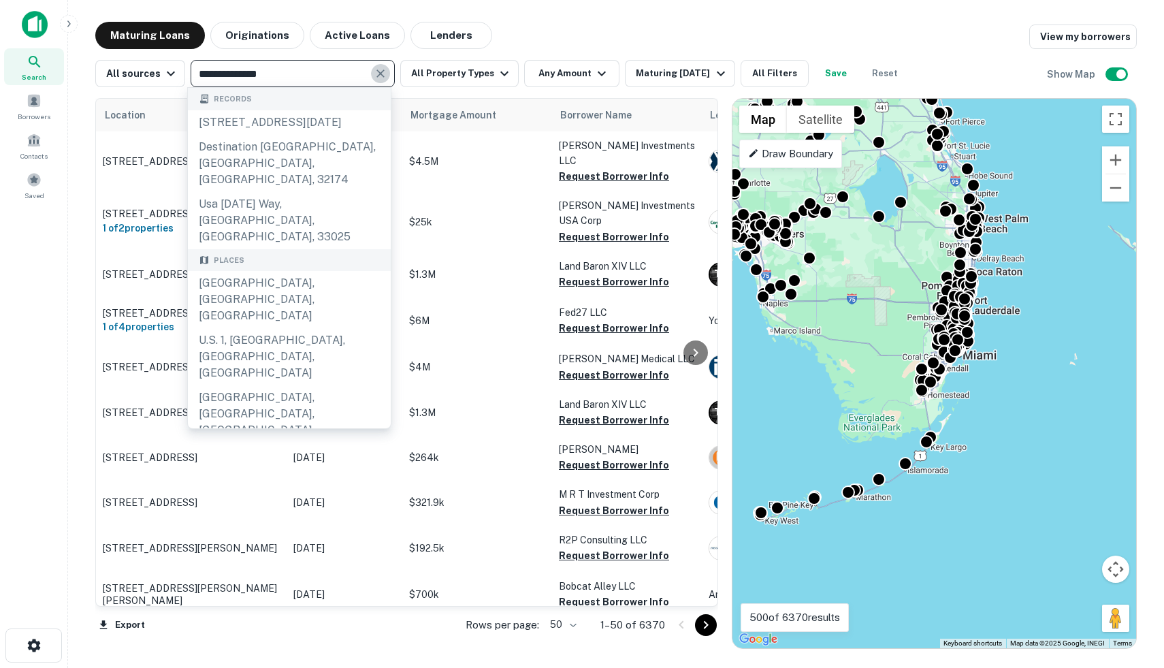
click at [376, 74] on icon "Clear" at bounding box center [380, 73] width 8 height 8
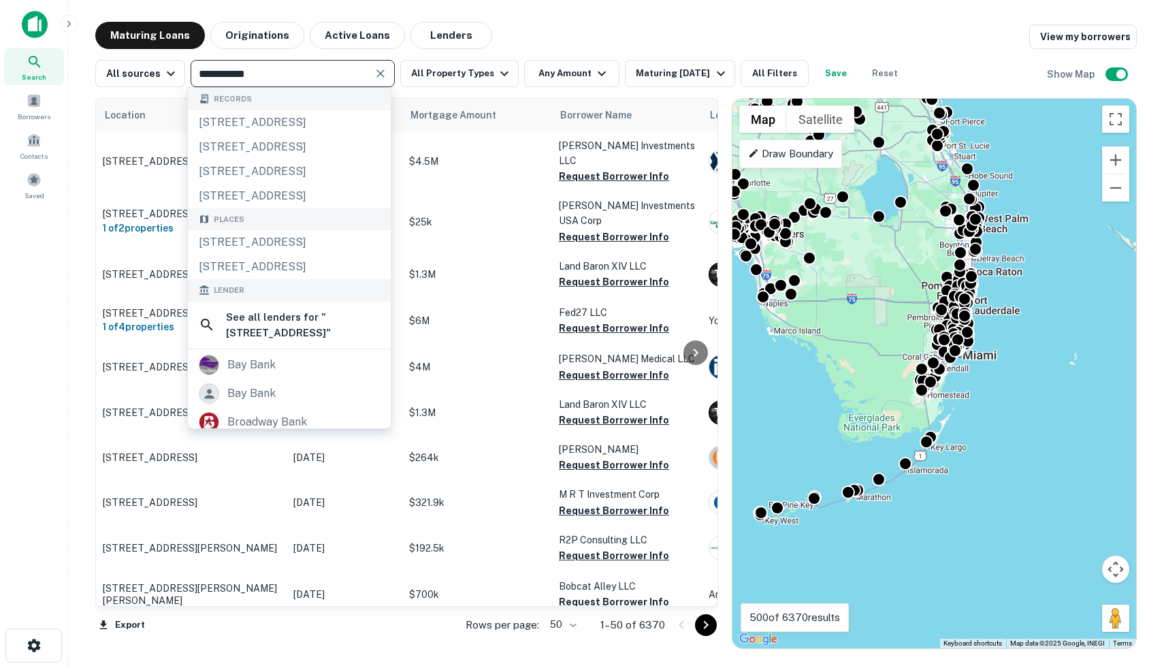
click at [212, 75] on input "**********" at bounding box center [282, 73] width 174 height 19
click at [206, 73] on input "**********" at bounding box center [282, 73] width 174 height 19
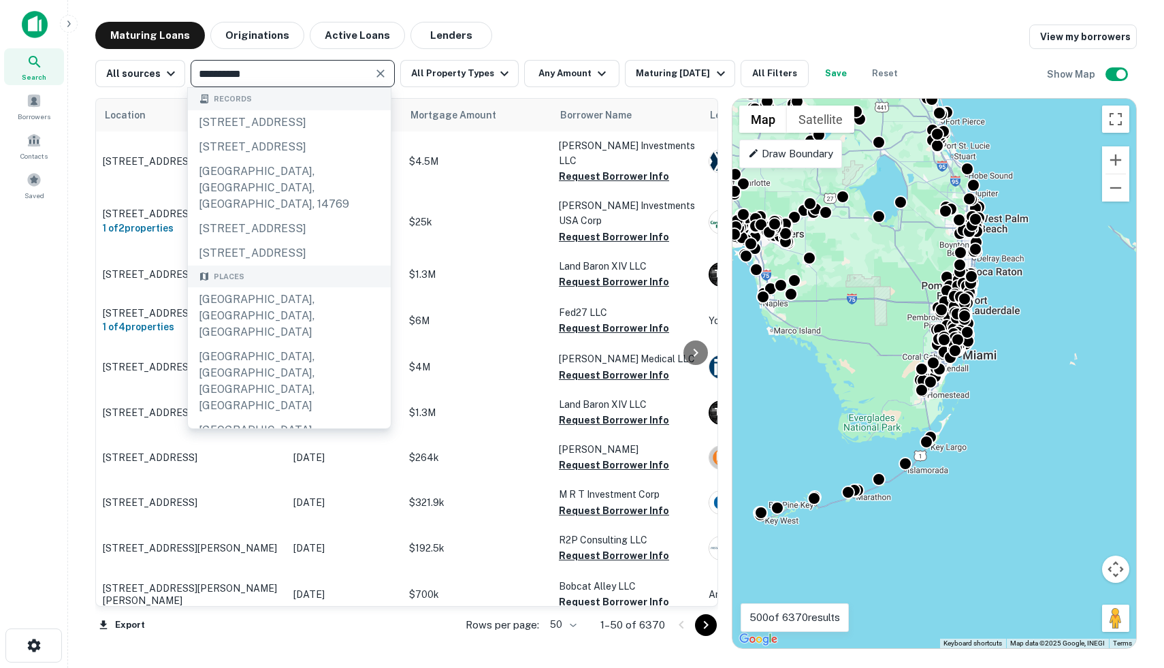
type input "**********"
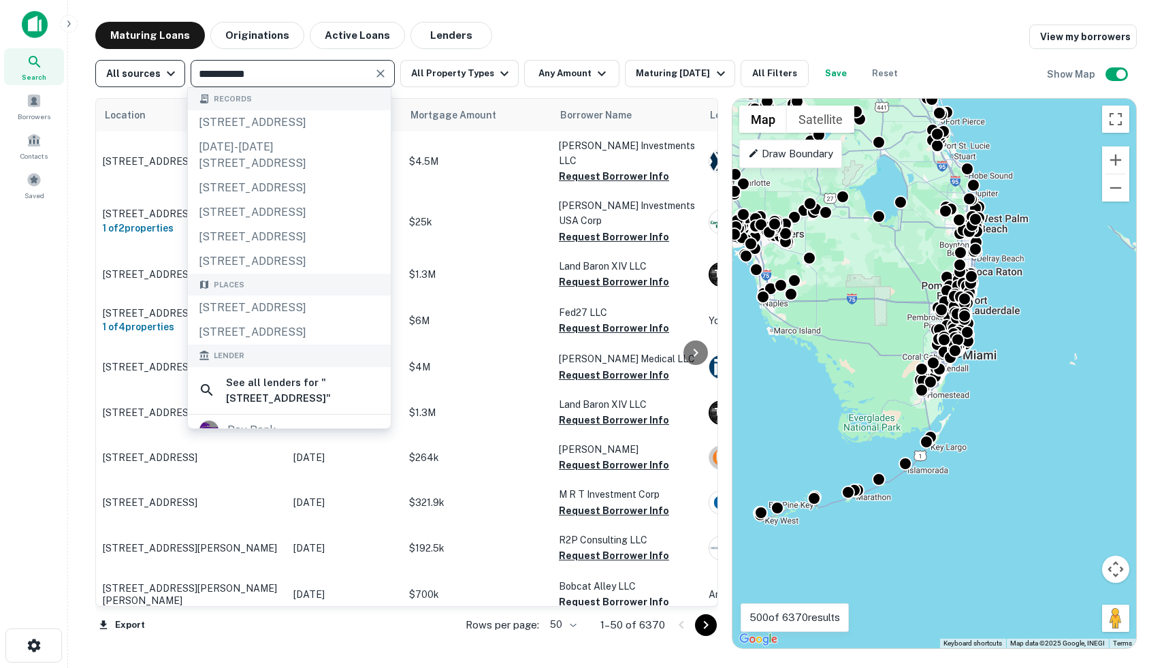
drag, startPoint x: 261, startPoint y: 76, endPoint x: 168, endPoint y: 68, distance: 93.5
click at [168, 68] on div "**********" at bounding box center [500, 73] width 811 height 27
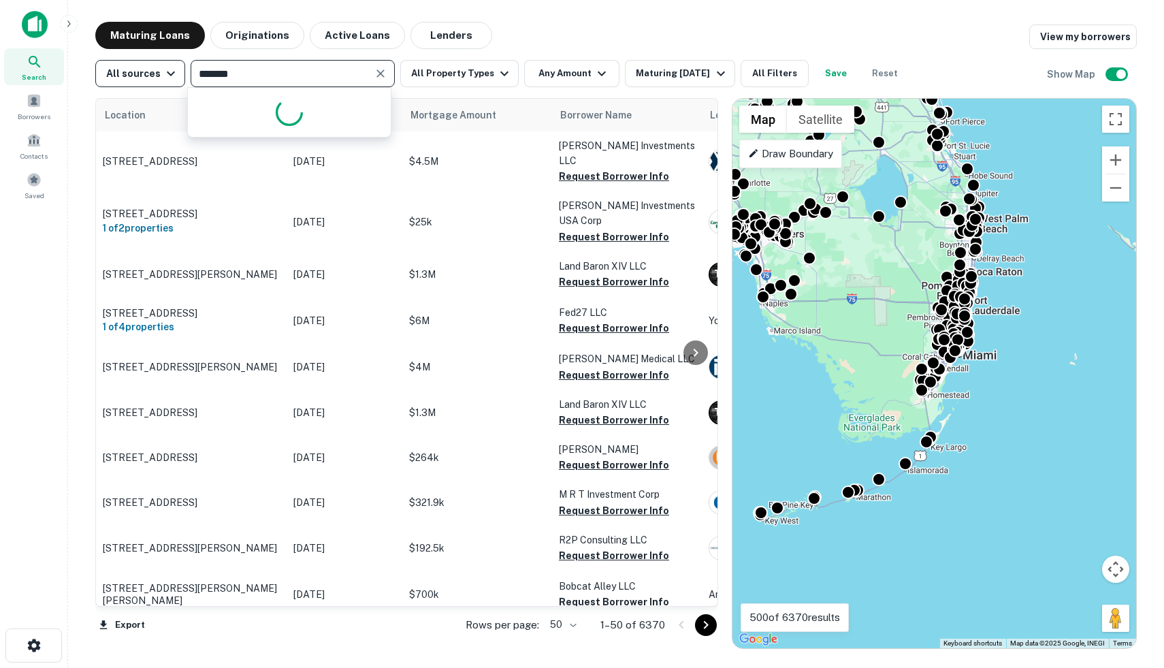
type input "********"
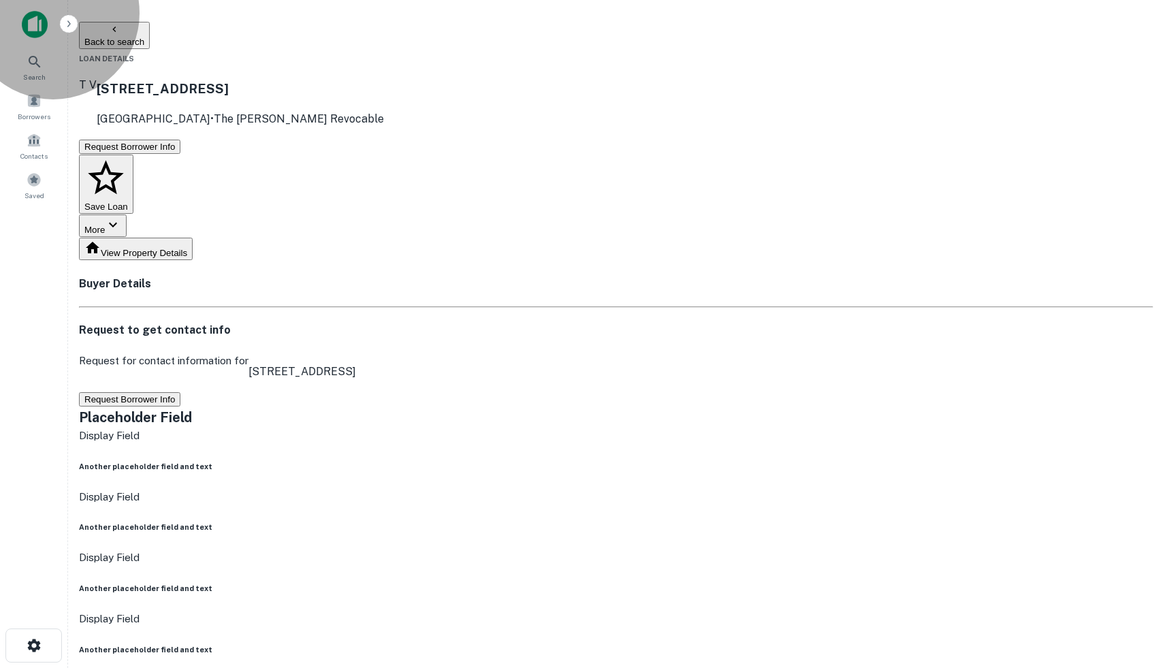
click at [180, 392] on button "Request Borrower Info" at bounding box center [129, 399] width 101 height 14
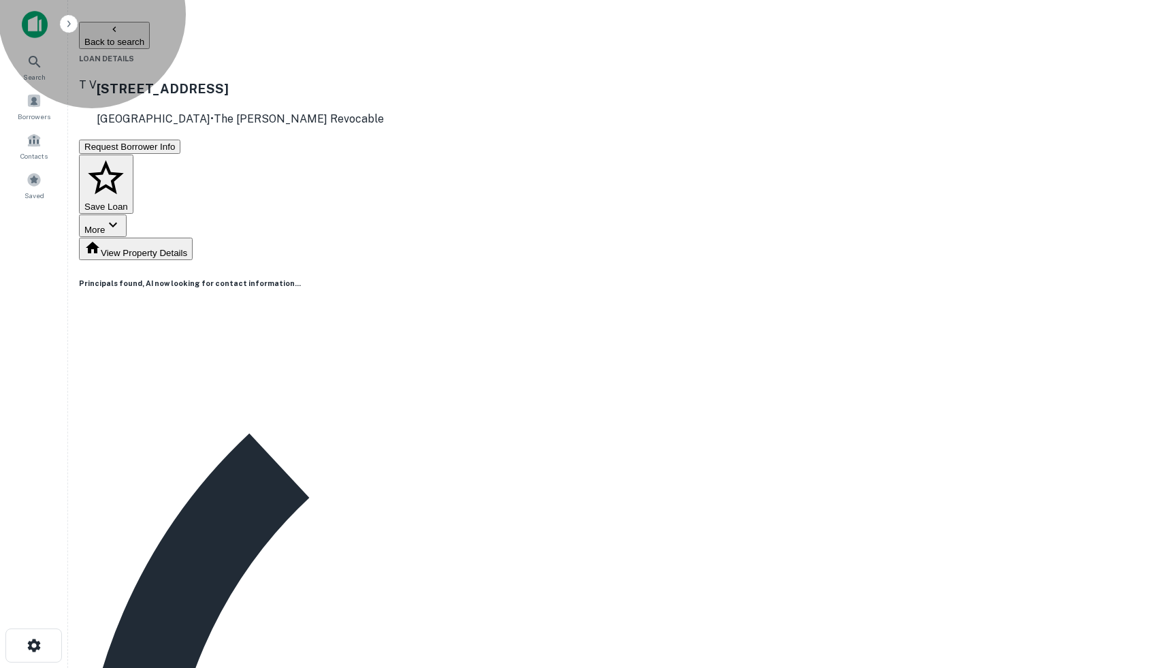
click at [193, 238] on button "View Property Details" at bounding box center [136, 249] width 114 height 22
